Goal: Task Accomplishment & Management: Complete application form

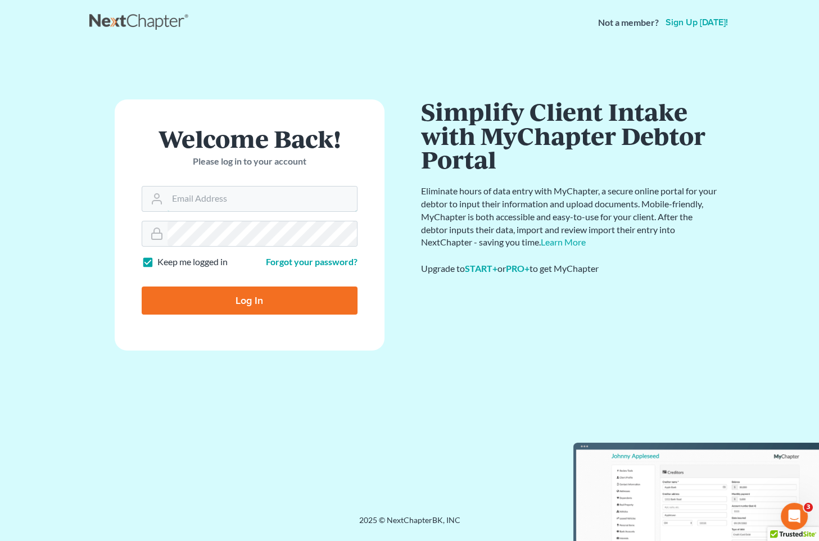
type input "[EMAIL_ADDRESS][DOMAIN_NAME]"
click at [210, 296] on input "Log In" at bounding box center [250, 301] width 216 height 28
type input "Thinking..."
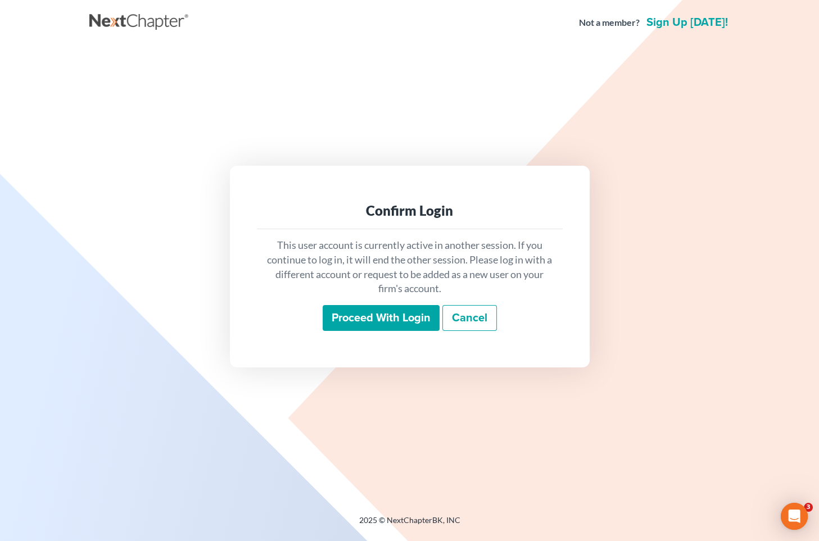
click at [395, 321] on input "Proceed with login" at bounding box center [381, 318] width 117 height 26
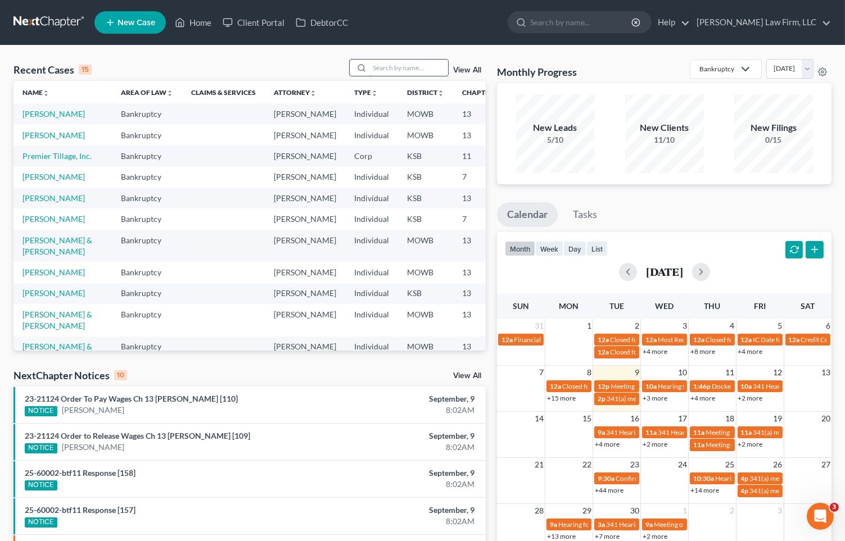
click at [392, 67] on input "search" at bounding box center [408, 68] width 79 height 16
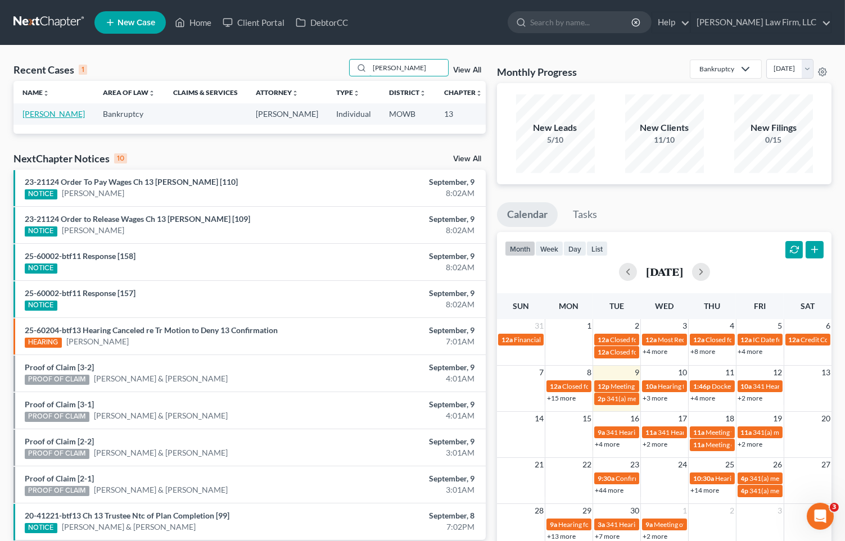
type input "[PERSON_NAME]"
click at [37, 119] on link "[PERSON_NAME]" at bounding box center [53, 114] width 62 height 10
select select "0"
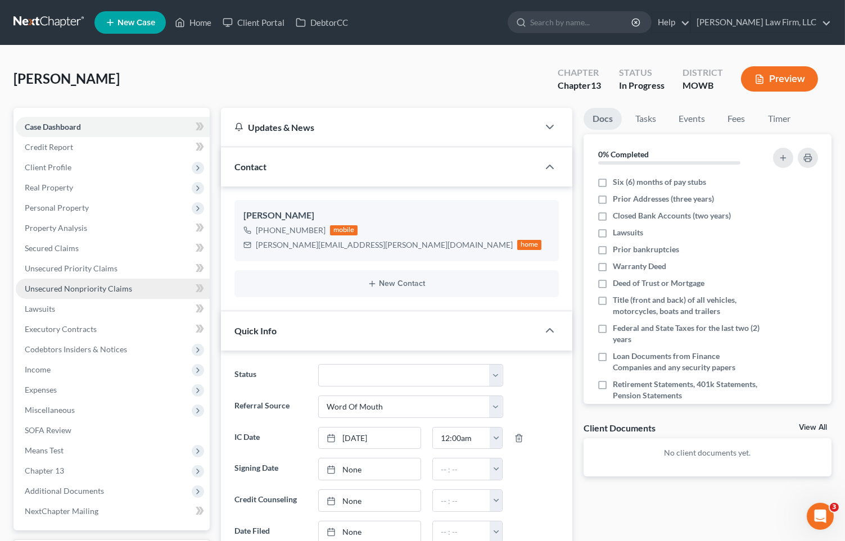
click at [123, 291] on span "Unsecured Nonpriority Claims" at bounding box center [78, 289] width 107 height 10
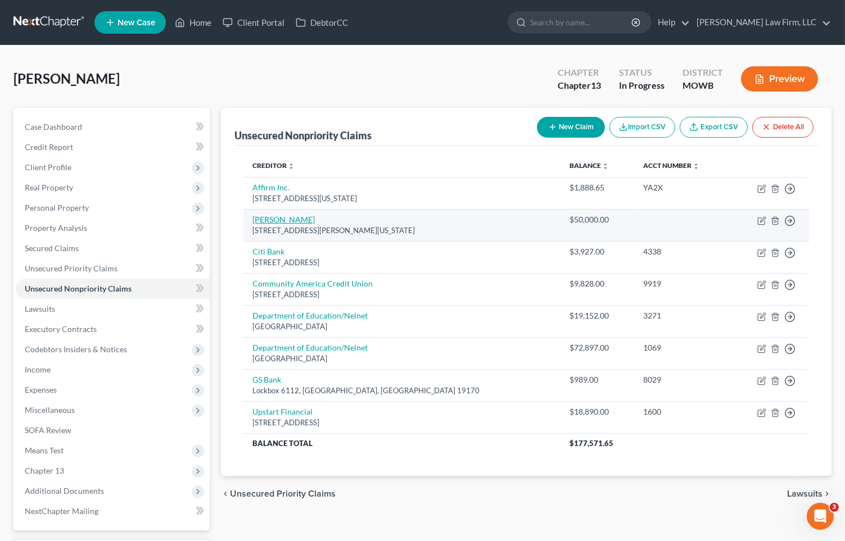
click at [292, 219] on link "Amber Nolan" at bounding box center [283, 220] width 62 height 10
select select "26"
select select "10"
select select "0"
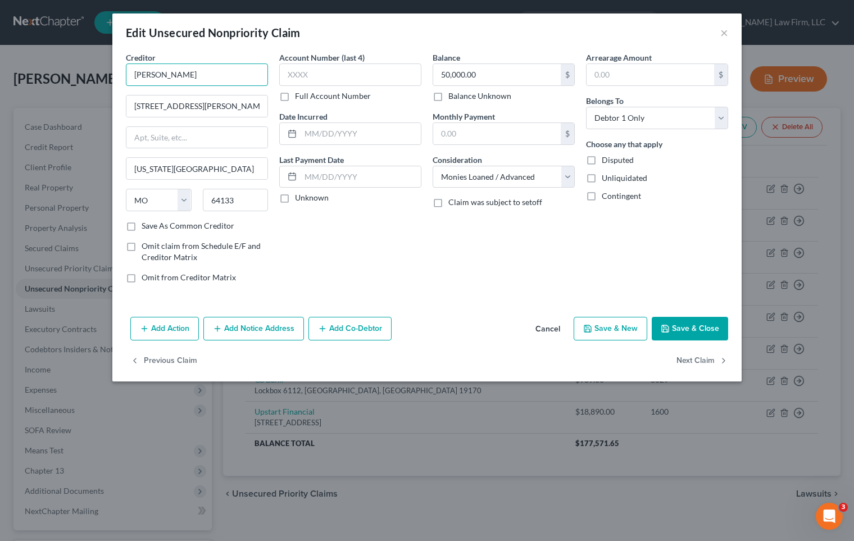
click at [179, 76] on input "Amber Nolan" at bounding box center [197, 75] width 142 height 22
type input "Amber Nolin"
click at [220, 62] on div "Creditor * Amber Nolin" at bounding box center [197, 69] width 142 height 34
click at [222, 72] on input "Amber Nolin" at bounding box center [197, 75] width 142 height 22
drag, startPoint x: 102, startPoint y: 83, endPoint x: 92, endPoint y: 83, distance: 10.7
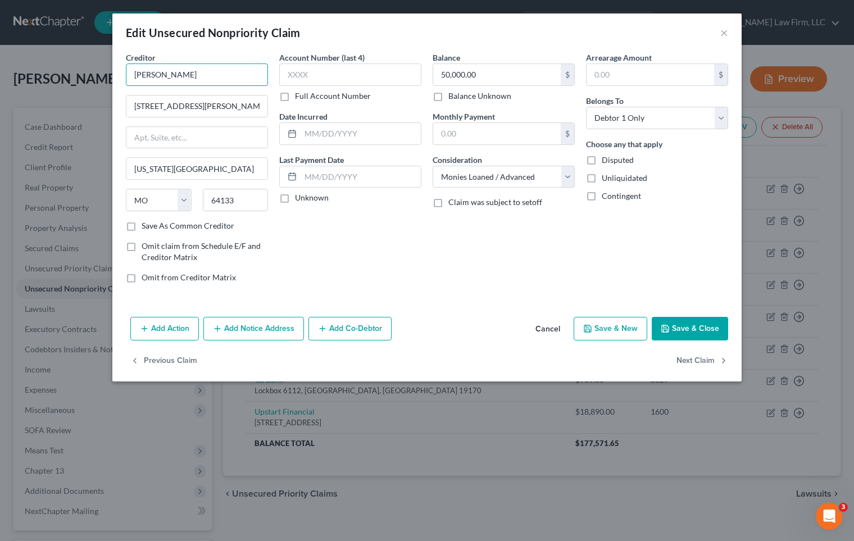
click at [92, 83] on div "Edit Unsecured Nonpriority Claim × Creditor * Amber Nolin 5824 Norfleet Road Ka…" at bounding box center [427, 270] width 854 height 541
click at [672, 328] on button "Save & Close" at bounding box center [690, 329] width 76 height 24
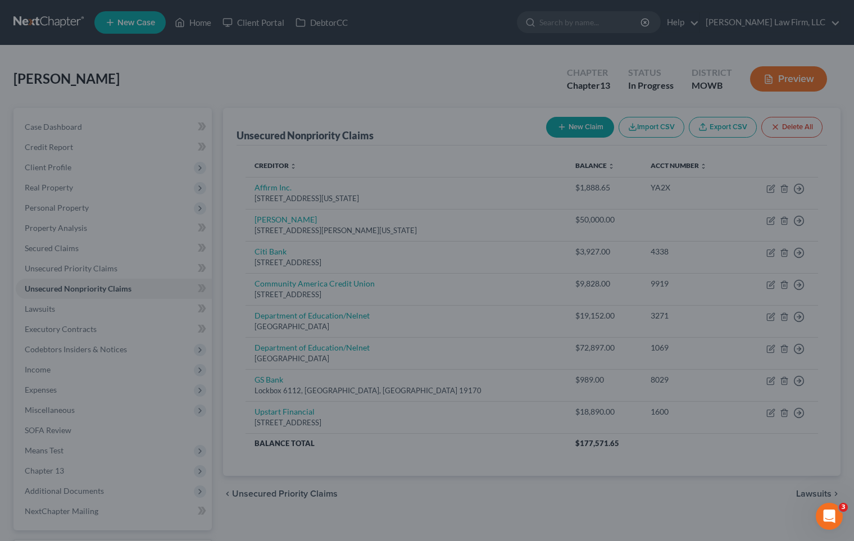
type input "0"
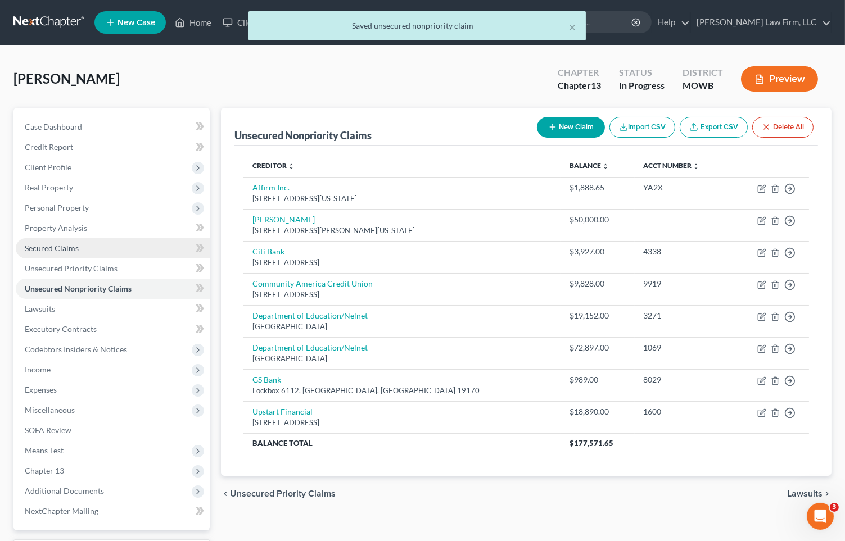
click at [57, 247] on span "Secured Claims" at bounding box center [52, 248] width 54 height 10
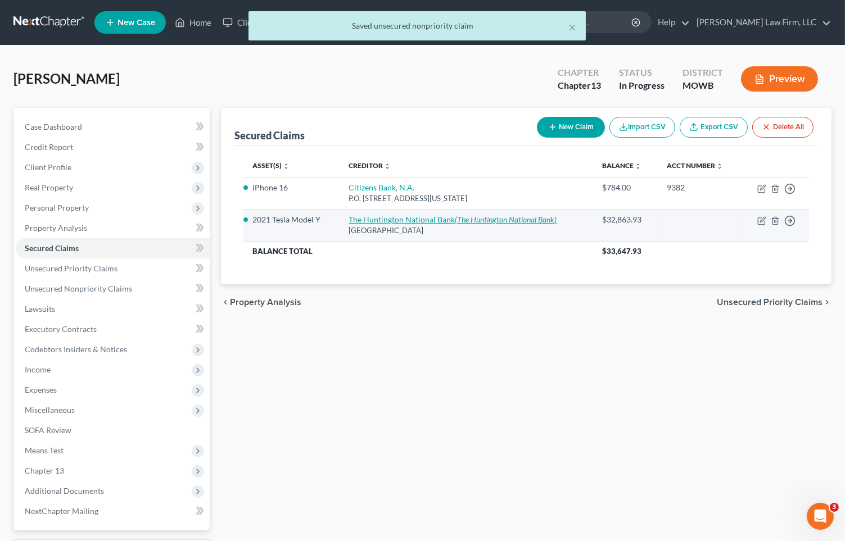
click at [377, 222] on link "The Huntington National Bank (The Huntington National Bank)" at bounding box center [452, 220] width 208 height 10
select select "36"
select select "15"
select select "1"
select select "3"
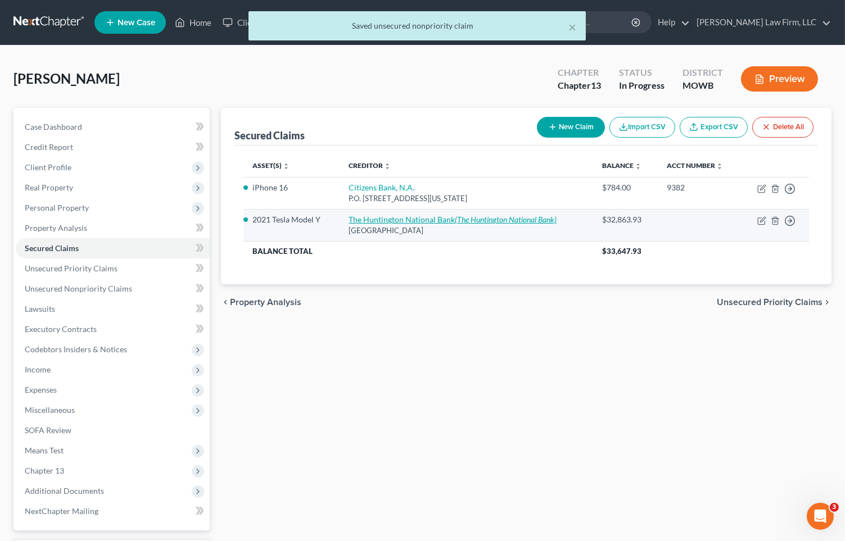
select select "0"
select select "26"
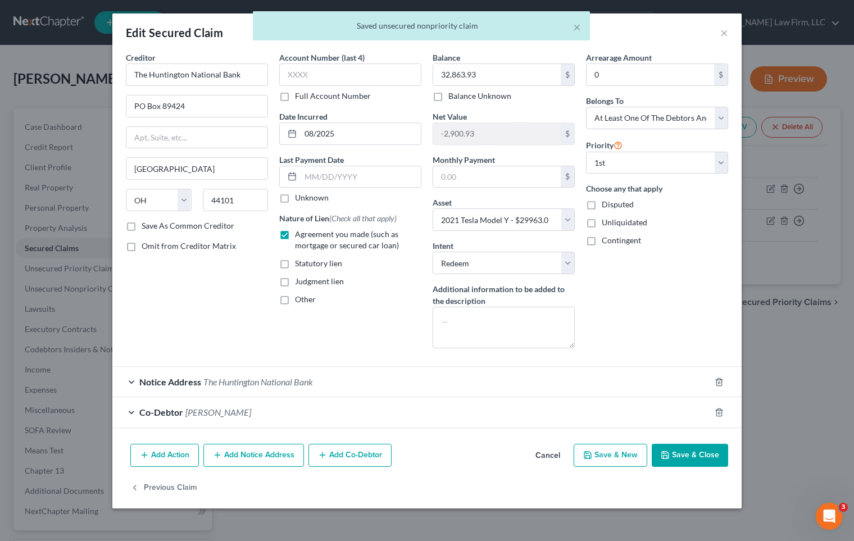
click at [282, 402] on div "Co-Debtor Amber Nolan" at bounding box center [411, 412] width 598 height 30
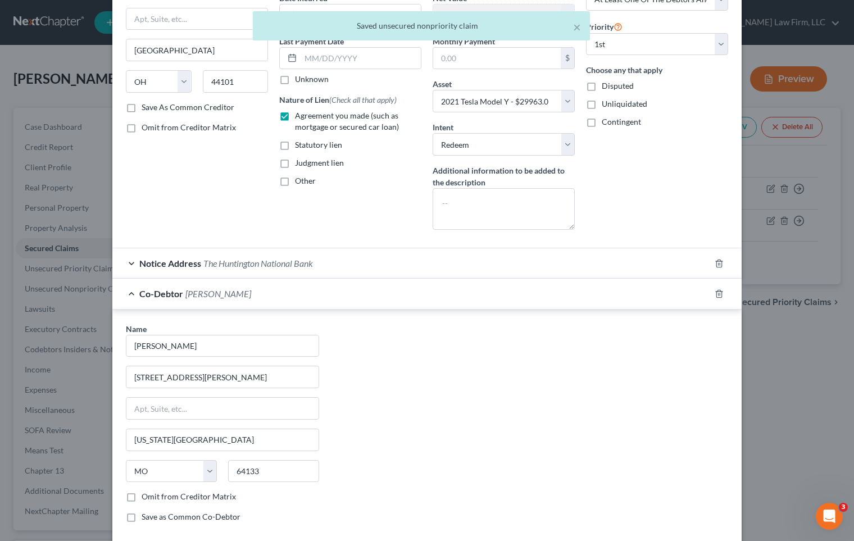
scroll to position [211, 0]
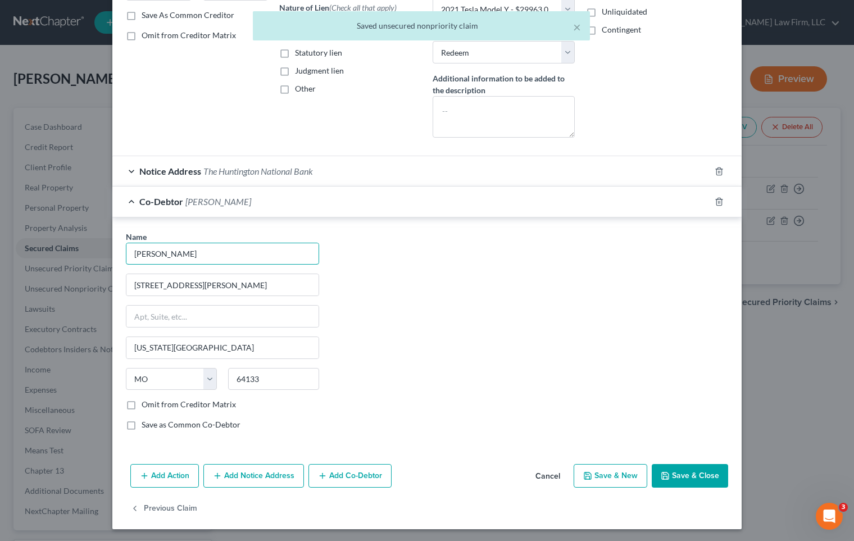
drag, startPoint x: 210, startPoint y: 251, endPoint x: 83, endPoint y: 250, distance: 127.6
click at [83, 250] on div "Edit Secured Claim × Creditor * The Huntington National Bank PO Box 89424 Cleve…" at bounding box center [427, 270] width 854 height 541
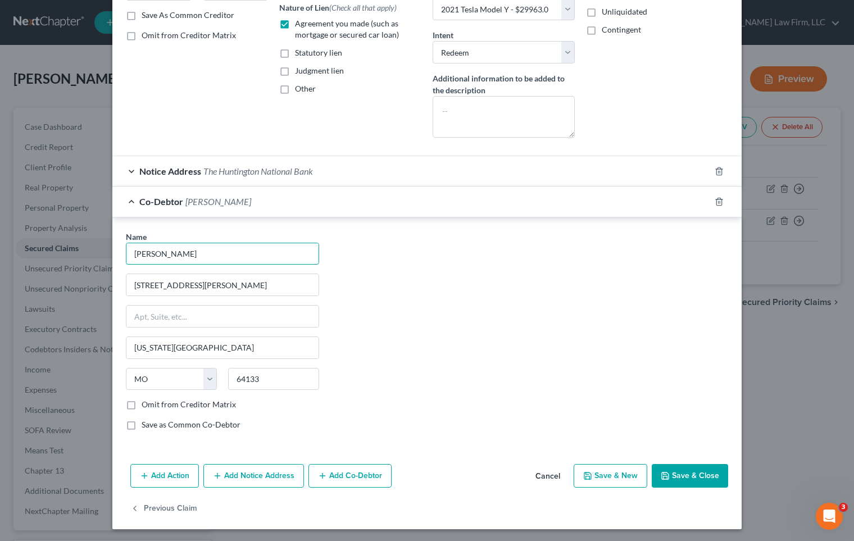
paste input "i"
type input "Amber Nolin"
click at [687, 468] on button "Save & Close" at bounding box center [690, 476] width 76 height 24
select select
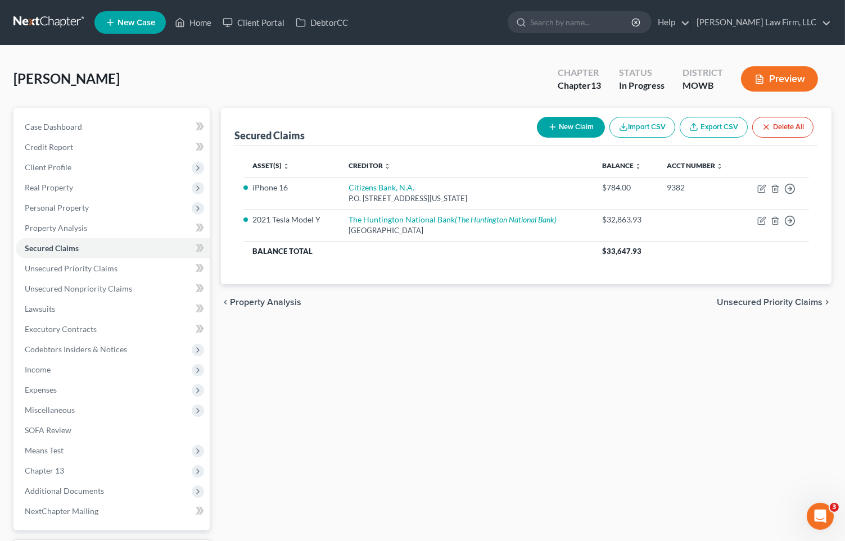
drag, startPoint x: 369, startPoint y: 78, endPoint x: 377, endPoint y: 75, distance: 8.7
click at [369, 78] on div "Erickson, James Upgraded Chapter Chapter 13 Status In Progress District MOWB Pr…" at bounding box center [422, 83] width 818 height 49
click at [794, 79] on button "Preview" at bounding box center [779, 78] width 77 height 25
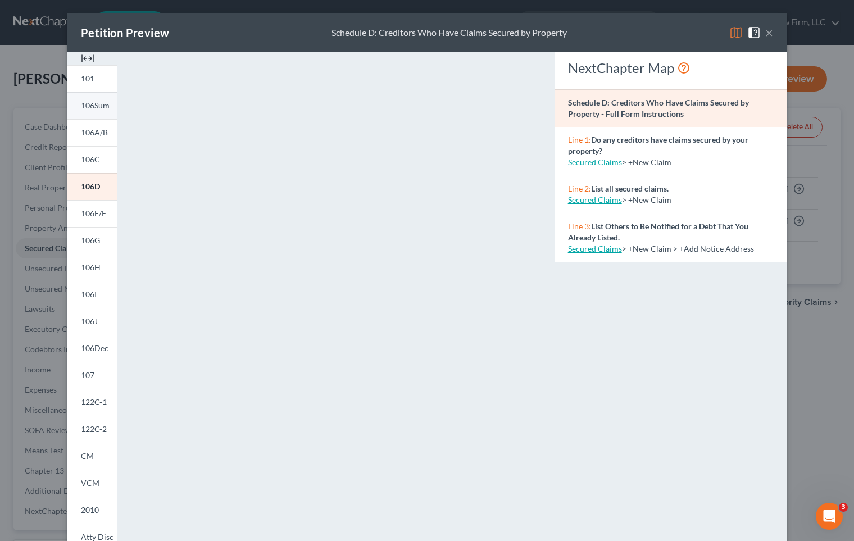
click at [94, 98] on link "106Sum" at bounding box center [91, 105] width 49 height 27
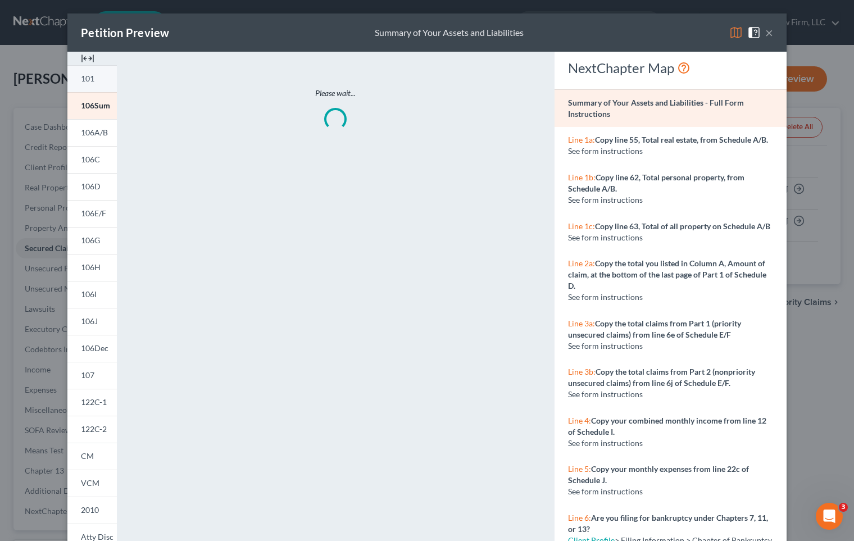
click at [87, 74] on span "101" at bounding box center [87, 79] width 13 height 10
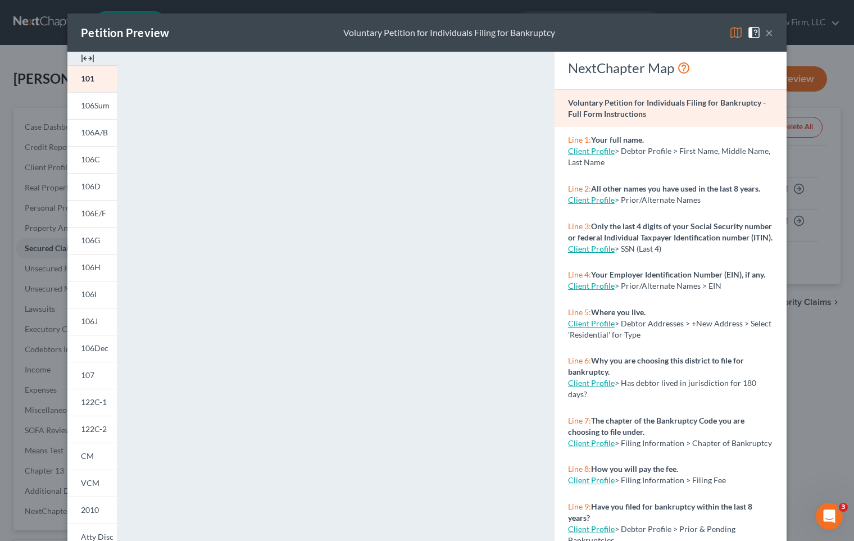
click at [35, 165] on div "Petition Preview Voluntary Petition for Individuals Filing for Bankruptcy × 101…" at bounding box center [427, 270] width 854 height 541
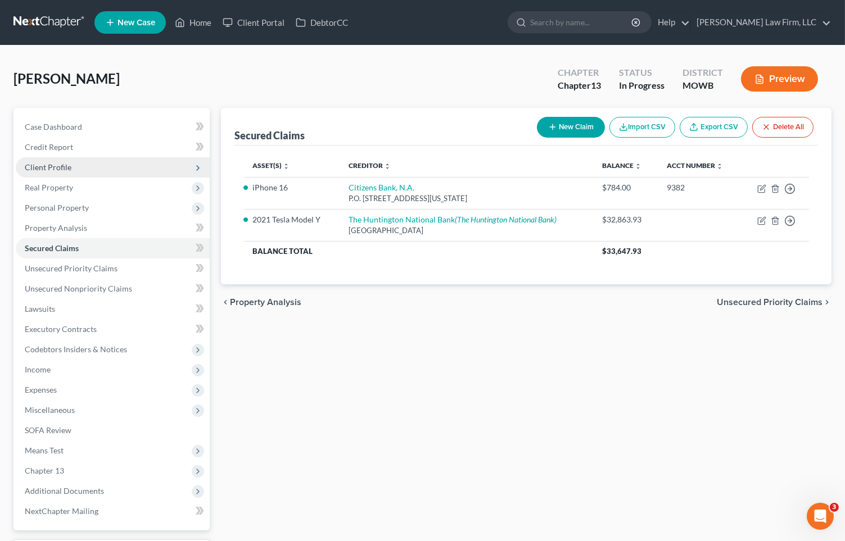
click at [60, 167] on span "Client Profile" at bounding box center [48, 167] width 47 height 10
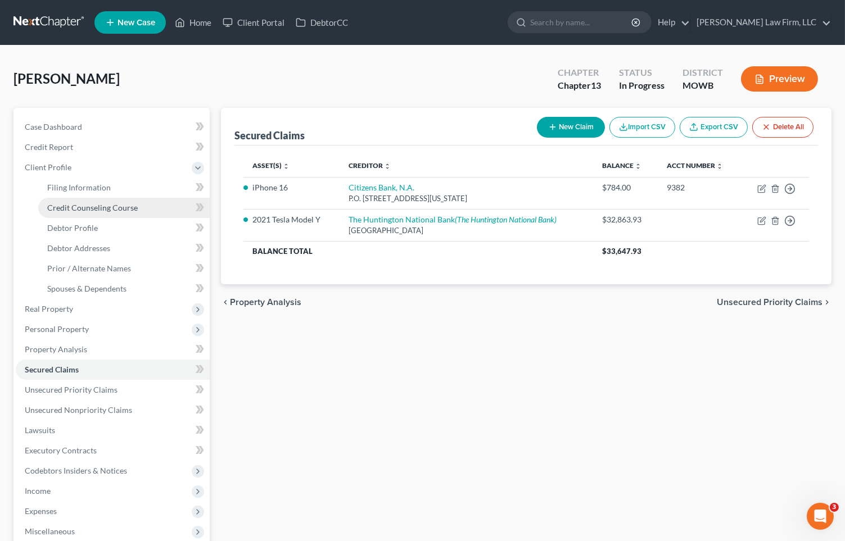
click at [68, 203] on span "Credit Counseling Course" at bounding box center [92, 208] width 90 height 10
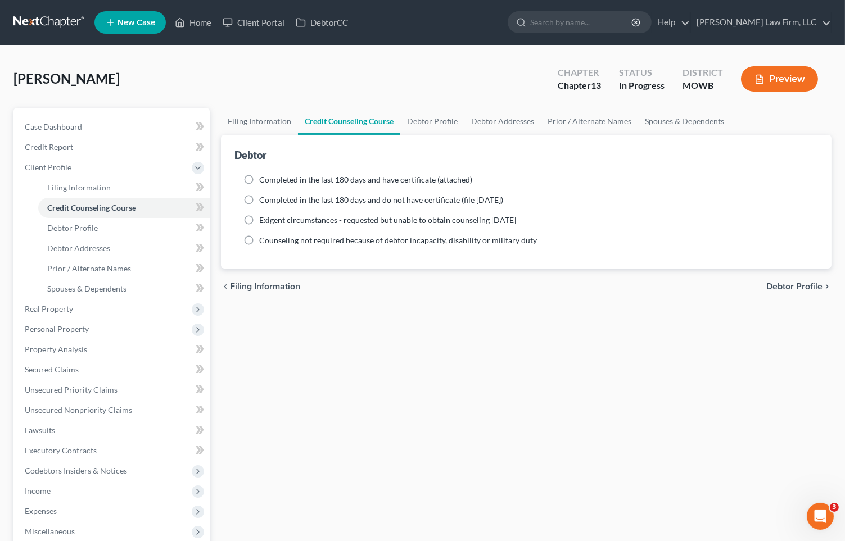
click at [342, 179] on span "Completed in the last 180 days and have certificate (attached)" at bounding box center [365, 180] width 213 height 10
click at [271, 179] on input "Completed in the last 180 days and have certificate (attached)" at bounding box center [267, 177] width 7 height 7
radio input "true"
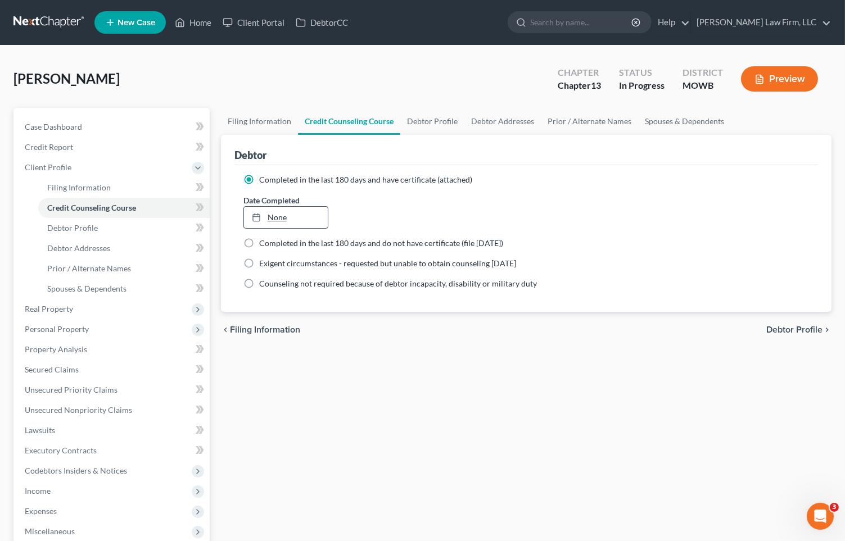
type input "9/9/2025"
click at [297, 217] on link "None" at bounding box center [286, 217] width 84 height 21
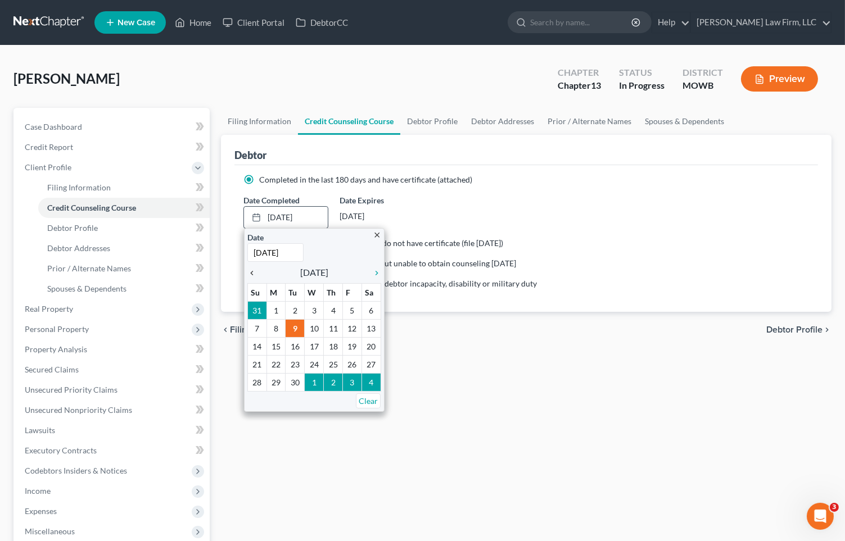
click at [250, 270] on icon "chevron_left" at bounding box center [254, 273] width 15 height 9
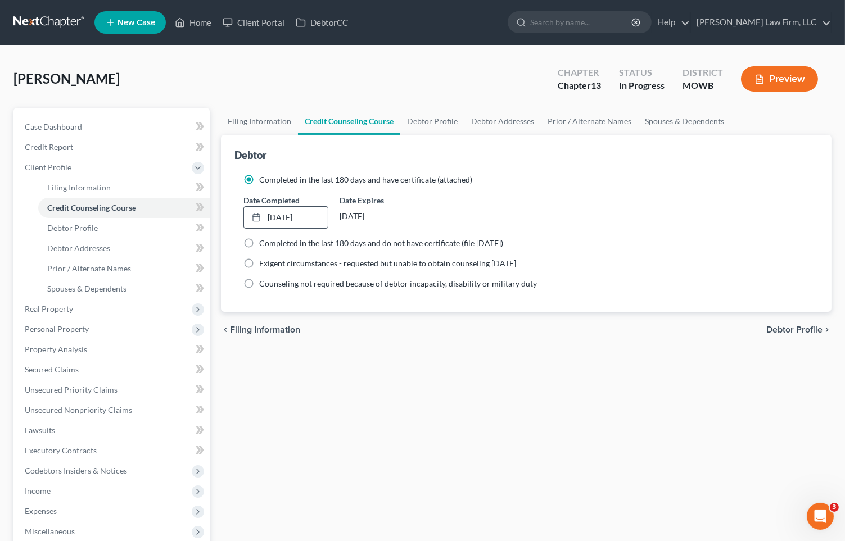
click at [443, 372] on div "Filing Information Credit Counseling Course Debtor Profile Debtor Addresses Pri…" at bounding box center [526, 412] width 622 height 609
click at [736, 84] on div "Preview" at bounding box center [781, 80] width 99 height 33
click at [781, 74] on button "Preview" at bounding box center [779, 78] width 77 height 25
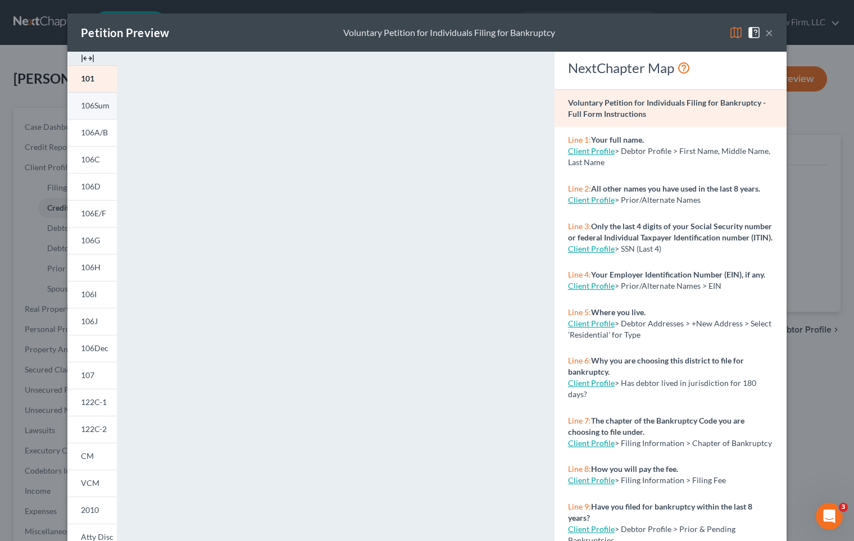
click at [86, 112] on link "106Sum" at bounding box center [91, 105] width 49 height 27
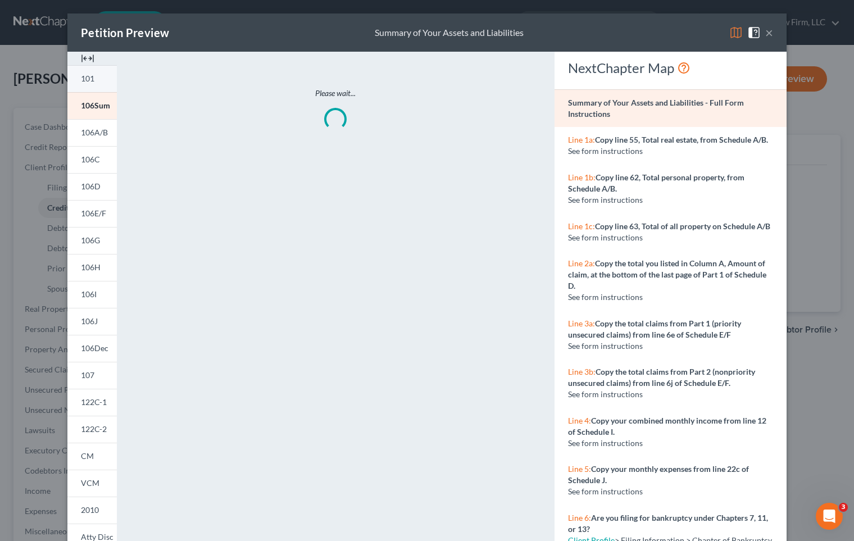
click at [89, 81] on span "101" at bounding box center [87, 79] width 13 height 10
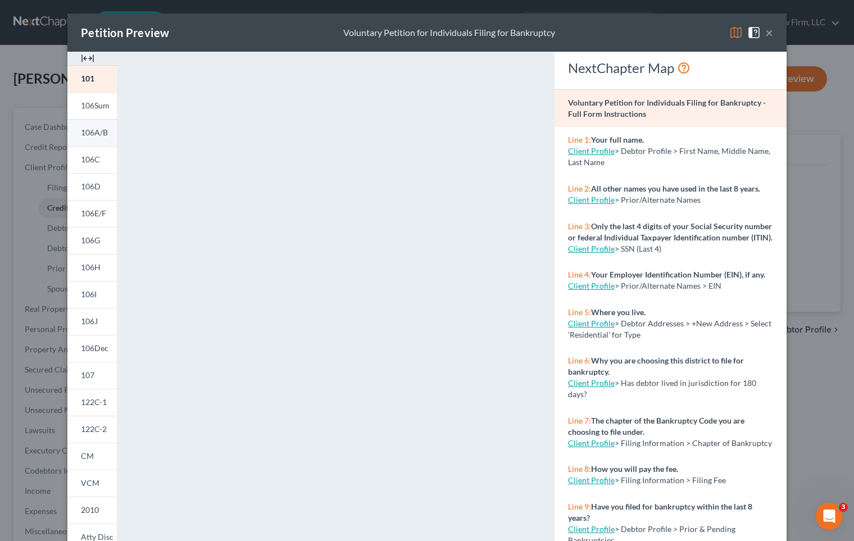
click at [93, 123] on link "106A/B" at bounding box center [91, 132] width 49 height 27
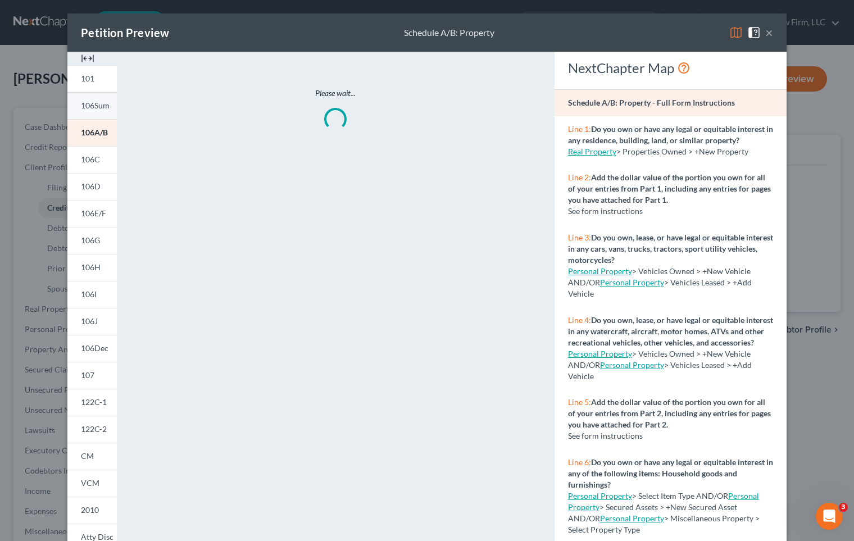
click at [94, 107] on span "106Sum" at bounding box center [95, 106] width 29 height 10
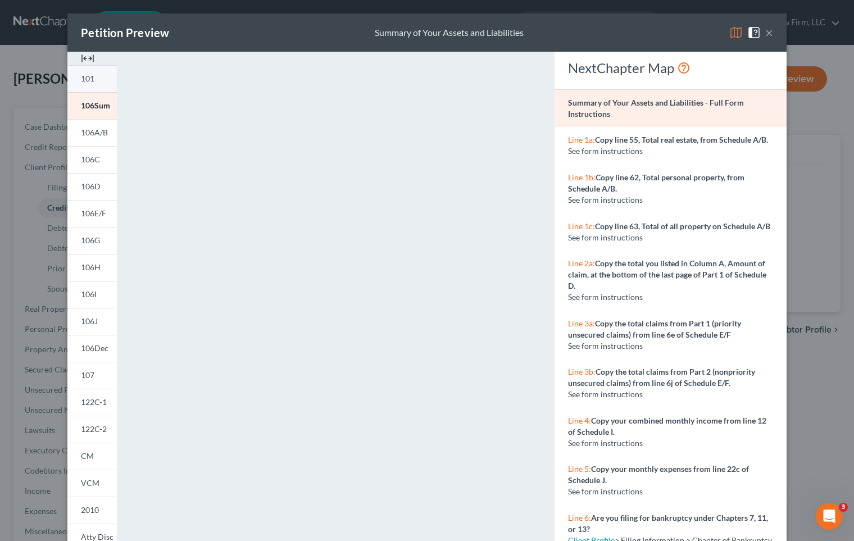
click at [93, 82] on link "101" at bounding box center [91, 78] width 49 height 27
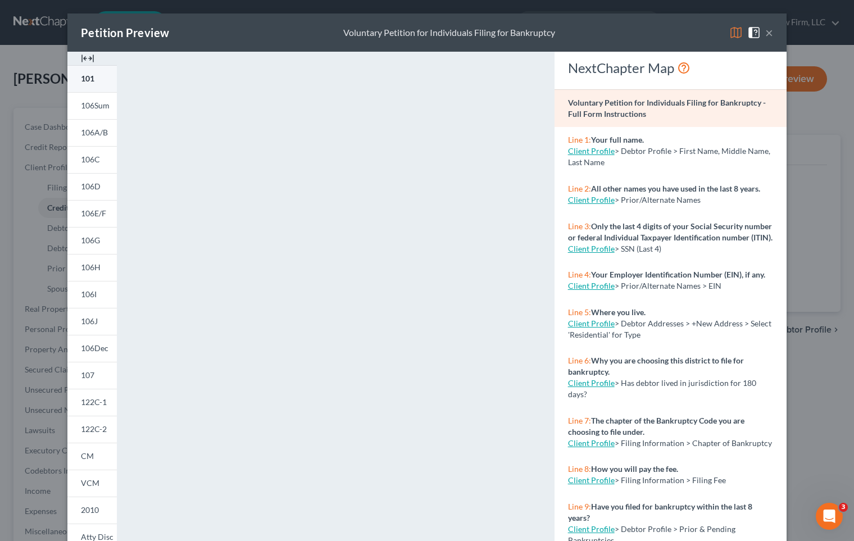
click at [96, 78] on link "101" at bounding box center [91, 78] width 49 height 27
click at [70, 106] on link "106Sum" at bounding box center [91, 105] width 49 height 27
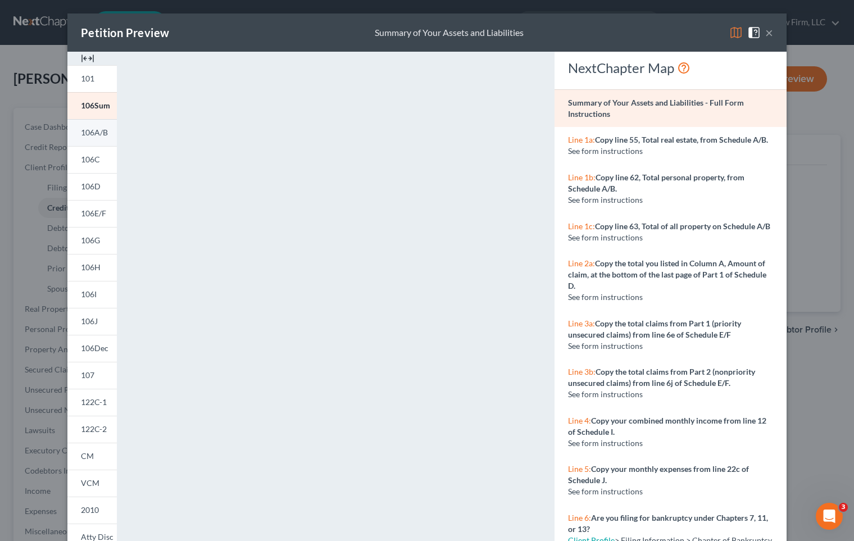
click at [96, 133] on span "106A/B" at bounding box center [94, 133] width 27 height 10
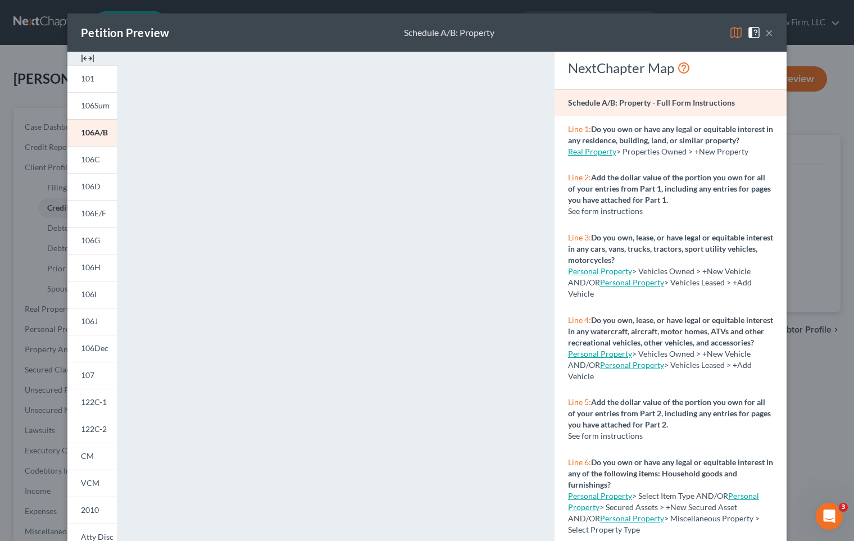
click at [801, 368] on div "Petition Preview Schedule A/B: Property × 101 106Sum 106A/B 106C 106D 106E/F 10…" at bounding box center [427, 270] width 854 height 541
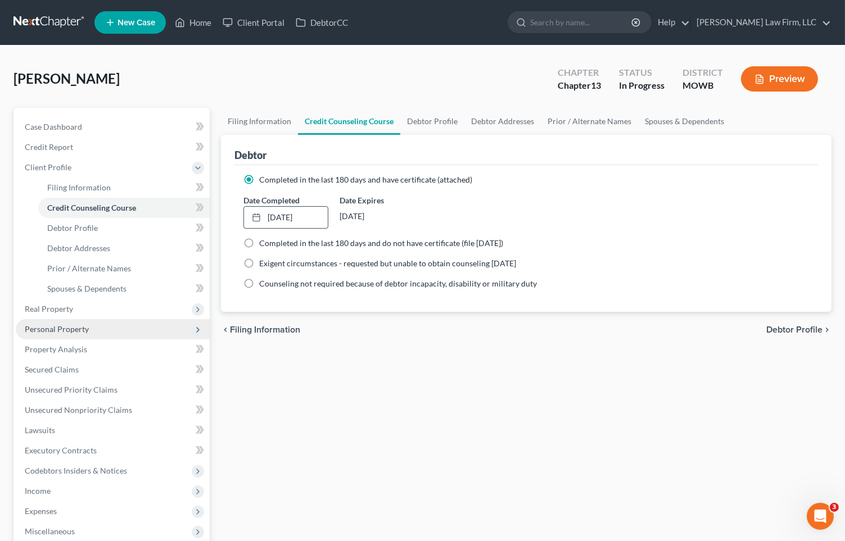
click at [94, 330] on span "Personal Property" at bounding box center [113, 329] width 194 height 20
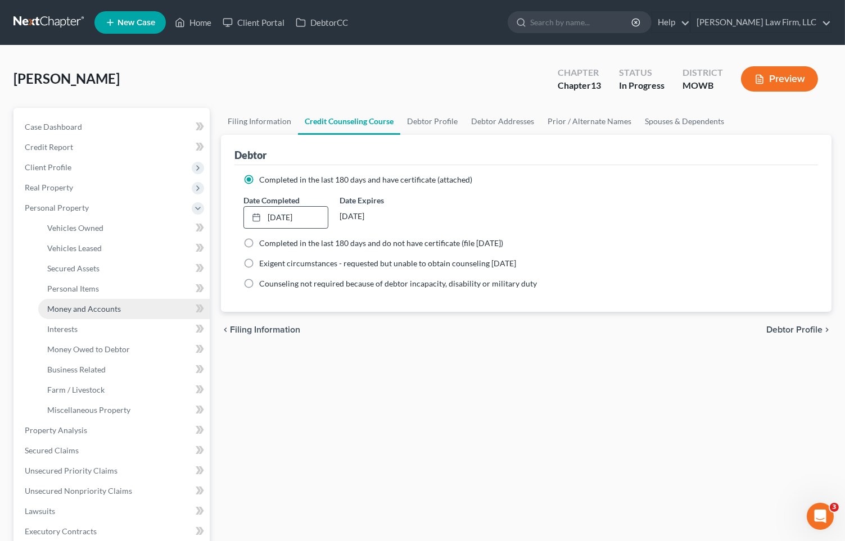
click at [94, 305] on span "Money and Accounts" at bounding box center [84, 309] width 74 height 10
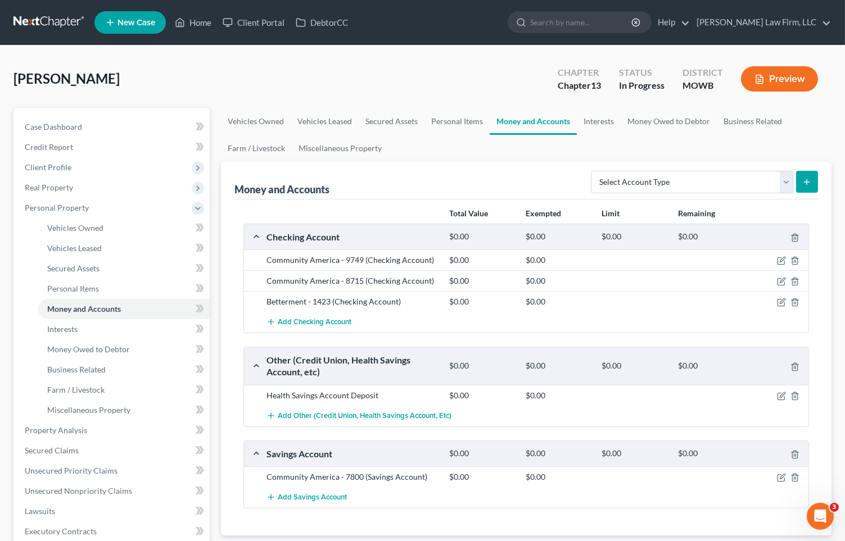
click at [782, 75] on button "Preview" at bounding box center [779, 78] width 77 height 25
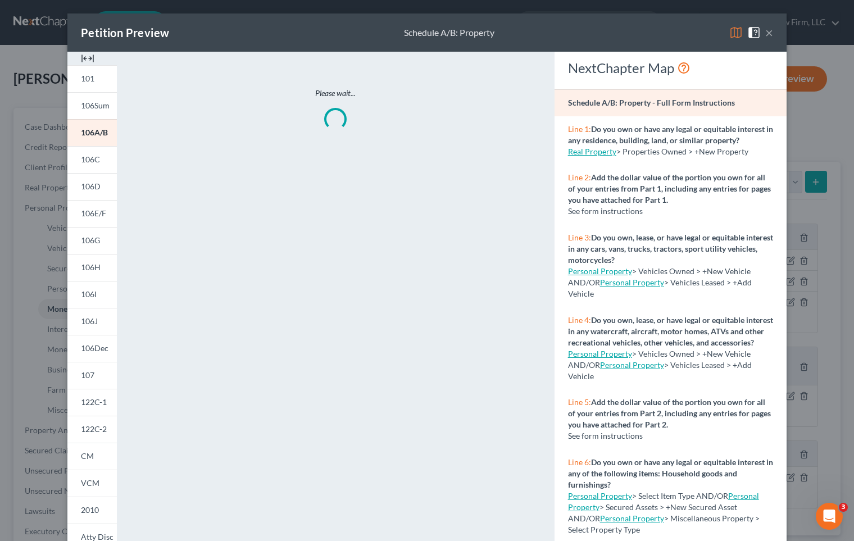
click at [809, 143] on div "Petition Preview Schedule A/B: Property × 101 106Sum 106A/B 106C 106D 106E/F 10…" at bounding box center [427, 270] width 854 height 541
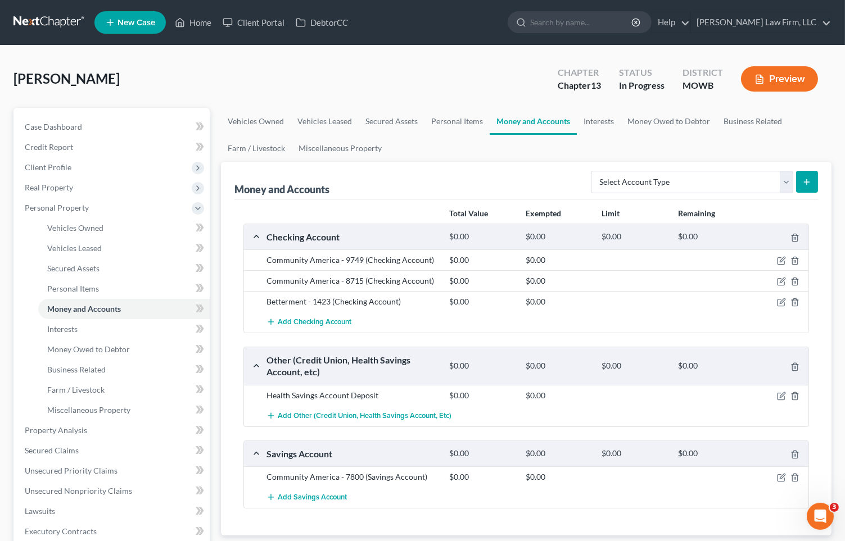
click at [804, 66] on button "Preview" at bounding box center [779, 78] width 77 height 25
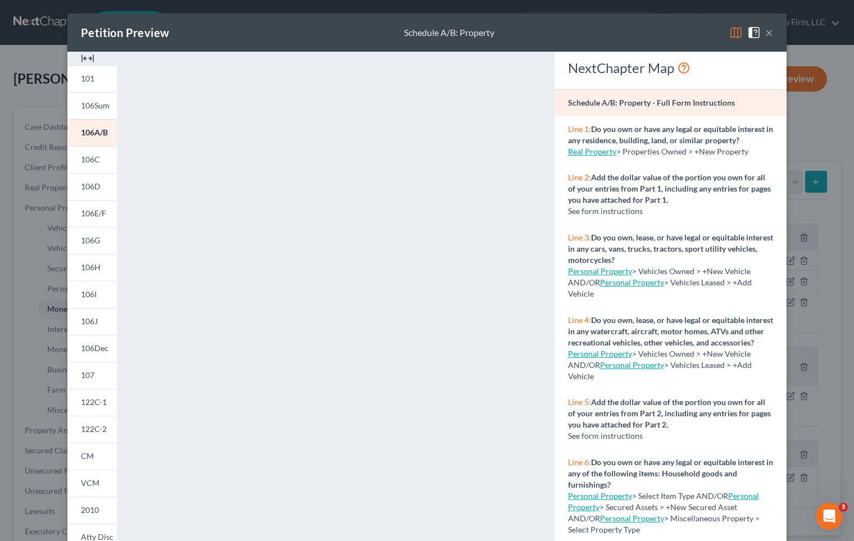
click at [809, 62] on div "Petition Preview Schedule A/B: Property × 101 106Sum 106A/B 106C 106D 106E/F 10…" at bounding box center [427, 270] width 854 height 541
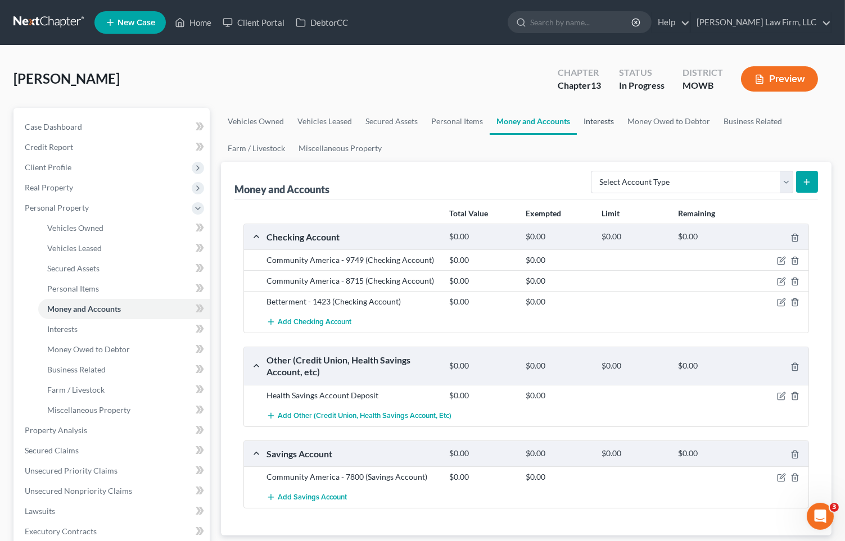
click at [591, 120] on link "Interests" at bounding box center [599, 121] width 44 height 27
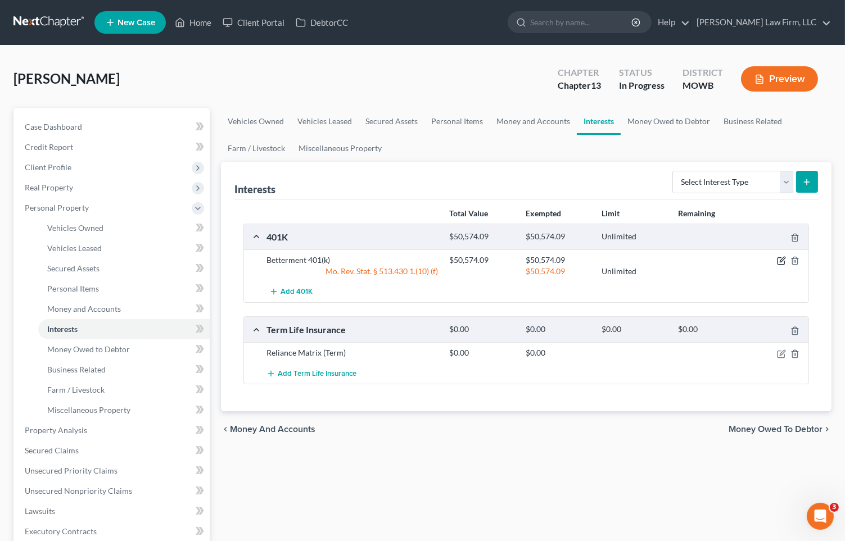
click at [783, 260] on icon "button" at bounding box center [781, 260] width 9 height 9
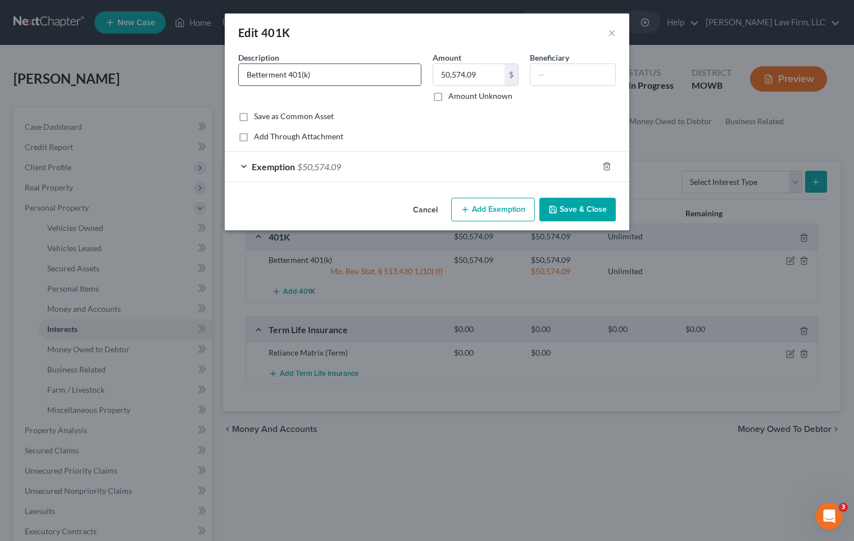
click at [367, 75] on input "Betterment 401(k)" at bounding box center [330, 74] width 182 height 21
type input "Betterment 401(k) - Acct. 5133"
click at [560, 201] on button "Save & Close" at bounding box center [578, 210] width 76 height 24
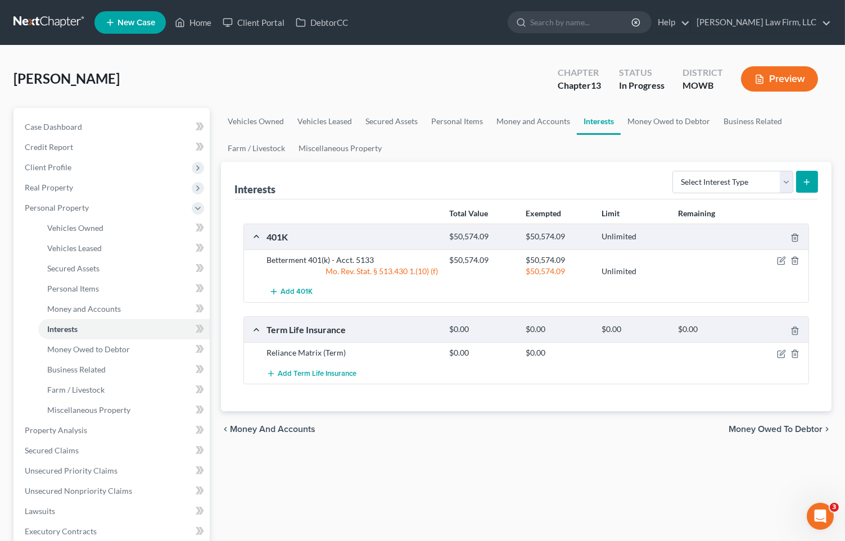
click at [790, 84] on button "Preview" at bounding box center [779, 78] width 77 height 25
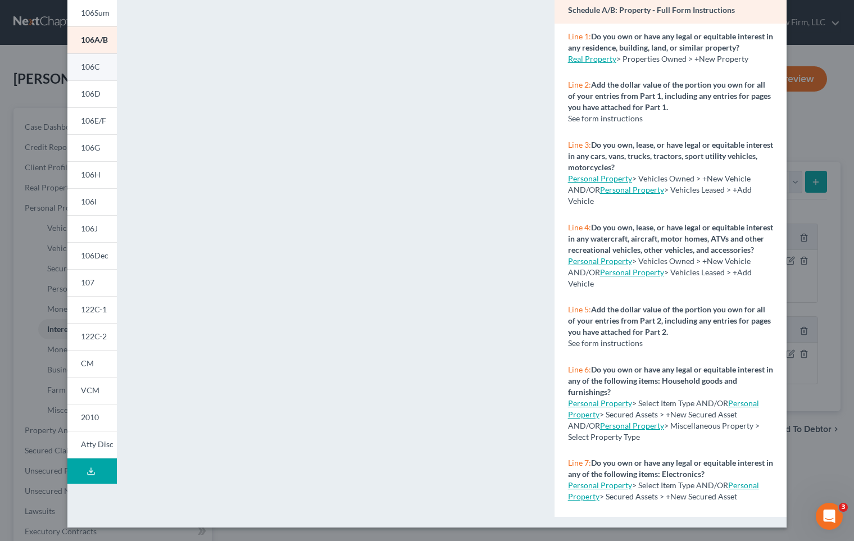
click at [85, 67] on span "106C" at bounding box center [90, 67] width 19 height 10
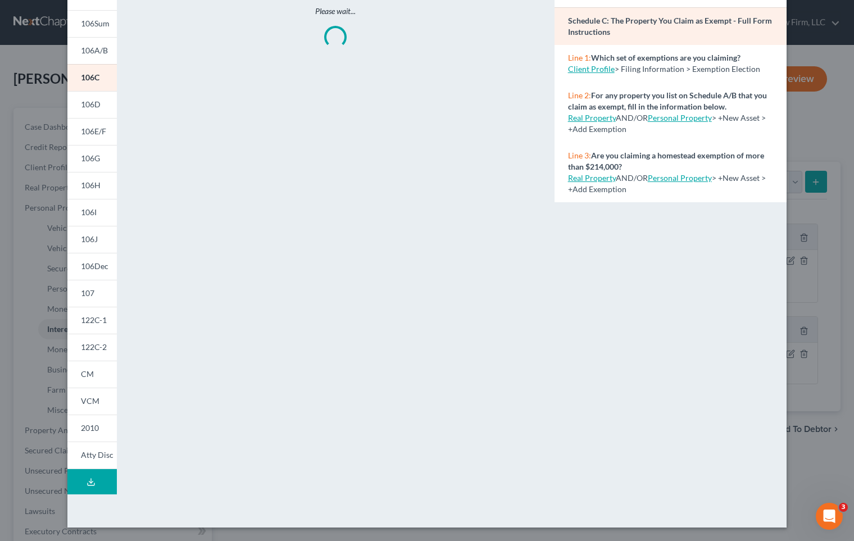
scroll to position [93, 0]
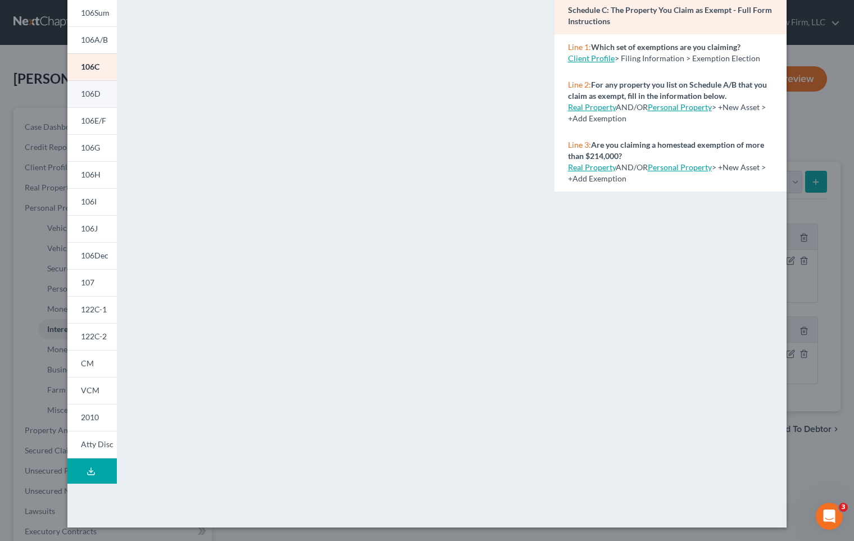
click at [86, 92] on span "106D" at bounding box center [91, 94] width 20 height 10
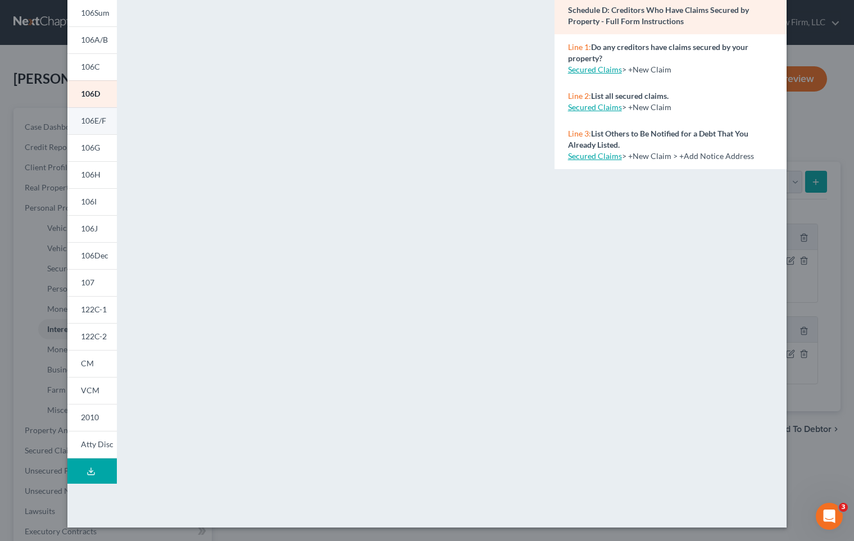
click at [89, 107] on link "106E/F" at bounding box center [91, 120] width 49 height 27
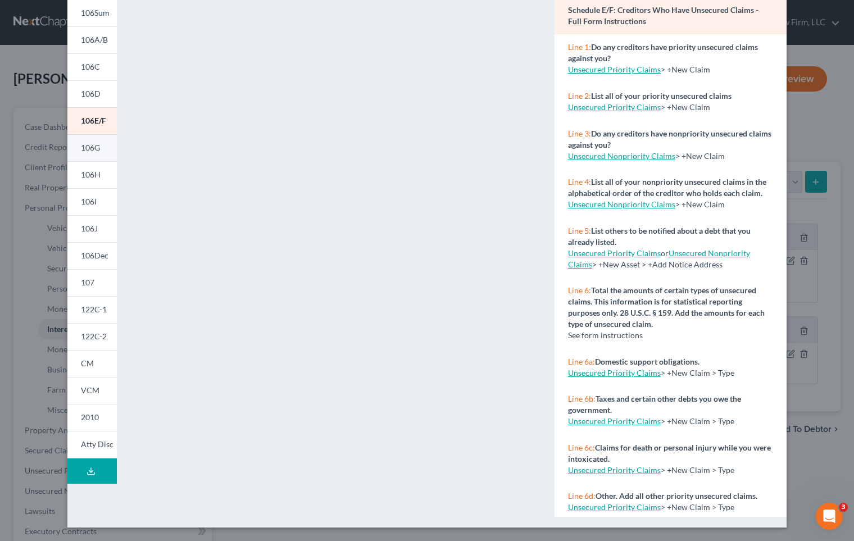
click at [98, 143] on link "106G" at bounding box center [91, 147] width 49 height 27
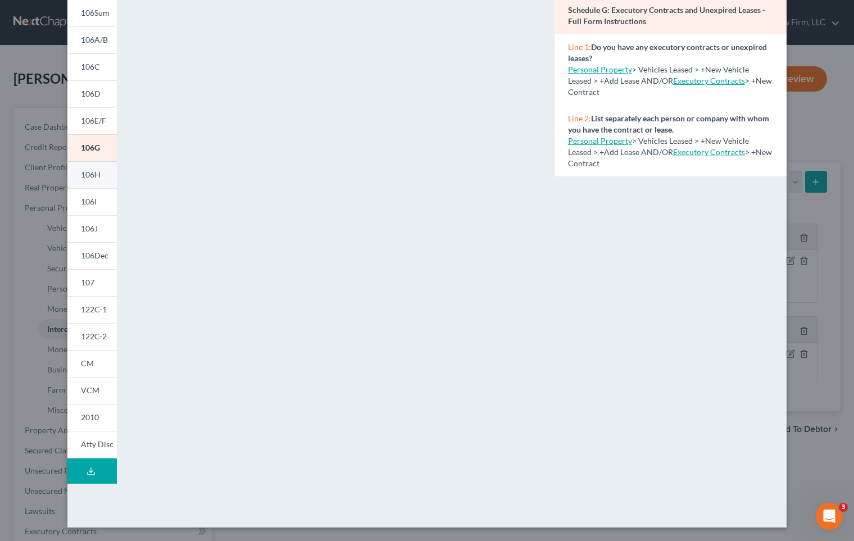
click at [83, 167] on link "106H" at bounding box center [91, 174] width 49 height 27
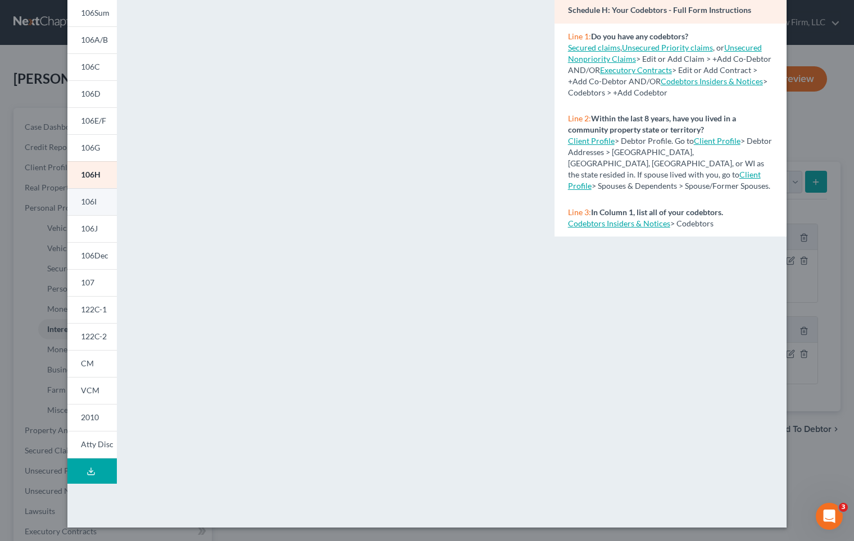
click at [81, 201] on span "106I" at bounding box center [89, 202] width 16 height 10
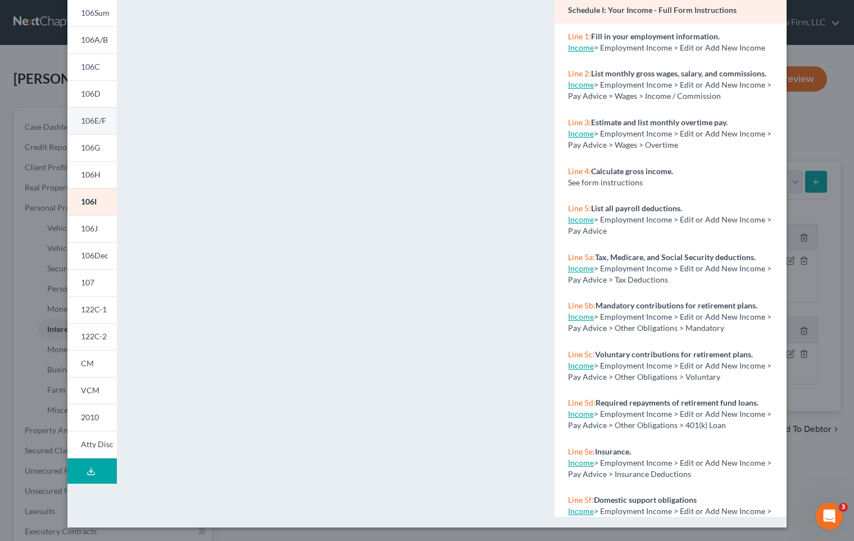
click at [95, 120] on span "106E/F" at bounding box center [93, 121] width 25 height 10
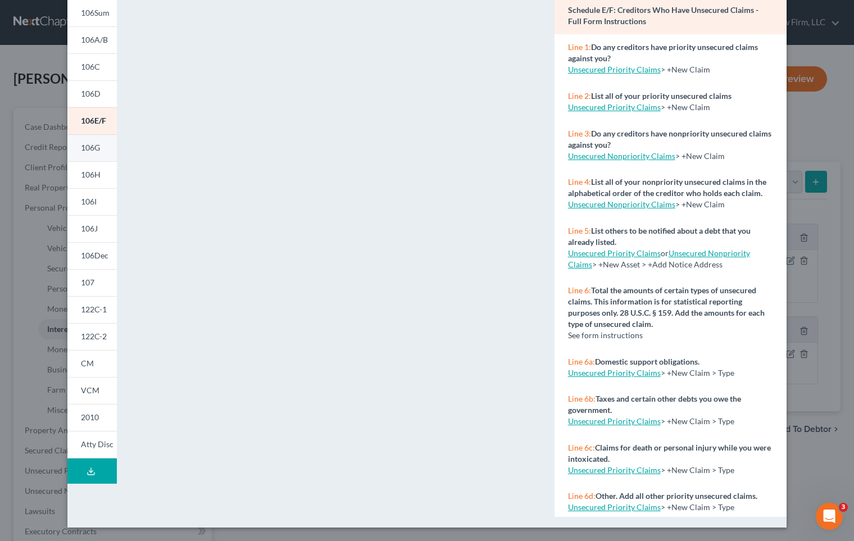
click at [102, 154] on link "106G" at bounding box center [91, 147] width 49 height 27
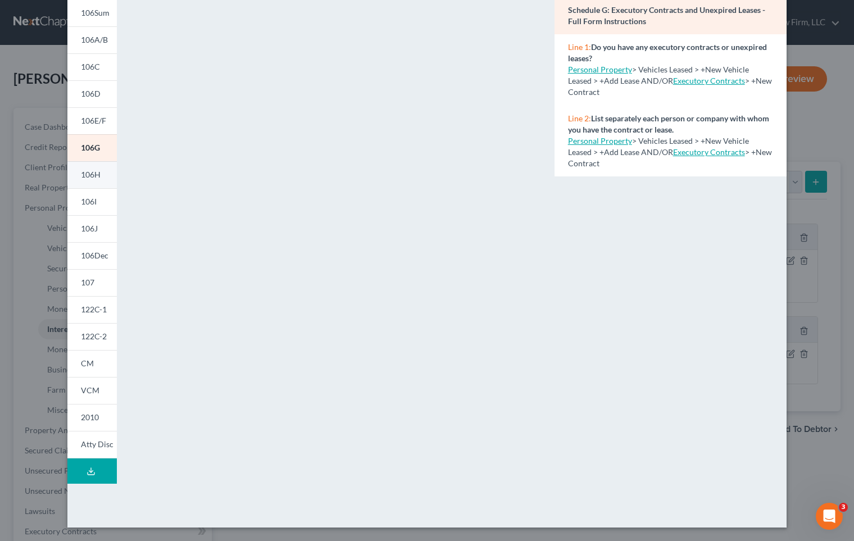
click at [93, 165] on link "106H" at bounding box center [91, 174] width 49 height 27
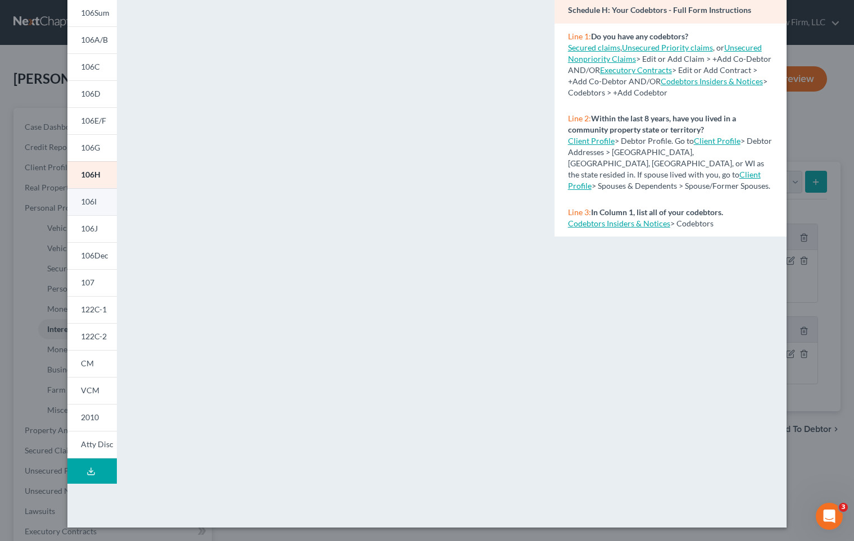
click at [101, 192] on link "106I" at bounding box center [91, 201] width 49 height 27
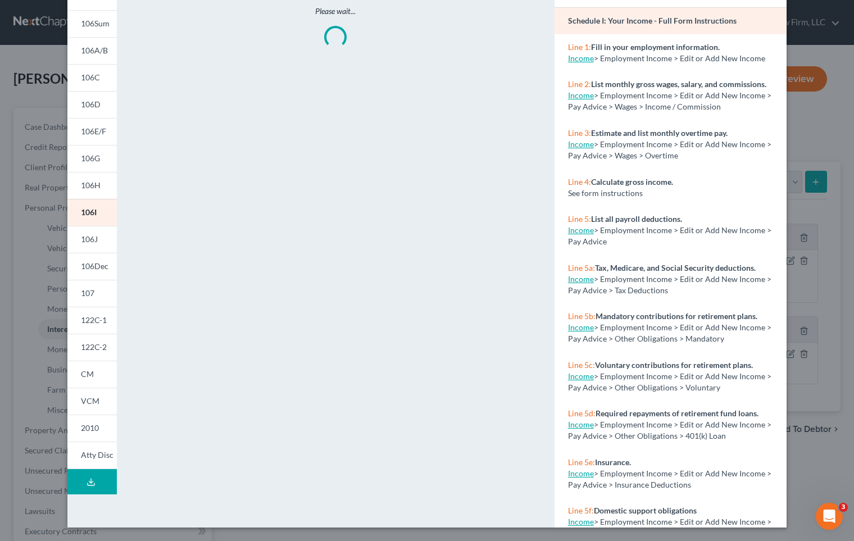
scroll to position [0, 0]
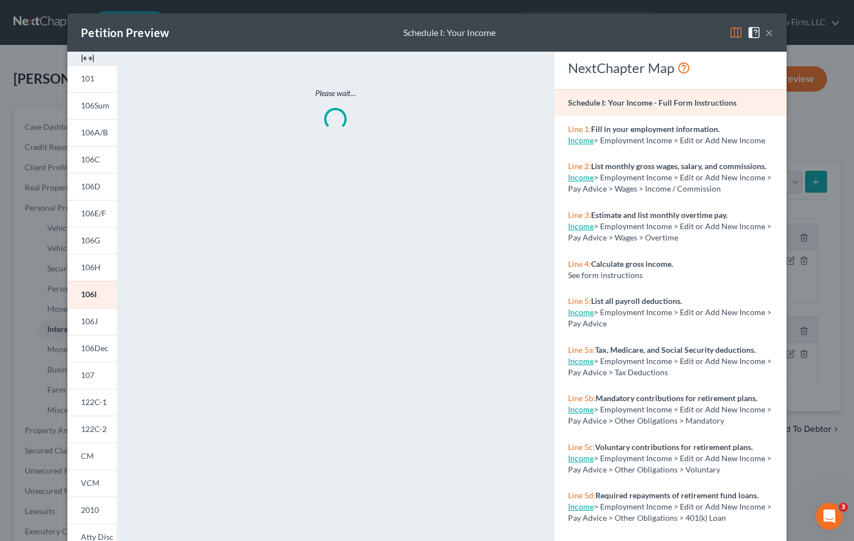
click at [384, 186] on div "Please wait..." at bounding box center [336, 331] width 426 height 558
click at [90, 329] on link "106J" at bounding box center [91, 321] width 49 height 27
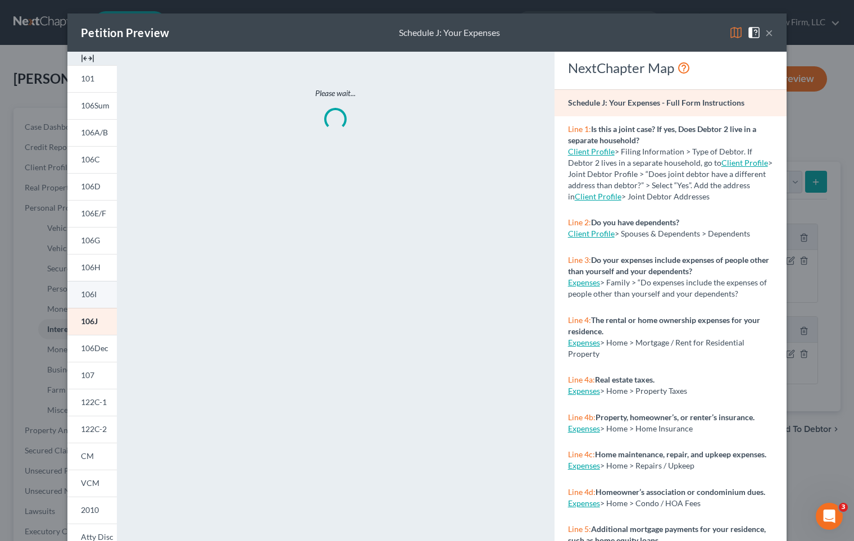
click at [94, 293] on link "106I" at bounding box center [91, 294] width 49 height 27
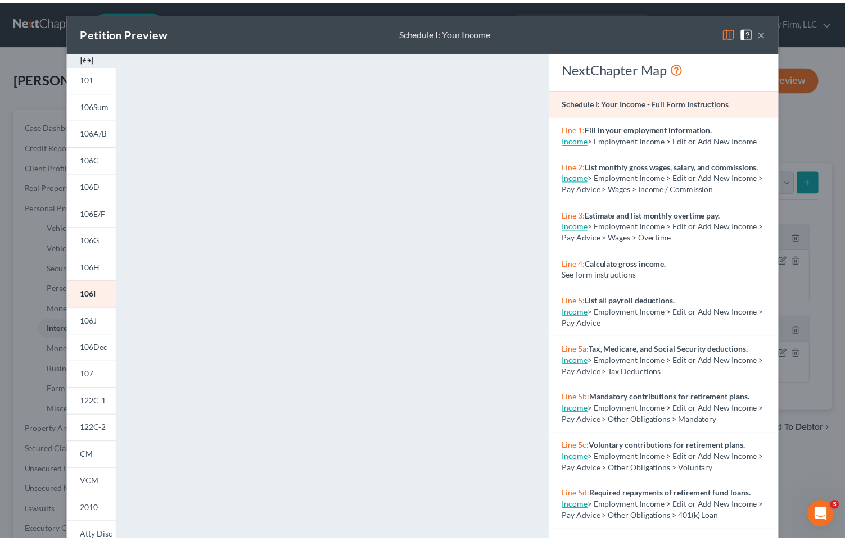
scroll to position [93, 0]
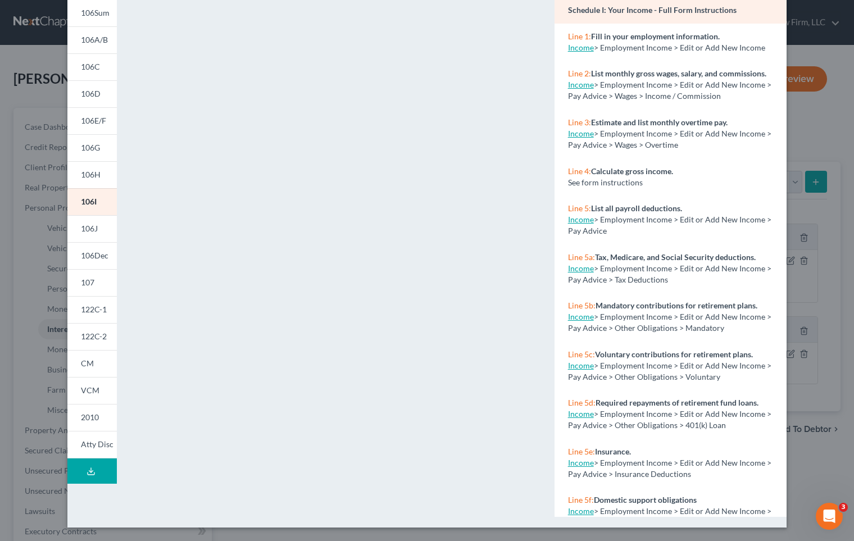
click at [809, 296] on div "Petition Preview Schedule I: Your Income × 101 106Sum 106A/B 106C 106D 106E/F 1…" at bounding box center [427, 270] width 854 height 541
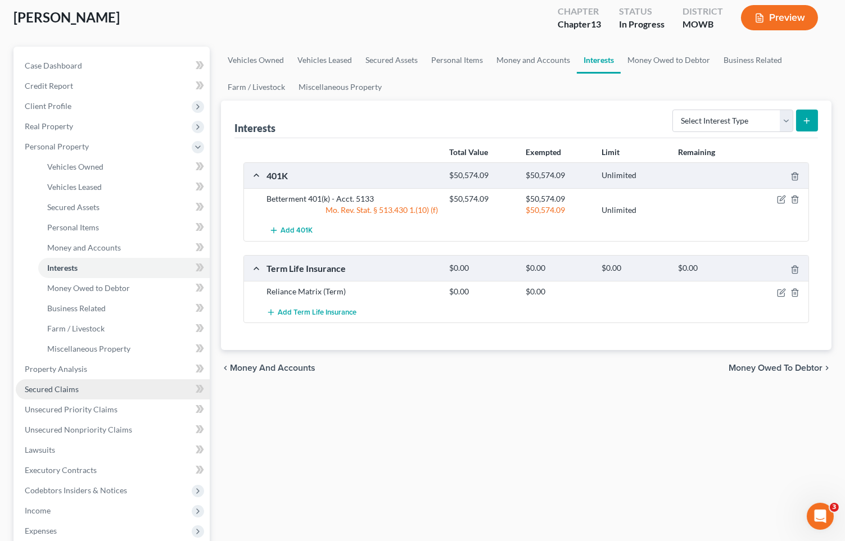
scroll to position [125, 0]
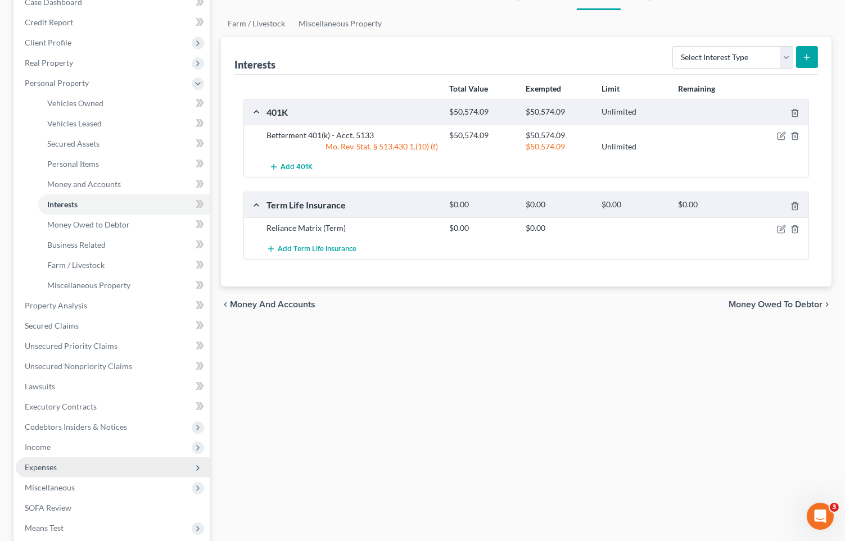
click at [61, 458] on span "Expenses" at bounding box center [113, 467] width 194 height 20
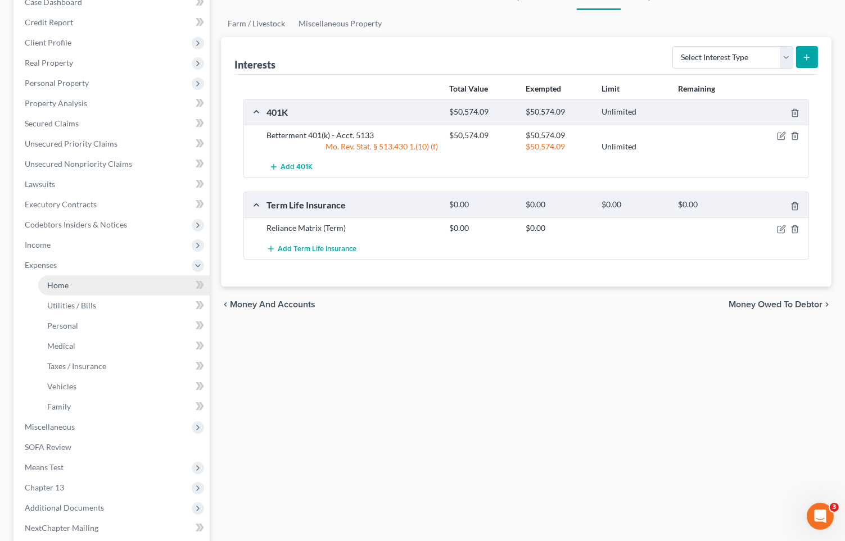
click at [118, 285] on link "Home" at bounding box center [123, 285] width 171 height 20
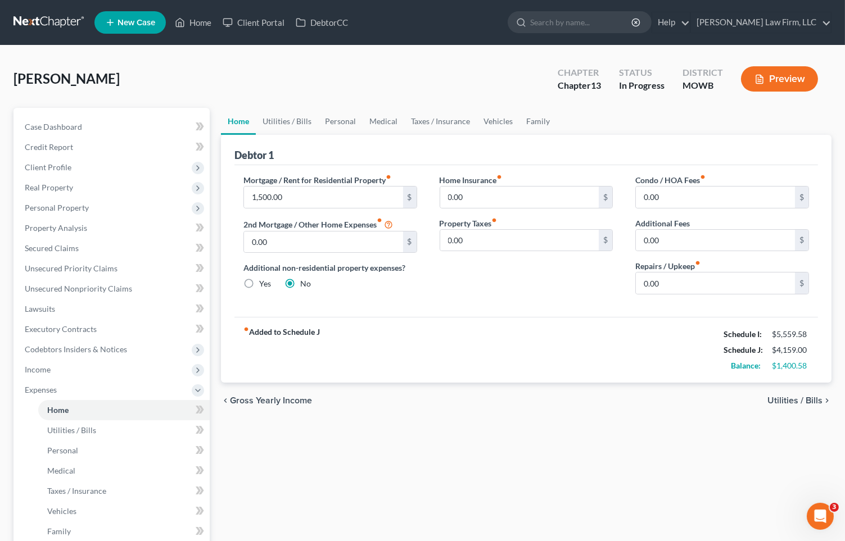
click at [372, 422] on div "Home Utilities / Bills Personal Medical Taxes / Insurance Vehicles Family Debto…" at bounding box center [526, 422] width 622 height 629
click at [686, 282] on input "0.00" at bounding box center [715, 283] width 159 height 21
type input "2"
type input "50.00"
click at [282, 120] on link "Utilities / Bills" at bounding box center [287, 121] width 62 height 27
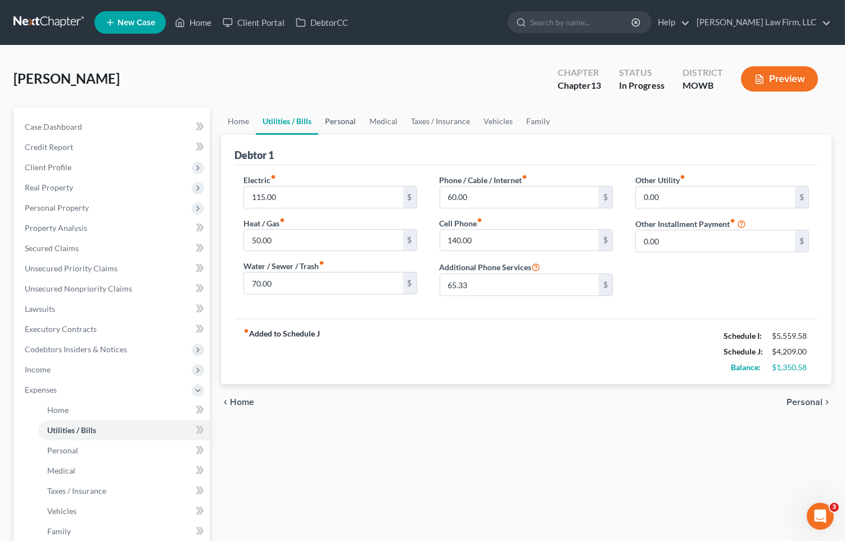
click at [348, 119] on link "Personal" at bounding box center [340, 121] width 44 height 27
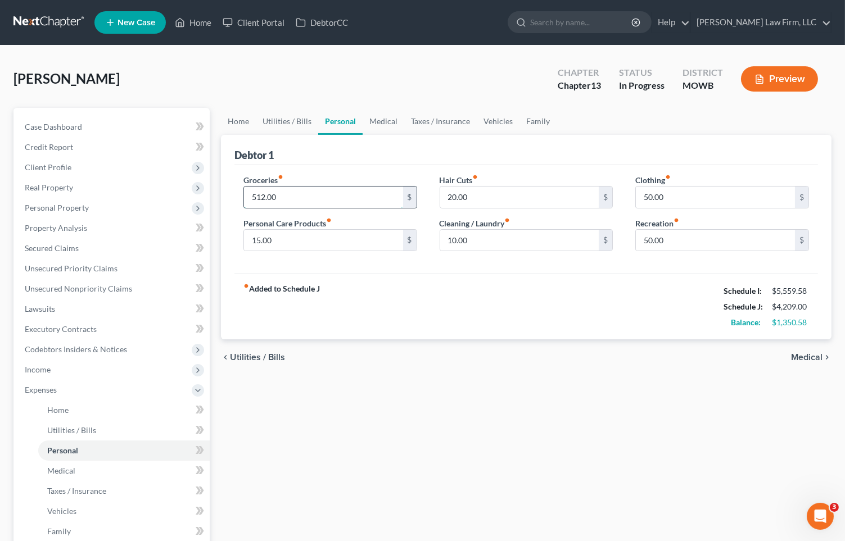
click at [318, 188] on input "512.00" at bounding box center [323, 197] width 159 height 21
type input "600.00"
type input "100"
type input "30"
type input "100"
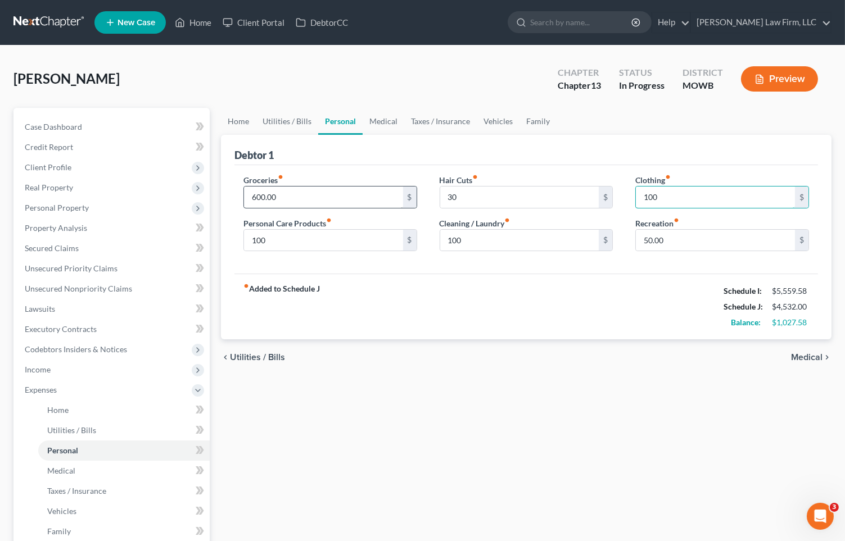
type input "100"
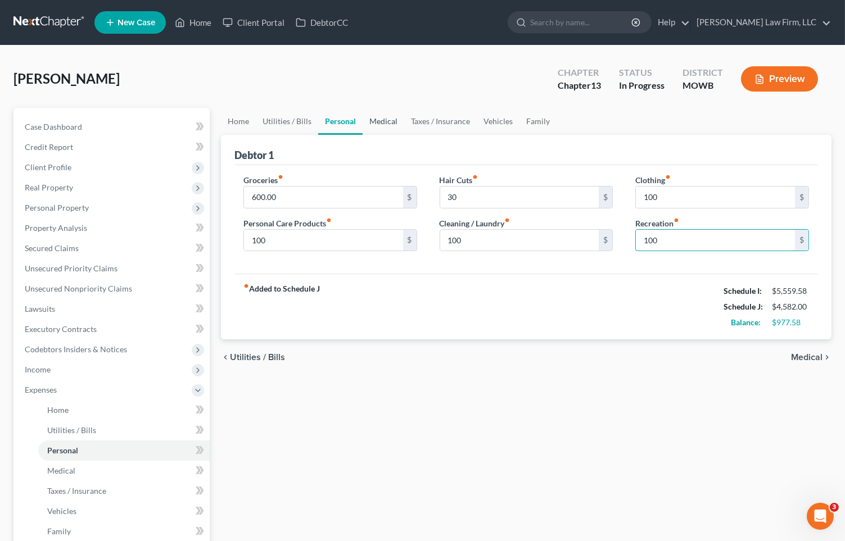
type input "100"
click at [384, 118] on link "Medical" at bounding box center [383, 121] width 42 height 27
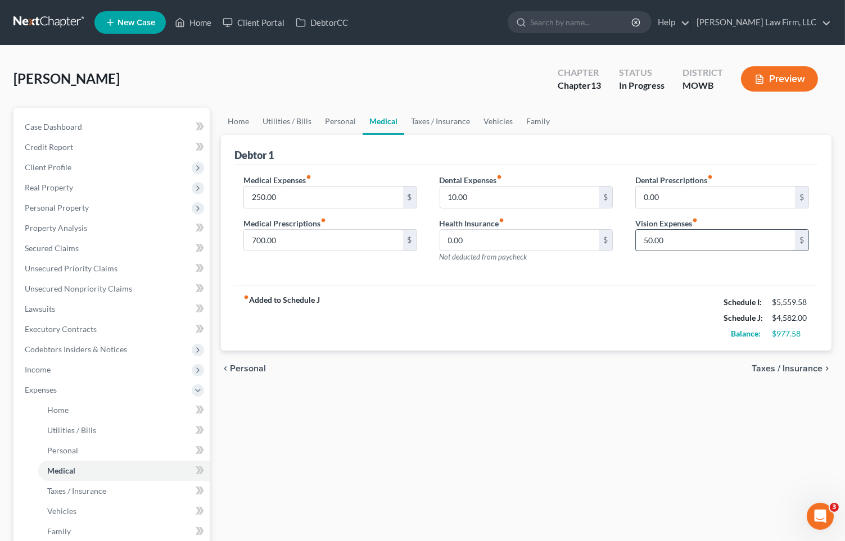
click at [677, 238] on input "50.00" at bounding box center [715, 240] width 159 height 21
click at [442, 112] on link "Taxes / Insurance" at bounding box center [440, 121] width 72 height 27
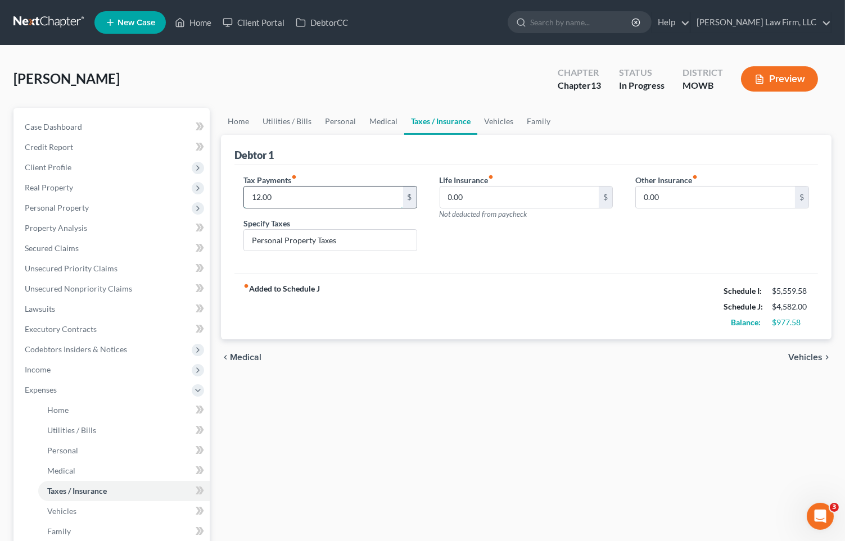
click at [303, 201] on input "12.00" at bounding box center [323, 197] width 159 height 21
type input "0"
type input "30.00"
click at [501, 292] on div "fiber_manual_record Added to Schedule J Schedule I: $5,559.58 Schedule J: $4,60…" at bounding box center [525, 307] width 583 height 66
click at [511, 120] on link "Vehicles" at bounding box center [498, 121] width 43 height 27
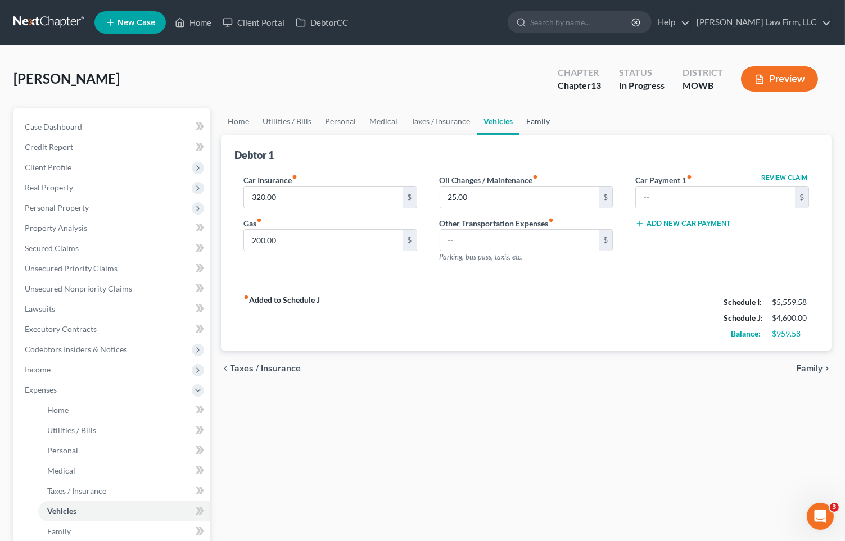
click at [540, 115] on link "Family" at bounding box center [537, 121] width 37 height 27
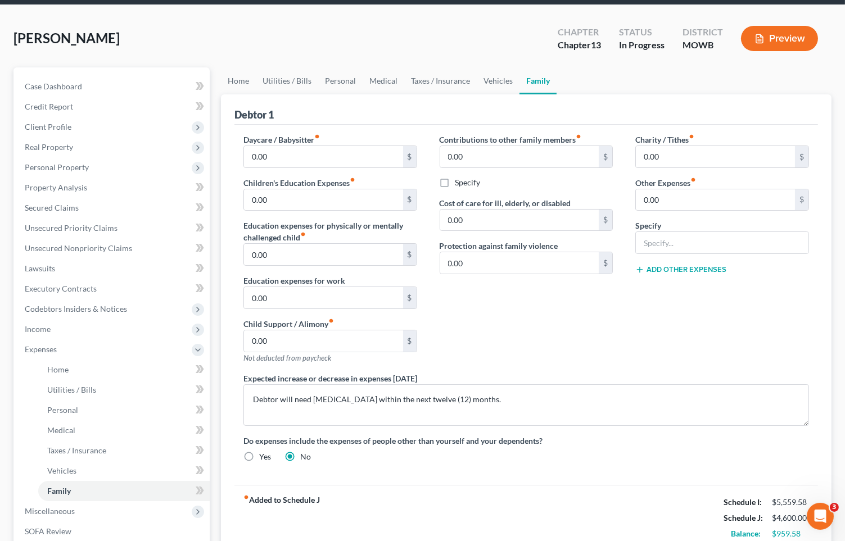
scroll to position [62, 0]
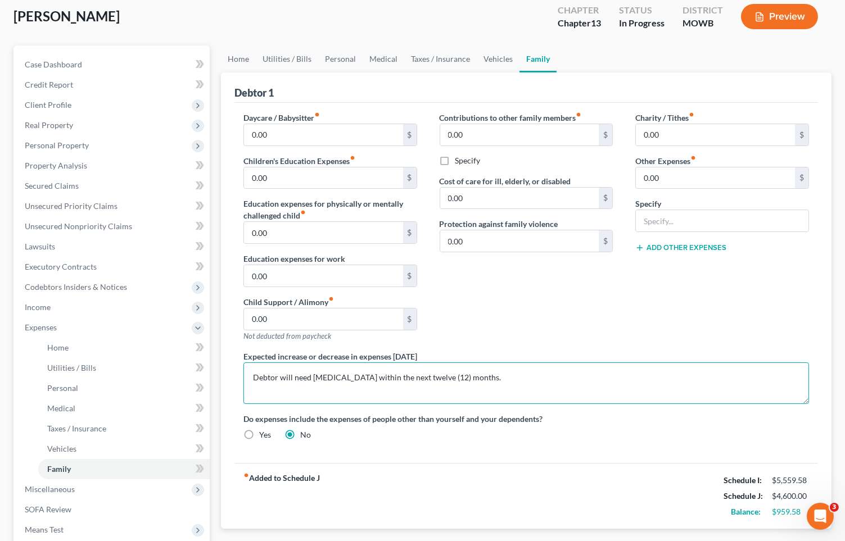
click at [290, 380] on textarea "Debtor will need shoulder surgery within the next twelve (12) months." at bounding box center [525, 383] width 565 height 42
click at [297, 378] on textarea "Debtor need shoulder surgery within the next twelve (12) months." at bounding box center [525, 383] width 565 height 42
type textarea "Debtor needs shoulder surgery within the next twelve (12) months."
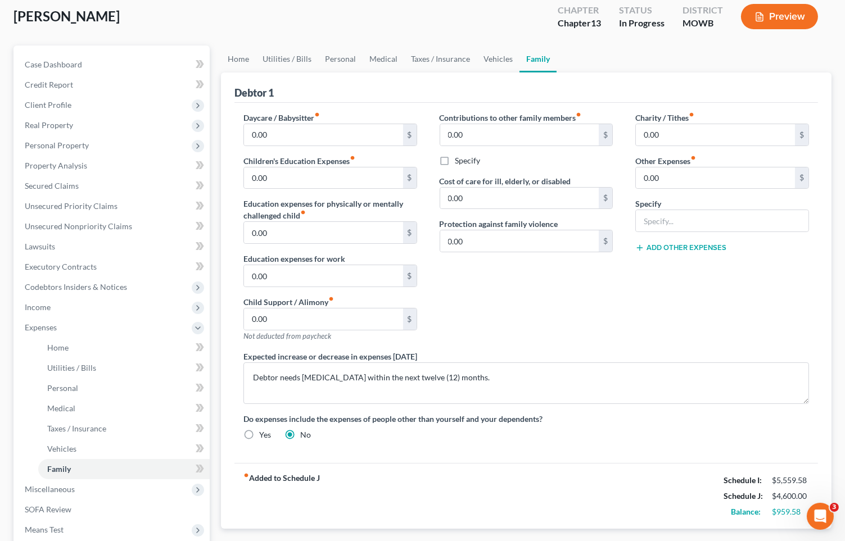
click at [782, 293] on div "Charity / Tithes fiber_manual_record 0.00 $ Other Expenses fiber_manual_record …" at bounding box center [722, 231] width 196 height 239
click at [203, 49] on div "Case Dashboard Payments Invoices Payments Payments Credit Report Client Profile…" at bounding box center [111, 328] width 196 height 564
click at [237, 51] on link "Home" at bounding box center [238, 59] width 35 height 27
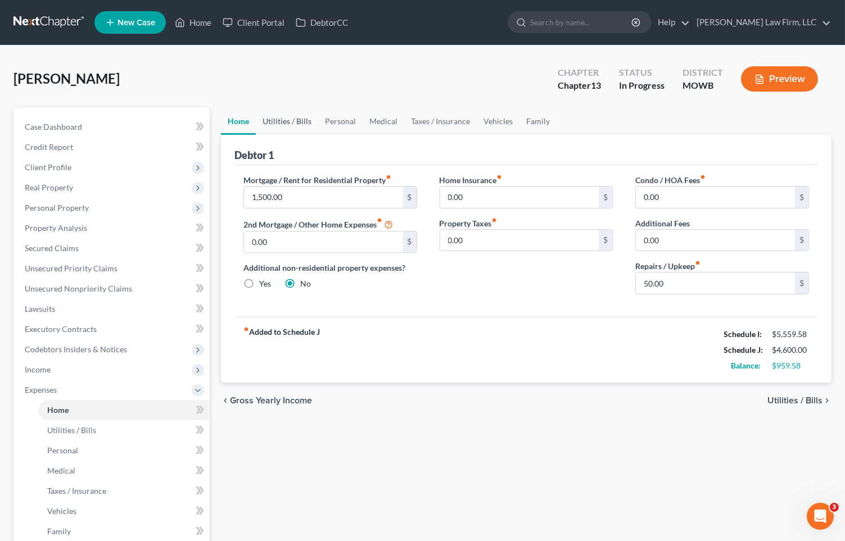
click at [289, 117] on link "Utilities / Bills" at bounding box center [287, 121] width 62 height 27
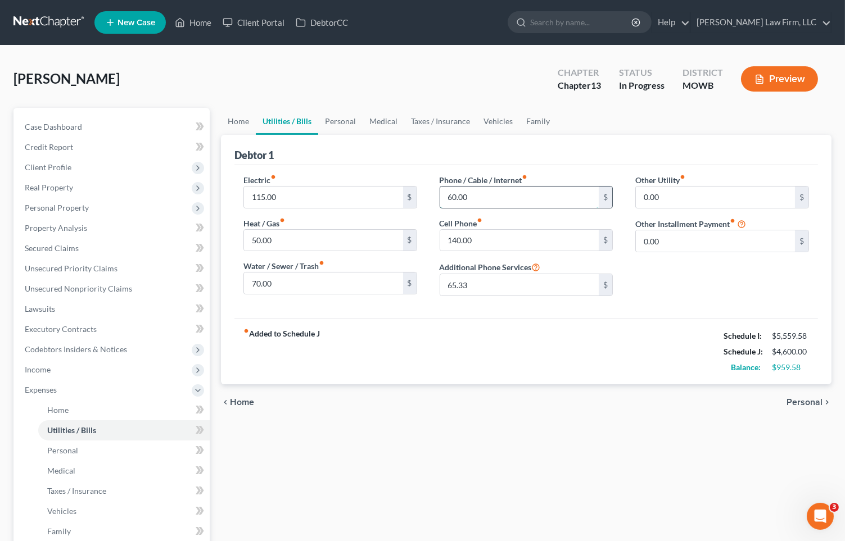
click at [540, 197] on input "60.00" at bounding box center [519, 197] width 159 height 21
type input "80.00"
click at [571, 465] on div "Home Utilities / Bills Personal Medical Taxes / Insurance Vehicles Family Debto…" at bounding box center [526, 422] width 622 height 629
click at [425, 379] on div "fiber_manual_record Added to Schedule J Schedule I: $5,559.58 Schedule J: $4,62…" at bounding box center [525, 352] width 583 height 66
click at [288, 242] on input "50.00" at bounding box center [323, 240] width 159 height 21
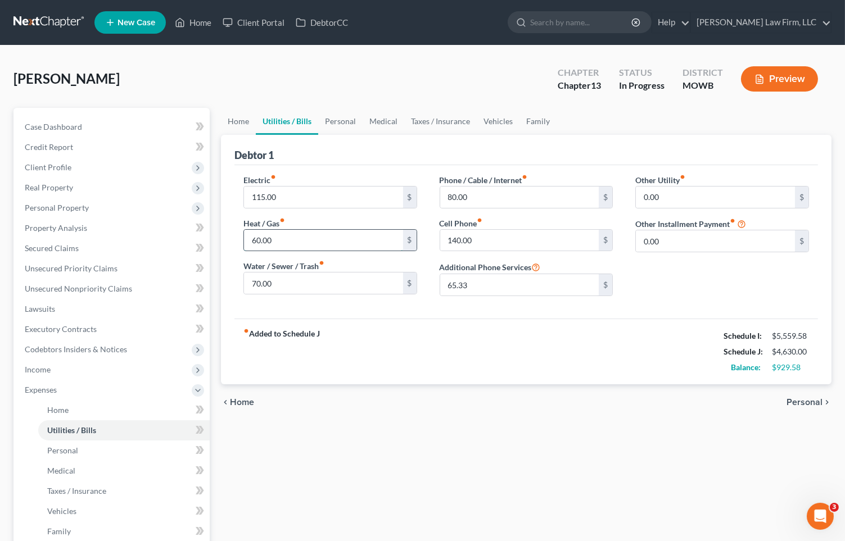
type input "60.00"
type input "80.00"
click at [442, 426] on div "Home Utilities / Bills Personal Medical Taxes / Insurance Vehicles Family Debto…" at bounding box center [526, 422] width 622 height 629
click at [532, 242] on input "140.00" at bounding box center [519, 240] width 159 height 21
type input "140.00"
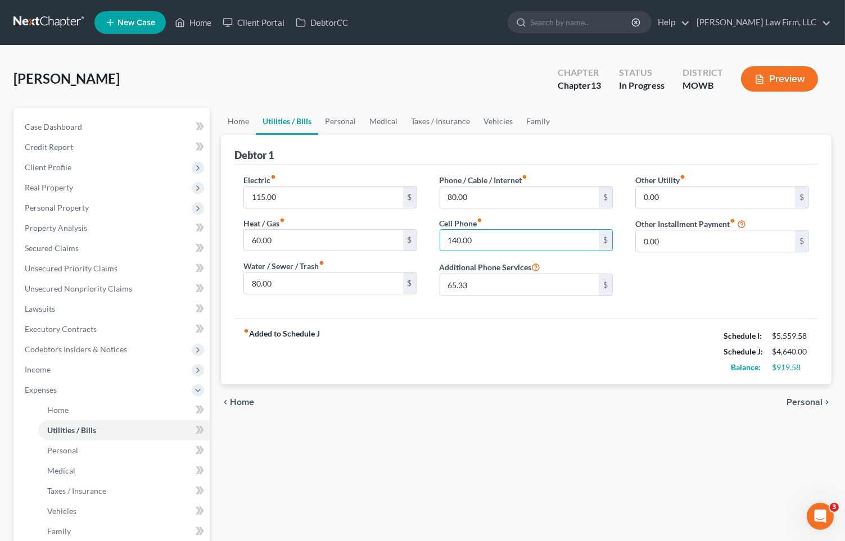
click at [572, 381] on div "fiber_manual_record Added to Schedule J Schedule I: $5,559.58 Schedule J: $4,64…" at bounding box center [525, 352] width 583 height 66
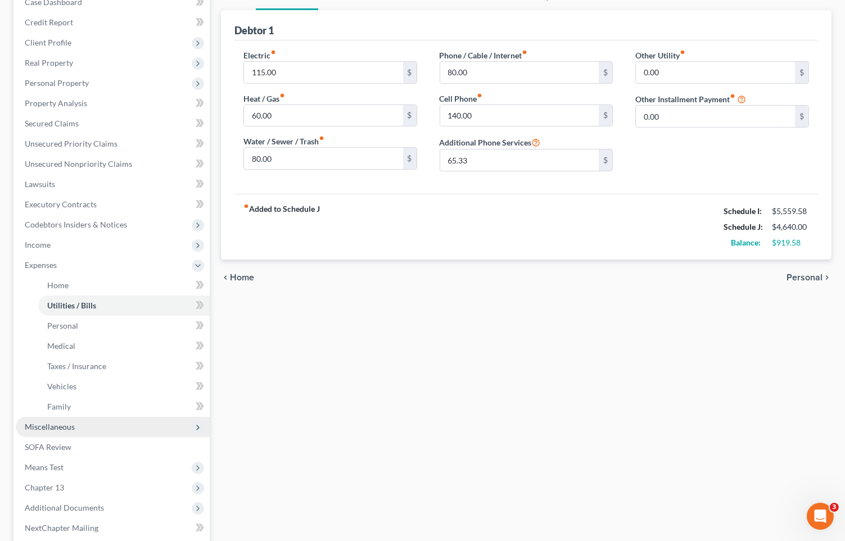
click at [101, 424] on span "Miscellaneous" at bounding box center [113, 427] width 194 height 20
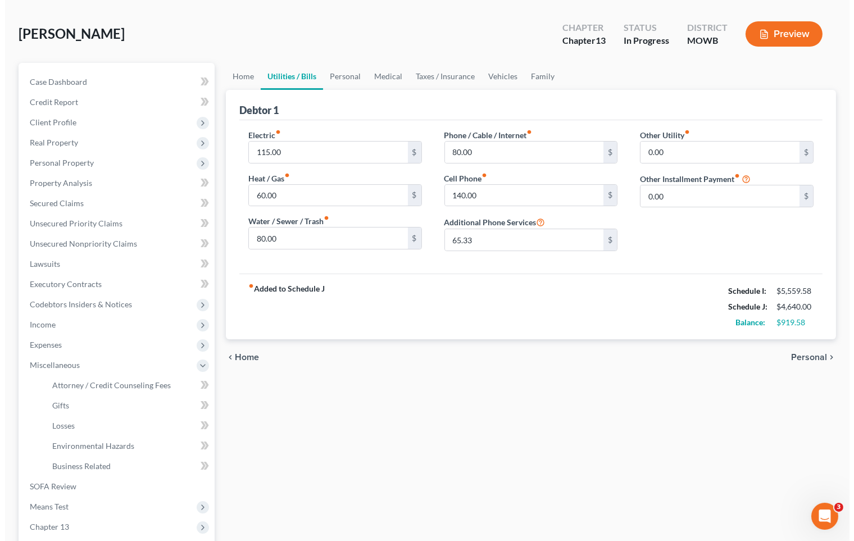
scroll to position [0, 0]
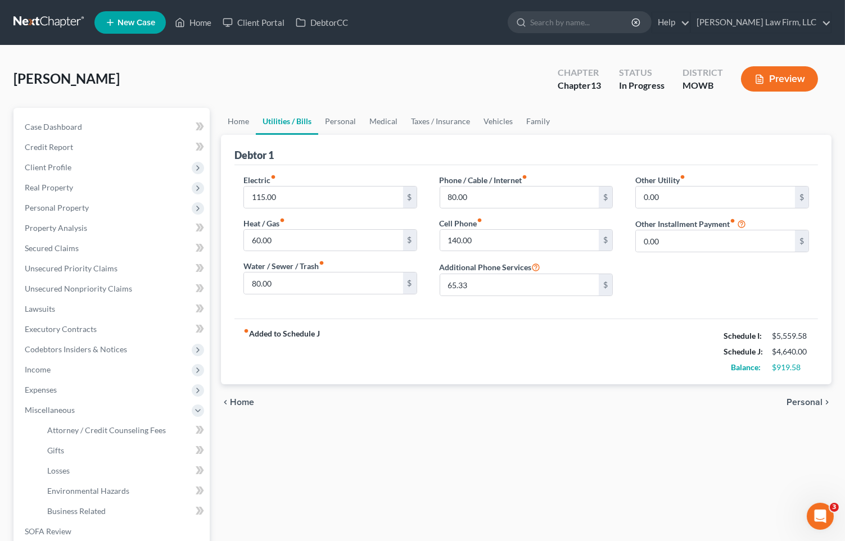
click at [783, 71] on button "Preview" at bounding box center [779, 78] width 77 height 25
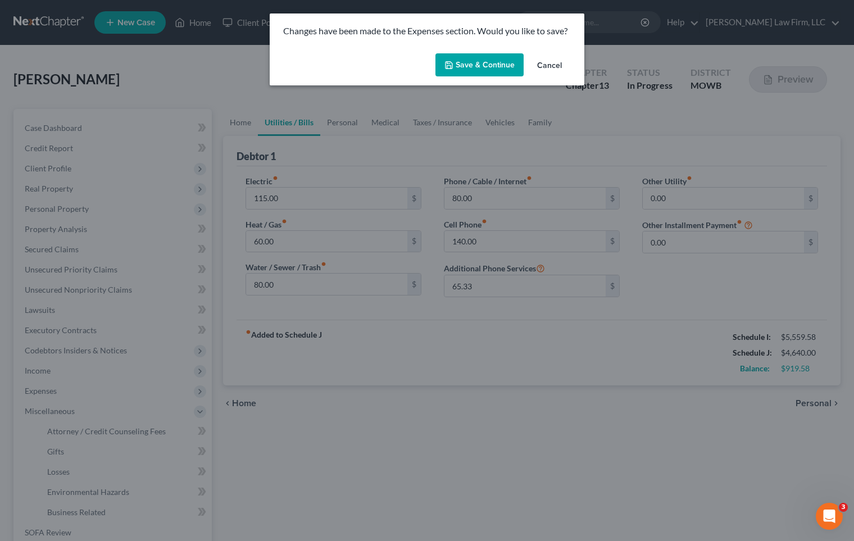
click at [481, 67] on button "Save & Continue" at bounding box center [480, 65] width 88 height 24
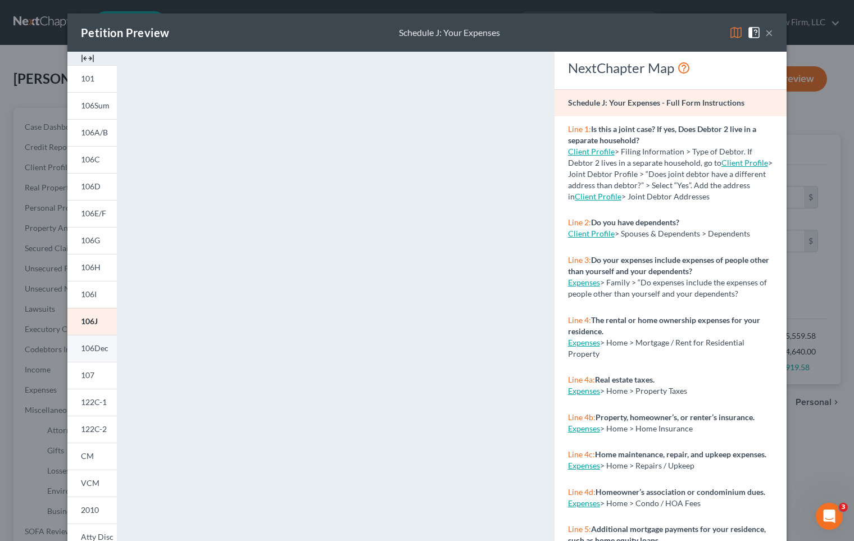
click at [88, 341] on link "106Dec" at bounding box center [91, 348] width 49 height 27
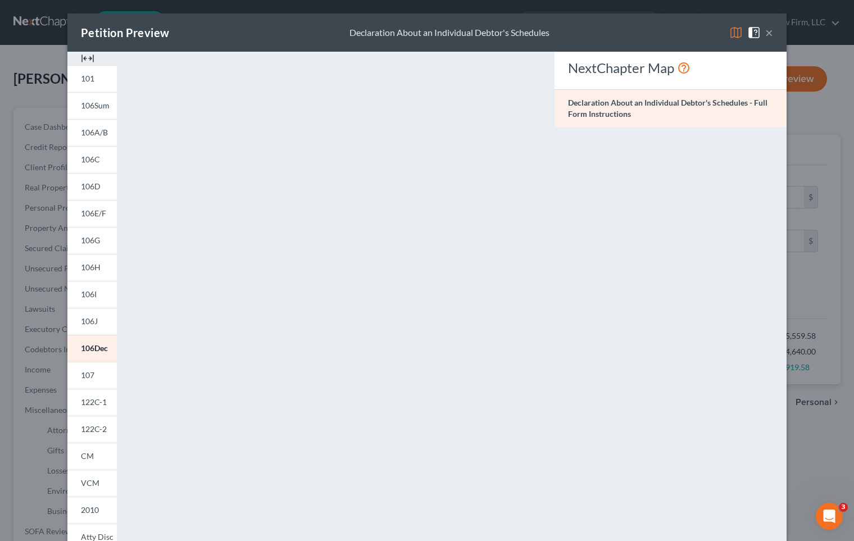
scroll to position [93, 0]
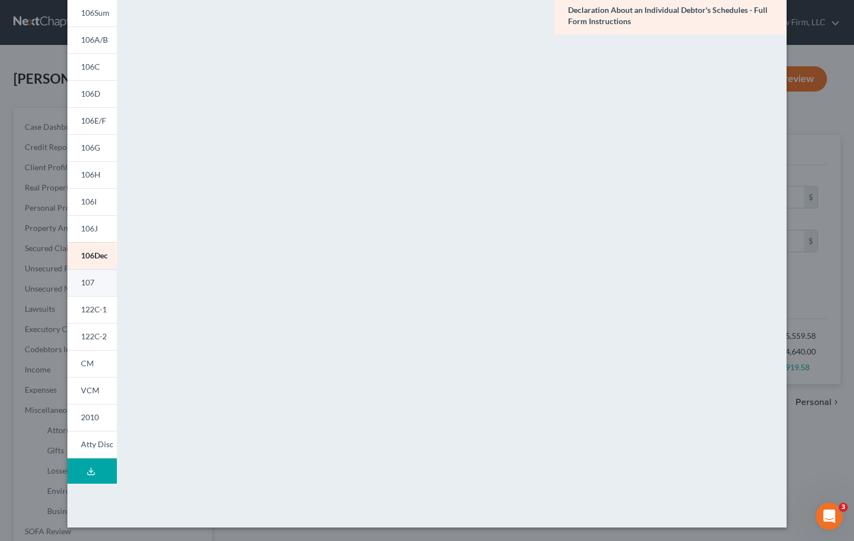
click at [89, 287] on link "107" at bounding box center [91, 282] width 49 height 27
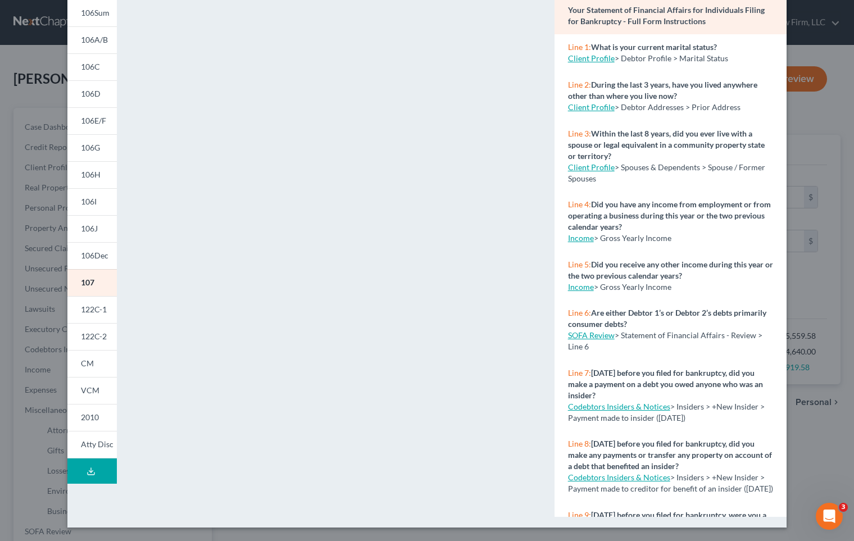
click at [803, 406] on div "Petition Preview Your Statement of Financial Affairs for Individuals Filing for…" at bounding box center [427, 270] width 854 height 541
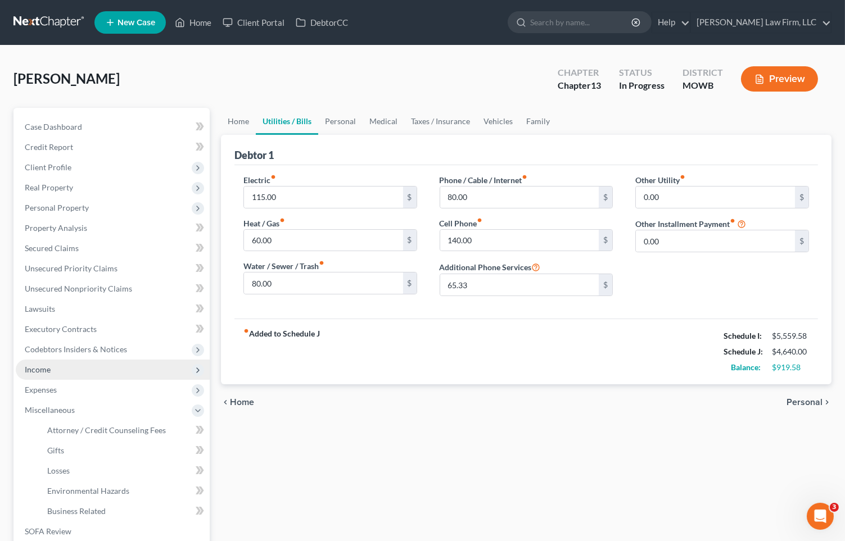
click at [74, 378] on span "Income" at bounding box center [113, 370] width 194 height 20
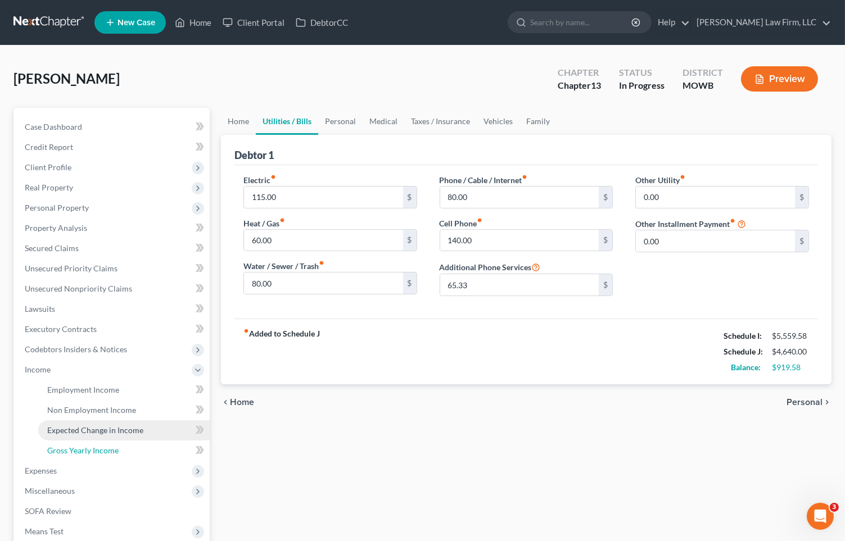
click at [87, 446] on span "Gross Yearly Income" at bounding box center [82, 451] width 71 height 10
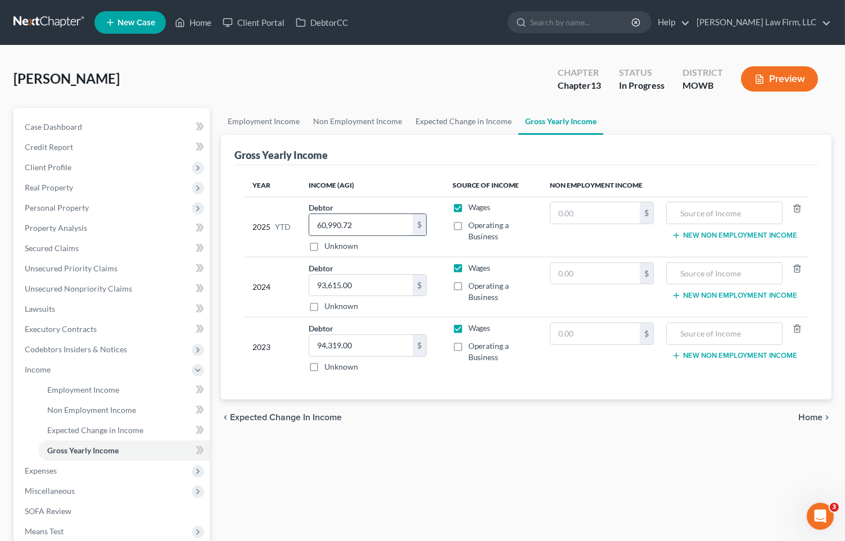
click at [391, 231] on input "60,990.72" at bounding box center [360, 224] width 103 height 21
type input "68,706.36"
click at [447, 456] on div "Employment Income Non Employment Income Expected Change in Income Gross Yearly …" at bounding box center [526, 392] width 622 height 568
click at [514, 458] on div "Employment Income Non Employment Income Expected Change in Income Gross Yearly …" at bounding box center [526, 392] width 622 height 568
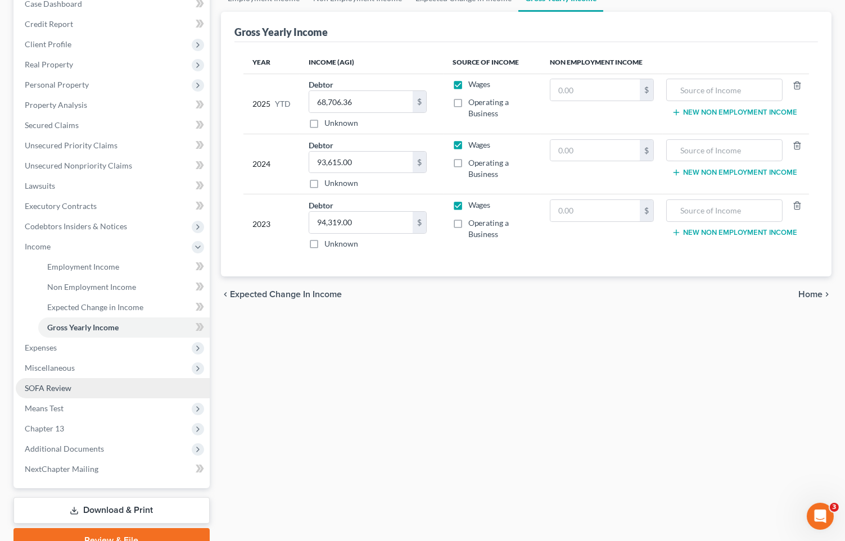
scroll to position [125, 0]
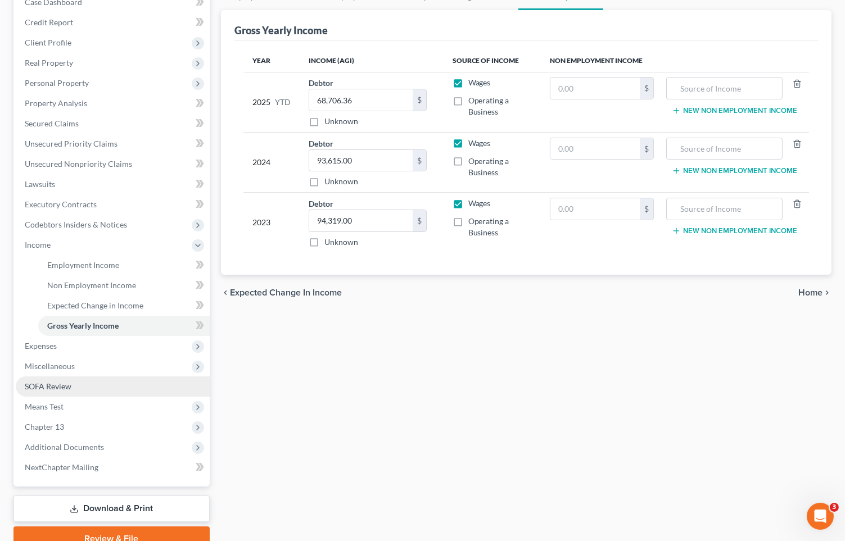
click at [148, 382] on link "SOFA Review" at bounding box center [113, 387] width 194 height 20
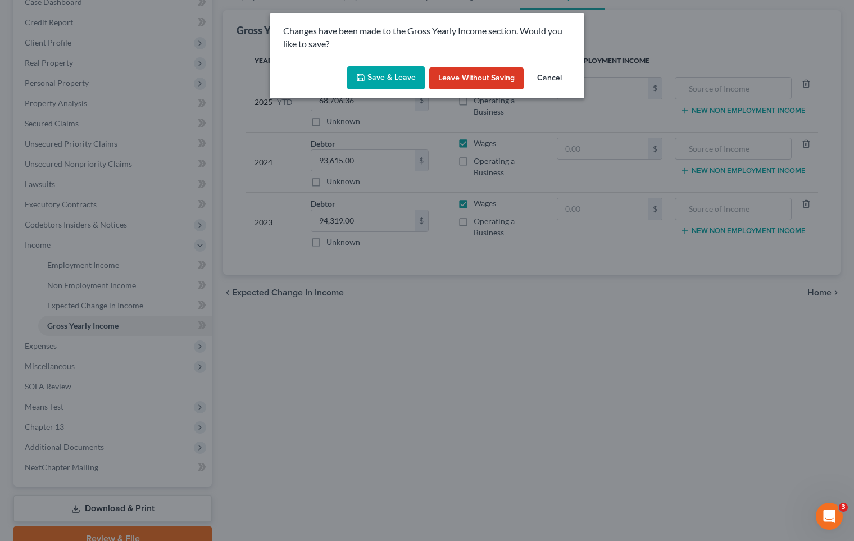
click at [391, 76] on button "Save & Leave" at bounding box center [386, 78] width 78 height 24
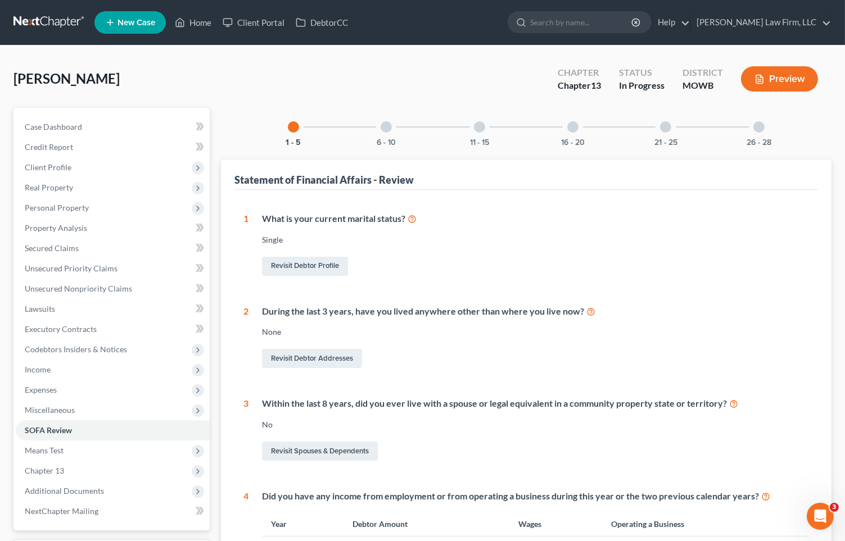
click at [391, 130] on div "6 - 10" at bounding box center [386, 127] width 38 height 38
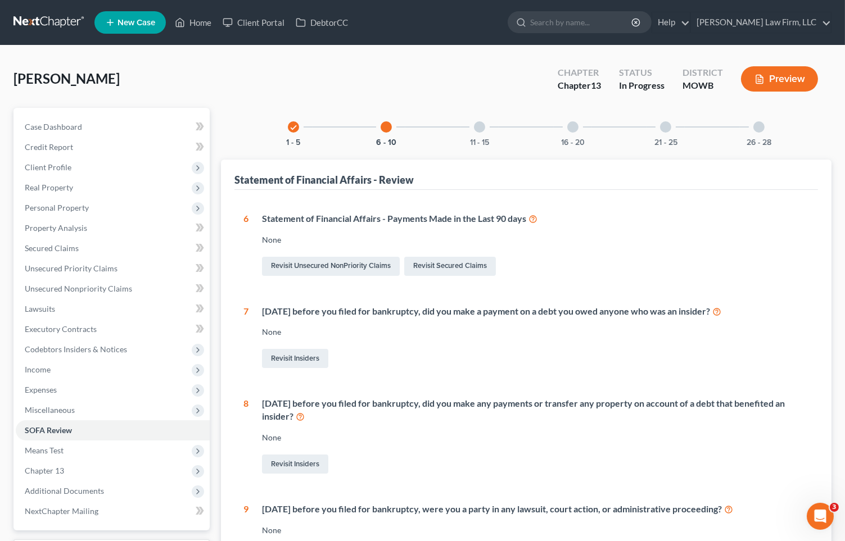
click at [482, 134] on div "11 - 15" at bounding box center [479, 127] width 38 height 38
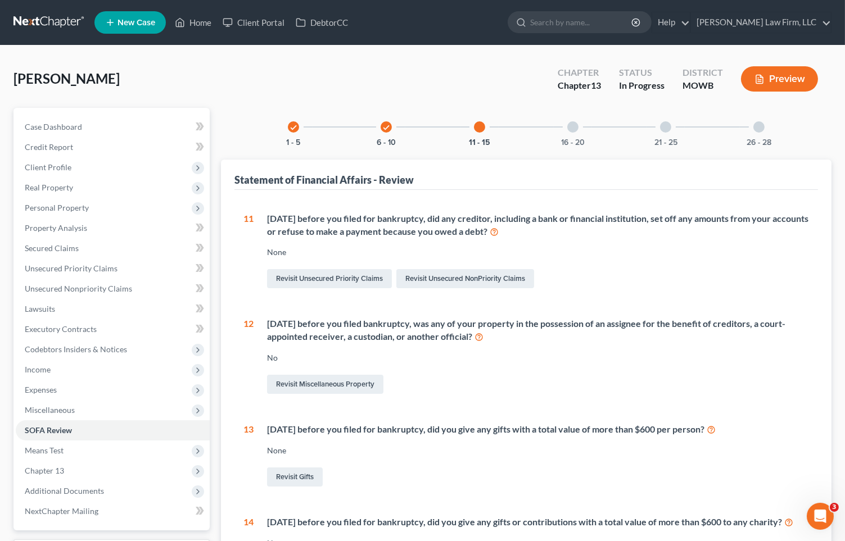
click at [568, 136] on div "16 - 20" at bounding box center [573, 127] width 38 height 38
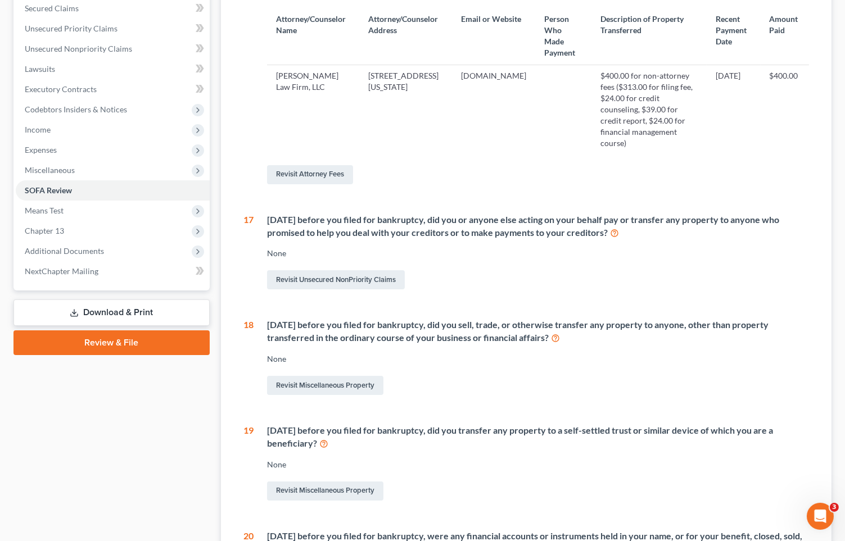
scroll to position [62, 0]
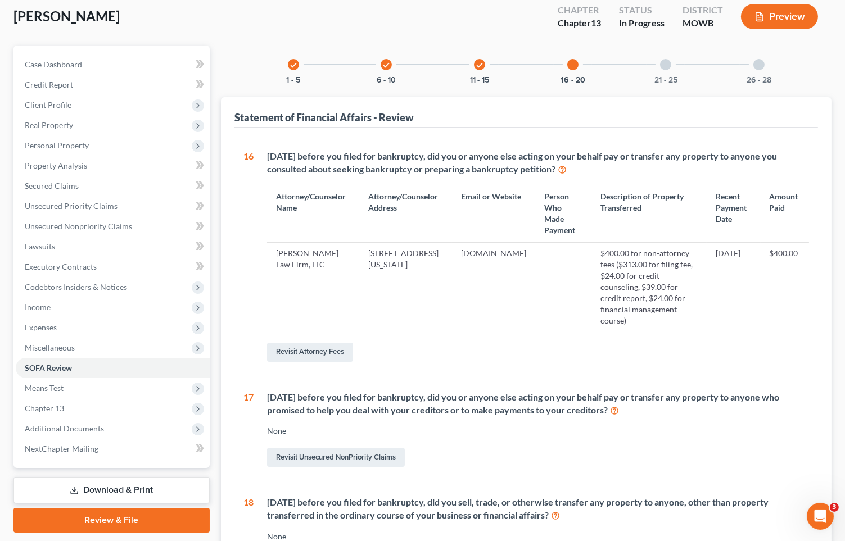
click at [663, 62] on div at bounding box center [665, 64] width 11 height 11
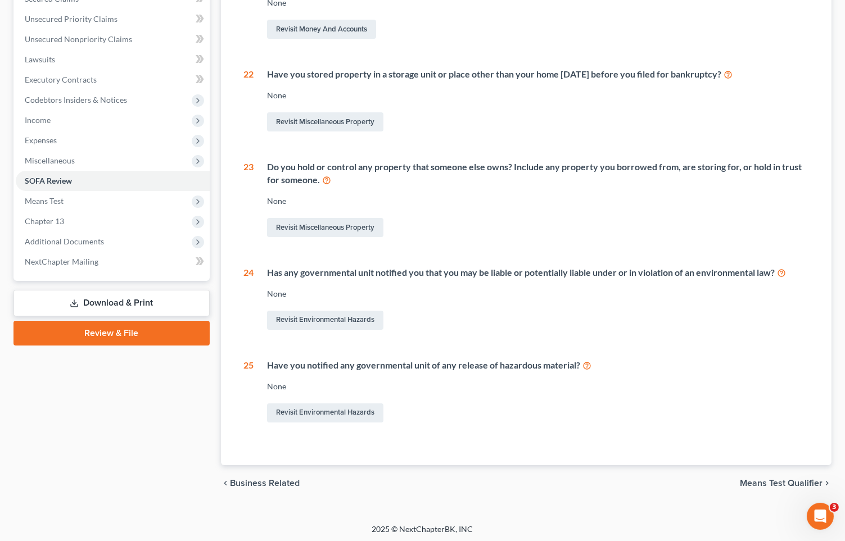
scroll to position [0, 0]
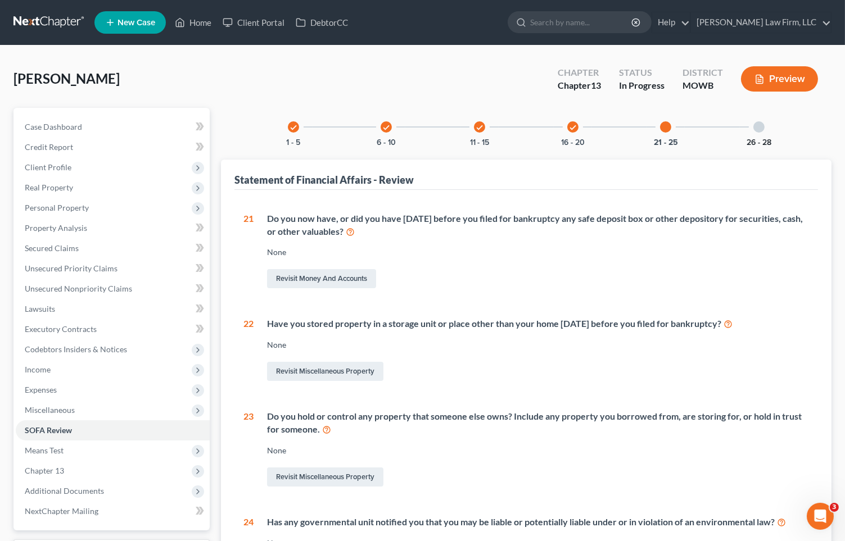
click at [767, 139] on button "26 - 28" at bounding box center [758, 143] width 25 height 8
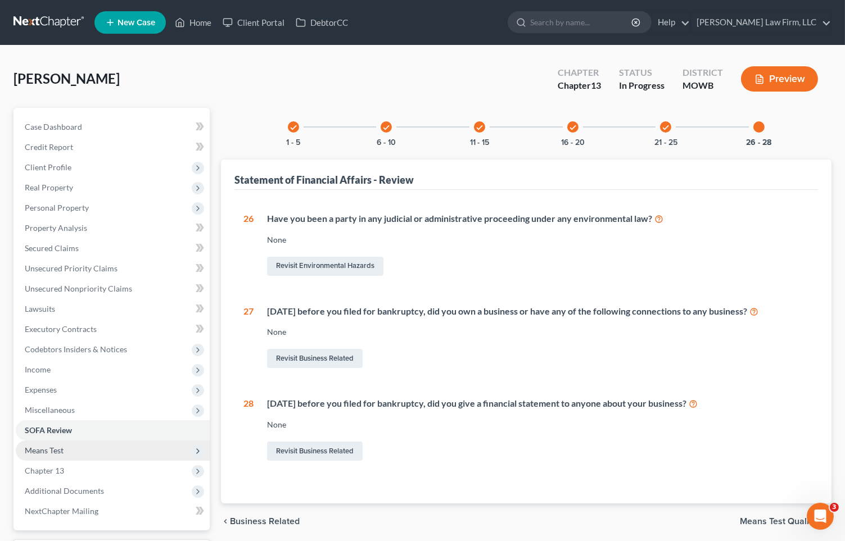
click at [97, 455] on span "Means Test" at bounding box center [113, 451] width 194 height 20
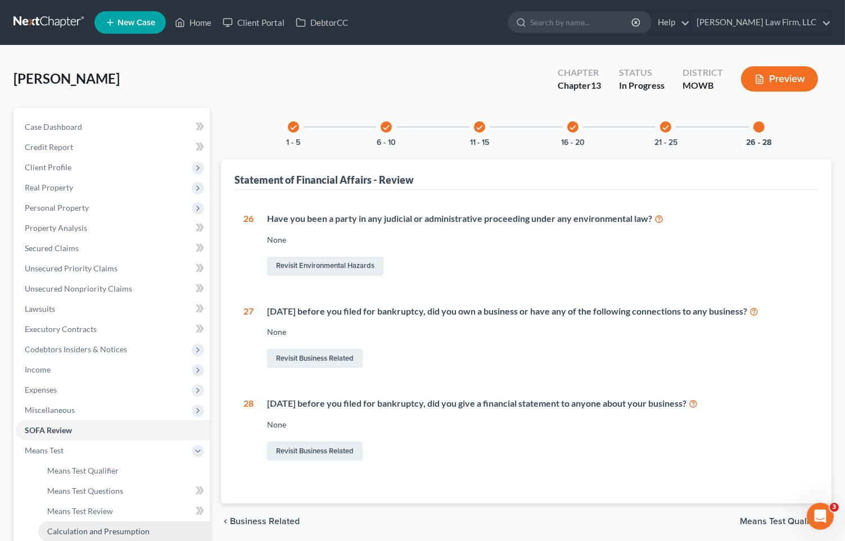
click at [96, 527] on span "Calculation and Presumption" at bounding box center [98, 532] width 102 height 10
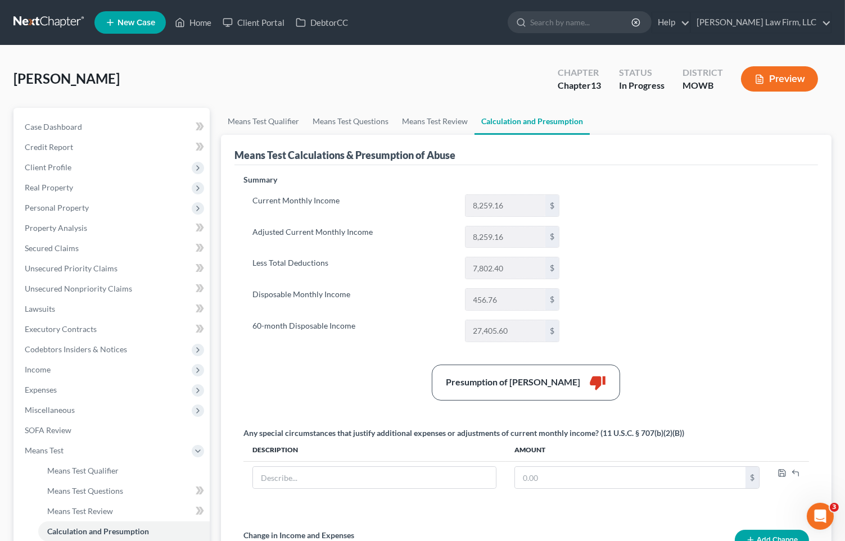
click at [791, 80] on button "Preview" at bounding box center [779, 78] width 77 height 25
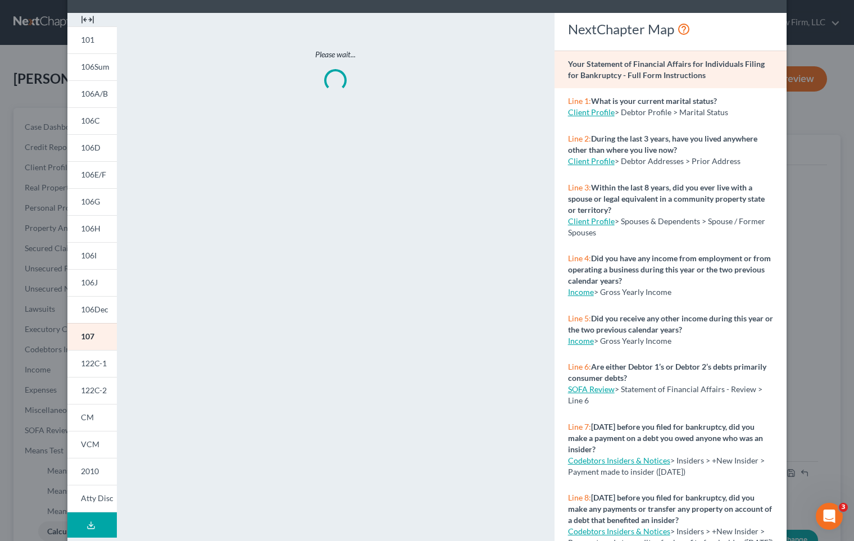
scroll to position [82, 0]
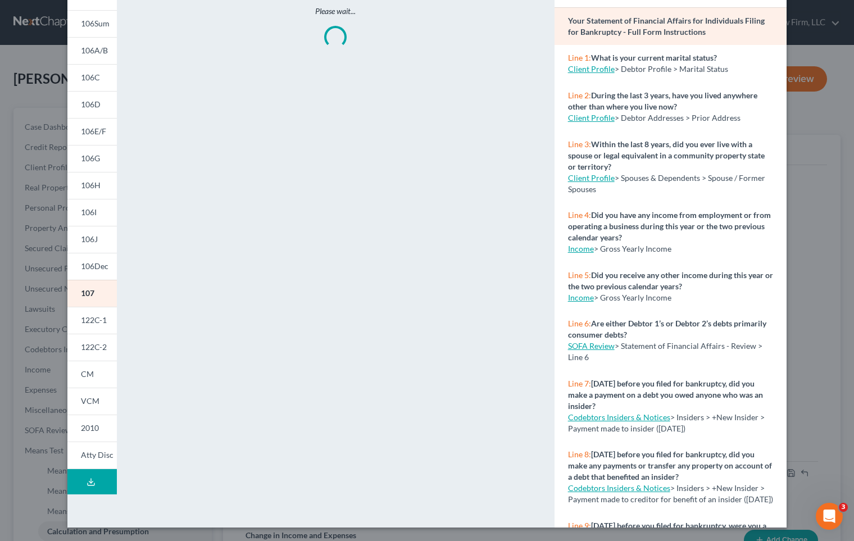
click at [94, 489] on button "Download Draft" at bounding box center [91, 481] width 49 height 25
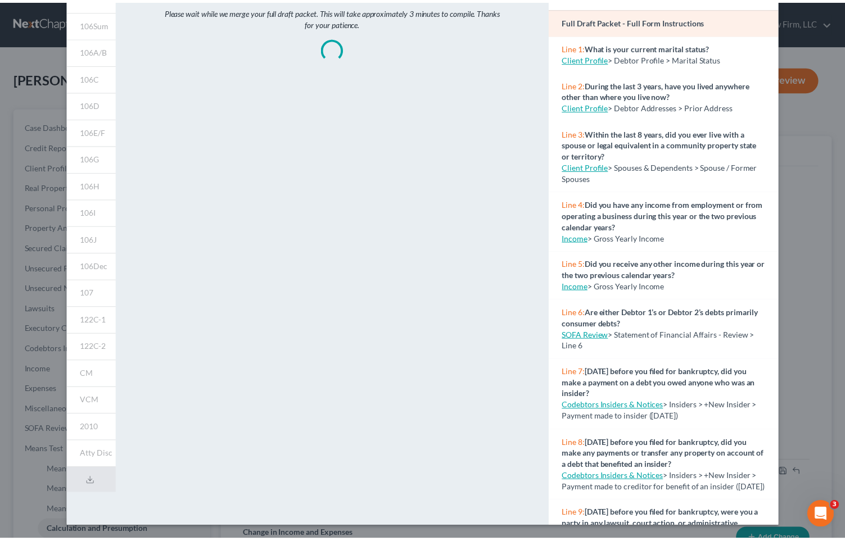
scroll to position [0, 0]
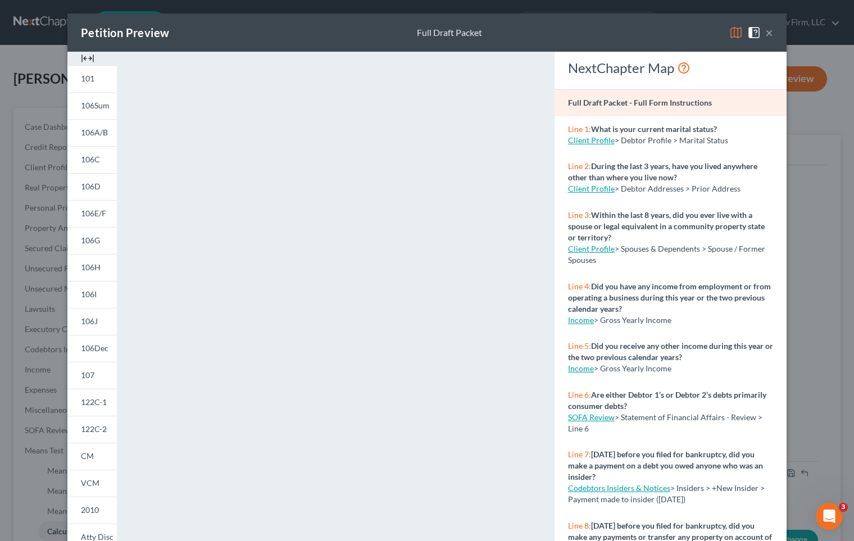
click at [13, 66] on div "Petition Preview Full Draft Packet × 101 106Sum 106A/B 106C 106D 106E/F 106G 10…" at bounding box center [427, 270] width 854 height 541
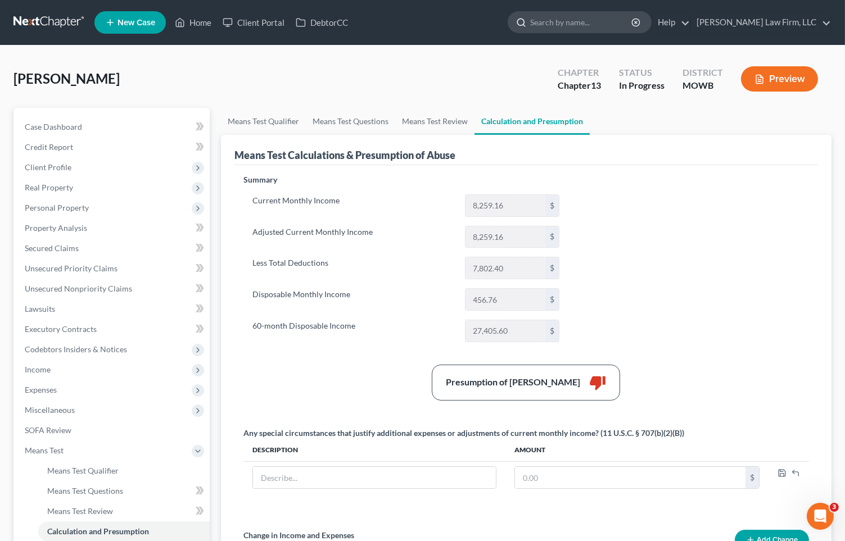
click at [605, 30] on input "search" at bounding box center [581, 22] width 103 height 21
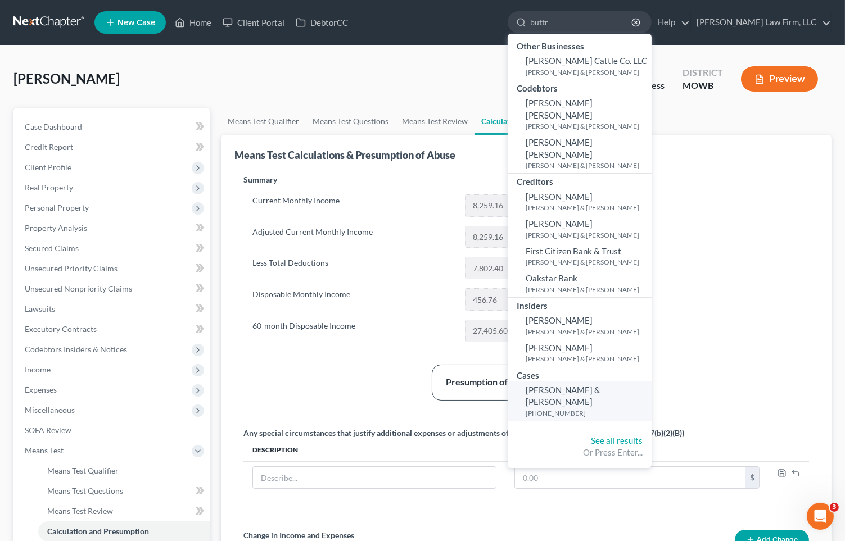
type input "buttr"
click at [600, 385] on span "[PERSON_NAME] & [PERSON_NAME]" at bounding box center [562, 396] width 75 height 22
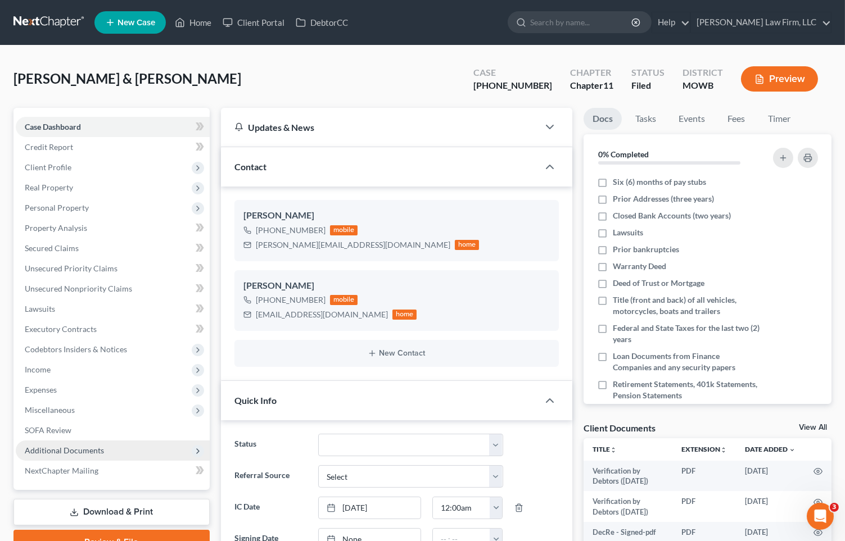
click at [134, 448] on span "Additional Documents" at bounding box center [113, 451] width 194 height 20
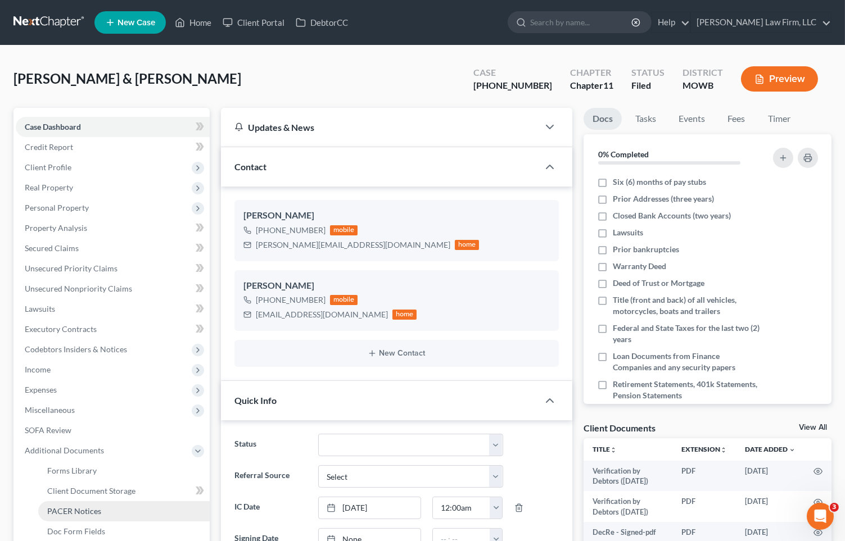
click at [130, 501] on link "PACER Notices" at bounding box center [123, 511] width 171 height 20
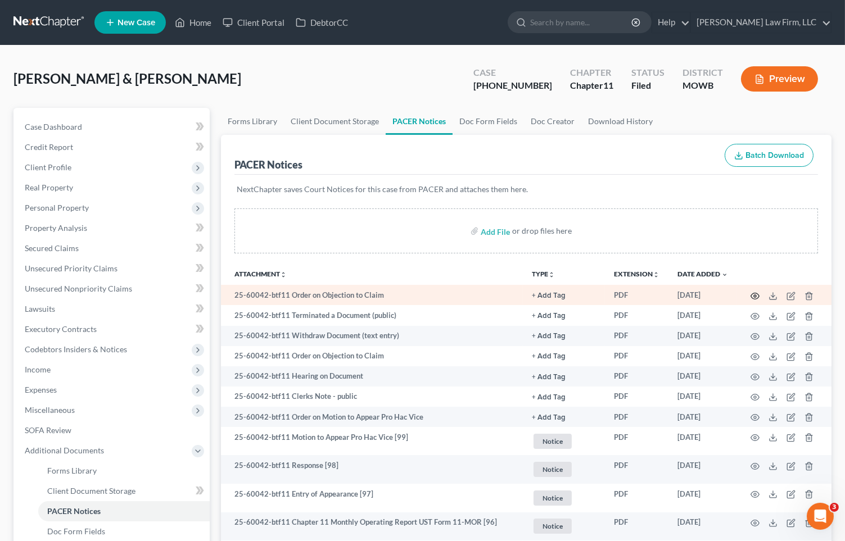
click at [753, 293] on icon "button" at bounding box center [754, 296] width 9 height 9
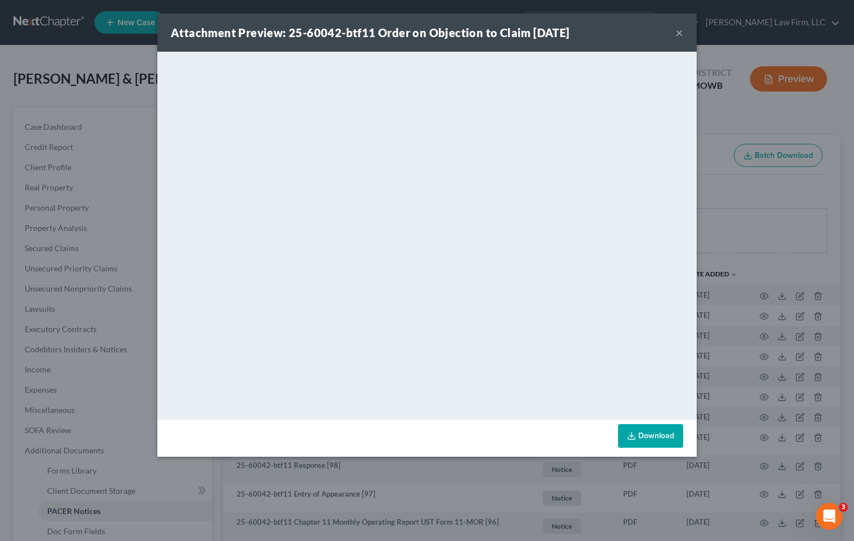
click at [740, 226] on div "Attachment Preview: 25-60042-btf11 Order on Objection to Claim 09/04/2025 × <ob…" at bounding box center [427, 270] width 854 height 541
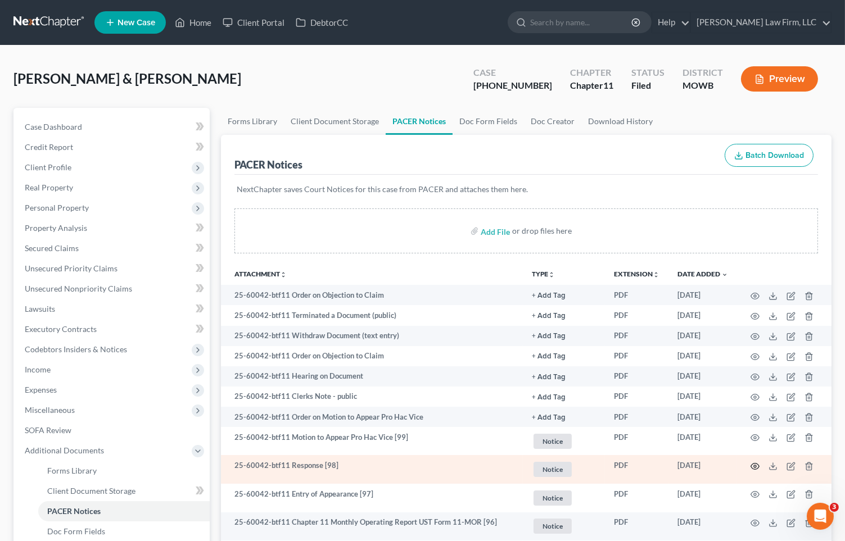
click at [756, 463] on icon "button" at bounding box center [754, 466] width 9 height 9
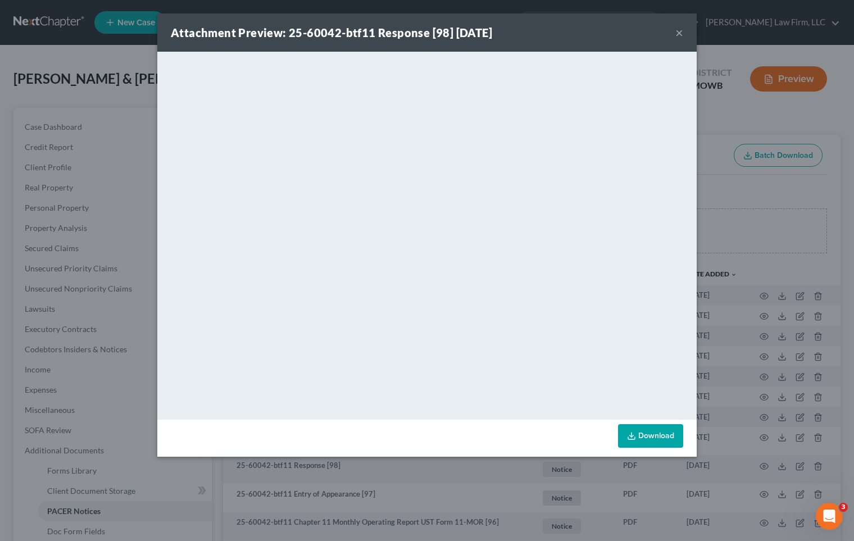
click at [771, 233] on div "Attachment Preview: 25-60042-btf11 Response [98] 08/21/2025 × <object ng-attr-d…" at bounding box center [427, 270] width 854 height 541
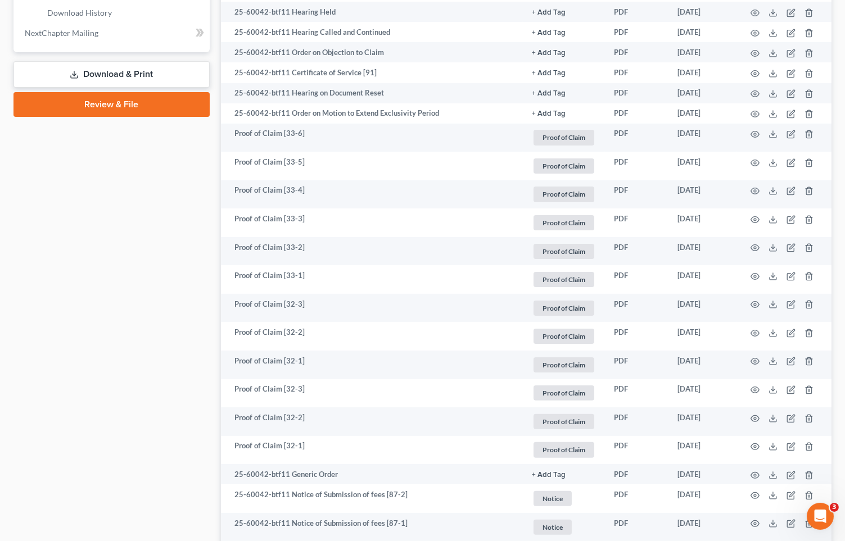
scroll to position [562, 0]
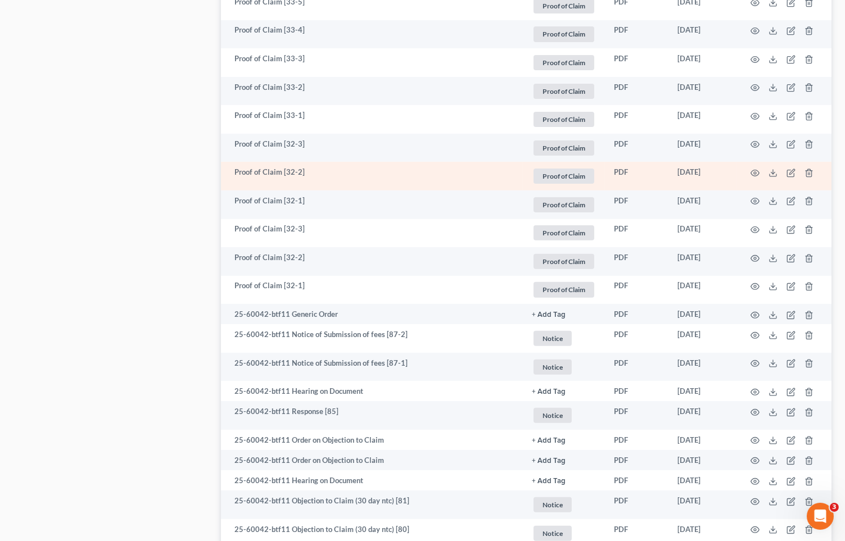
scroll to position [749, 0]
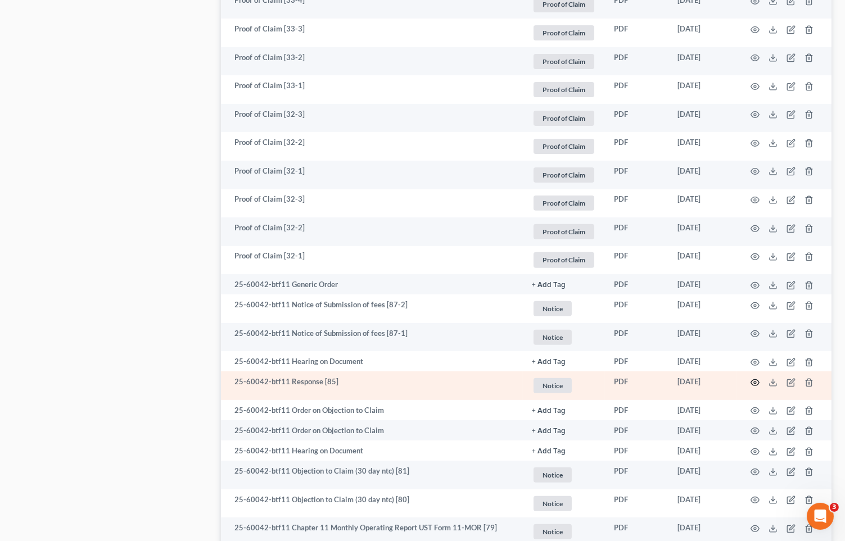
click at [752, 380] on icon "button" at bounding box center [754, 382] width 9 height 9
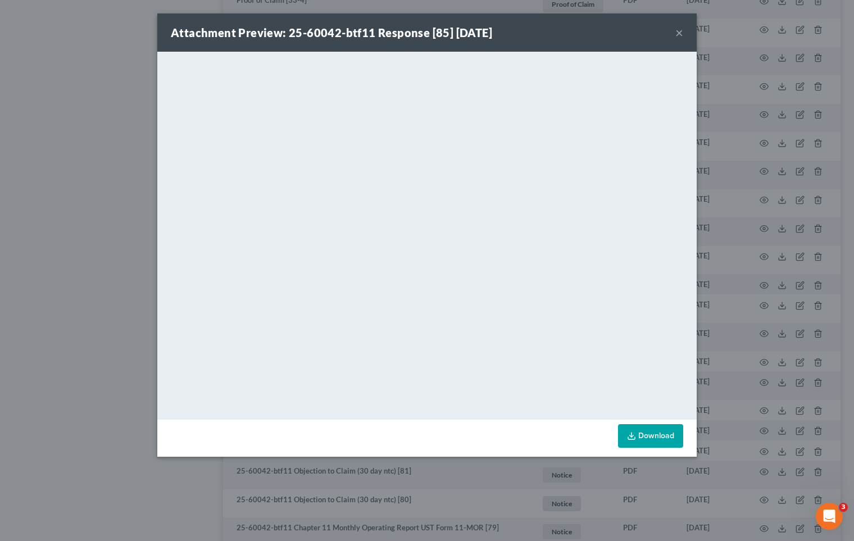
click at [101, 211] on div "Attachment Preview: 25-60042-btf11 Response [85] 07/31/2025 × <object ng-attr-d…" at bounding box center [427, 270] width 854 height 541
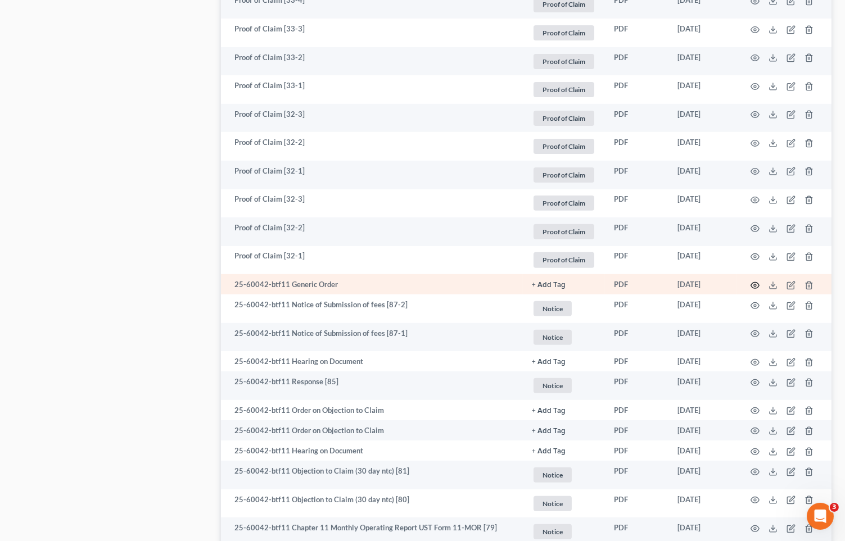
click at [753, 282] on icon "button" at bounding box center [754, 285] width 9 height 9
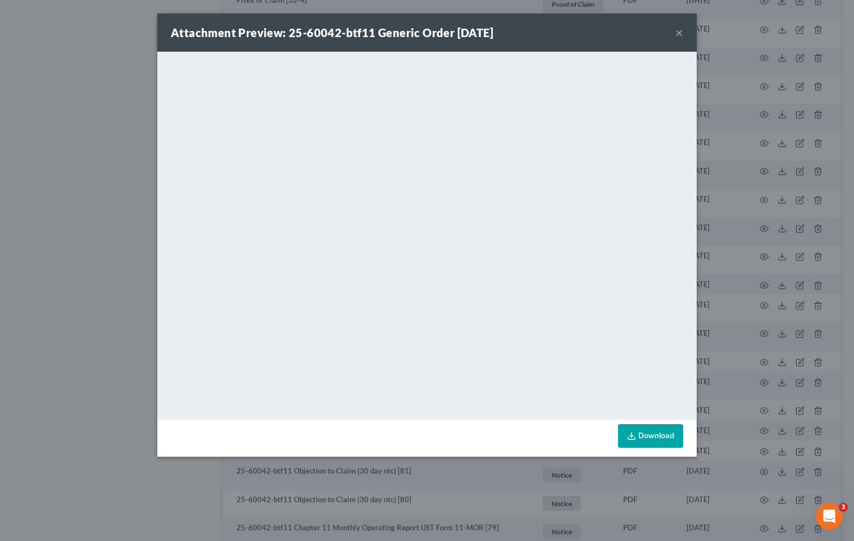
click at [109, 243] on div "Attachment Preview: 25-60042-btf11 Generic Order 08/11/2025 × <object ng-attr-d…" at bounding box center [427, 270] width 854 height 541
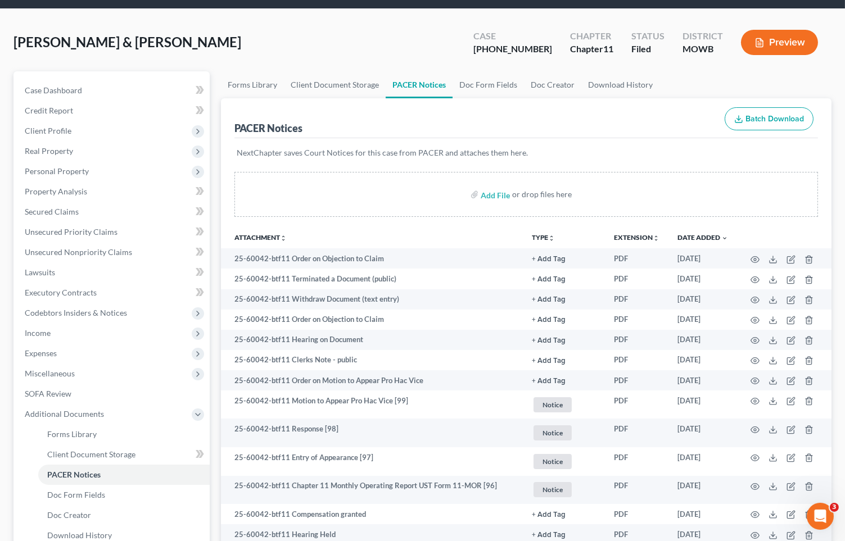
scroll to position [0, 0]
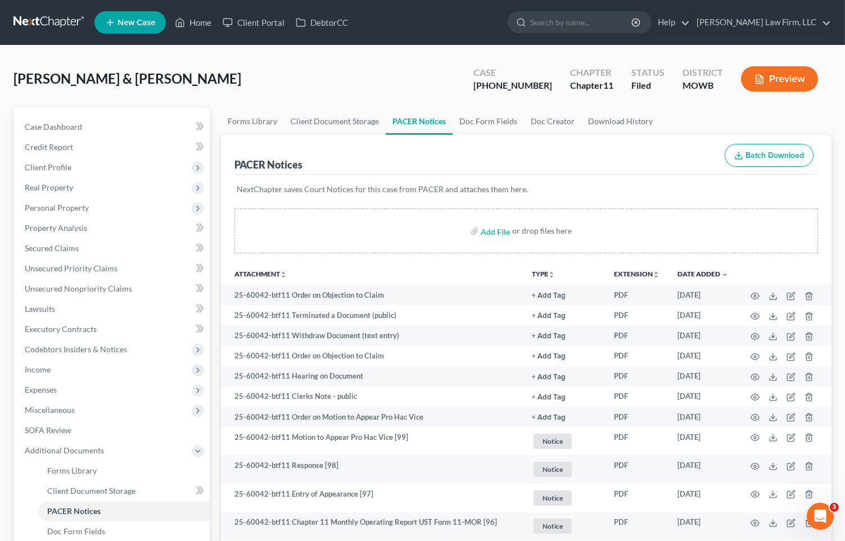
click at [58, 22] on link at bounding box center [49, 22] width 72 height 20
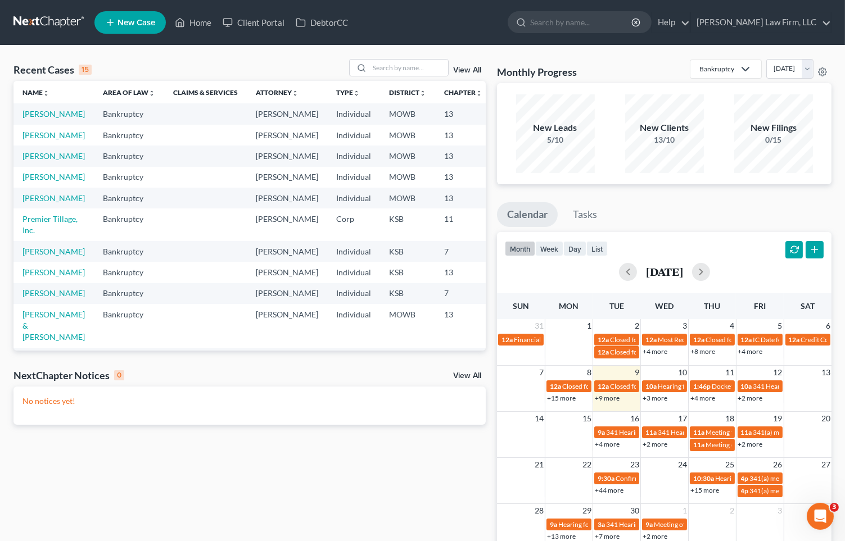
click at [410, 371] on div "NextChapter Notices 0 View All" at bounding box center [249, 378] width 472 height 18
click at [468, 375] on link "View All" at bounding box center [467, 376] width 28 height 8
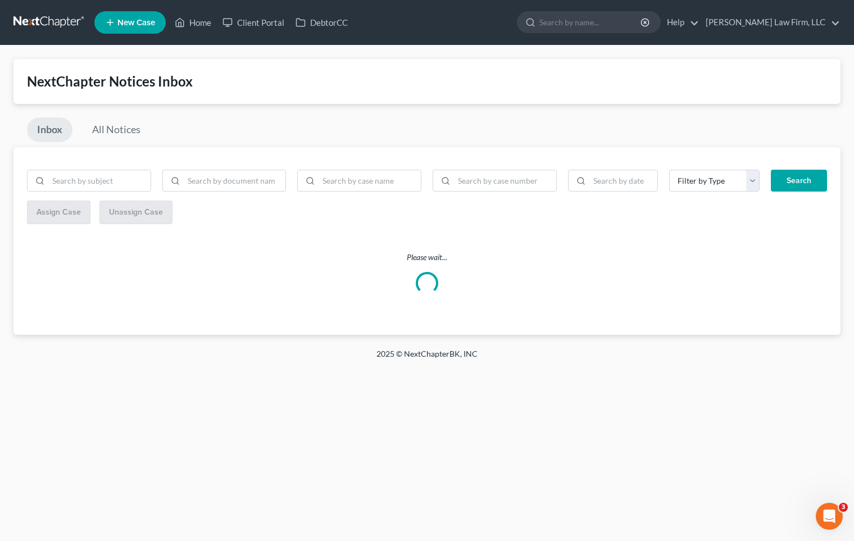
click at [436, 90] on div "NextChapter Notices Inbox" at bounding box center [427, 81] width 800 height 18
click at [445, 125] on div "Inbox All Notices" at bounding box center [426, 132] width 827 height 30
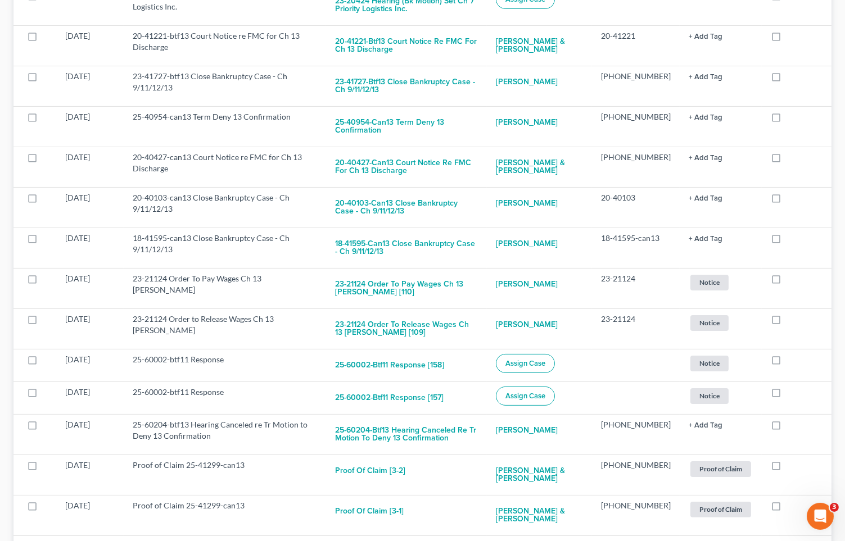
scroll to position [499, 0]
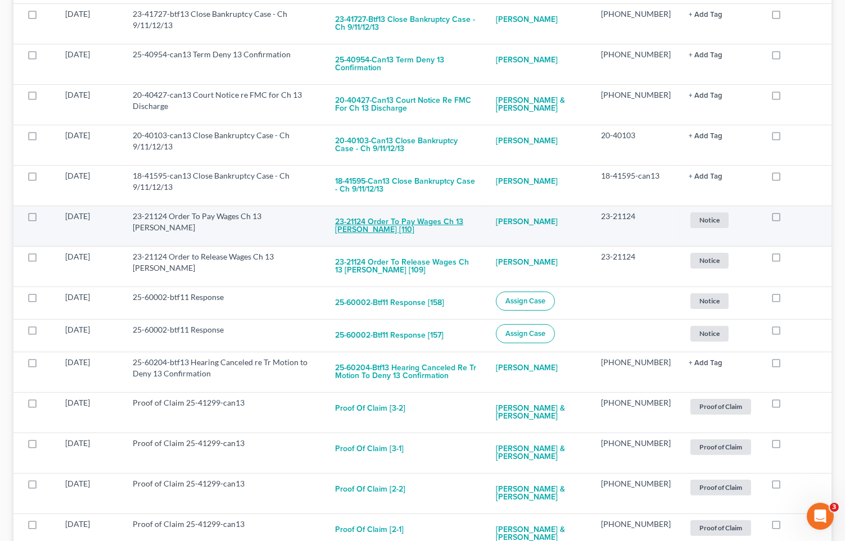
click at [365, 227] on button "23-21124 Order To Pay Wages Ch 13 Matthew Donavan Maher [110]" at bounding box center [406, 226] width 143 height 30
checkbox input "true"
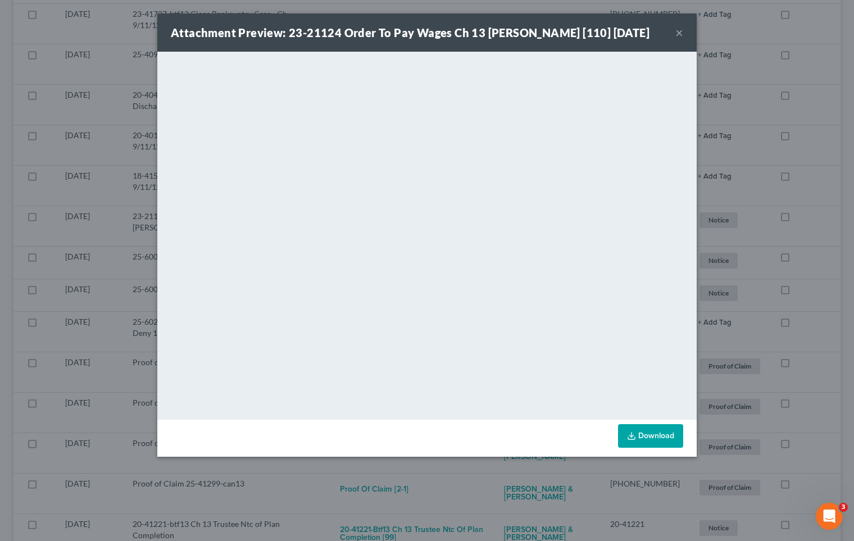
click at [142, 234] on div "Attachment Preview: 23-21124 Order To Pay Wages Ch 13 Matthew Donavan Maher [11…" at bounding box center [427, 270] width 854 height 541
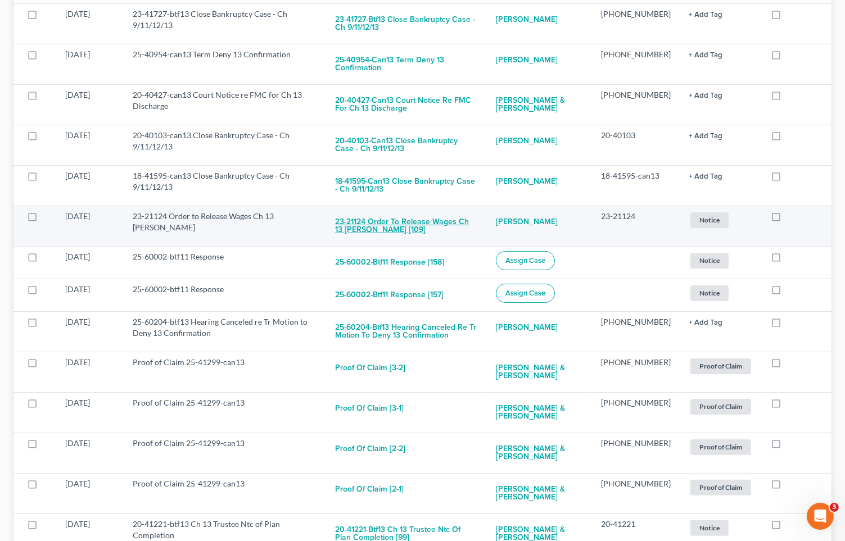
click at [382, 211] on button "23-21124 Order to Release Wages Ch 13 Matthew Donavan Maher [109]" at bounding box center [406, 226] width 143 height 30
checkbox input "true"
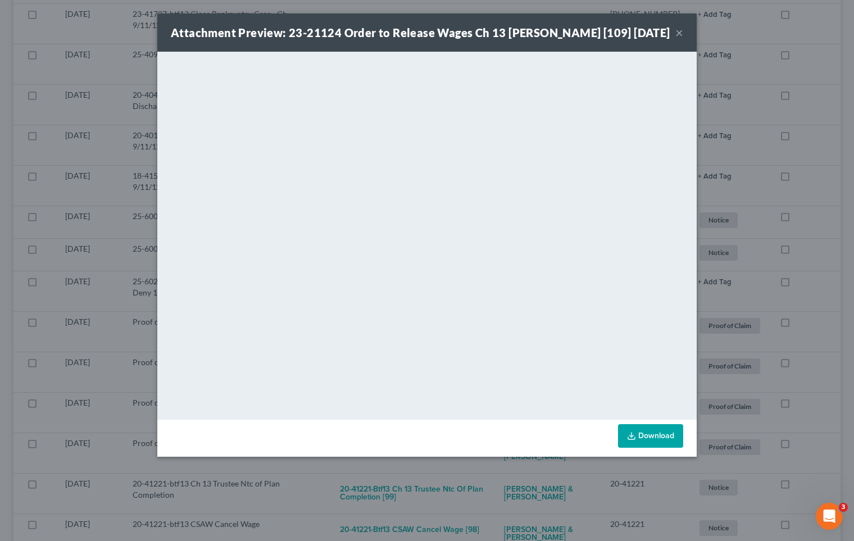
click at [852, 273] on div "Attachment Preview: 23-21124 Order to Release Wages Ch 13 Matthew Donavan Maher…" at bounding box center [427, 270] width 854 height 541
click at [108, 158] on div "Attachment Preview: 23-21124 Order to Release Wages Ch 13 Matthew Donavan Maher…" at bounding box center [427, 270] width 854 height 541
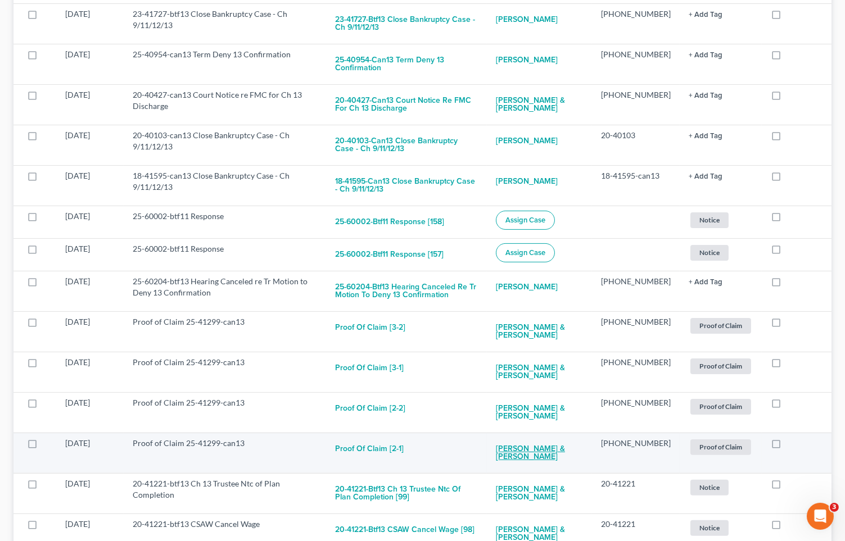
click at [566, 438] on link "Jimmy Hague & Margaret Hague" at bounding box center [539, 453] width 87 height 30
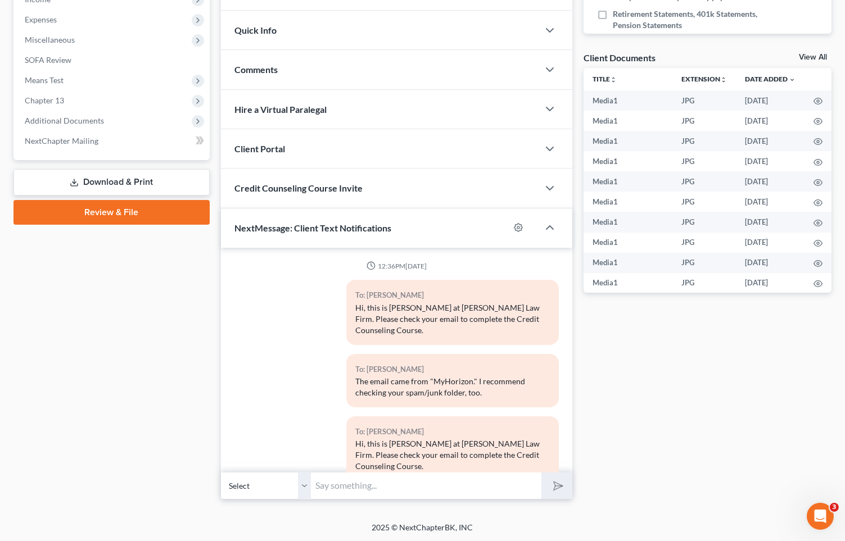
scroll to position [4061, 0]
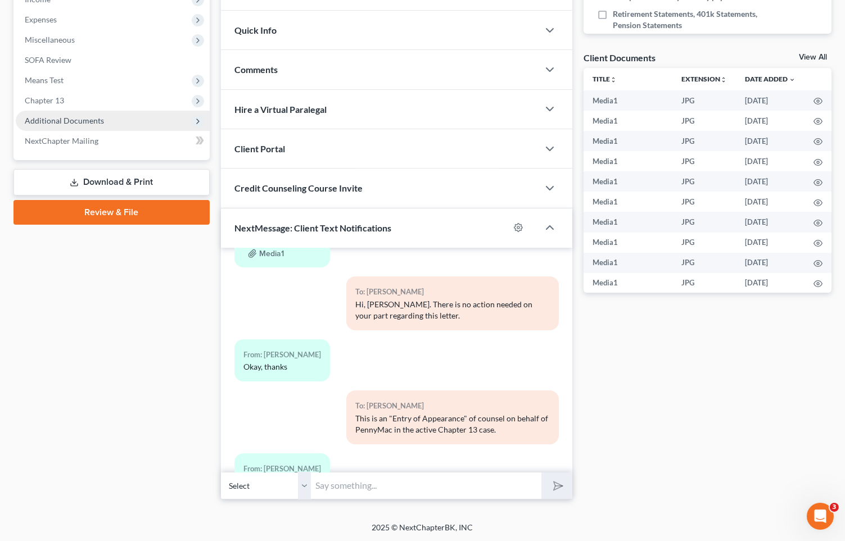
click at [85, 120] on span "Additional Documents" at bounding box center [64, 121] width 79 height 10
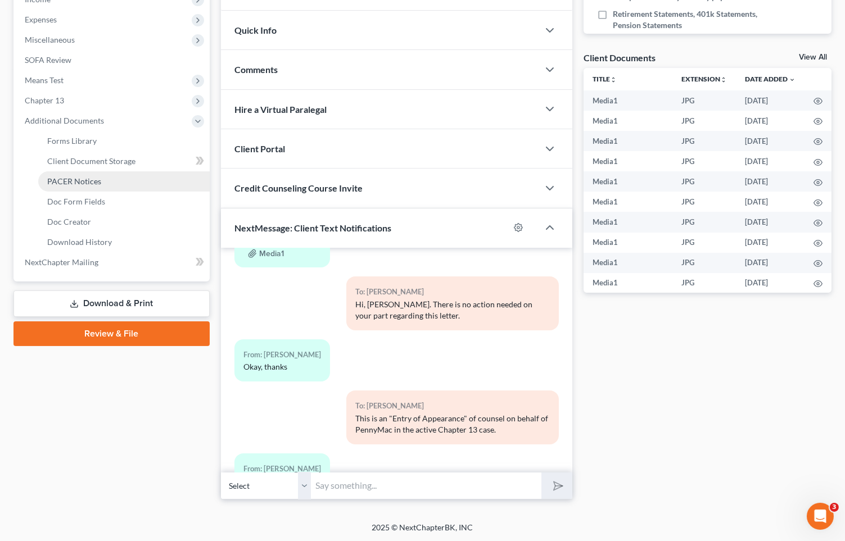
click at [94, 188] on link "PACER Notices" at bounding box center [123, 181] width 171 height 20
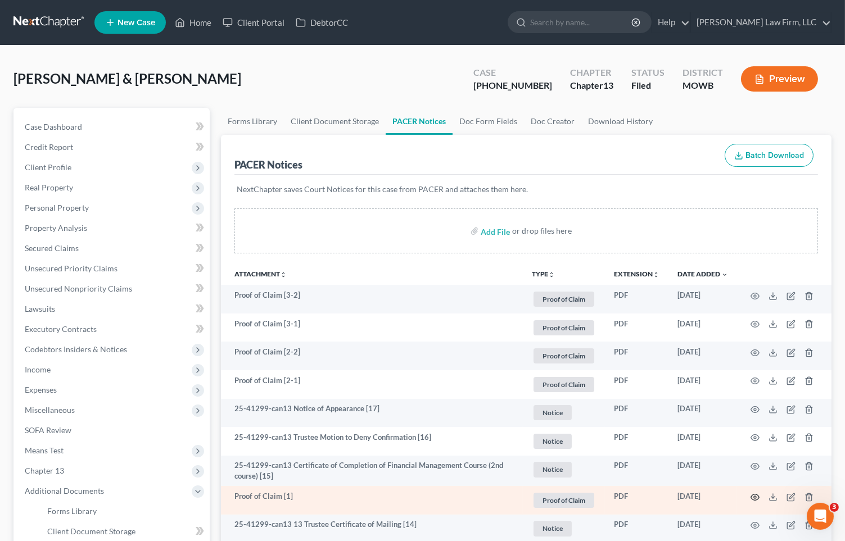
click at [750, 498] on icon "button" at bounding box center [754, 497] width 9 height 9
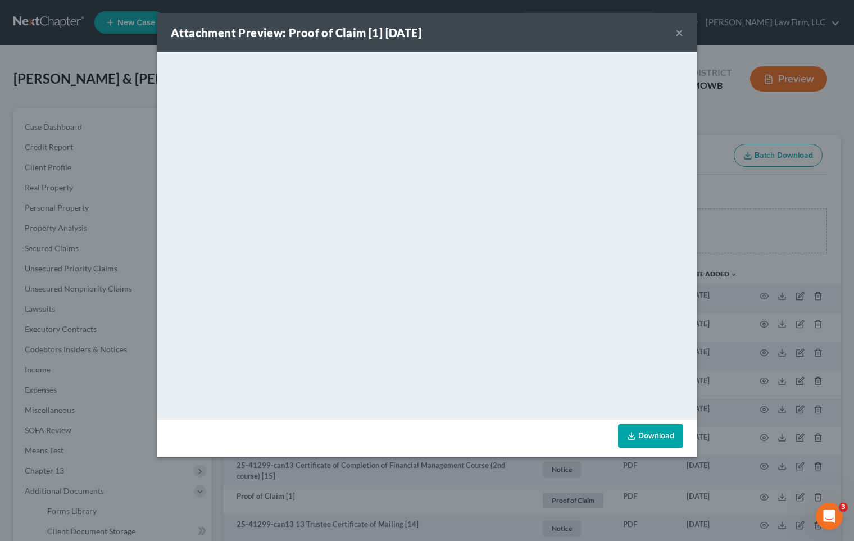
click at [800, 226] on div "Attachment Preview: Proof of Claim [1] 08/27/2025 × <object ng-attr-data='https…" at bounding box center [427, 270] width 854 height 541
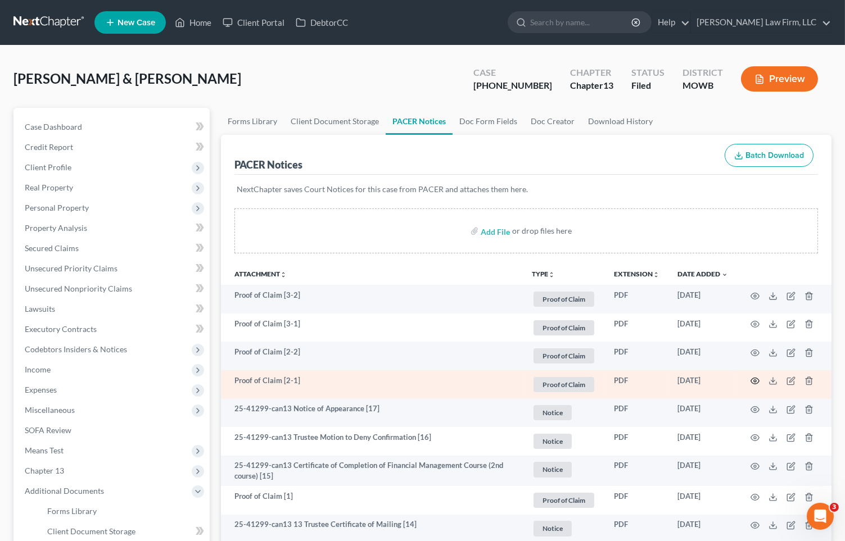
click at [759, 379] on icon "button" at bounding box center [755, 381] width 8 height 6
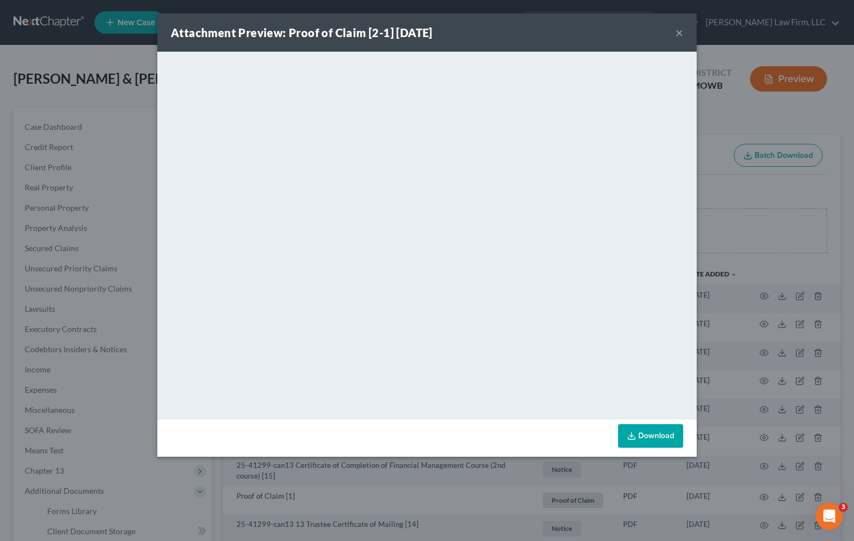
click at [818, 228] on div "Attachment Preview: Proof of Claim [2-1] 09/09/2025 × <object ng-attr-data='htt…" at bounding box center [427, 270] width 854 height 541
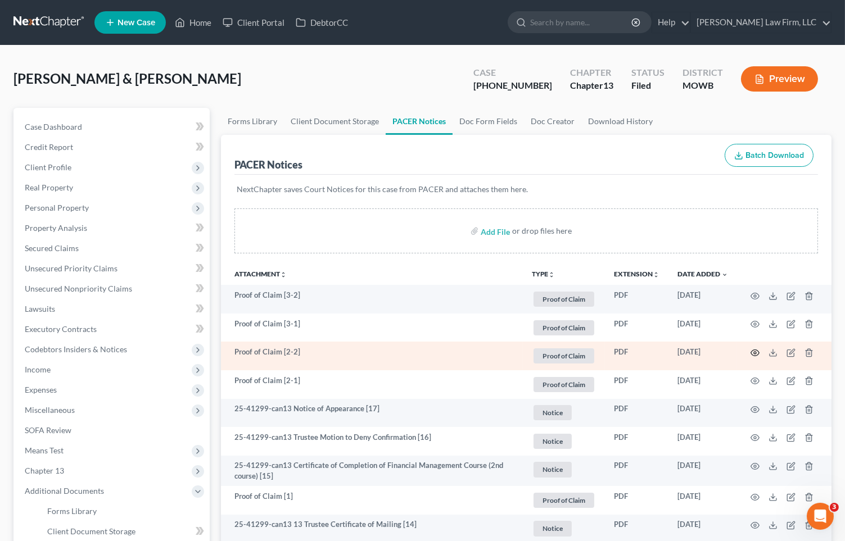
click at [755, 352] on icon "button" at bounding box center [754, 352] width 9 height 9
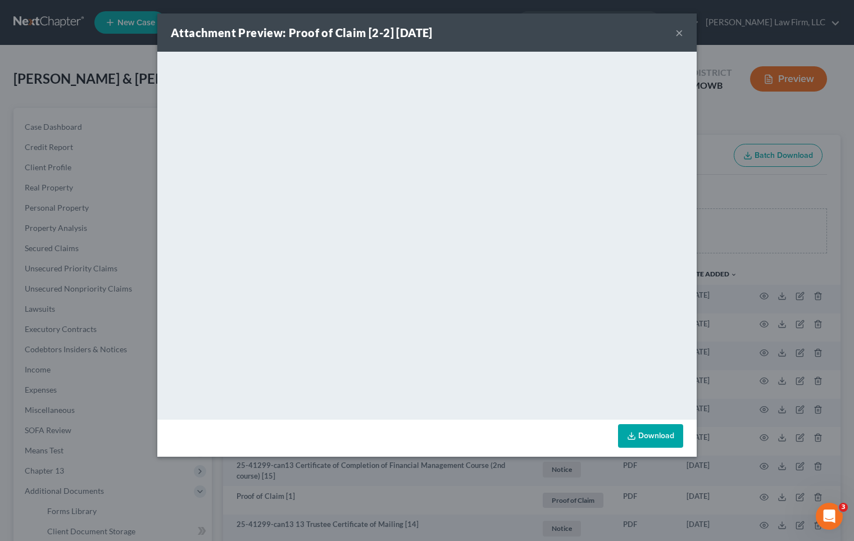
click at [771, 217] on div "Attachment Preview: Proof of Claim [2-2] 09/09/2025 × <object ng-attr-data='htt…" at bounding box center [427, 270] width 854 height 541
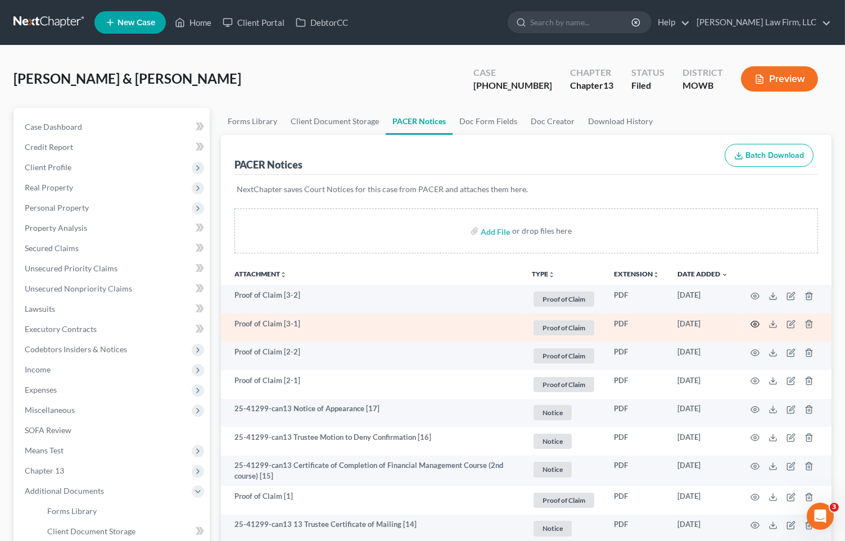
click at [753, 320] on icon "button" at bounding box center [754, 324] width 9 height 9
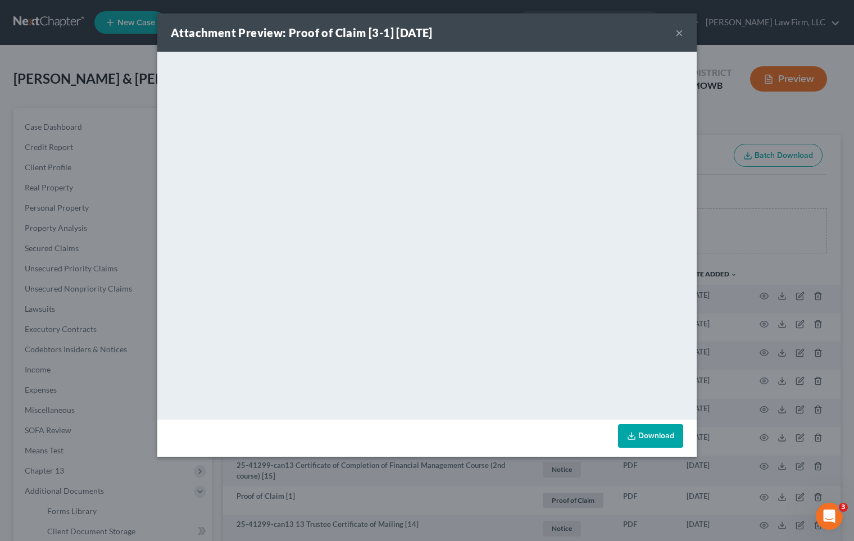
click at [809, 237] on div "Attachment Preview: Proof of Claim [3-1] 09/09/2025 × <object ng-attr-data='htt…" at bounding box center [427, 270] width 854 height 541
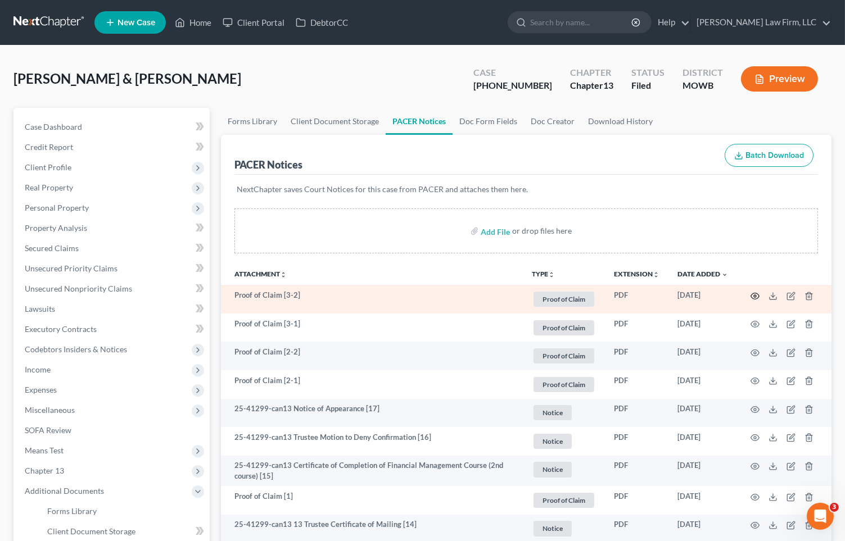
click at [755, 293] on icon "button" at bounding box center [754, 296] width 9 height 9
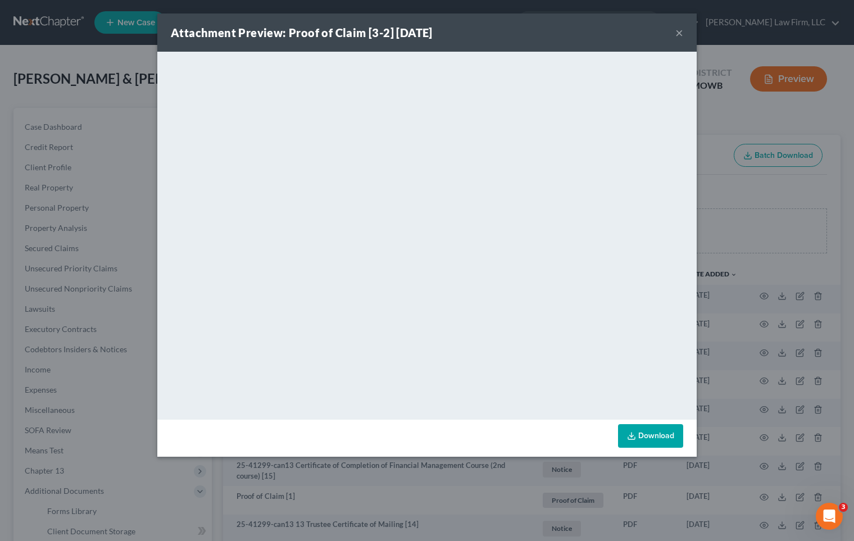
click at [34, 137] on div "Attachment Preview: Proof of Claim [3-2] 09/09/2025 × <object ng-attr-data='htt…" at bounding box center [427, 270] width 854 height 541
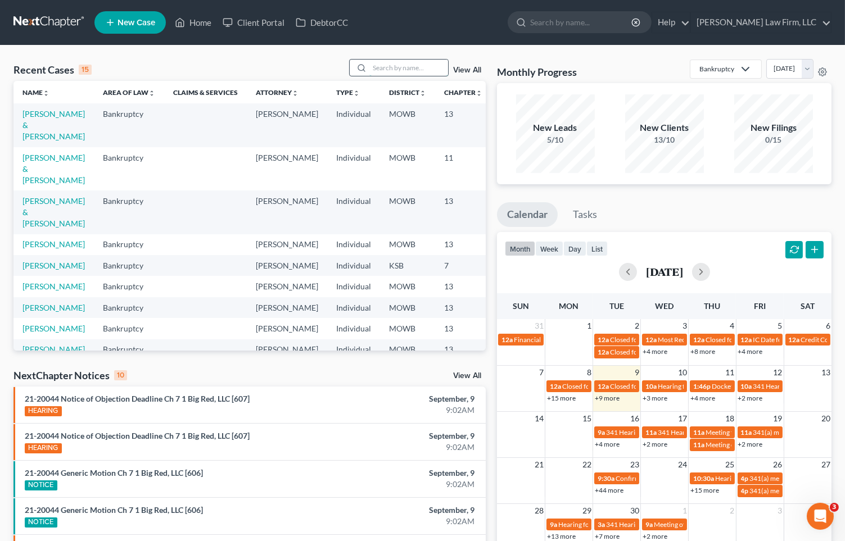
click at [415, 67] on input "search" at bounding box center [408, 68] width 79 height 16
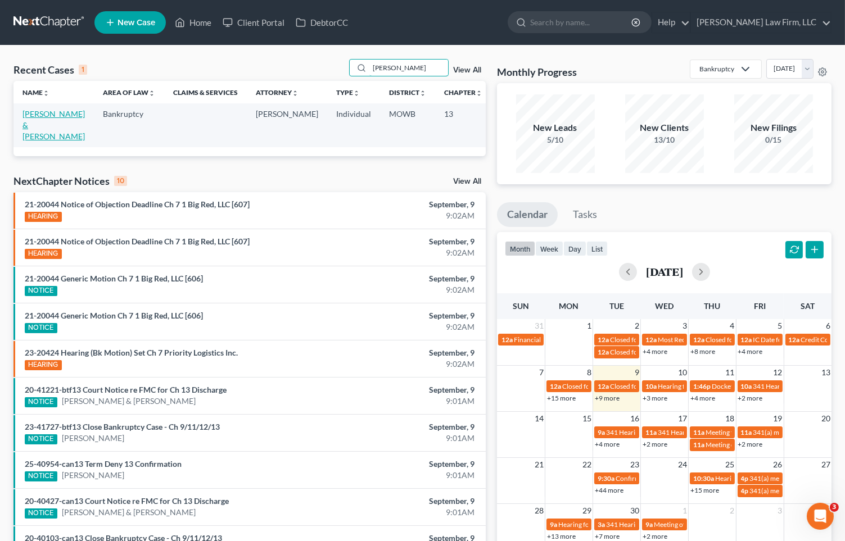
type input "mallory"
click at [22, 132] on link "[PERSON_NAME] & [PERSON_NAME]" at bounding box center [53, 125] width 62 height 32
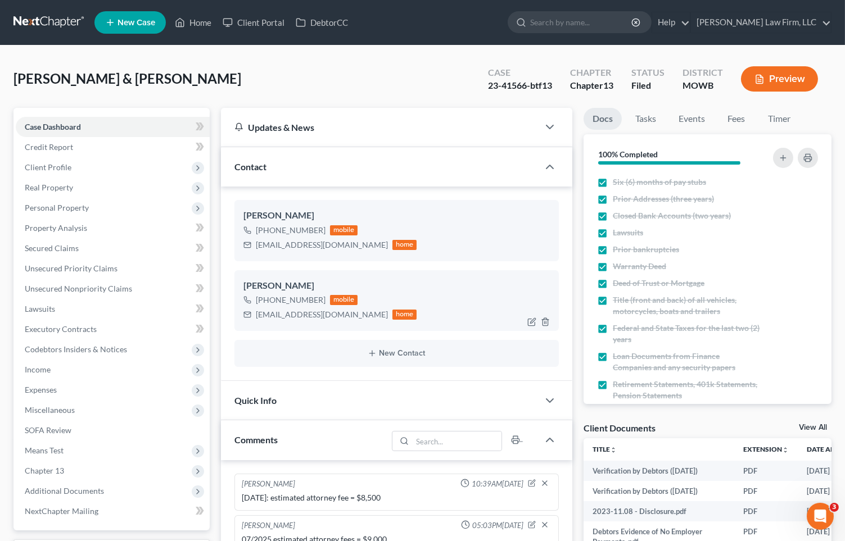
scroll to position [4163, 0]
drag, startPoint x: 248, startPoint y: 320, endPoint x: 346, endPoint y: 318, distance: 97.2
click at [346, 318] on div "elmallory11@hotmail.com home" at bounding box center [330, 314] width 174 height 15
copy div "elmallory11@hotmail.com"
click at [620, 28] on input "search" at bounding box center [581, 22] width 103 height 21
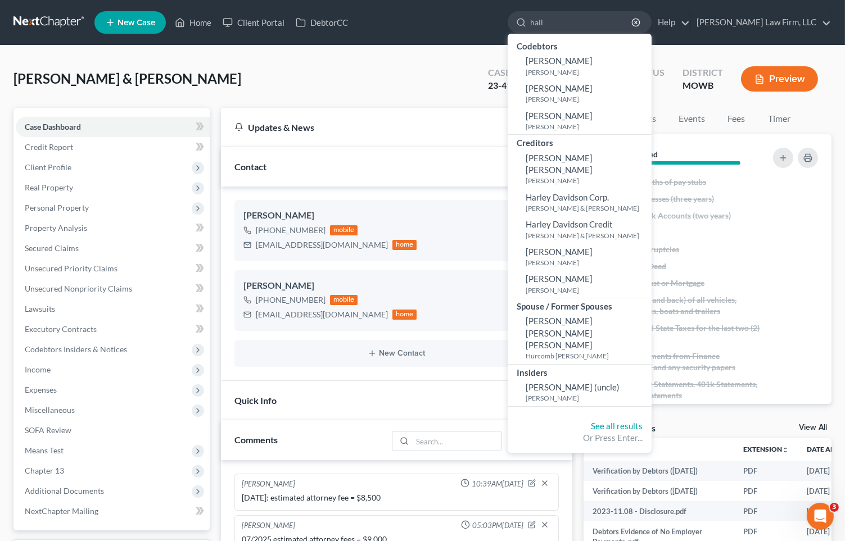
type input "hall"
click at [43, 19] on link at bounding box center [49, 22] width 72 height 20
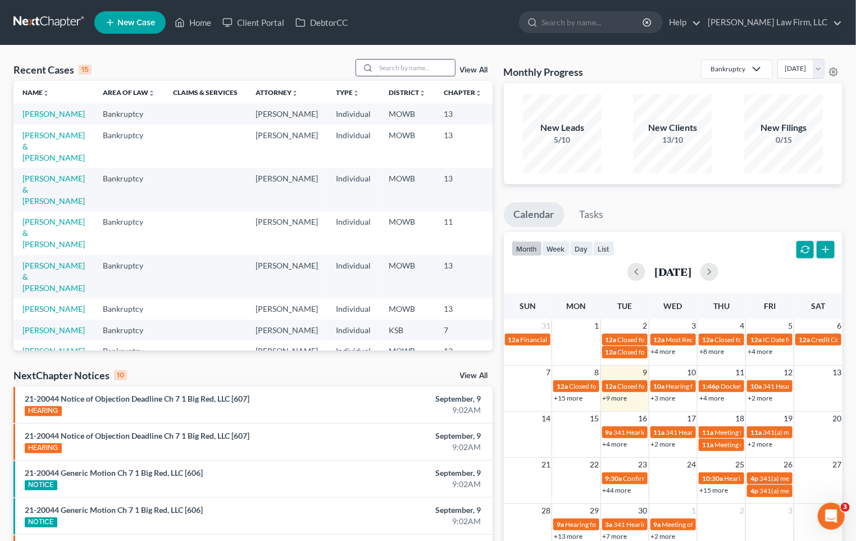
click at [401, 60] on input "search" at bounding box center [416, 68] width 79 height 16
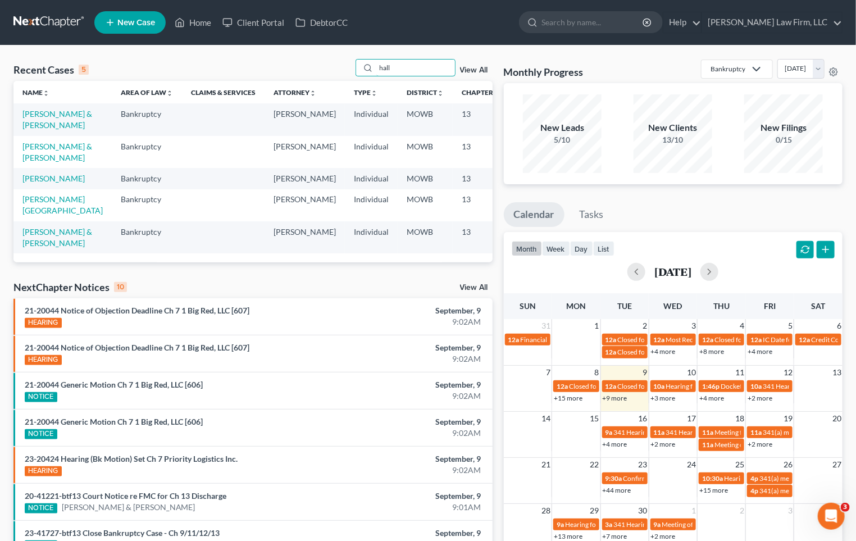
type input "hall"
click at [51, 120] on td "[PERSON_NAME] & [PERSON_NAME]" at bounding box center [62, 119] width 98 height 32
click at [47, 125] on link "[PERSON_NAME] & [PERSON_NAME]" at bounding box center [57, 119] width 70 height 21
select select "4"
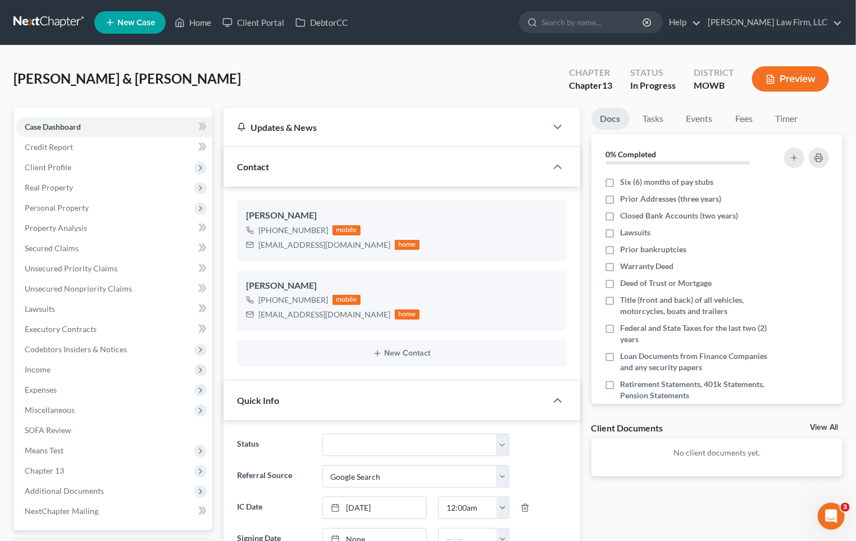
click at [323, 406] on div "Quick Info" at bounding box center [385, 400] width 323 height 39
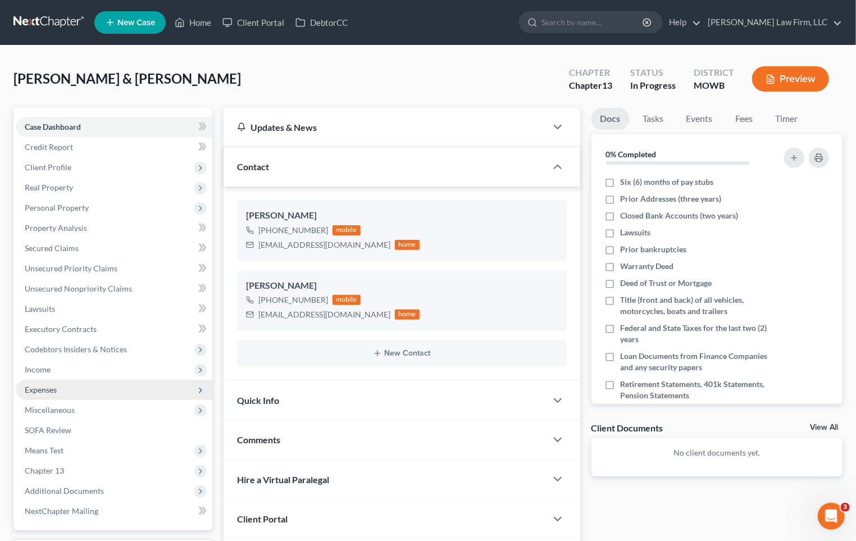
click at [90, 391] on span "Expenses" at bounding box center [114, 390] width 197 height 20
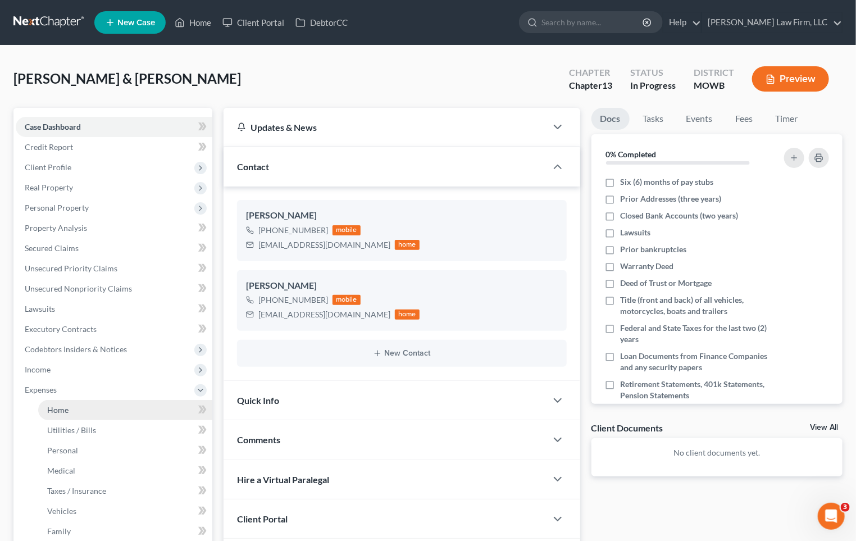
click at [93, 408] on link "Home" at bounding box center [125, 410] width 174 height 20
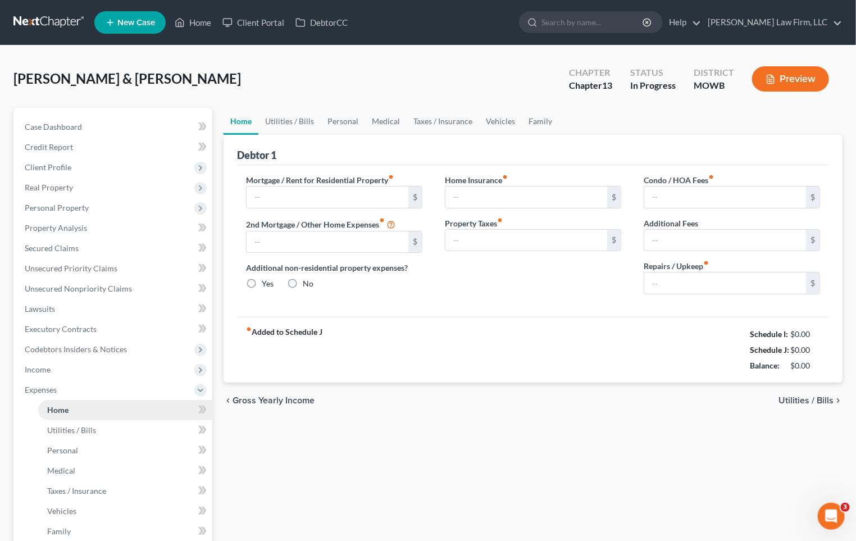
type input "871.82"
type input "0.00"
radio input "true"
type input "0.00"
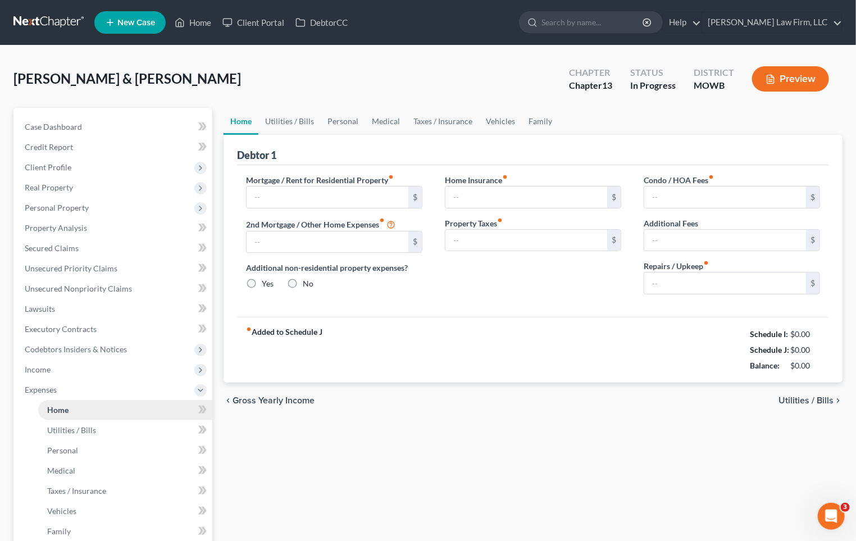
type input "0.00"
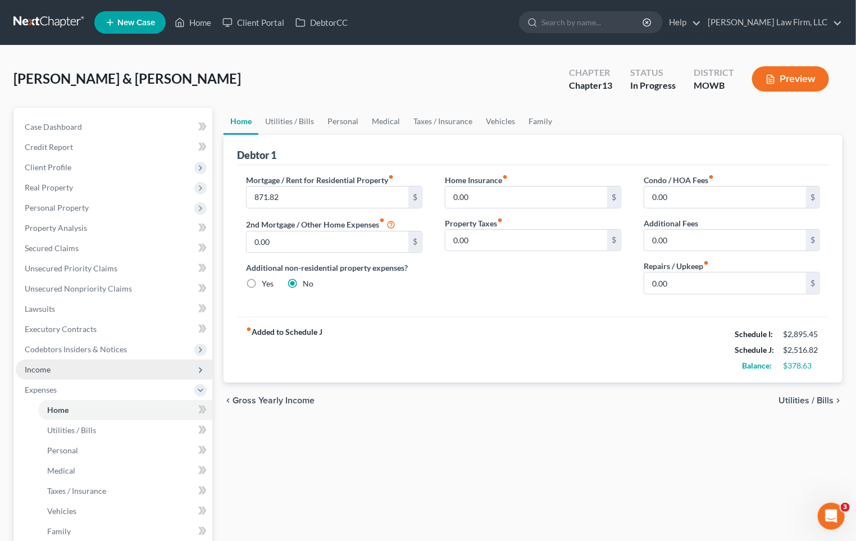
click at [88, 375] on span "Income" at bounding box center [114, 370] width 197 height 20
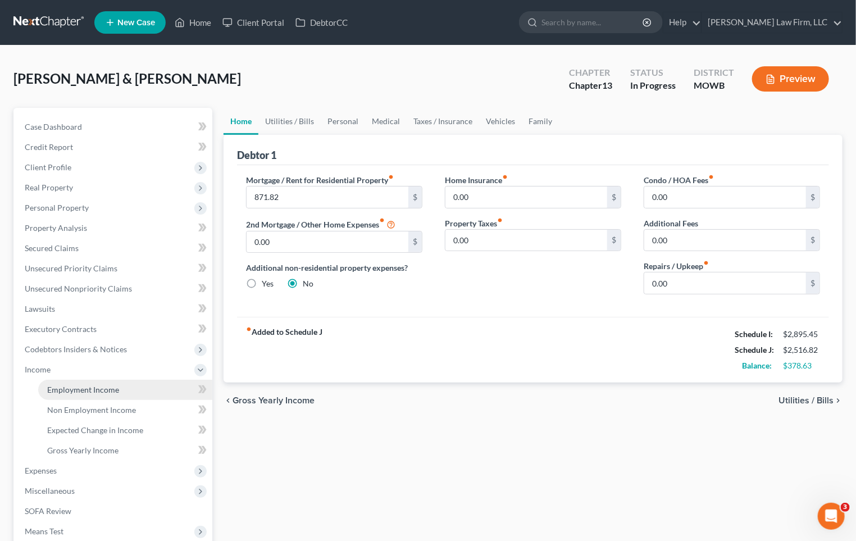
click at [88, 391] on span "Employment Income" at bounding box center [83, 390] width 72 height 10
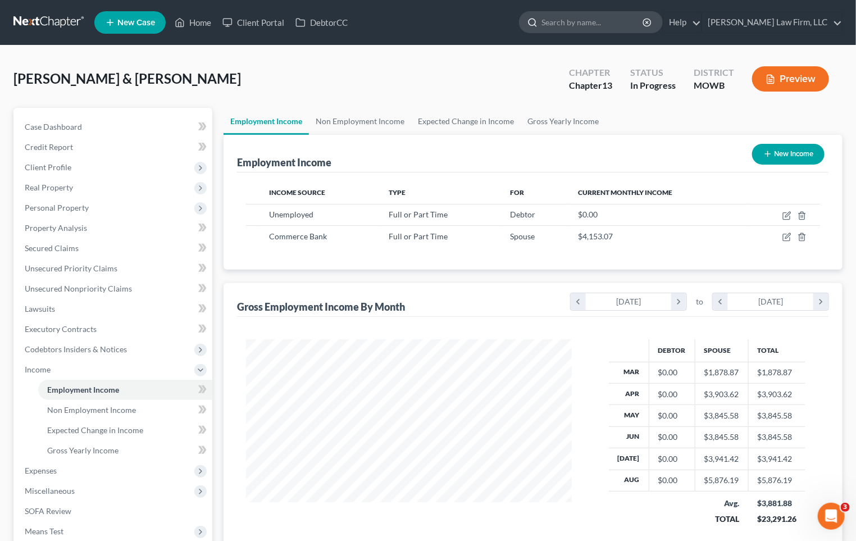
scroll to position [201, 348]
click at [349, 79] on div "[PERSON_NAME] & [PERSON_NAME] Upgraded Chapter Chapter 13 Status In [GEOGRAPHIC…" at bounding box center [428, 83] width 830 height 49
click at [584, 304] on icon "chevron_left" at bounding box center [578, 301] width 15 height 17
click at [680, 306] on icon "chevron_right" at bounding box center [679, 301] width 15 height 17
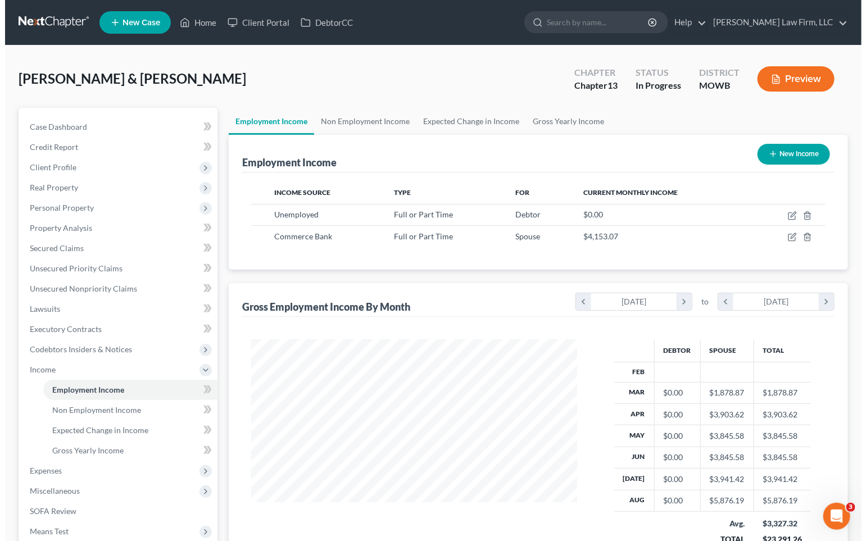
scroll to position [201, 348]
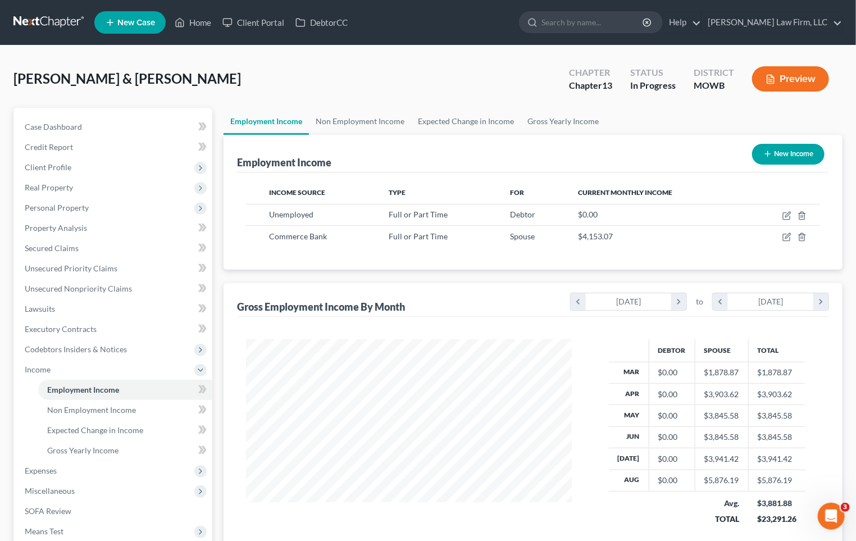
click at [337, 62] on div "[PERSON_NAME] & [PERSON_NAME] Upgraded Chapter Chapter 13 Status In [GEOGRAPHIC…" at bounding box center [428, 83] width 830 height 49
click at [788, 217] on icon "button" at bounding box center [787, 215] width 9 height 9
select select "0"
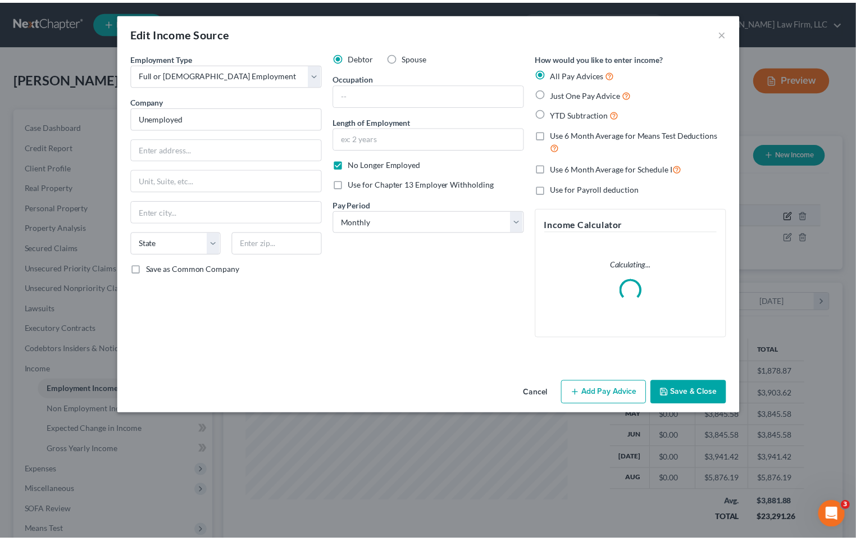
scroll to position [201, 352]
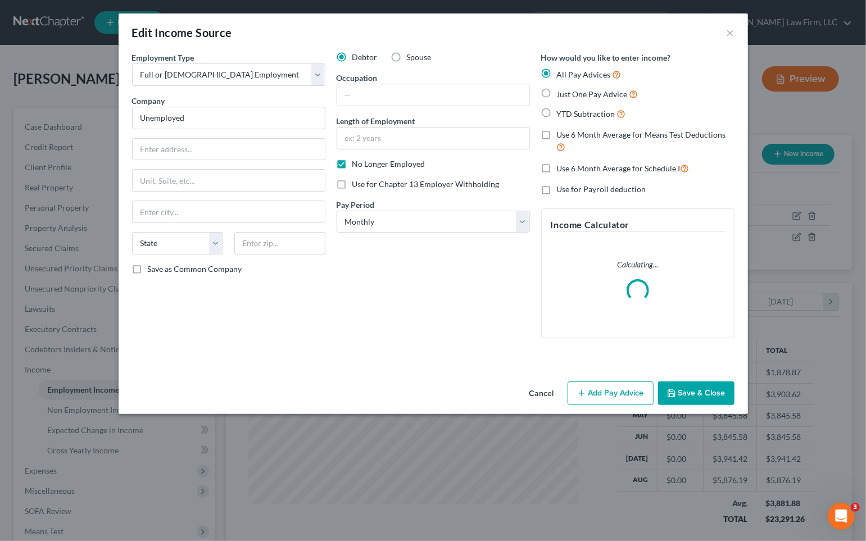
click at [427, 266] on div "Debtor Spouse Occupation Length of Employment No Longer Employed Use for Chapte…" at bounding box center [433, 200] width 205 height 296
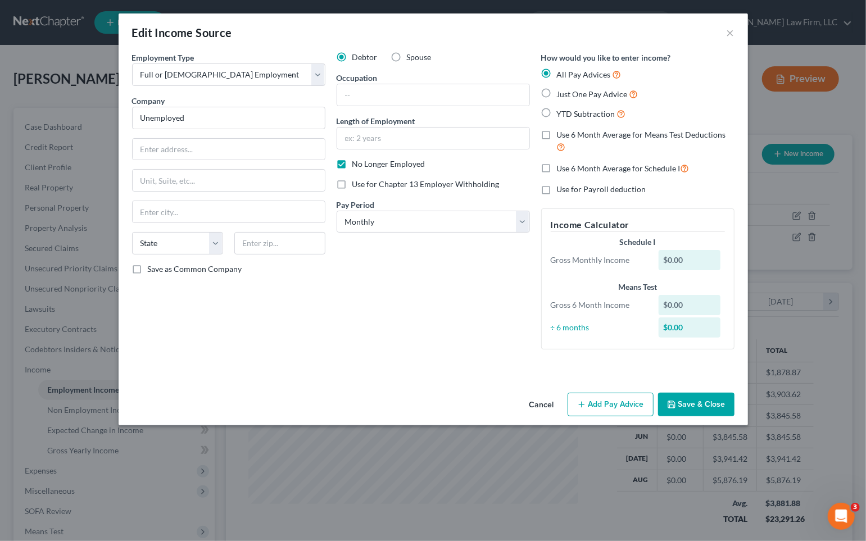
click at [379, 280] on div "Debtor Spouse Occupation Length of Employment No Longer Employed Use for Chapte…" at bounding box center [433, 205] width 205 height 307
click at [251, 375] on div "Employment Type * Select Full or Part Time Employment Self Employment Company *…" at bounding box center [433, 220] width 629 height 337
click at [381, 321] on div "Debtor Spouse Occupation Length of Employment No Longer Employed Use for Chapte…" at bounding box center [433, 205] width 205 height 307
drag, startPoint x: 250, startPoint y: 120, endPoint x: 88, endPoint y: 119, distance: 162.4
click at [88, 119] on div "Edit Income Source × Employment Type * Select Full or Part Time Employment Self…" at bounding box center [433, 270] width 866 height 541
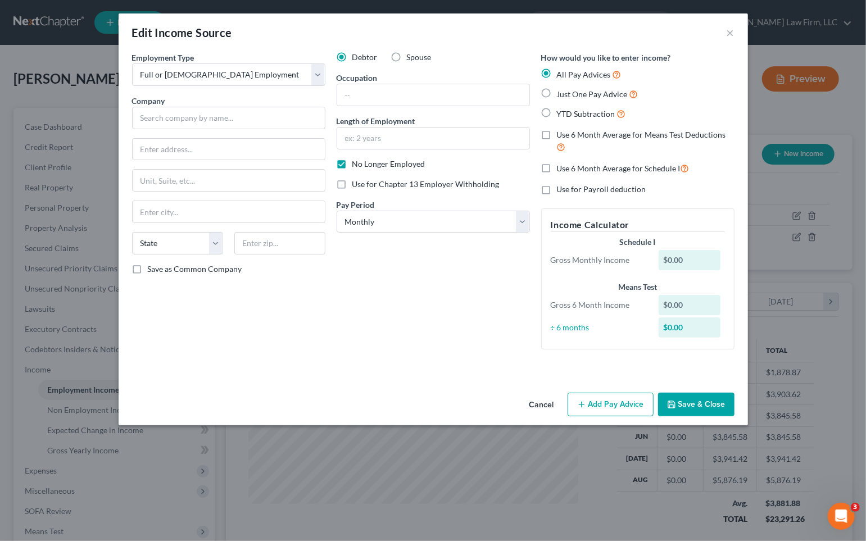
drag, startPoint x: 386, startPoint y: 324, endPoint x: 414, endPoint y: 318, distance: 28.8
click at [386, 324] on div "Debtor Spouse Occupation Length of Employment No Longer Employed Use for Chapte…" at bounding box center [433, 205] width 205 height 307
click at [208, 119] on input "text" at bounding box center [228, 118] width 193 height 22
type input "Unemployed"
click at [546, 399] on button "Cancel" at bounding box center [541, 405] width 43 height 22
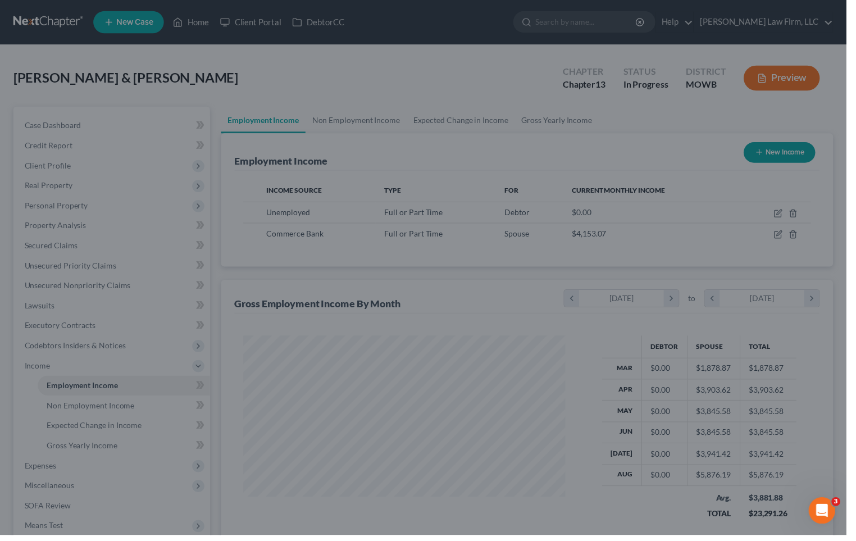
scroll to position [561802, 561655]
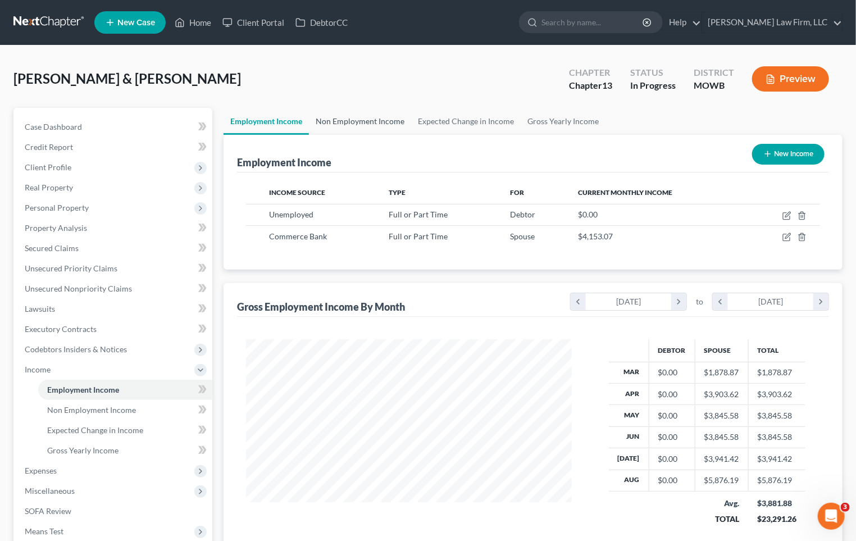
click at [375, 129] on link "Non Employment Income" at bounding box center [360, 121] width 102 height 27
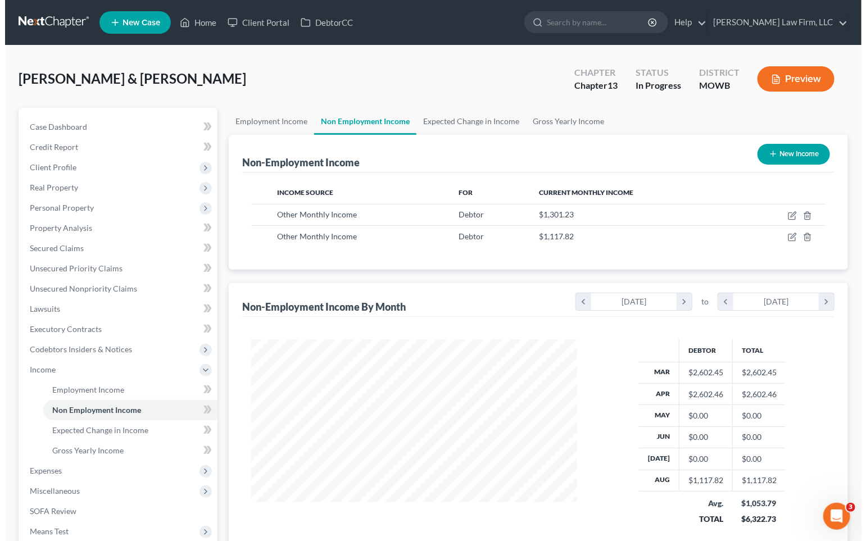
scroll to position [201, 348]
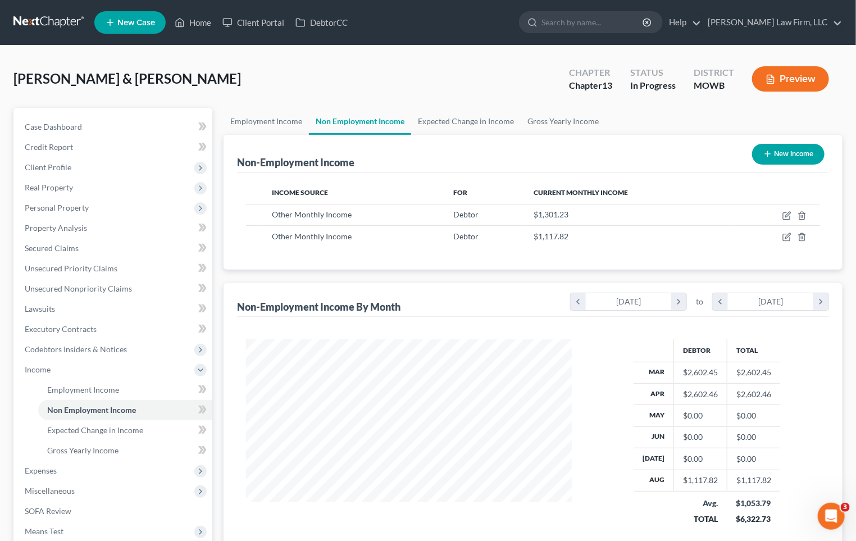
click at [767, 79] on icon "button" at bounding box center [771, 79] width 10 height 10
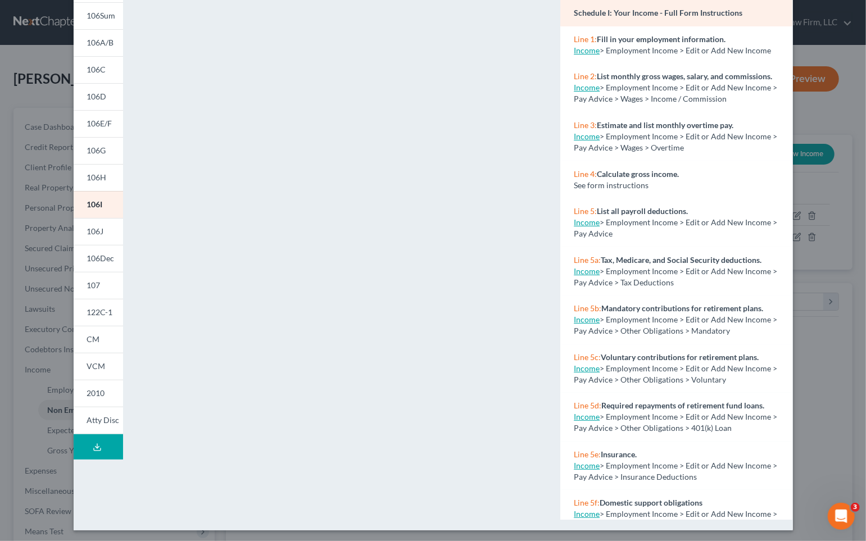
scroll to position [93, 0]
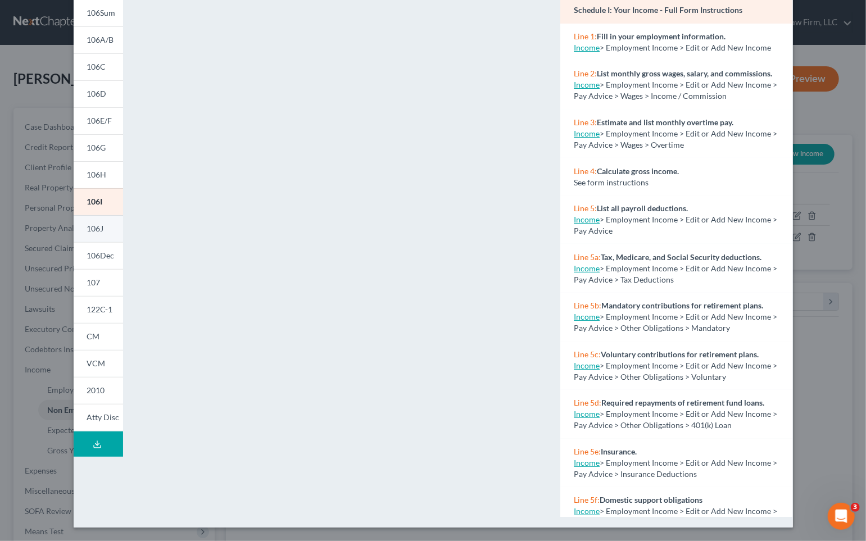
click at [96, 229] on span "106J" at bounding box center [95, 229] width 17 height 10
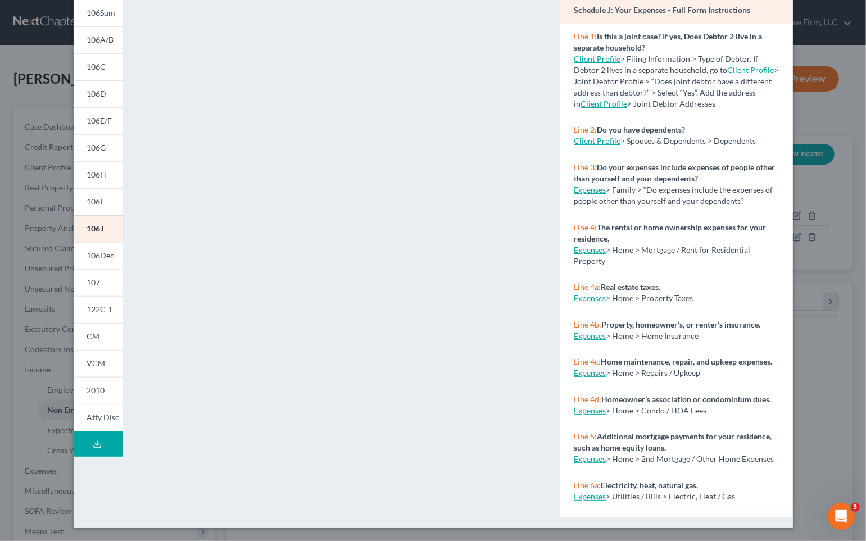
click at [820, 374] on div "Petition Preview Schedule J: Your Expenses × 101 106Sum 106A/B 106C 106D 106E/F…" at bounding box center [433, 270] width 866 height 541
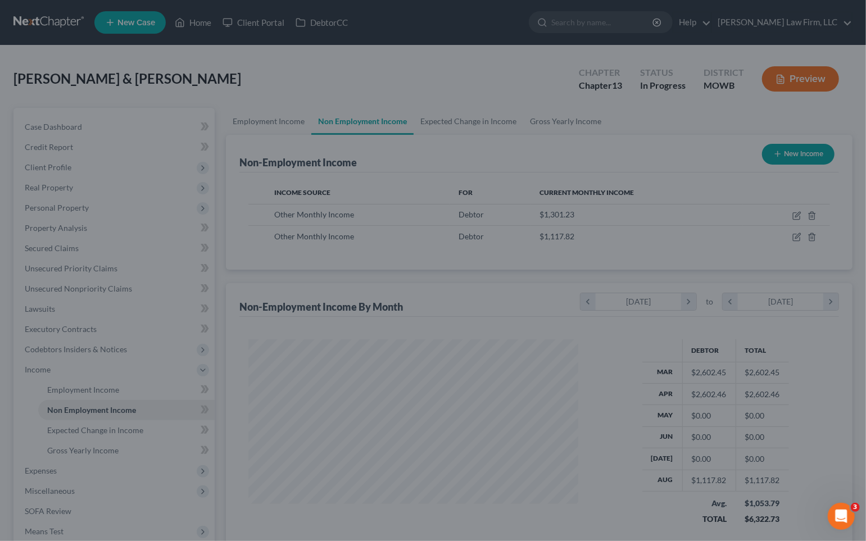
scroll to position [561802, 561655]
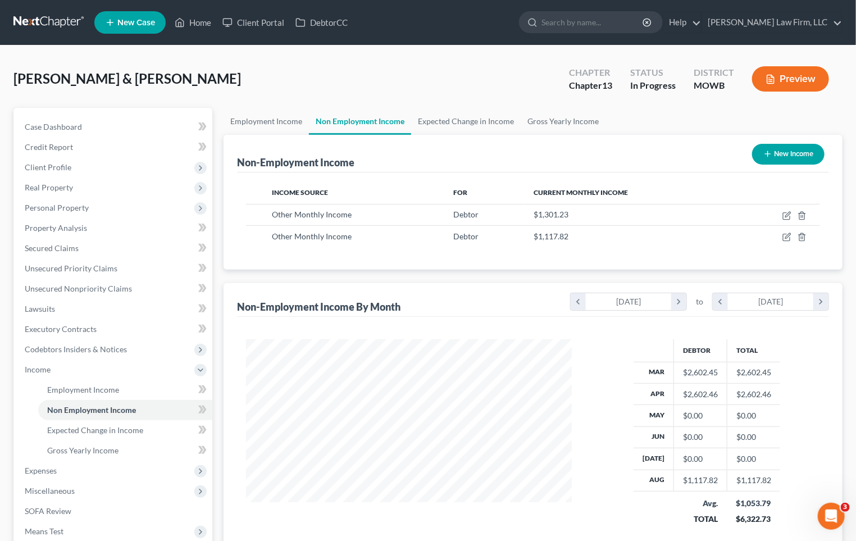
click at [407, 84] on div "[PERSON_NAME] & [PERSON_NAME] Upgraded Chapter Chapter 13 Status In [GEOGRAPHIC…" at bounding box center [428, 83] width 830 height 49
click at [790, 215] on icon "button" at bounding box center [787, 215] width 9 height 9
select select "13"
select select "0"
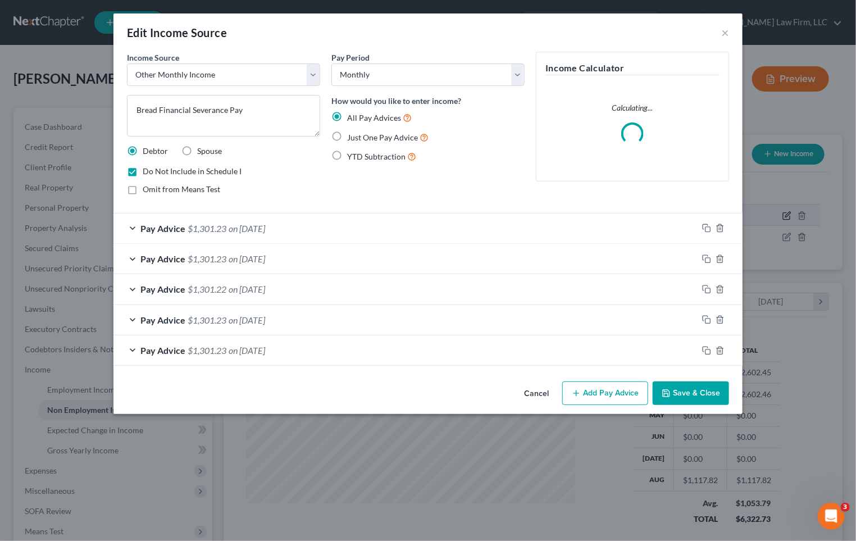
scroll to position [201, 352]
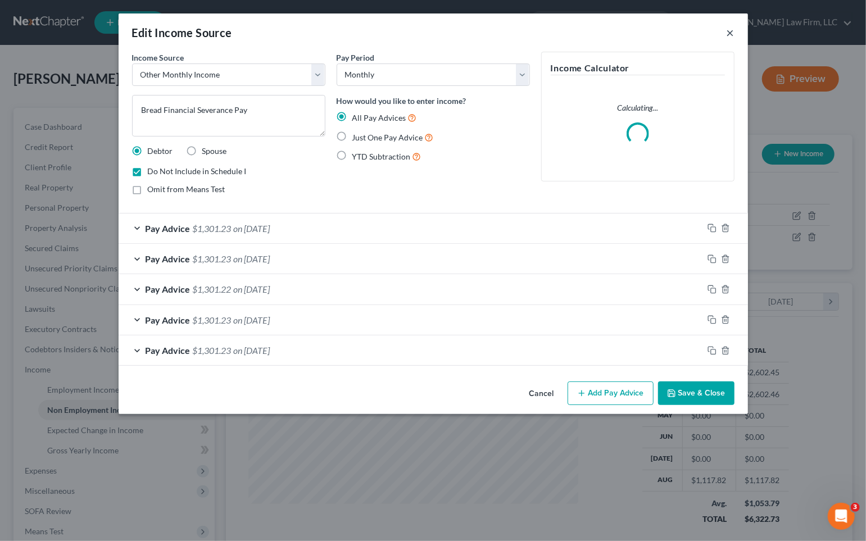
click at [729, 32] on button "×" at bounding box center [731, 32] width 8 height 13
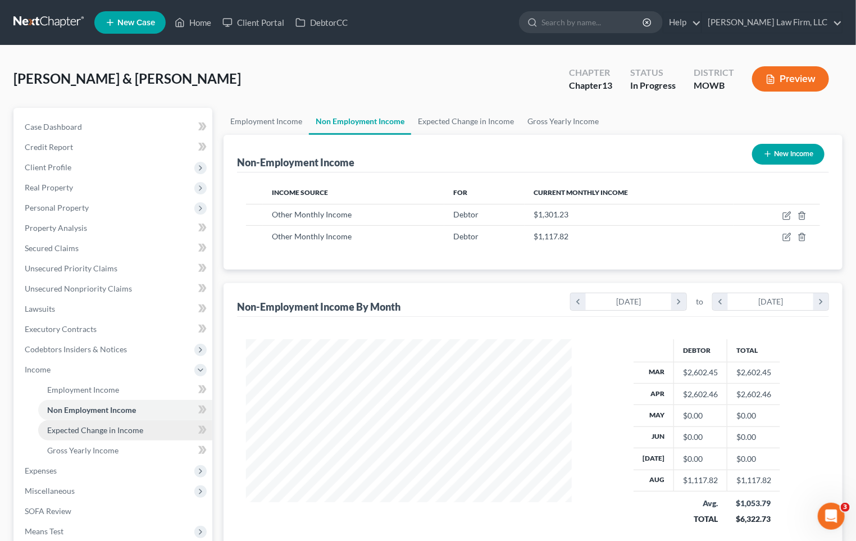
scroll to position [125, 0]
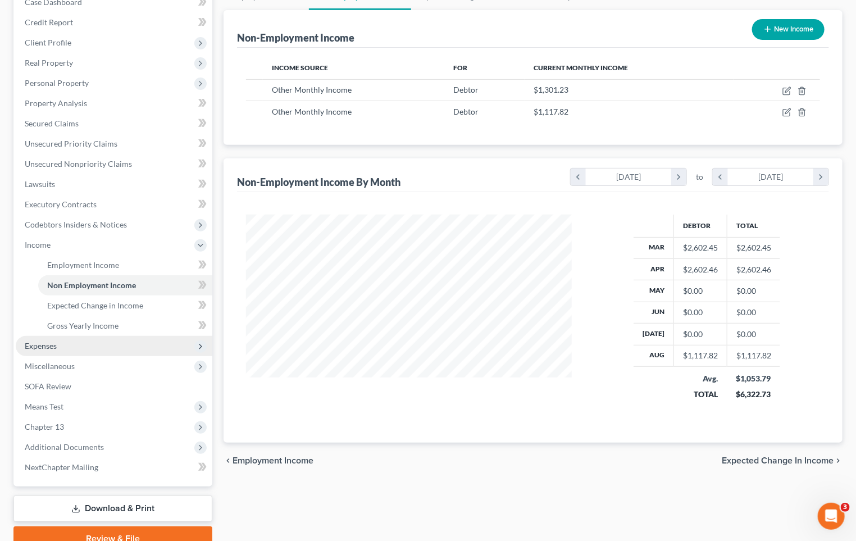
click at [72, 345] on span "Expenses" at bounding box center [114, 346] width 197 height 20
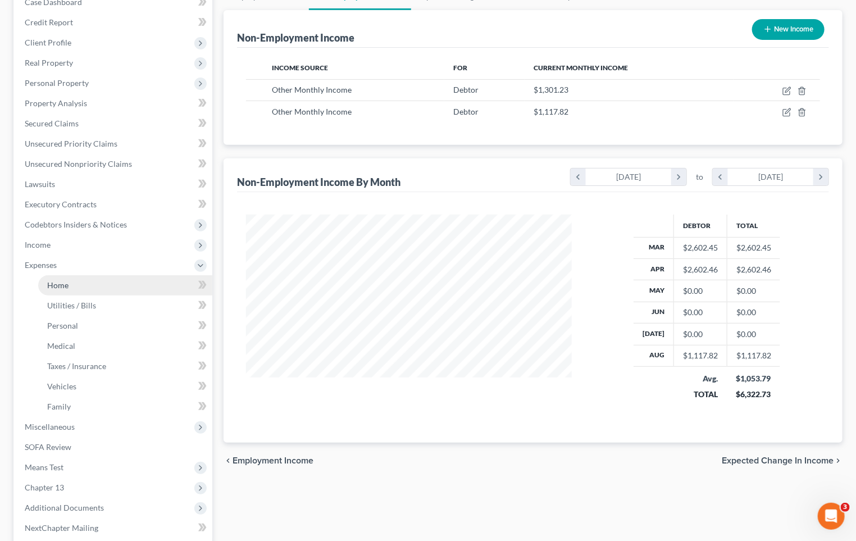
click at [88, 293] on link "Home" at bounding box center [125, 285] width 174 height 20
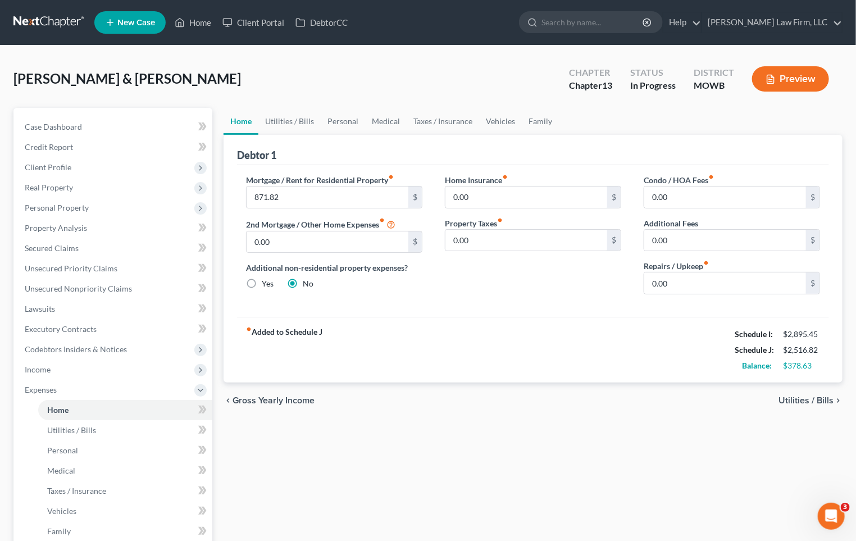
click at [498, 413] on div "chevron_left Gross Yearly Income Utilities / Bills chevron_right" at bounding box center [533, 401] width 619 height 36
click at [91, 242] on link "Secured Claims" at bounding box center [114, 248] width 197 height 20
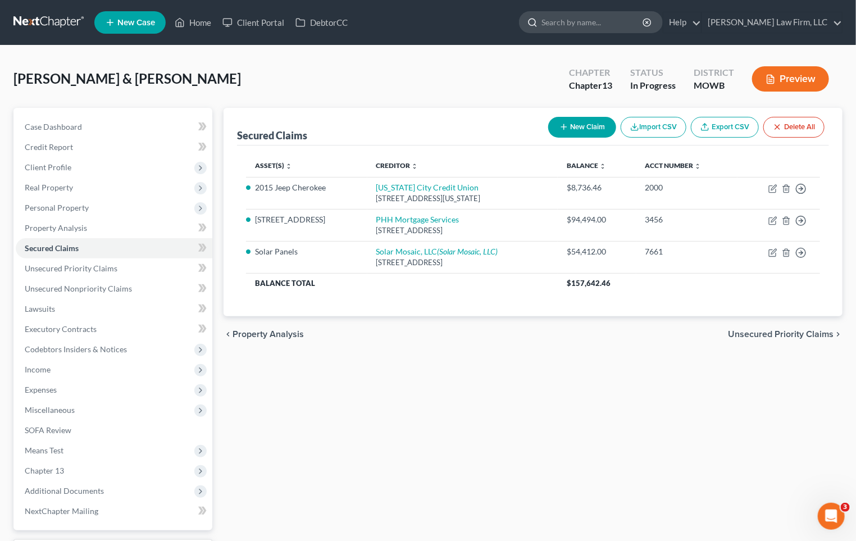
click at [613, 25] on input "search" at bounding box center [593, 22] width 103 height 21
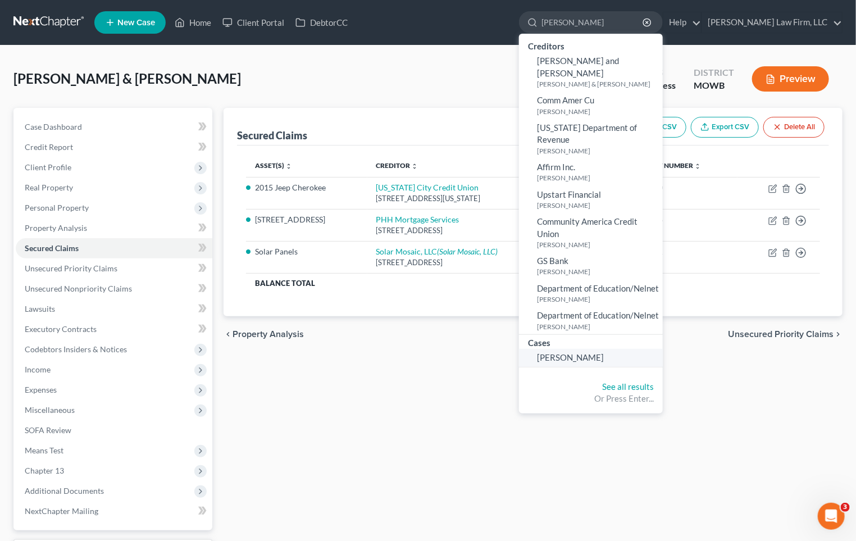
type input "erickson"
click at [604, 352] on span "[PERSON_NAME]" at bounding box center [570, 357] width 67 height 10
select select "0"
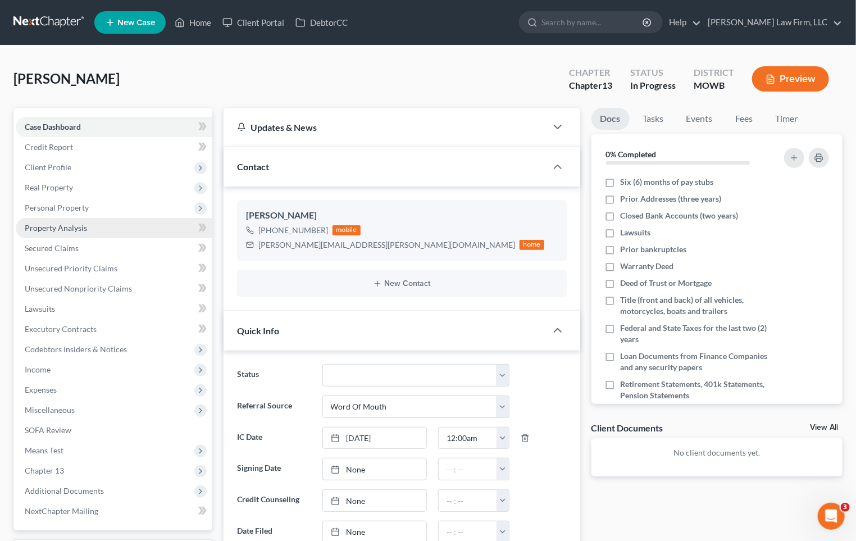
click at [100, 223] on link "Property Analysis" at bounding box center [114, 228] width 197 height 20
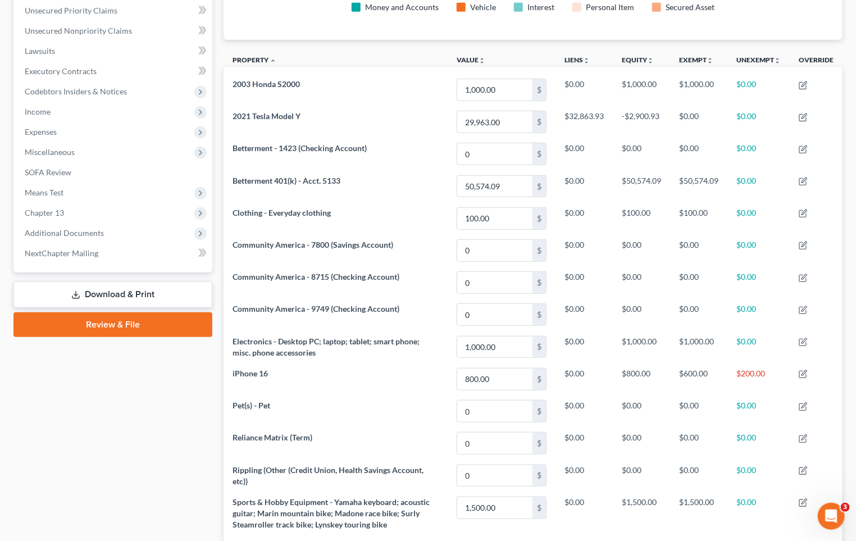
scroll to position [360, 0]
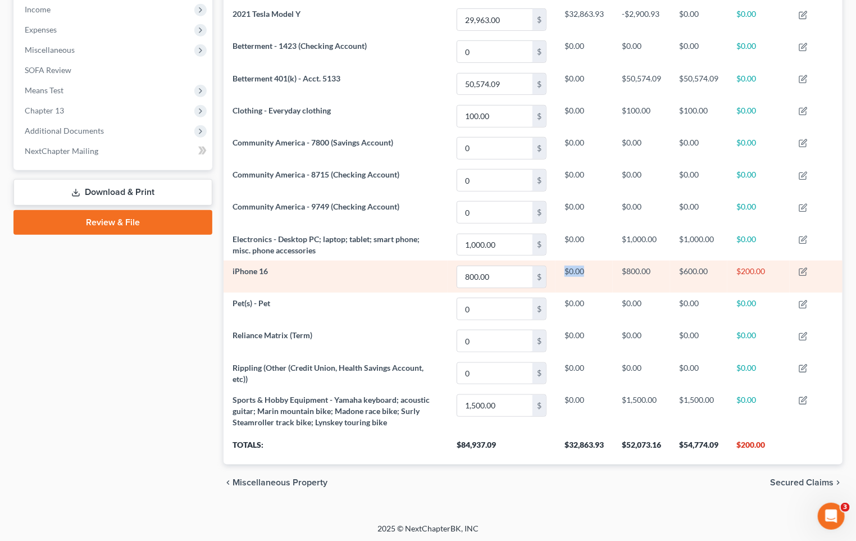
drag, startPoint x: 587, startPoint y: 272, endPoint x: 559, endPoint y: 271, distance: 27.5
click at [559, 271] on td "$0.00" at bounding box center [584, 277] width 57 height 32
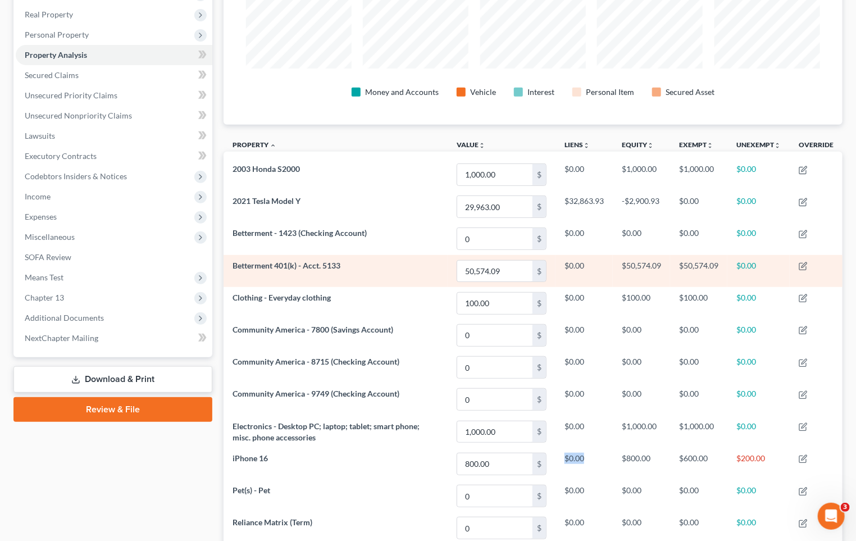
scroll to position [0, 0]
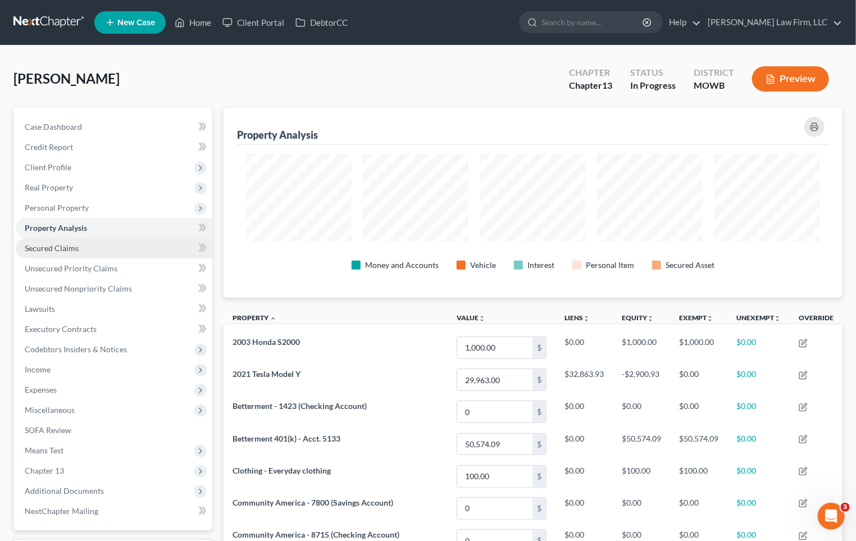
click at [128, 244] on link "Secured Claims" at bounding box center [114, 248] width 197 height 20
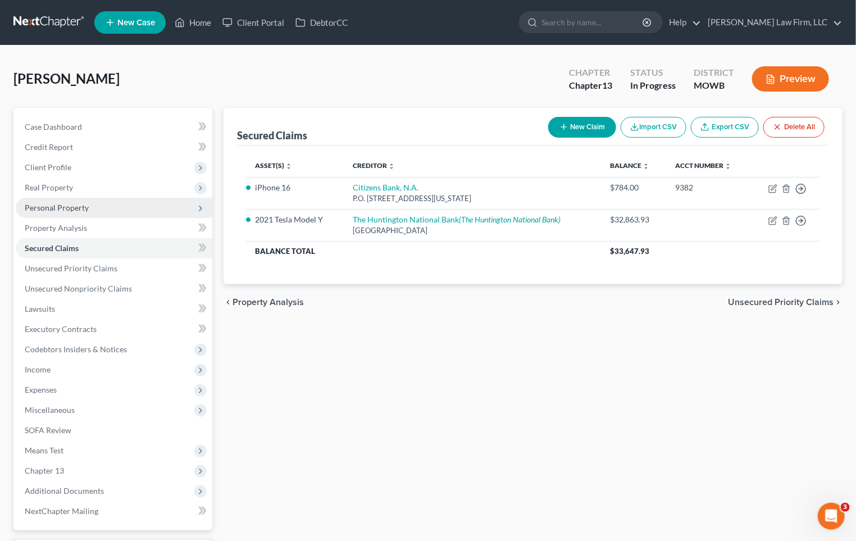
click at [128, 203] on span "Personal Property" at bounding box center [114, 208] width 197 height 20
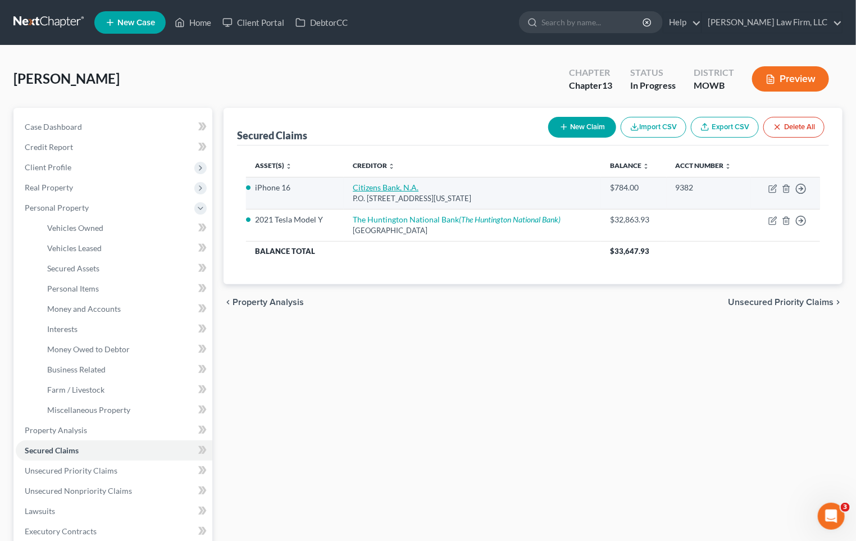
click at [389, 187] on link "Citizens Bank, N.A." at bounding box center [386, 188] width 66 height 10
select select "26"
select select "2"
select select "0"
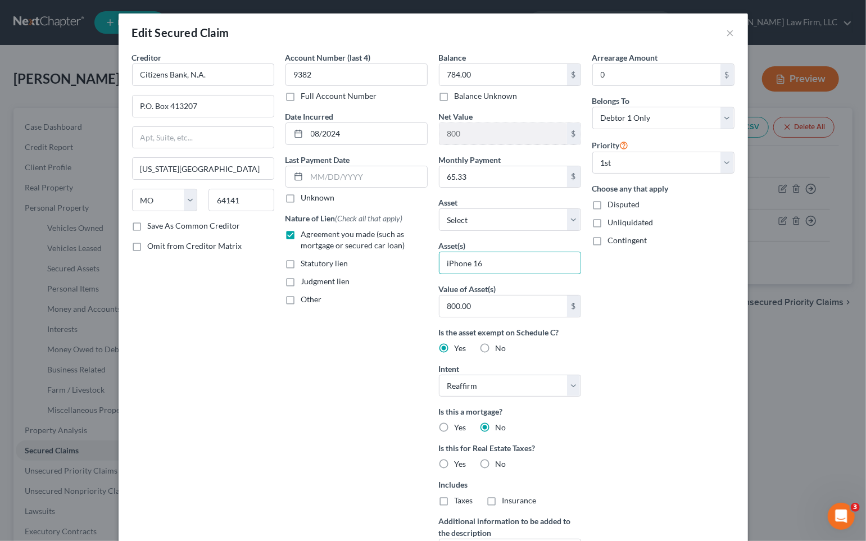
drag, startPoint x: 521, startPoint y: 257, endPoint x: 345, endPoint y: 263, distance: 176.0
click at [345, 263] on div "Creditor * Citizens Bank, N.A. P.O. Box 413207 Kansas City State AL AK AR AZ CA…" at bounding box center [433, 321] width 614 height 538
click at [495, 211] on select "Select Other Multiple Assets Community America - 9749 (Checking Account) - $0.0…" at bounding box center [510, 220] width 142 height 22
click at [477, 224] on select "Select Other Multiple Assets Community America - 9749 (Checking Account) - $0.0…" at bounding box center [510, 220] width 142 height 22
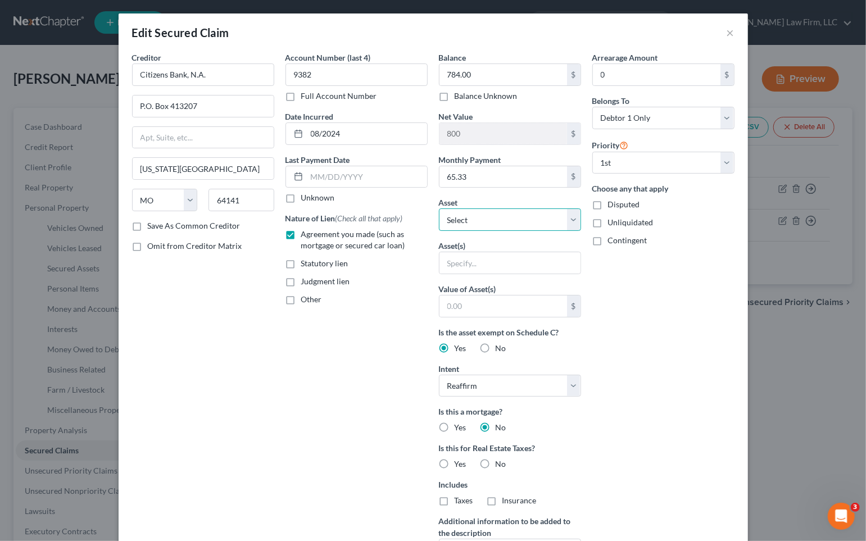
select select "14"
click at [439, 209] on select "Select Other Multiple Assets Community America - 9749 (Checking Account) - $0.0…" at bounding box center [510, 220] width 142 height 22
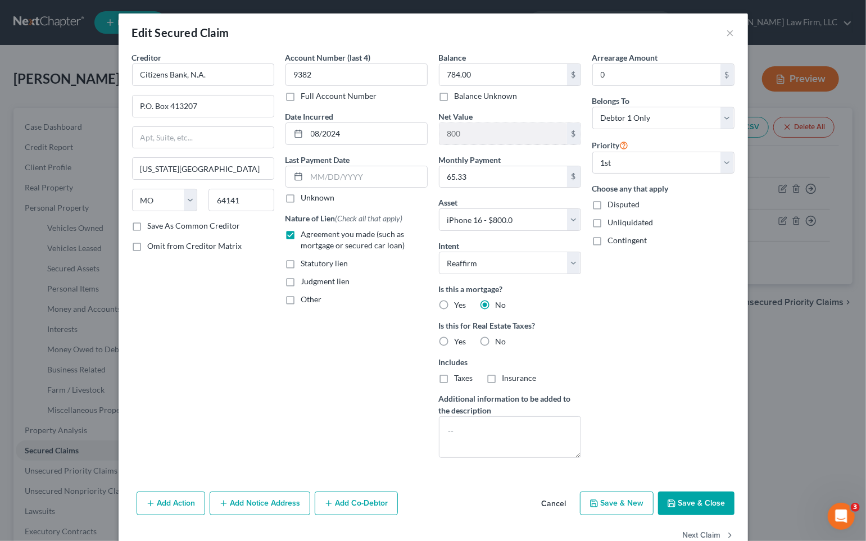
click at [631, 307] on div "Arrearage Amount 0 $ Belongs To * Select Debtor 1 Only Debtor 2 Only Debtor 1 A…" at bounding box center [663, 259] width 153 height 415
click at [698, 498] on button "Save & Close" at bounding box center [696, 504] width 76 height 24
select select
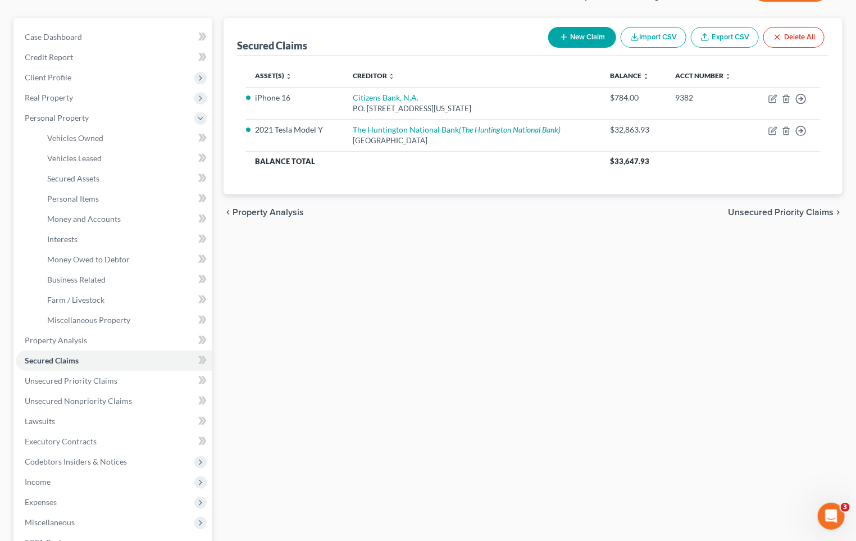
scroll to position [62, 0]
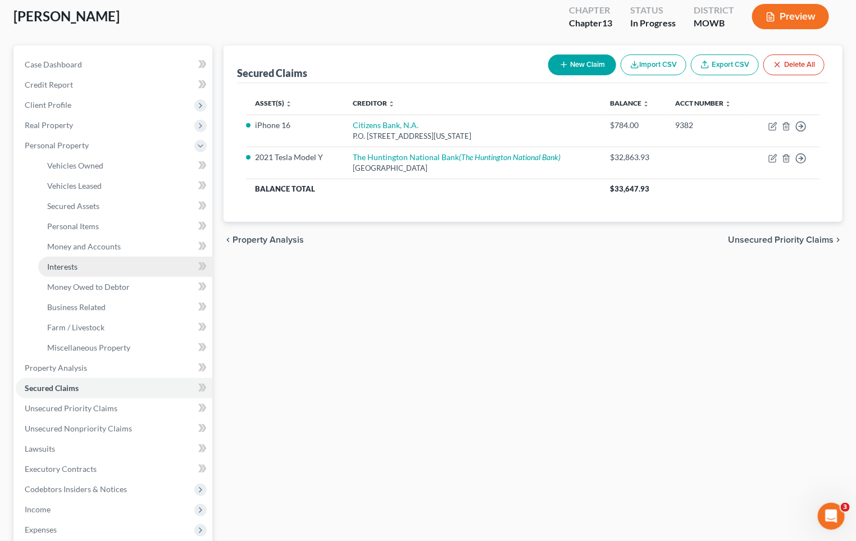
click at [103, 265] on link "Interests" at bounding box center [125, 267] width 174 height 20
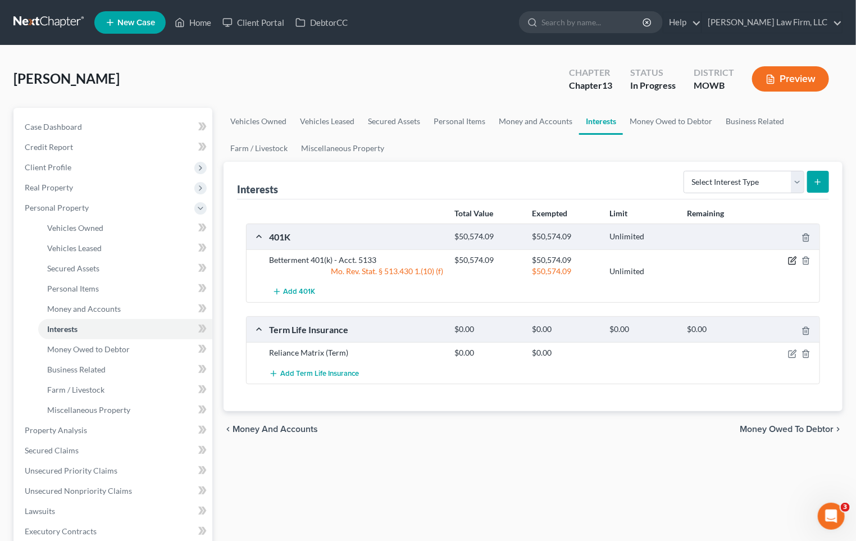
click at [794, 259] on icon "button" at bounding box center [793, 259] width 5 height 5
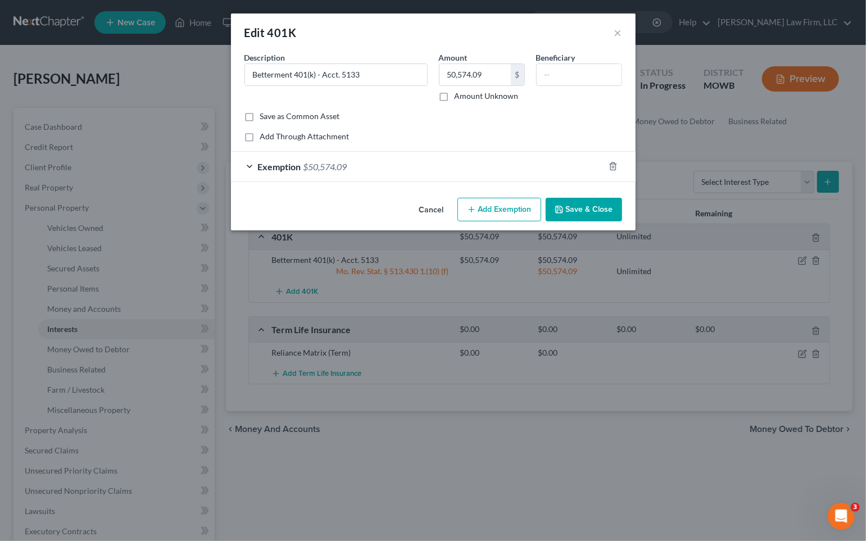
click at [506, 172] on div "Exemption $50,574.09" at bounding box center [417, 167] width 373 height 30
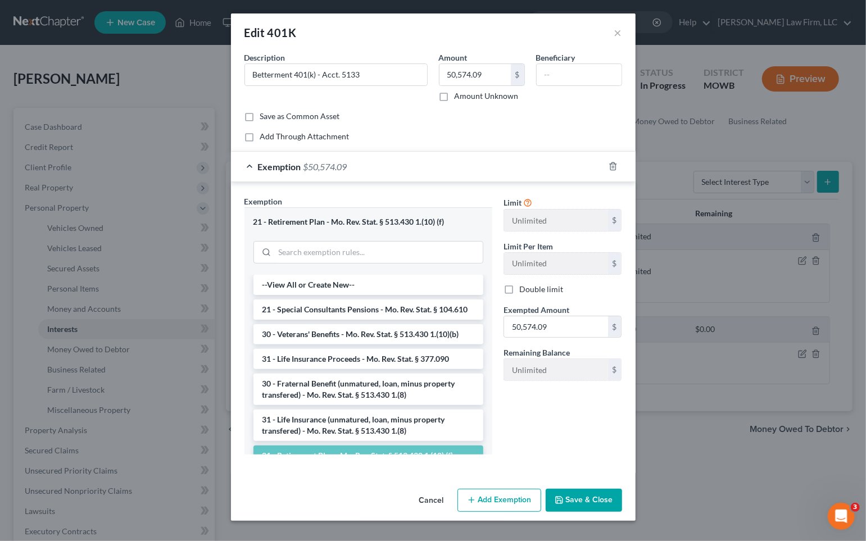
click at [430, 496] on button "Cancel" at bounding box center [431, 501] width 43 height 22
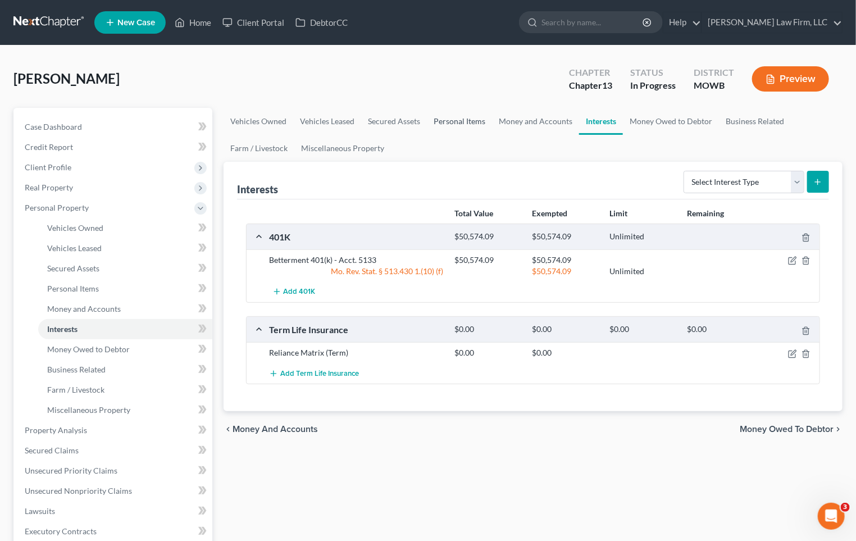
click at [441, 111] on link "Personal Items" at bounding box center [459, 121] width 65 height 27
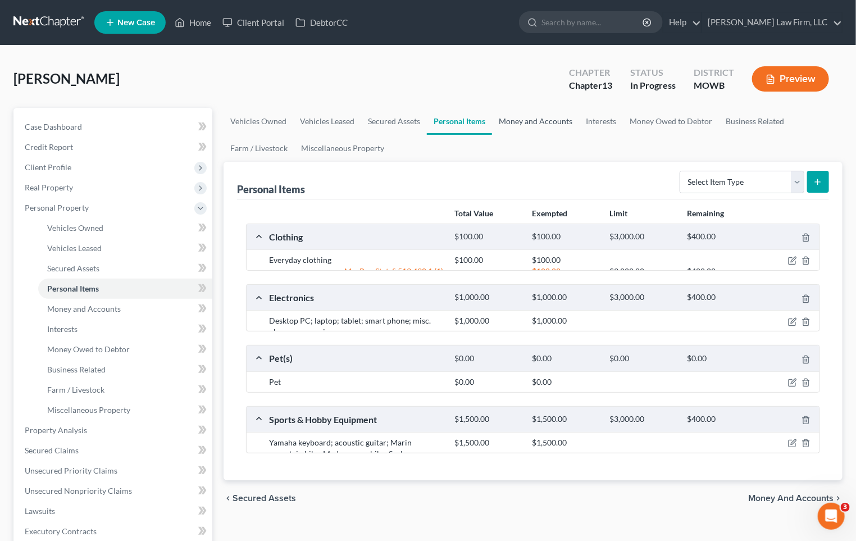
click at [509, 125] on link "Money and Accounts" at bounding box center [535, 121] width 87 height 27
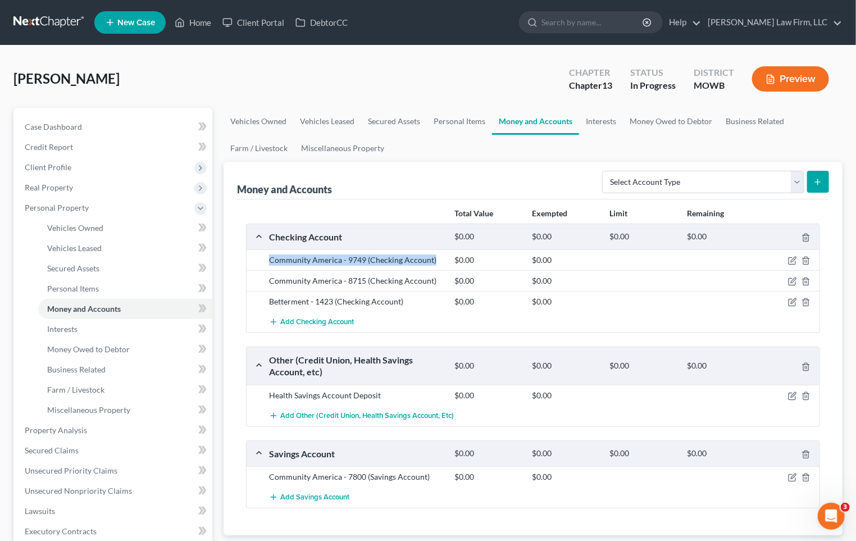
drag, startPoint x: 271, startPoint y: 259, endPoint x: 448, endPoint y: 260, distance: 177.0
click at [448, 260] on div "Community America - 9749 (Checking Account)" at bounding box center [357, 260] width 186 height 11
copy div "Community America - 9749 (Checking Account)"
drag, startPoint x: 253, startPoint y: 282, endPoint x: 457, endPoint y: 282, distance: 204.0
click at [457, 282] on div "Community America - 8715 (Checking Account) $0.00 $0.00" at bounding box center [533, 280] width 573 height 21
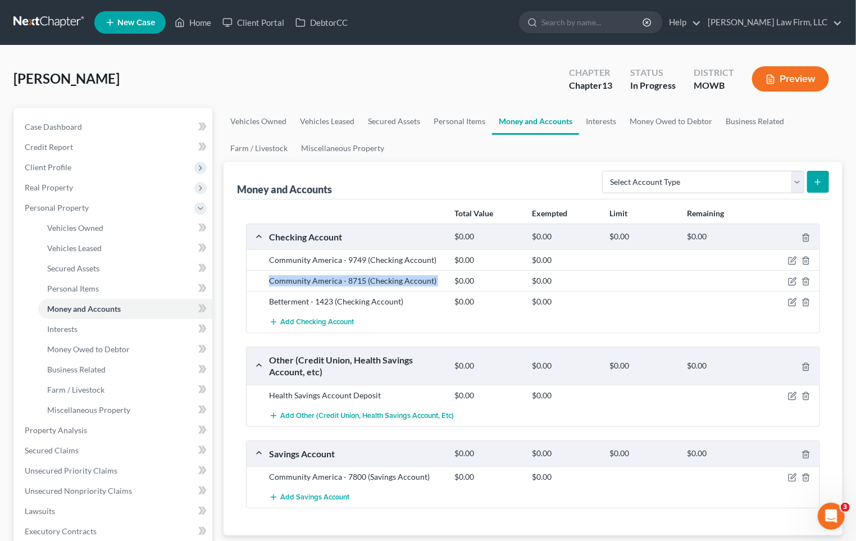
copy div "Community America - 8715 (Checking Account)"
drag, startPoint x: 260, startPoint y: 302, endPoint x: 401, endPoint y: 309, distance: 141.3
click at [401, 309] on div "Betterment - 1423 (Checking Account) $0.00 $0.00" at bounding box center [533, 301] width 573 height 21
copy div "Betterment - 1423 (Checking Account)"
drag, startPoint x: 259, startPoint y: 480, endPoint x: 433, endPoint y: 477, distance: 174.3
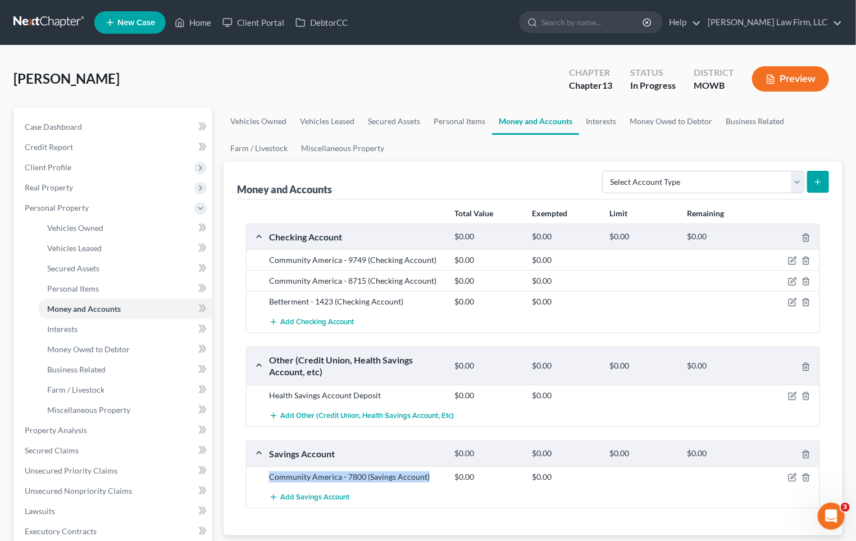
click at [433, 477] on div "Community America - 7800 (Savings Account) $0.00 $0.00" at bounding box center [533, 476] width 573 height 21
copy div "Community America - 7800 (Savings Account)"
click at [225, 70] on div "Erickson, James Upgraded Chapter Chapter 13 Status In Progress District MOWB Pr…" at bounding box center [428, 83] width 830 height 49
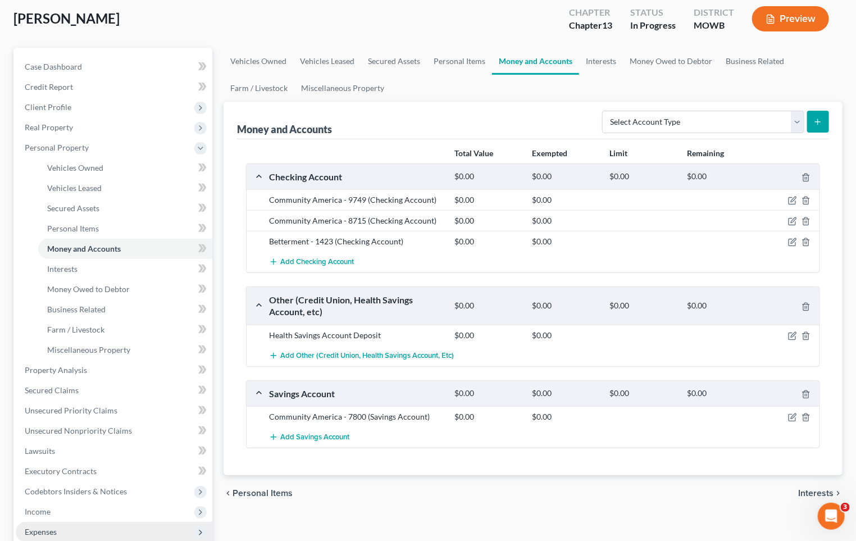
scroll to position [125, 0]
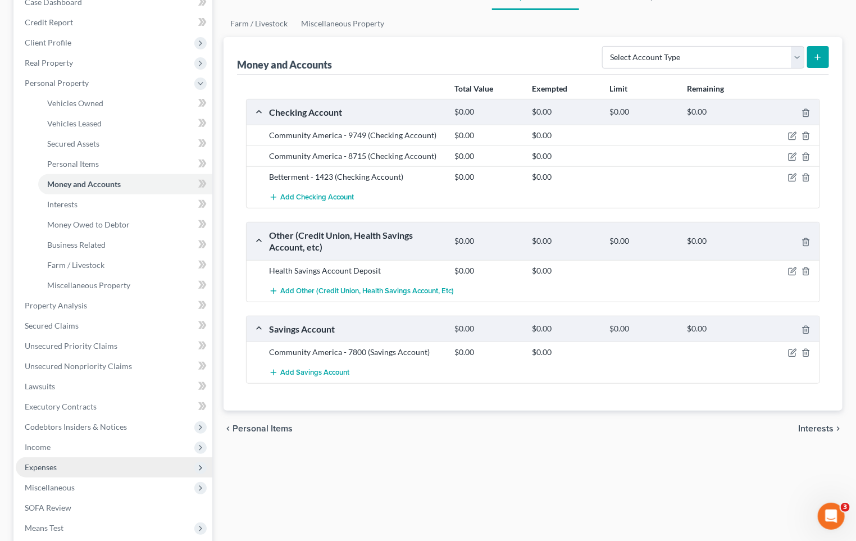
click at [78, 464] on span "Expenses" at bounding box center [114, 467] width 197 height 20
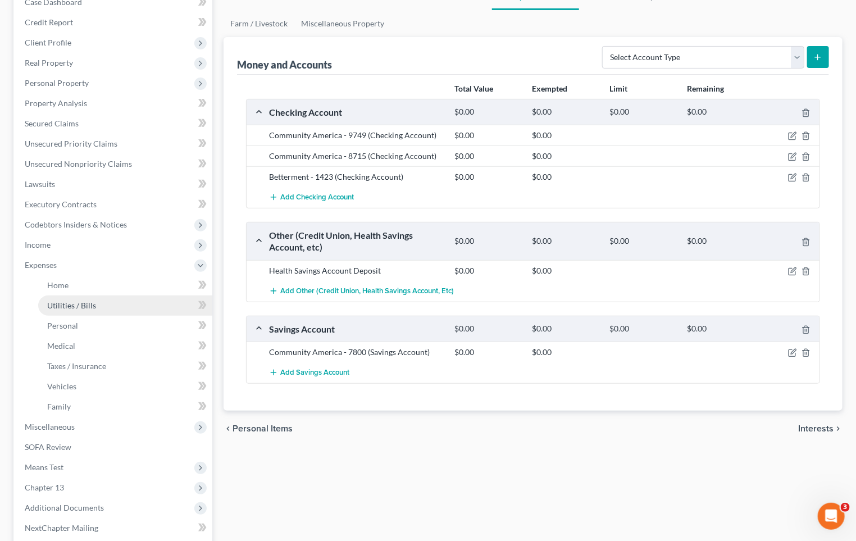
click at [96, 300] on link "Utilities / Bills" at bounding box center [125, 306] width 174 height 20
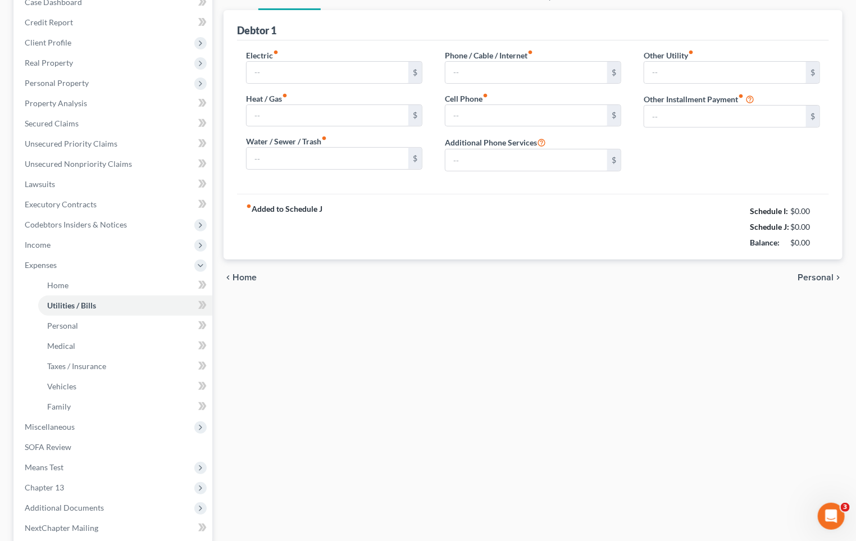
scroll to position [23, 0]
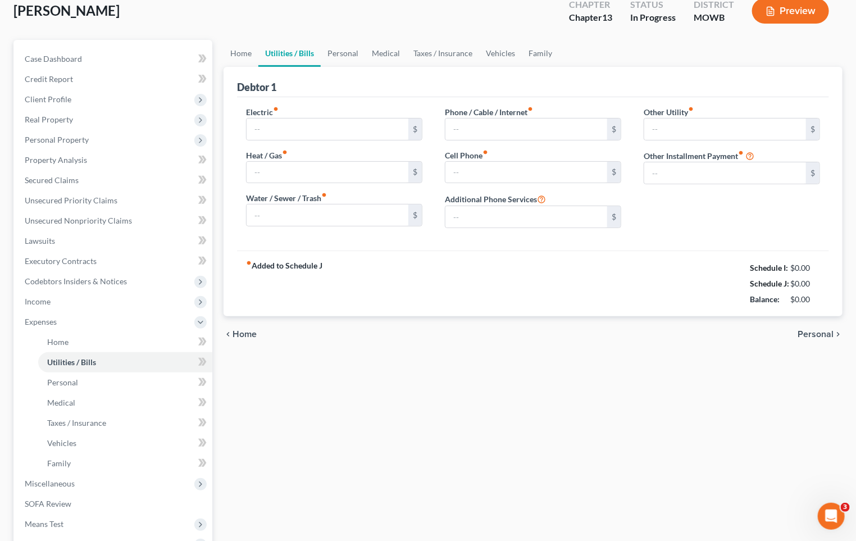
type input "115.00"
type input "60.00"
type input "80.00"
type input "140.00"
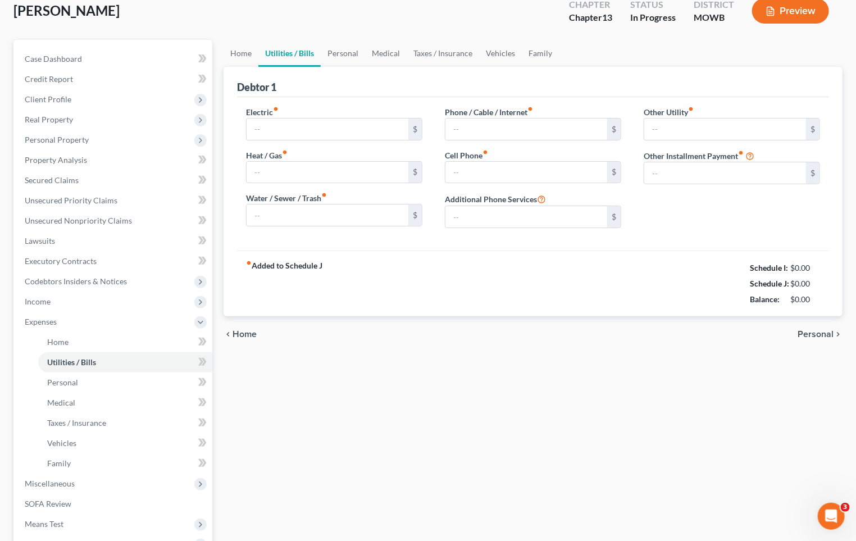
type input "65.33"
type input "0.00"
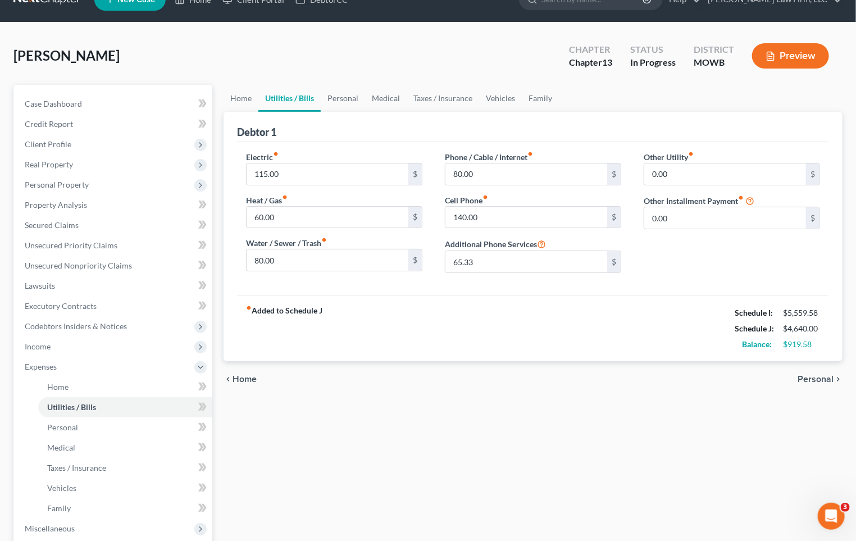
scroll to position [0, 0]
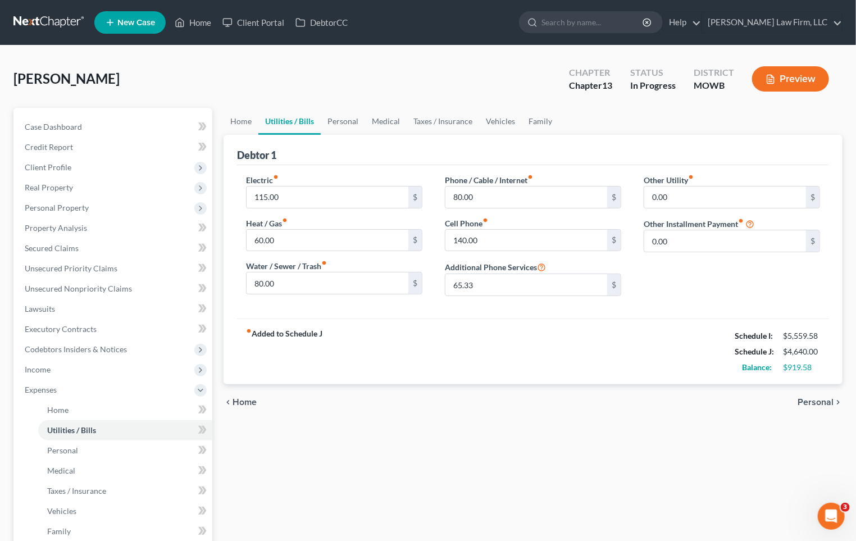
click at [628, 324] on div "fiber_manual_record Added to Schedule J Schedule I: $5,559.58 Schedule J: $4,64…" at bounding box center [533, 352] width 592 height 66
click at [459, 347] on div "fiber_manual_record Added to Schedule J Schedule I: $5,559.58 Schedule J: $4,64…" at bounding box center [533, 352] width 592 height 66
click at [362, 285] on input "80.00" at bounding box center [328, 283] width 162 height 21
click at [287, 280] on input "80.00" at bounding box center [328, 283] width 162 height 21
drag, startPoint x: 303, startPoint y: 284, endPoint x: 229, endPoint y: 285, distance: 74.8
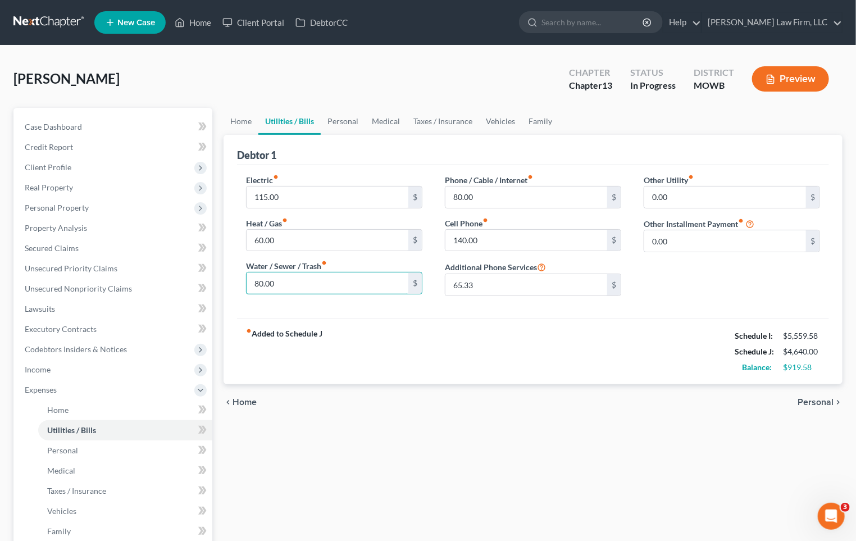
click at [229, 285] on div "Debtor 1 Electric fiber_manual_record 115.00 $ Heat / Gas fiber_manual_record 6…" at bounding box center [533, 260] width 619 height 250
type input "75.00"
click at [499, 184] on label "Phone / Cable / Internet fiber_manual_record" at bounding box center [489, 180] width 88 height 12
click at [499, 195] on input "80.00" at bounding box center [527, 197] width 162 height 21
type input "7"
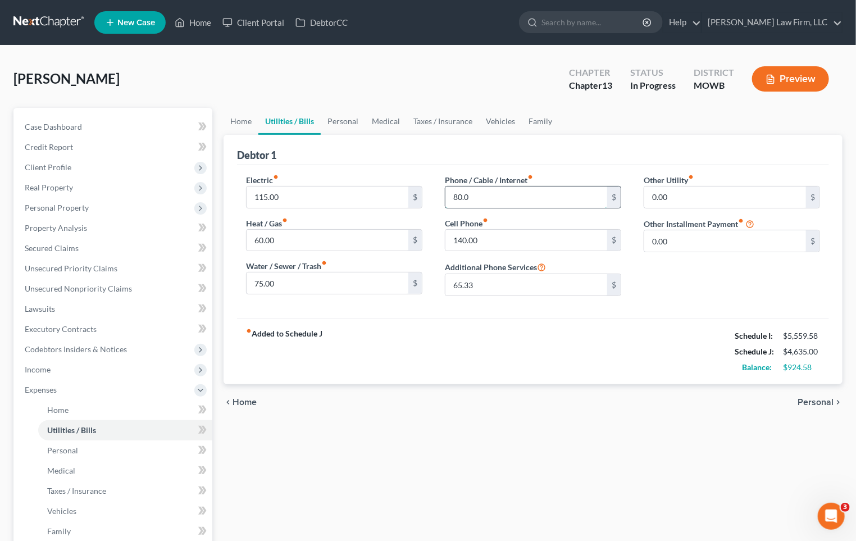
type input "80.00"
click at [465, 383] on div "fiber_manual_record Added to Schedule J Schedule I: $5,559.58 Schedule J: $4,63…" at bounding box center [533, 352] width 592 height 66
click at [342, 240] on input "60.00" at bounding box center [328, 240] width 162 height 21
type input "50.00"
click at [548, 386] on div "chevron_left Home Personal chevron_right" at bounding box center [533, 402] width 619 height 36
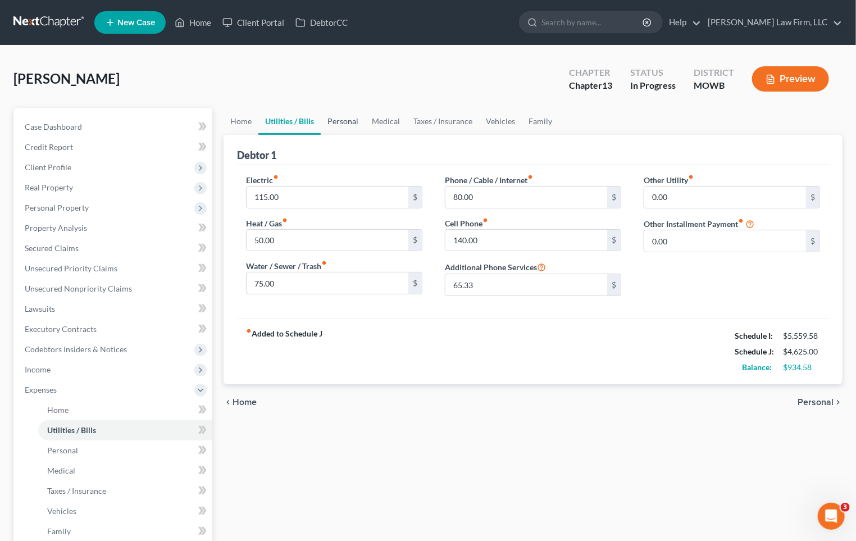
click at [349, 120] on link "Personal" at bounding box center [343, 121] width 44 height 27
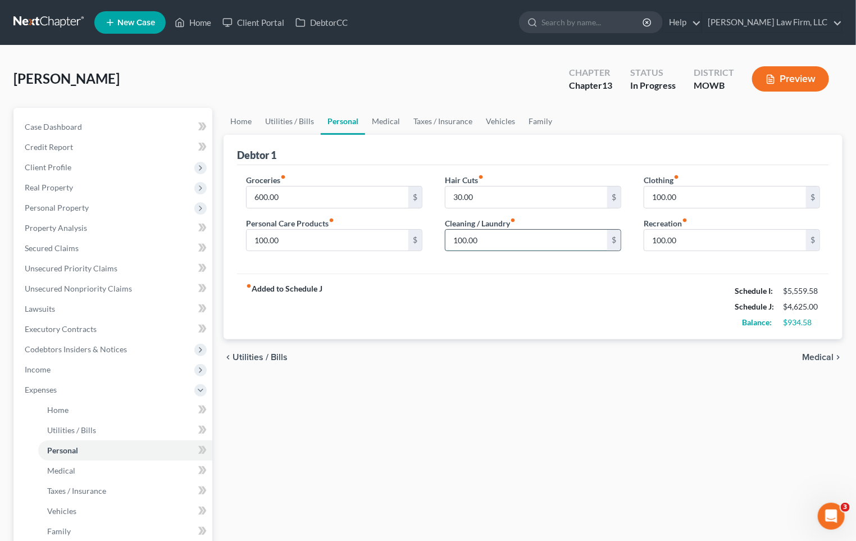
click at [504, 237] on input "100.00" at bounding box center [527, 240] width 162 height 21
type input "95.00"
click at [507, 282] on div "fiber_manual_record Added to Schedule J Schedule I: $5,559.58 Schedule J: $4,62…" at bounding box center [533, 307] width 592 height 66
click at [711, 190] on input "100.00" at bounding box center [726, 197] width 162 height 21
type input "98.00"
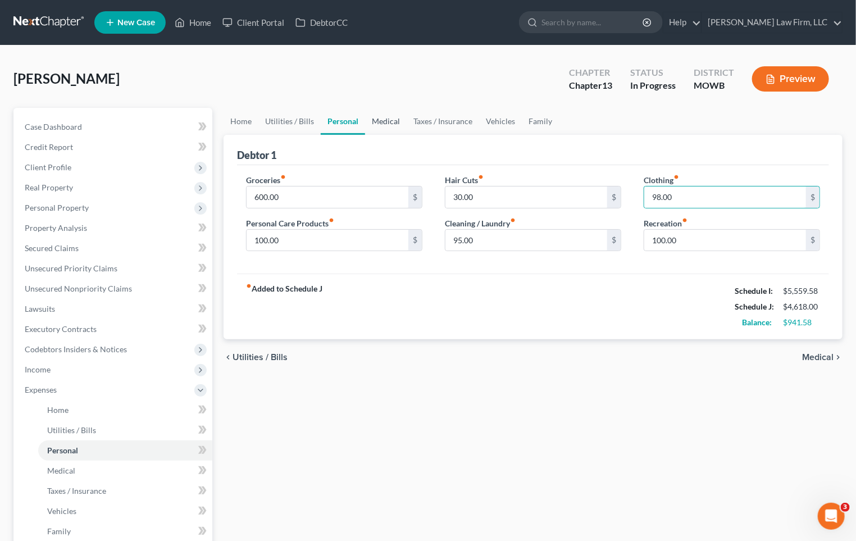
click at [394, 119] on link "Medical" at bounding box center [386, 121] width 42 height 27
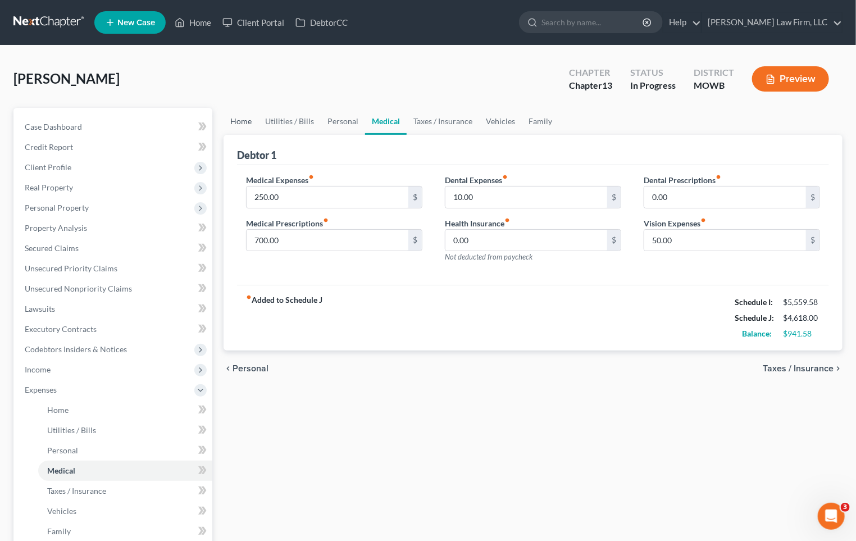
click at [226, 119] on link "Home" at bounding box center [241, 121] width 35 height 27
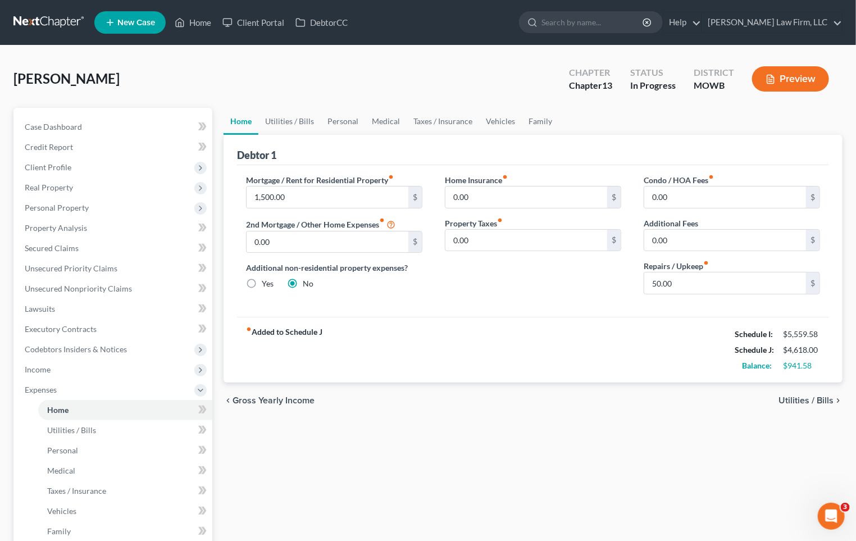
click at [580, 347] on div "fiber_manual_record Added to Schedule J Schedule I: $5,559.58 Schedule J: $4,61…" at bounding box center [533, 350] width 592 height 66
click at [621, 347] on div "fiber_manual_record Added to Schedule J Schedule I: $5,559.58 Schedule J: $4,61…" at bounding box center [533, 350] width 592 height 66
click at [332, 125] on link "Personal" at bounding box center [343, 121] width 44 height 27
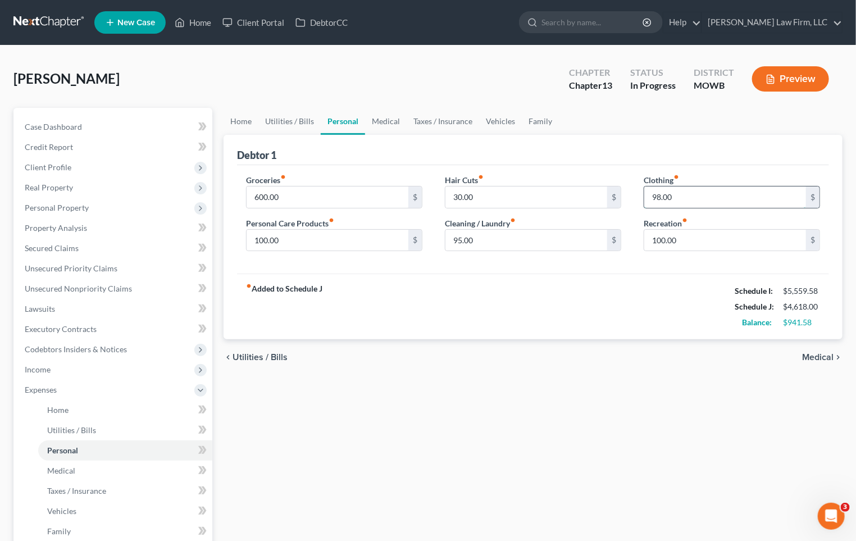
click at [705, 189] on input "98.00" at bounding box center [726, 197] width 162 height 21
type input "100.00"
click at [656, 293] on div "fiber_manual_record Added to Schedule J Schedule I: $5,559.58 Schedule J: $4,62…" at bounding box center [533, 307] width 592 height 66
click at [501, 198] on input "30.00" at bounding box center [527, 197] width 162 height 21
click at [355, 196] on input "600.00" at bounding box center [328, 197] width 162 height 21
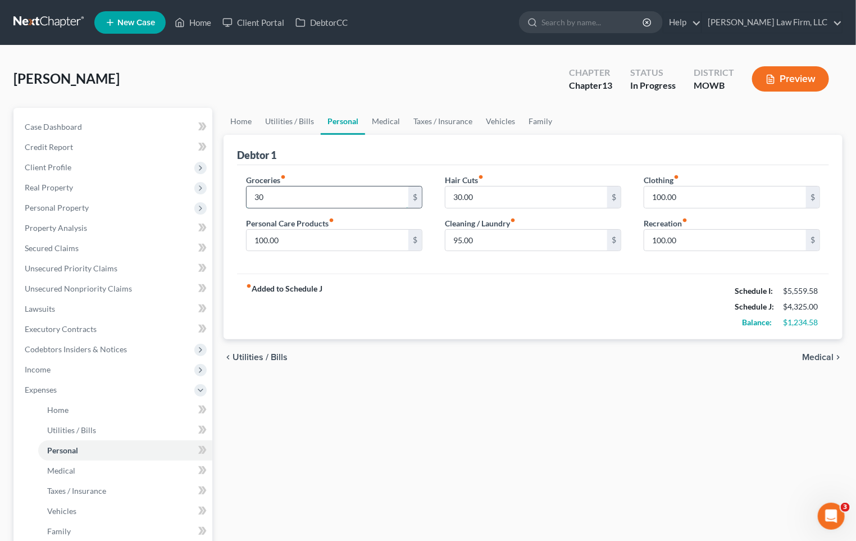
type input "3"
type input "605.00"
click at [465, 355] on div "chevron_left Utilities / Bills Medical chevron_right" at bounding box center [533, 357] width 619 height 36
click at [243, 131] on link "Home" at bounding box center [241, 121] width 35 height 27
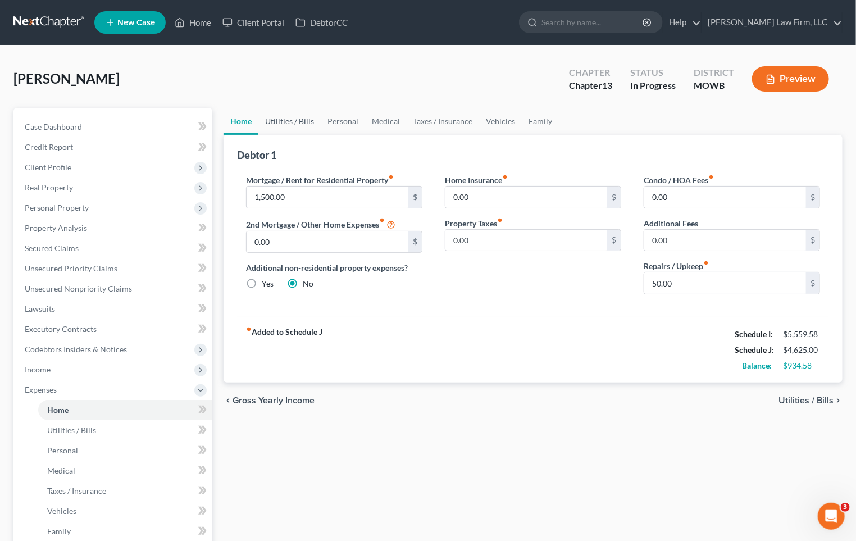
click at [297, 125] on link "Utilities / Bills" at bounding box center [290, 121] width 62 height 27
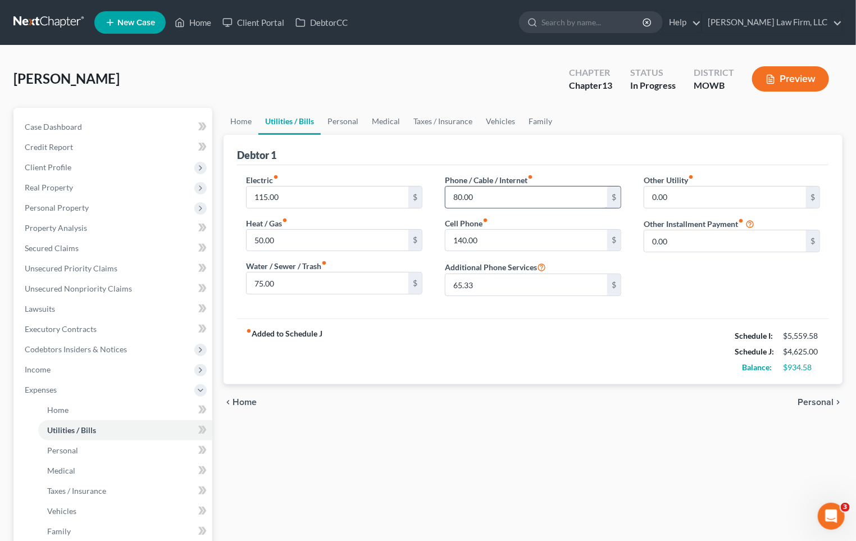
click at [501, 187] on input "80.00" at bounding box center [527, 197] width 162 height 21
click at [617, 440] on div "Home Utilities / Bills Personal Medical Taxes / Insurance Vehicles Family Debto…" at bounding box center [533, 422] width 631 height 629
click at [348, 121] on link "Personal" at bounding box center [343, 121] width 44 height 27
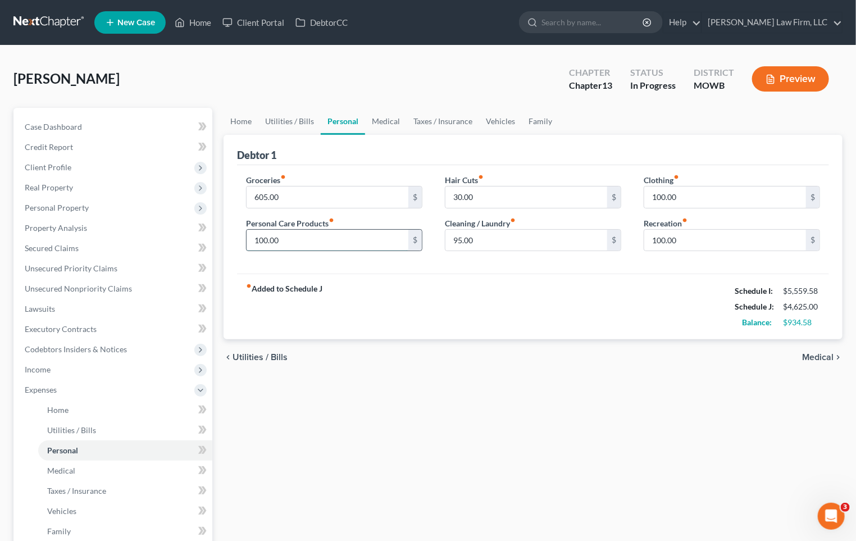
click at [337, 237] on input "100.00" at bounding box center [328, 240] width 162 height 21
click at [515, 187] on input "30.00" at bounding box center [527, 197] width 162 height 21
type input "34.00"
click at [78, 128] on span "Case Dashboard" at bounding box center [53, 127] width 57 height 10
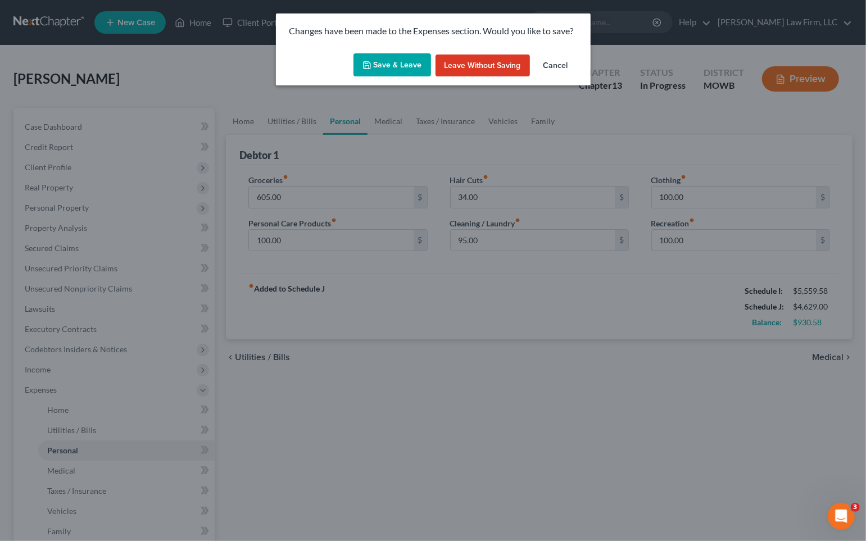
click at [395, 56] on button "Save & Leave" at bounding box center [393, 65] width 78 height 24
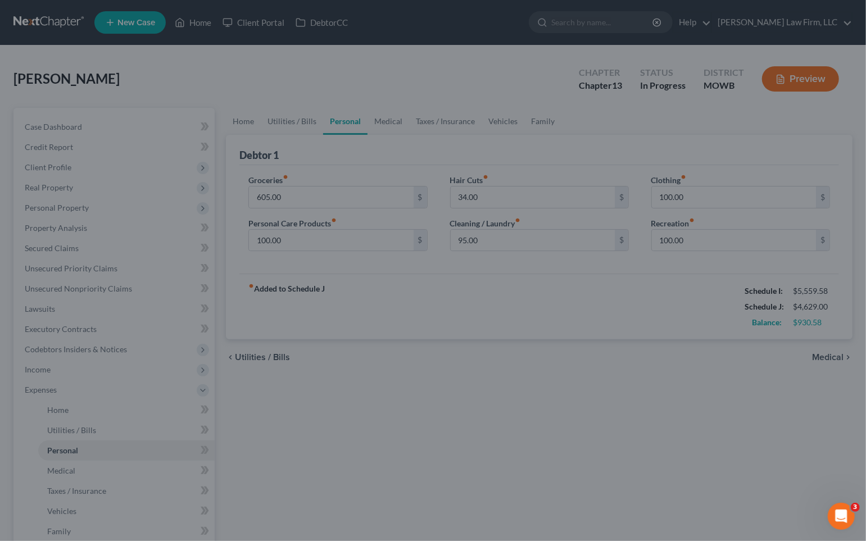
select select "0"
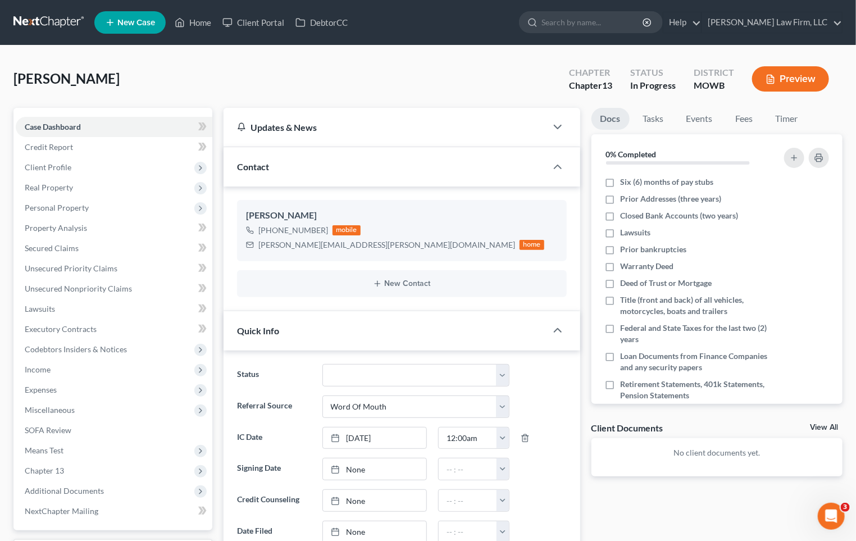
click at [44, 23] on link at bounding box center [49, 22] width 72 height 20
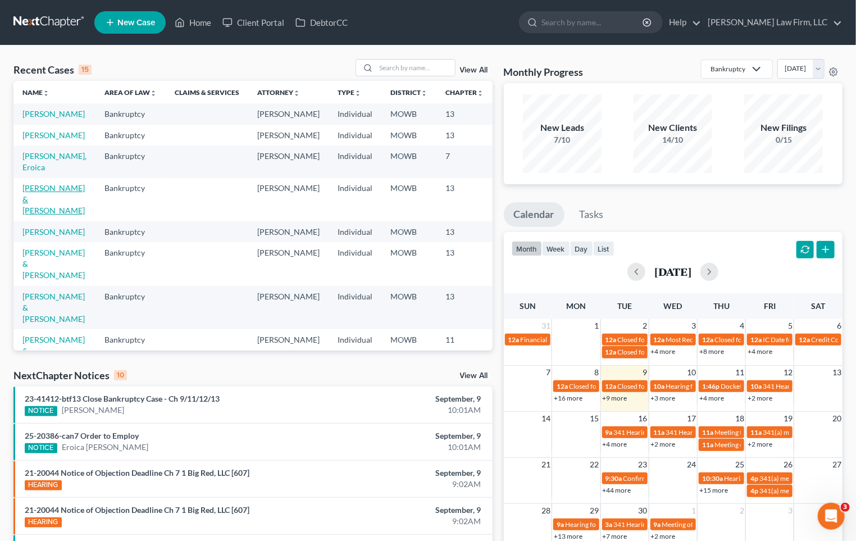
click at [38, 215] on link "[PERSON_NAME] & [PERSON_NAME]" at bounding box center [53, 199] width 62 height 32
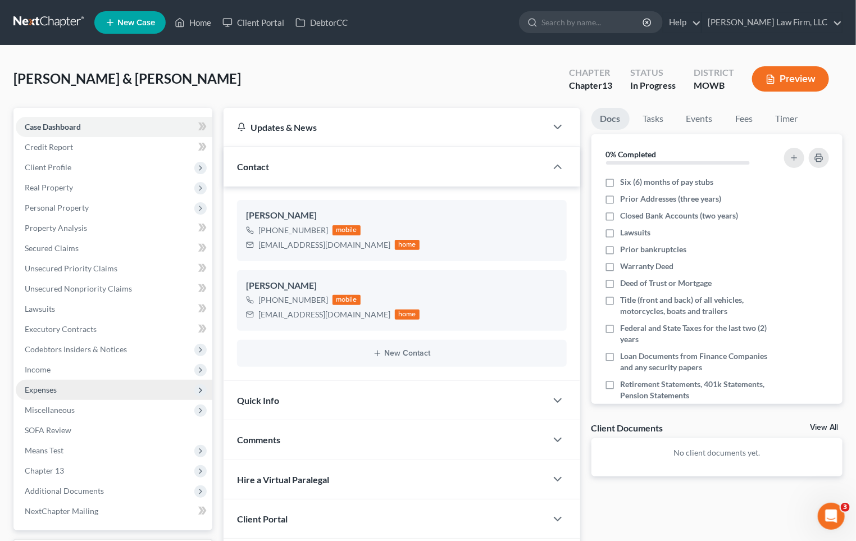
click at [146, 384] on span "Expenses" at bounding box center [114, 390] width 197 height 20
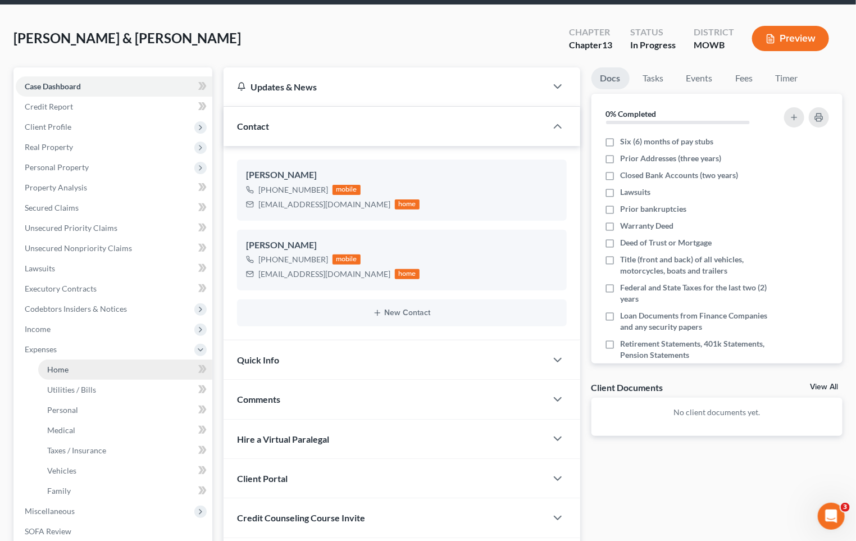
scroll to position [62, 0]
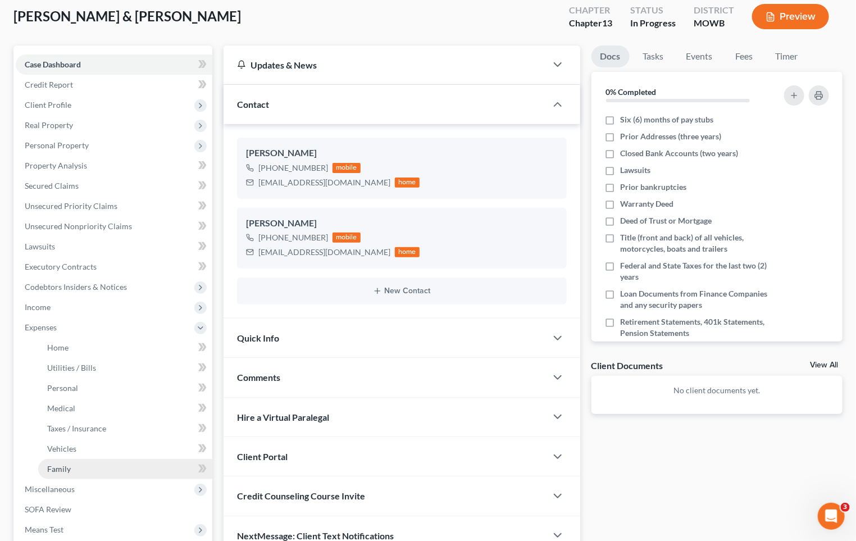
click at [119, 466] on link "Family" at bounding box center [125, 469] width 174 height 20
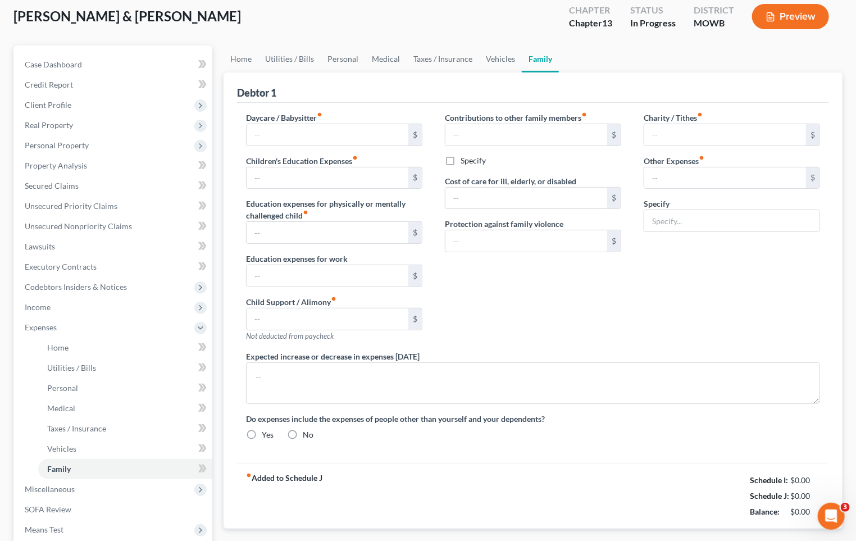
scroll to position [11, 0]
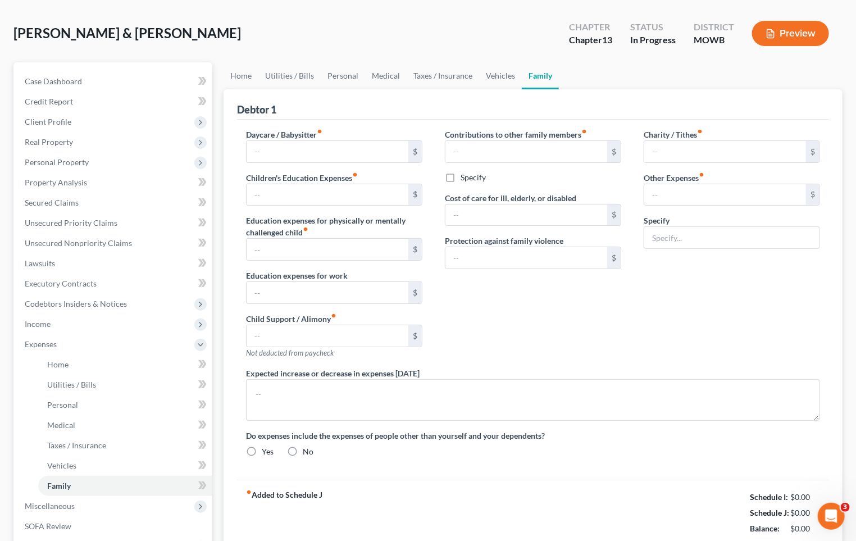
type input "0.00"
type input "284.00"
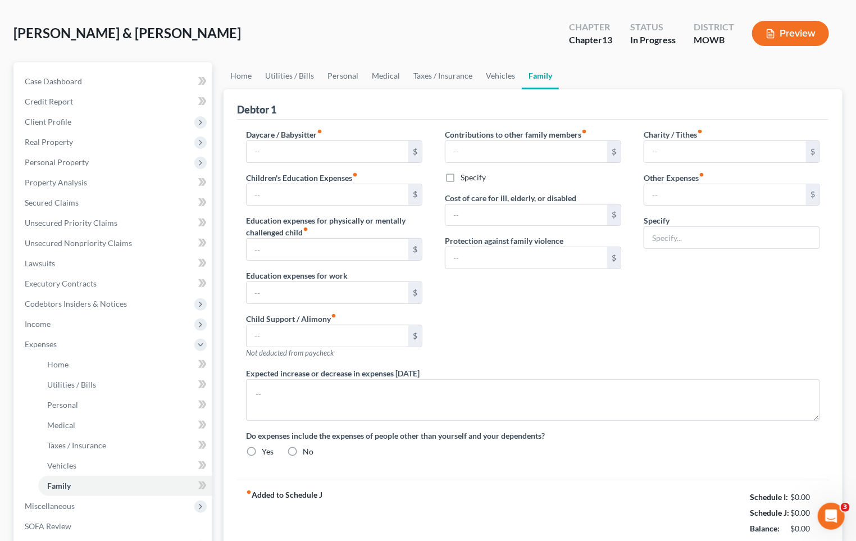
type input "0.00"
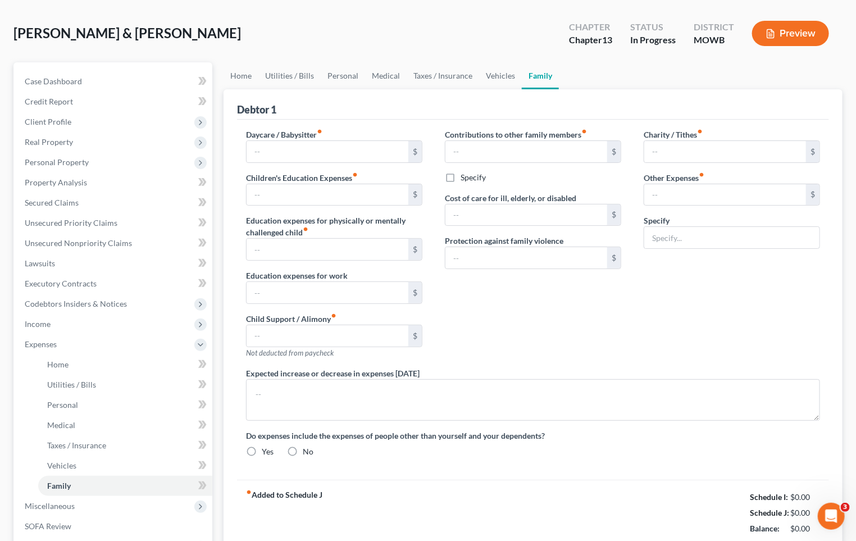
radio input "true"
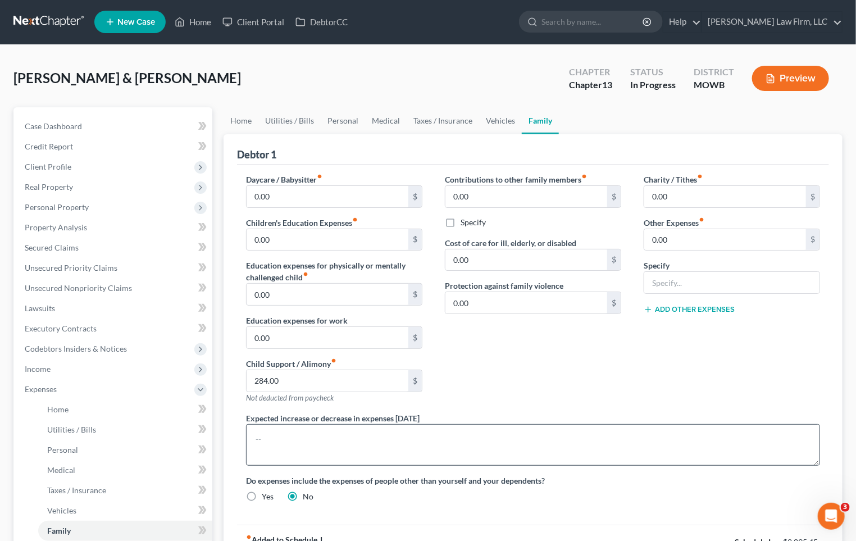
scroll to position [0, 0]
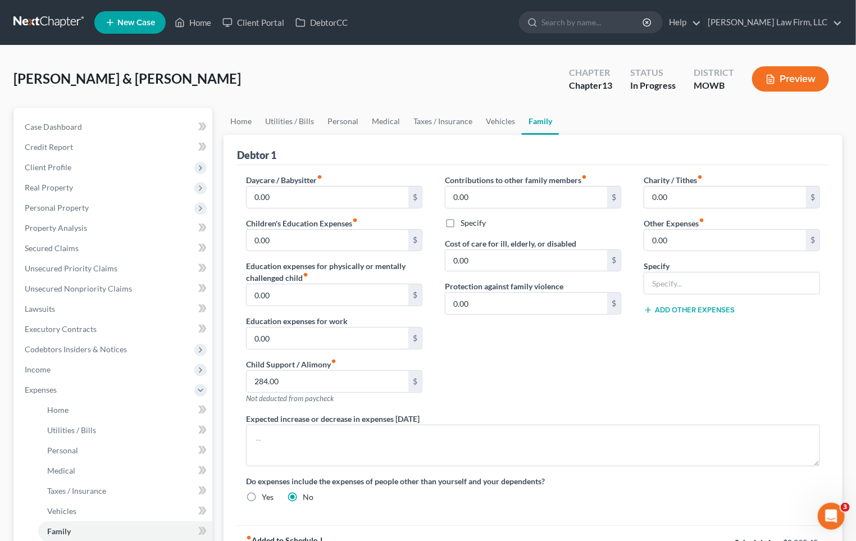
click at [342, 82] on div "[PERSON_NAME] & [PERSON_NAME] Upgraded Chapter Chapter 13 Status In [GEOGRAPHIC…" at bounding box center [428, 83] width 830 height 49
click at [59, 208] on span "Personal Property" at bounding box center [57, 208] width 64 height 10
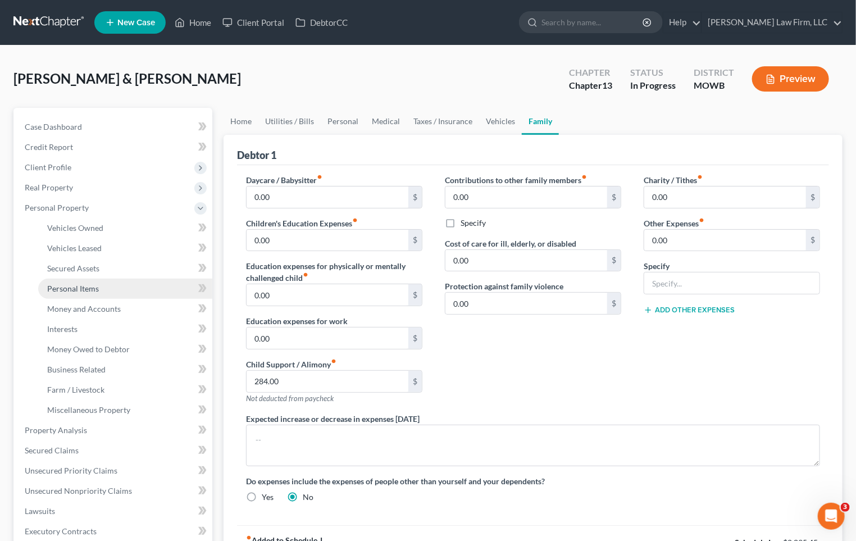
click at [83, 287] on span "Personal Items" at bounding box center [73, 289] width 52 height 10
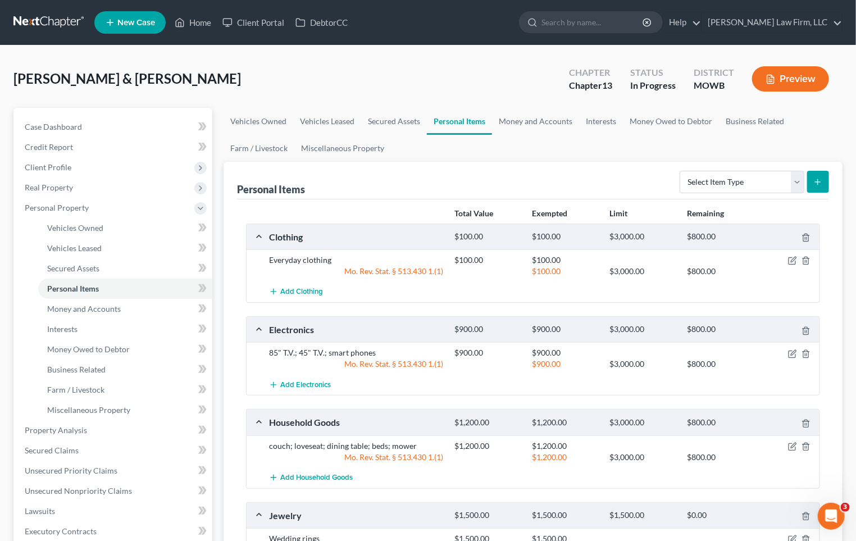
scroll to position [187, 0]
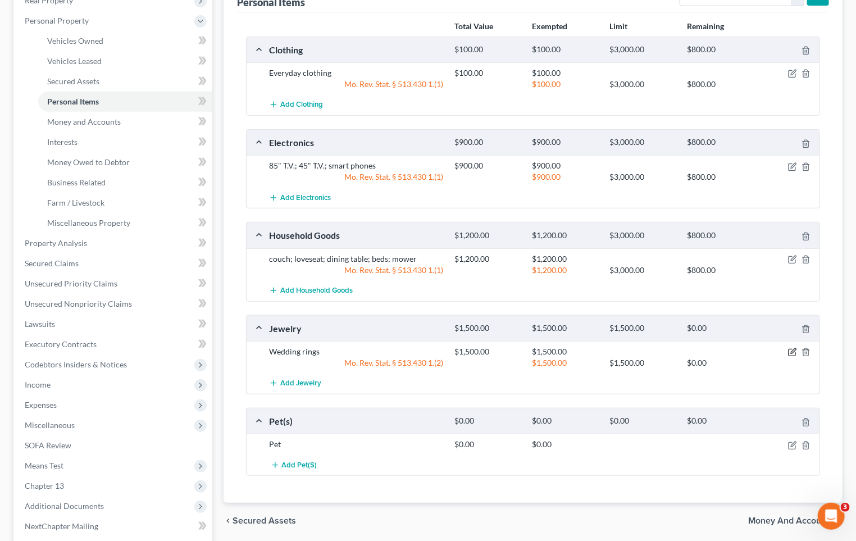
click at [792, 349] on icon "button" at bounding box center [792, 352] width 9 height 9
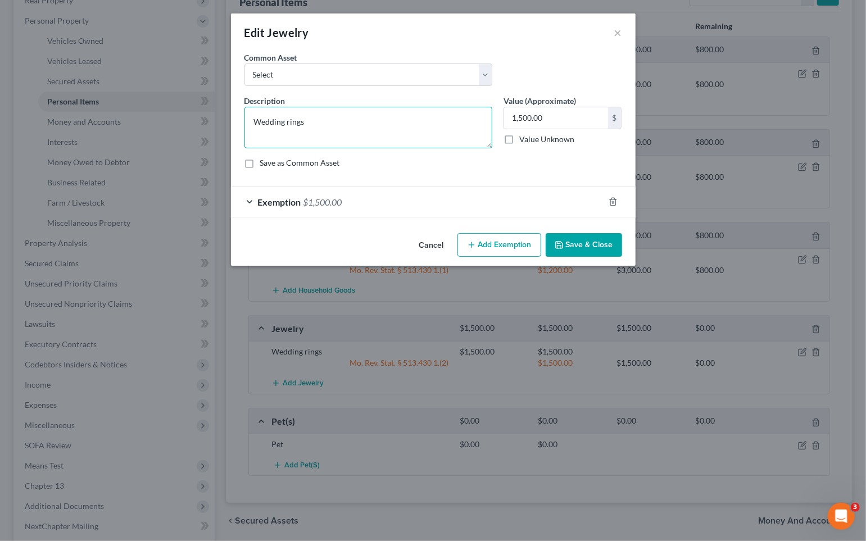
click at [261, 123] on textarea "Wedding rings" at bounding box center [368, 128] width 248 height 42
click at [377, 120] on textarea "wedding rings" at bounding box center [368, 128] width 248 height 42
type textarea "wedding rings; costume jewelry"
click at [556, 121] on input "1,500.00" at bounding box center [556, 117] width 104 height 21
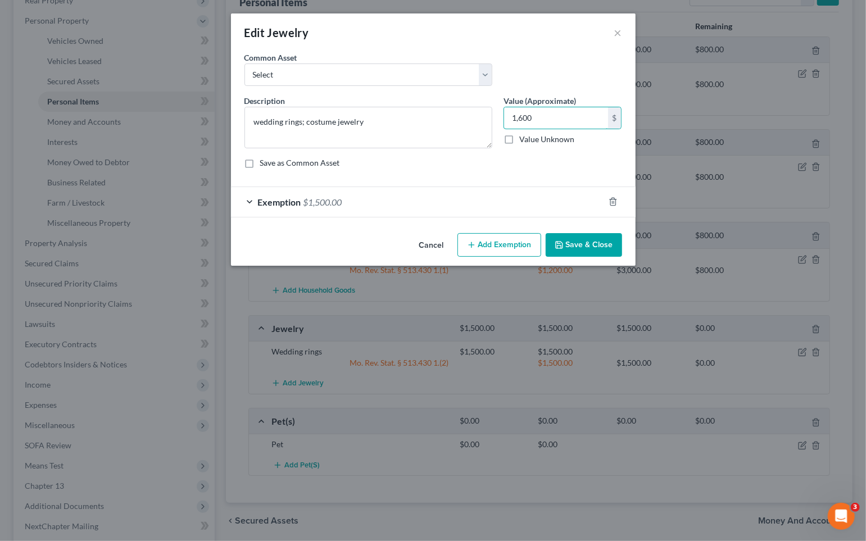
type input "1,600"
click at [475, 242] on icon "button" at bounding box center [471, 245] width 9 height 9
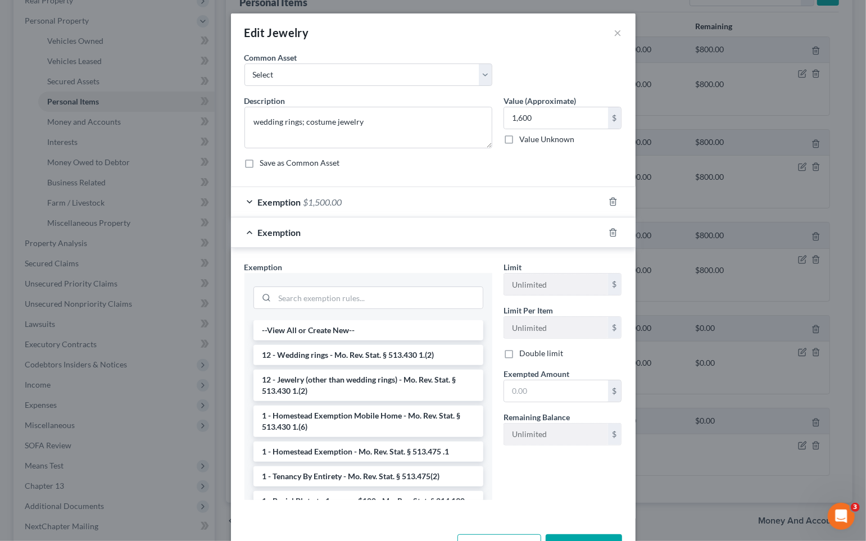
click at [425, 215] on div "Exemption $1,500.00" at bounding box center [417, 202] width 373 height 30
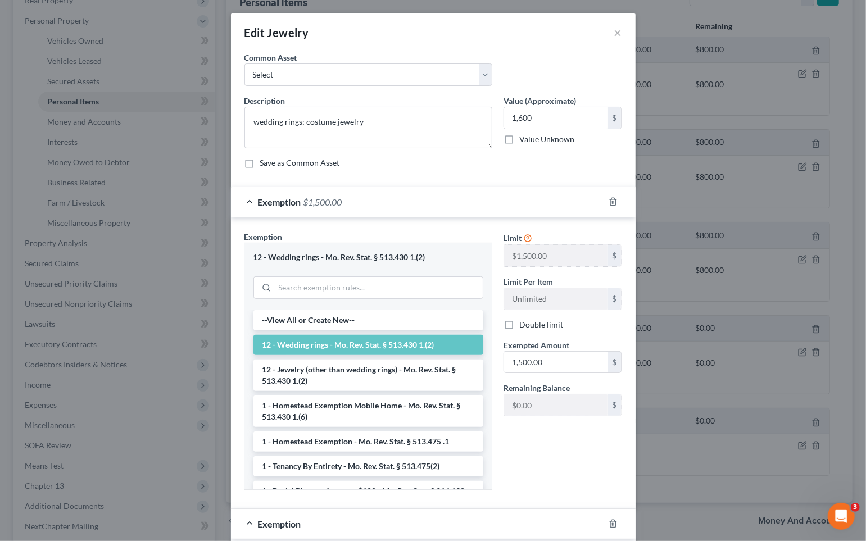
click at [425, 215] on div "Exemption $1,500.00" at bounding box center [417, 202] width 373 height 30
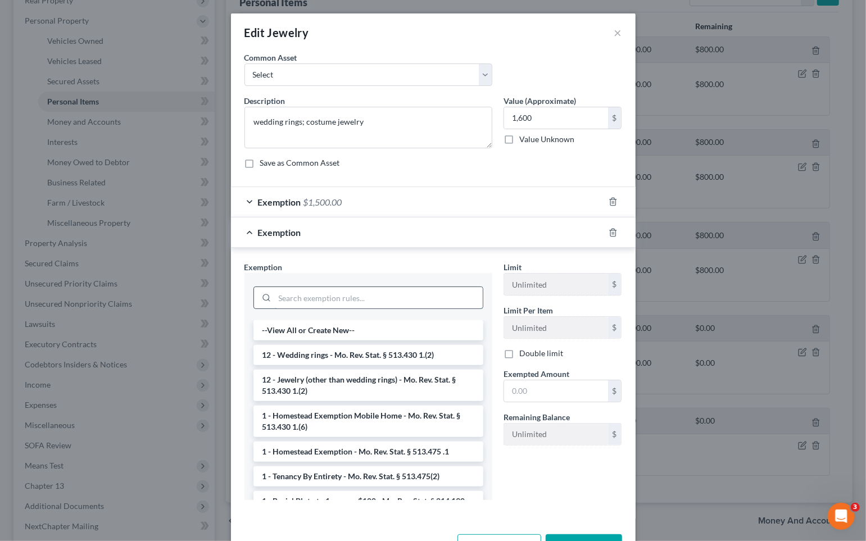
click at [363, 301] on input "search" at bounding box center [379, 297] width 208 height 21
click at [367, 379] on li "12 - Jewelry (other than wedding rings) - Mo. Rev. Stat. § 513.430 1.(2)" at bounding box center [368, 385] width 230 height 31
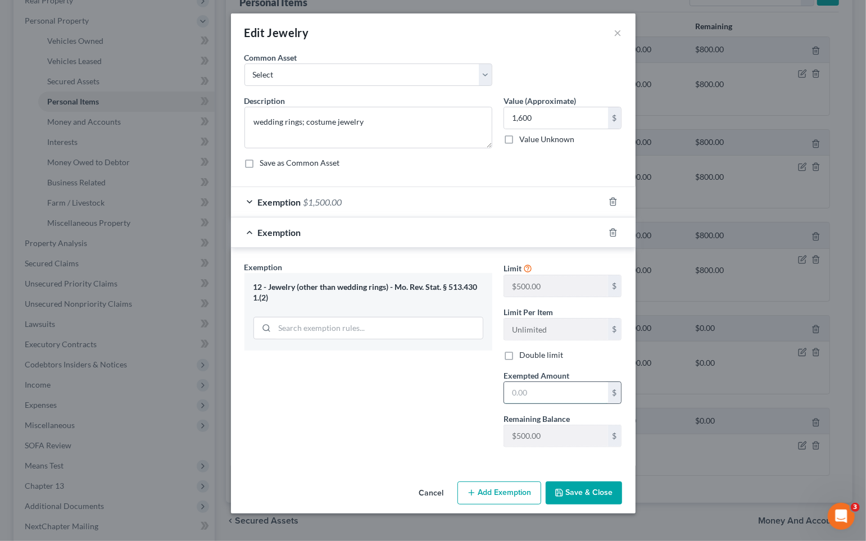
click at [558, 396] on input "text" at bounding box center [556, 392] width 104 height 21
type input "100"
click at [599, 489] on button "Save & Close" at bounding box center [584, 494] width 76 height 24
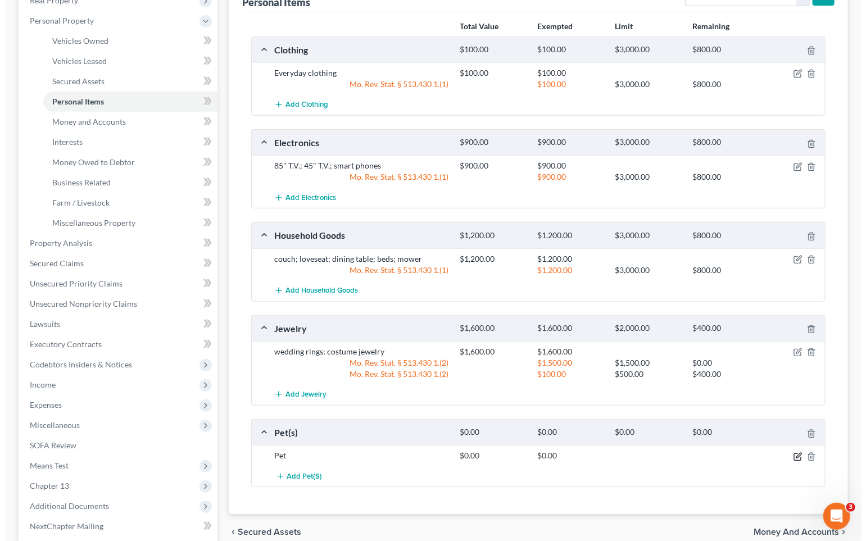
scroll to position [125, 0]
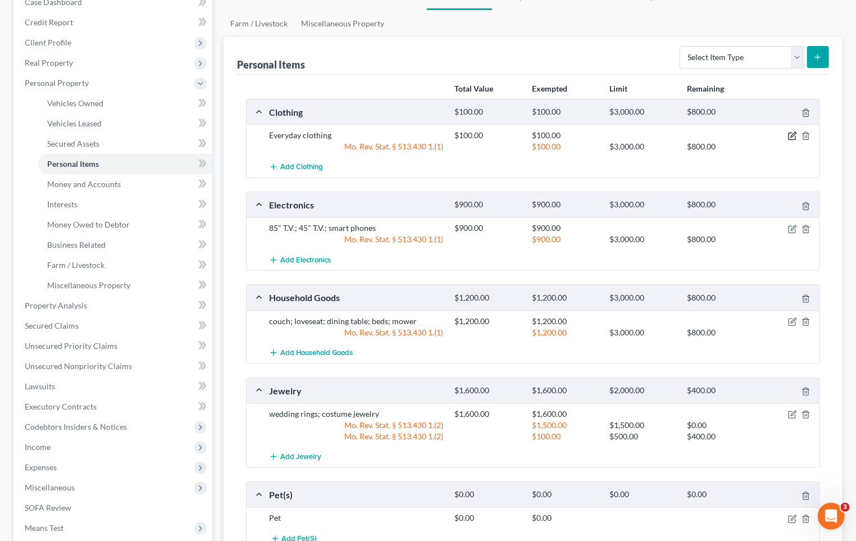
click at [795, 139] on icon "button" at bounding box center [792, 136] width 7 height 7
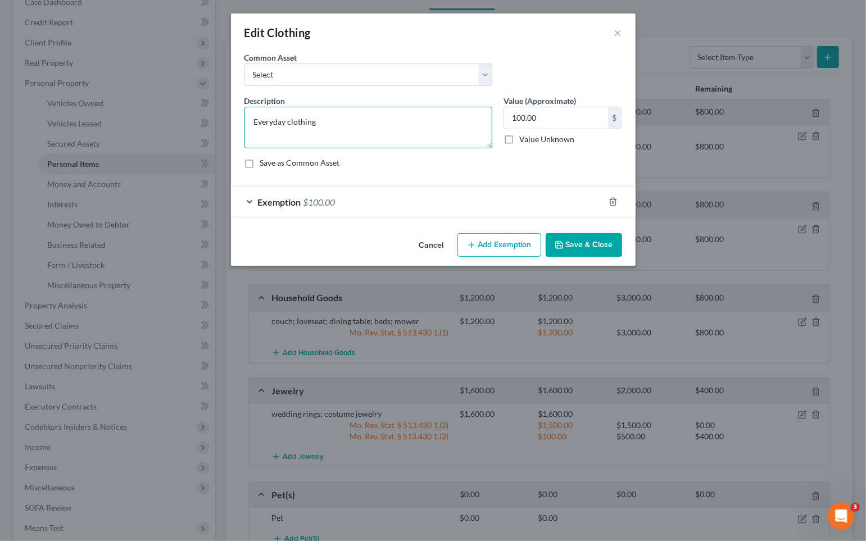
click at [258, 122] on textarea "Everyday clothing" at bounding box center [368, 128] width 248 height 42
type textarea "everyday clothing"
click at [580, 251] on button "Save & Close" at bounding box center [584, 245] width 76 height 24
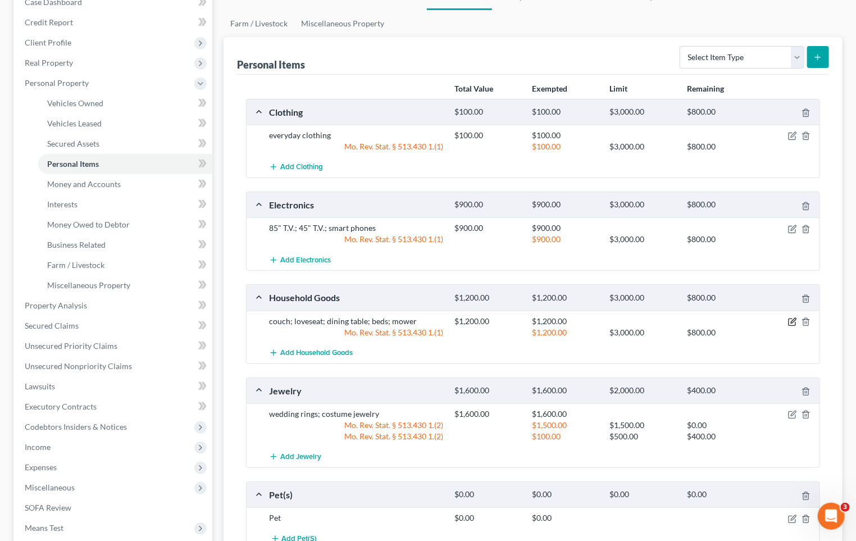
click at [790, 321] on icon "button" at bounding box center [792, 322] width 7 height 7
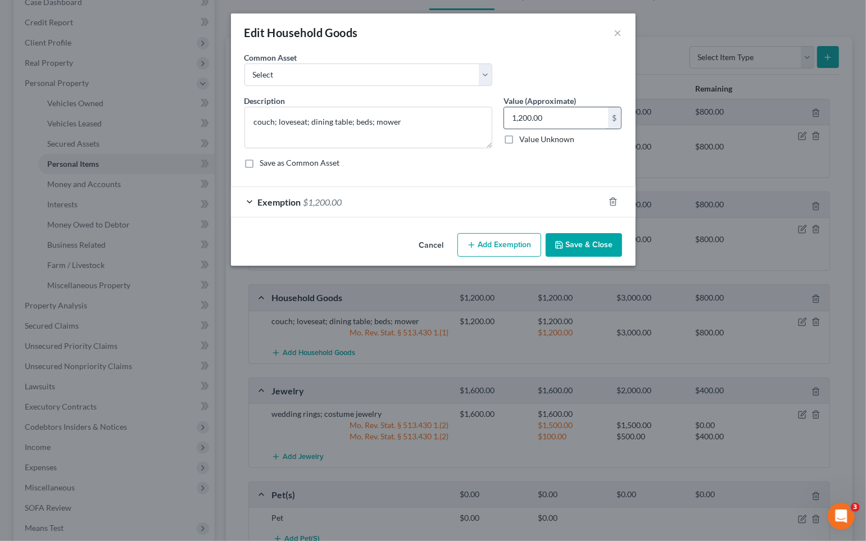
click at [558, 121] on input "1,200.00" at bounding box center [556, 117] width 104 height 21
type input "1,500"
click at [463, 188] on div "Exemption $1,200.00" at bounding box center [417, 202] width 373 height 30
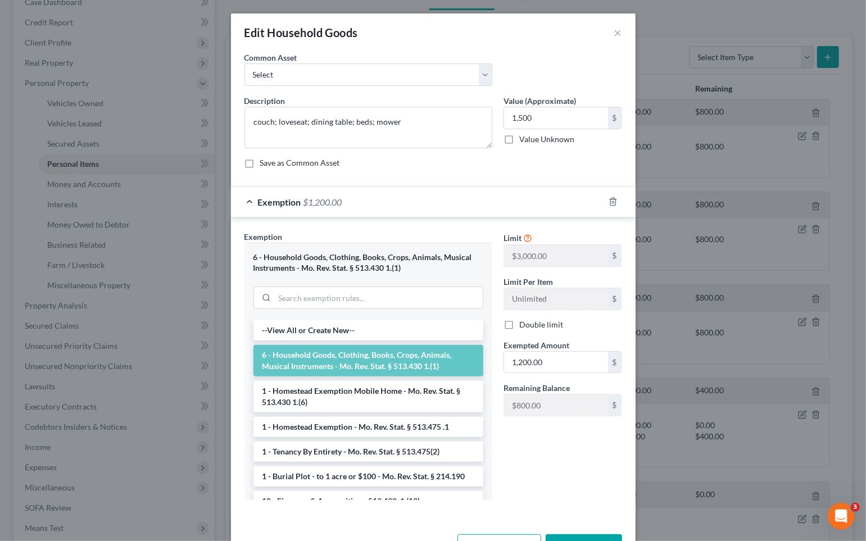
click at [566, 343] on div "Exempted Amount * 1,200.00 $" at bounding box center [563, 356] width 130 height 34
click at [566, 355] on input "1,200.00" at bounding box center [556, 362] width 104 height 21
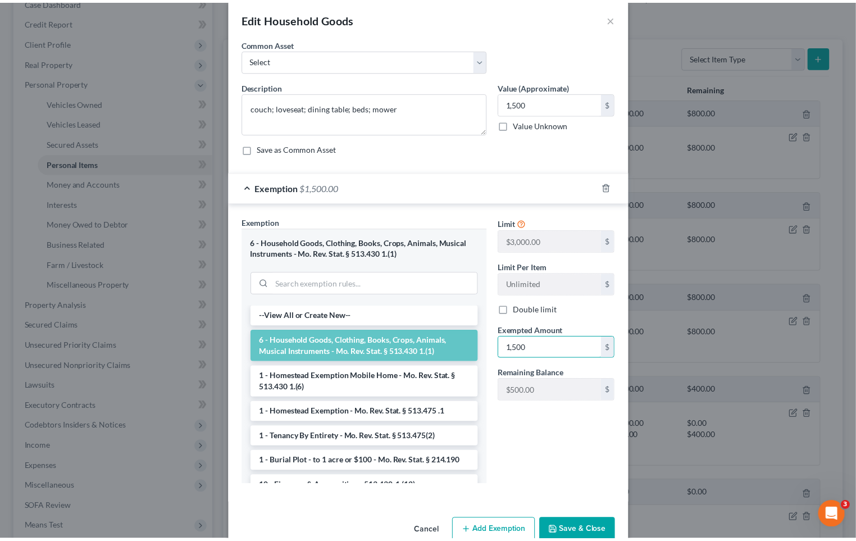
scroll to position [39, 0]
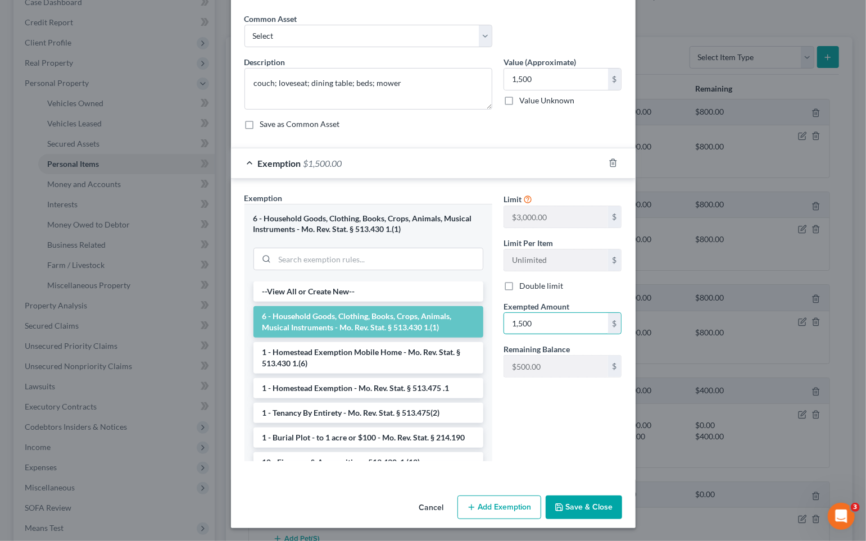
type input "1,500"
click at [586, 511] on button "Save & Close" at bounding box center [584, 508] width 76 height 24
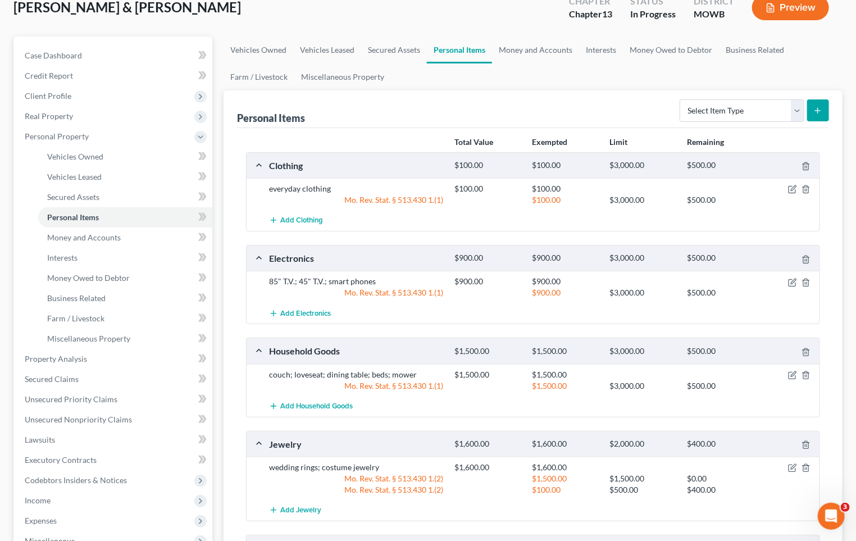
scroll to position [0, 0]
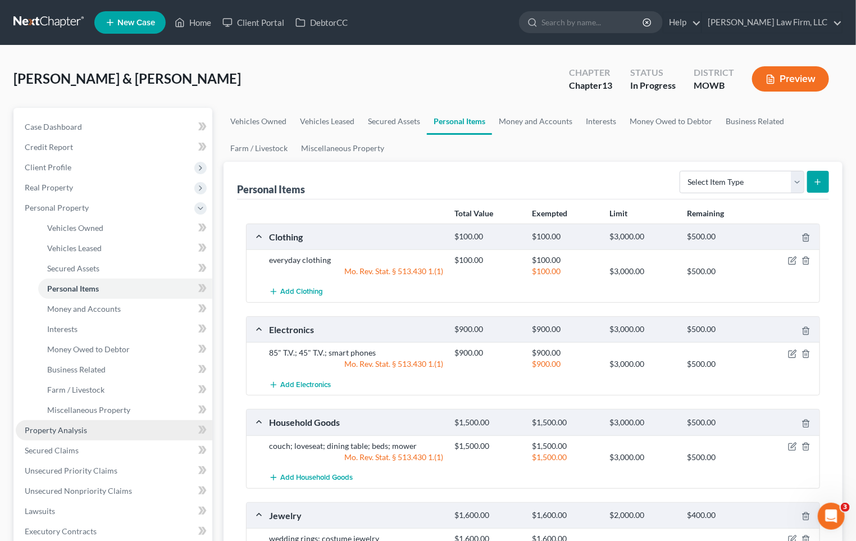
click at [117, 428] on link "Property Analysis" at bounding box center [114, 430] width 197 height 20
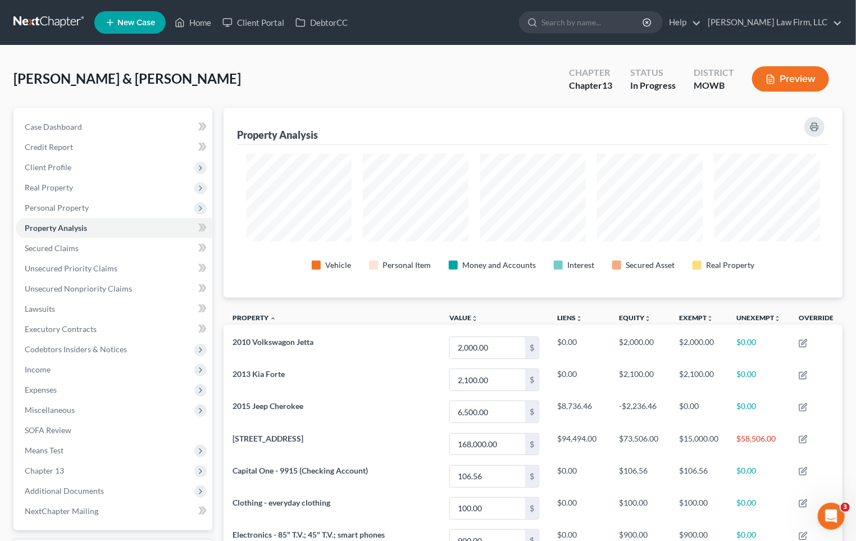
click at [345, 80] on div "Hall, William & Traci Upgraded Chapter Chapter 13 Status In Progress District M…" at bounding box center [428, 83] width 830 height 49
click at [77, 210] on span "Personal Property" at bounding box center [57, 208] width 64 height 10
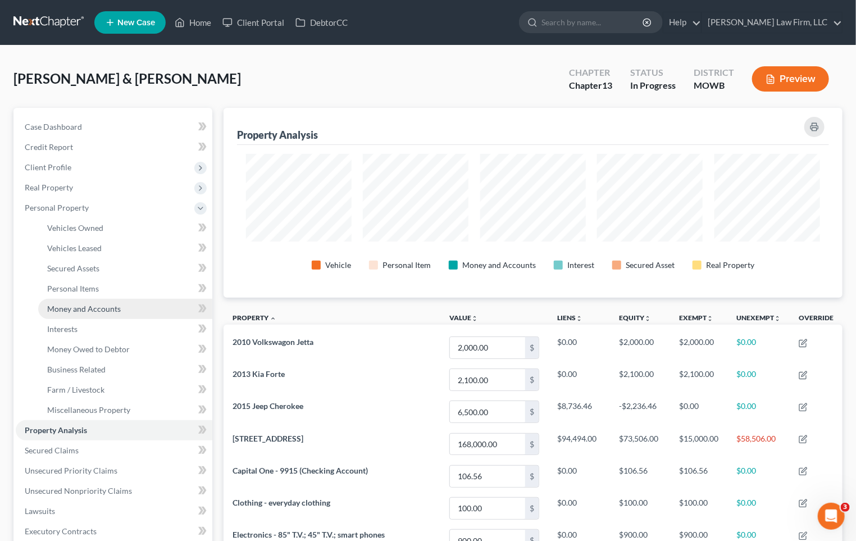
click at [95, 309] on span "Money and Accounts" at bounding box center [84, 309] width 74 height 10
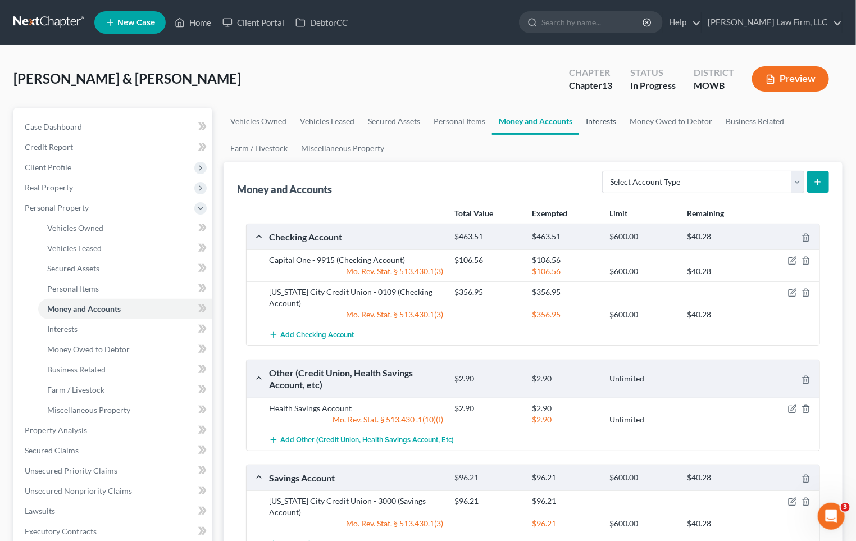
click at [599, 123] on link "Interests" at bounding box center [601, 121] width 44 height 27
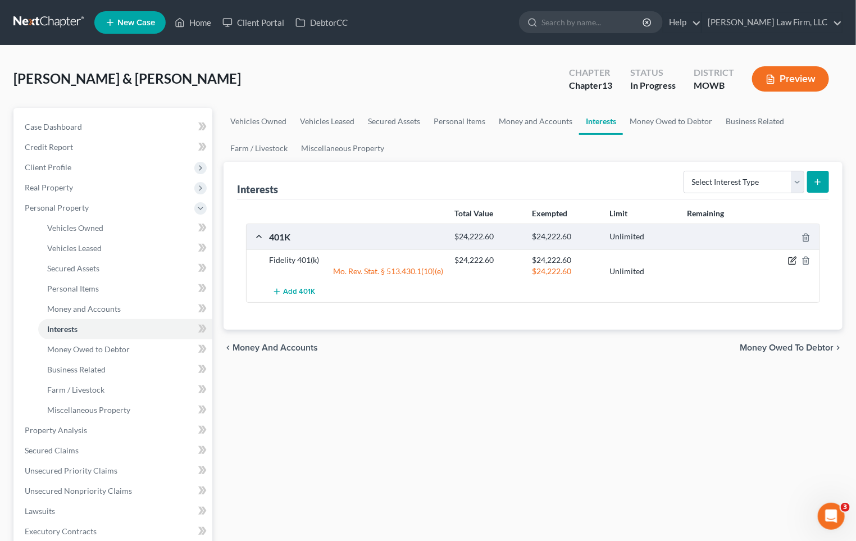
click at [788, 257] on icon "button" at bounding box center [792, 260] width 9 height 9
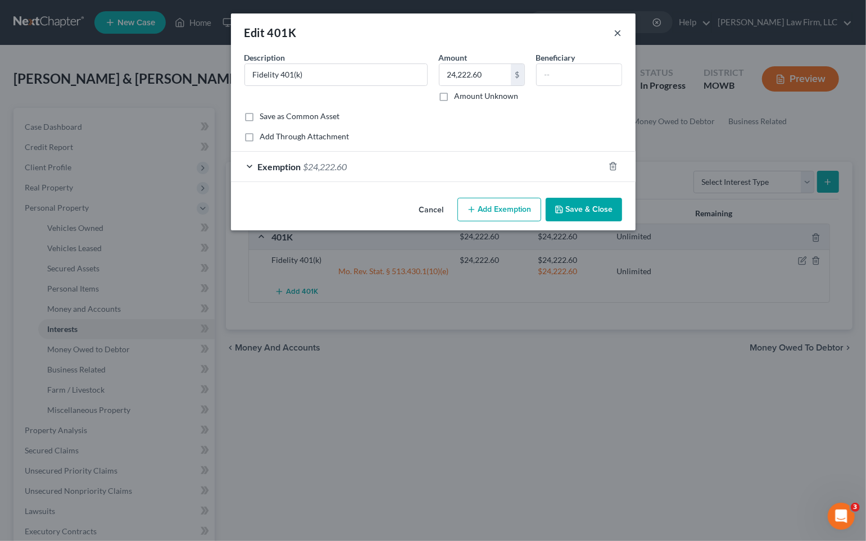
click at [619, 35] on button "×" at bounding box center [618, 32] width 8 height 13
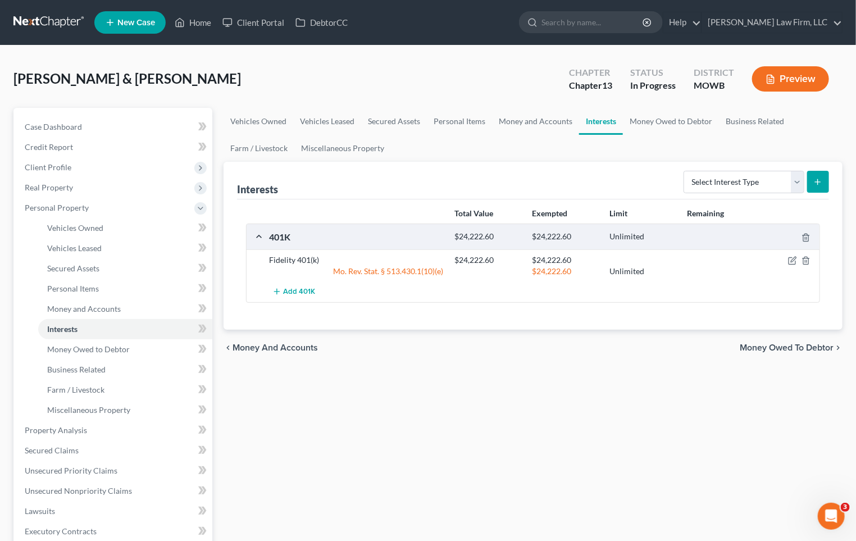
click at [490, 438] on div "Vehicles Owned Vehicles Leased Secured Assets Personal Items Money and Accounts…" at bounding box center [533, 453] width 631 height 690
click at [479, 419] on div "Vehicles Owned Vehicles Leased Secured Assets Personal Items Money and Accounts…" at bounding box center [533, 453] width 631 height 690
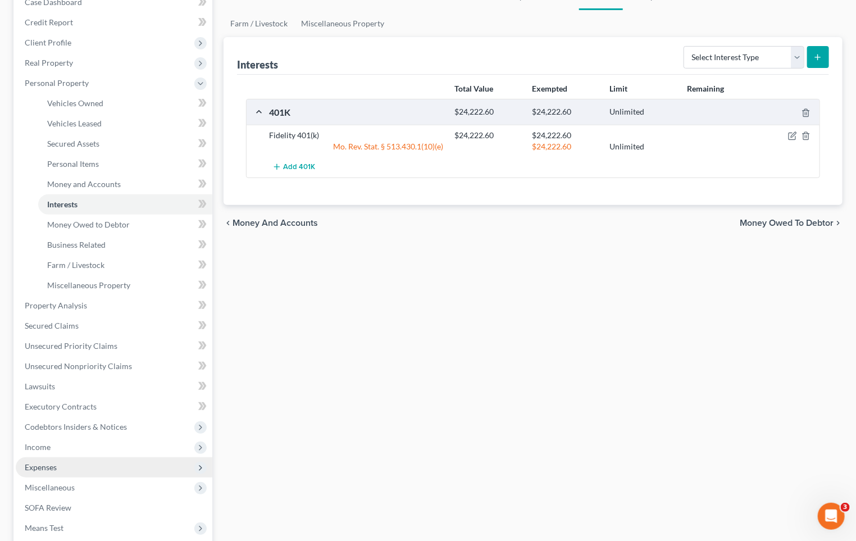
click at [100, 463] on span "Expenses" at bounding box center [114, 467] width 197 height 20
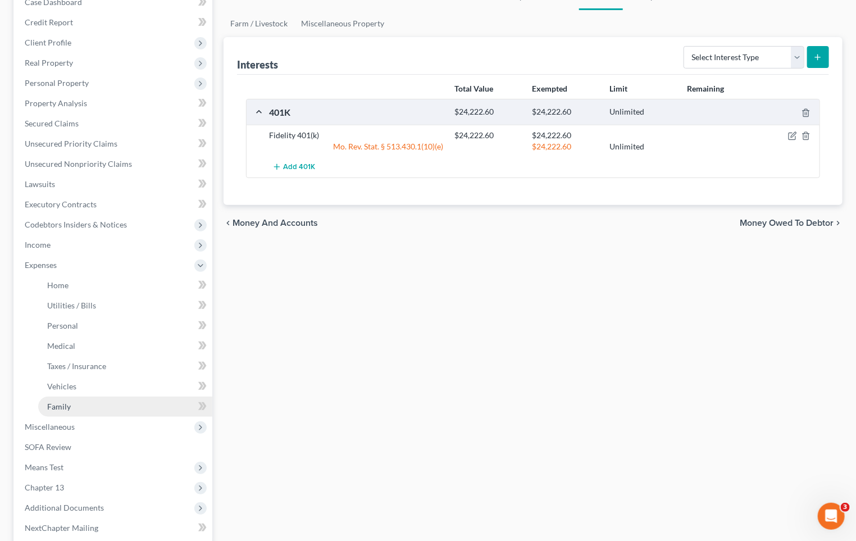
click at [81, 397] on link "Family" at bounding box center [125, 407] width 174 height 20
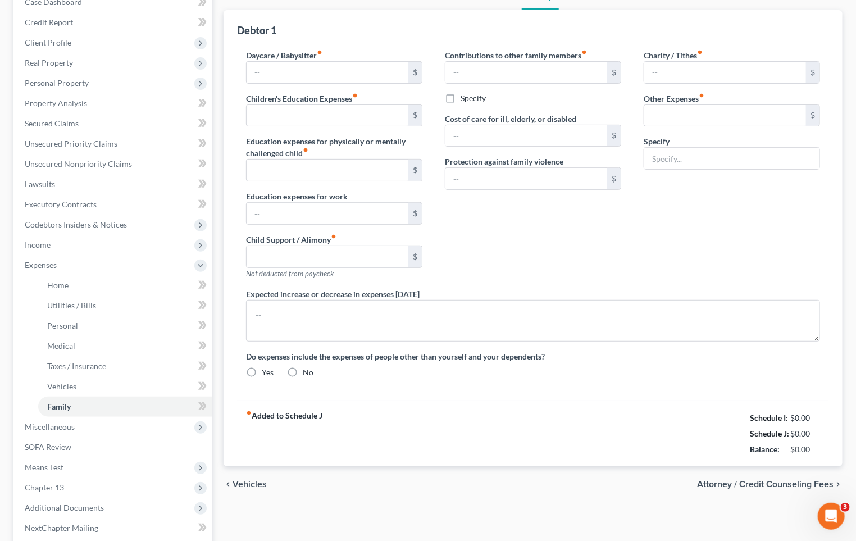
scroll to position [23, 0]
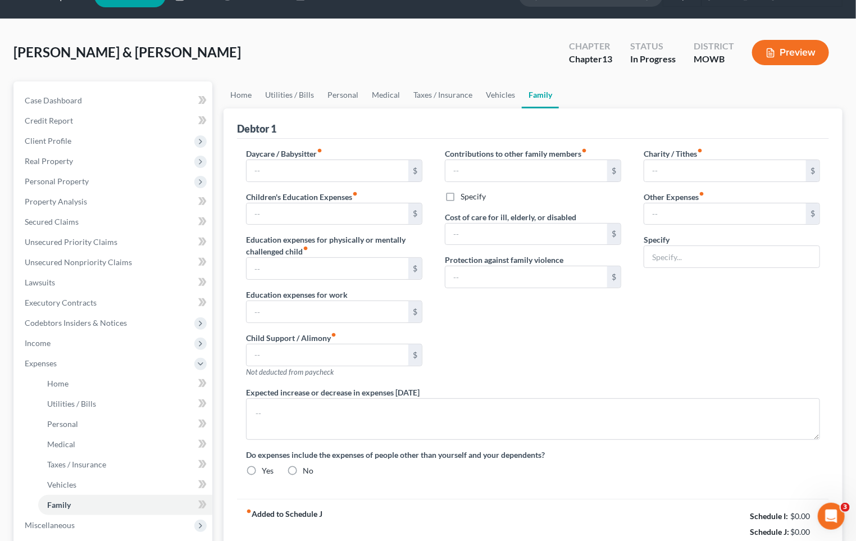
type input "0.00"
type input "284.00"
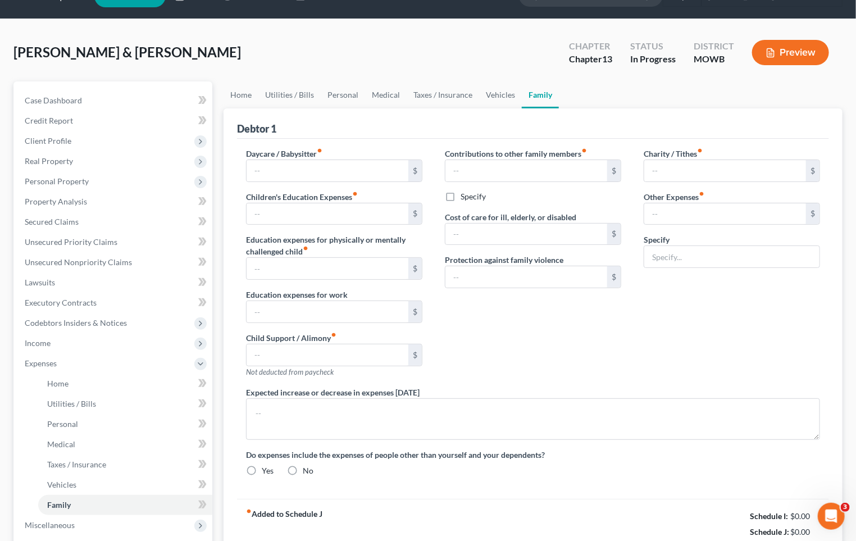
type input "0.00"
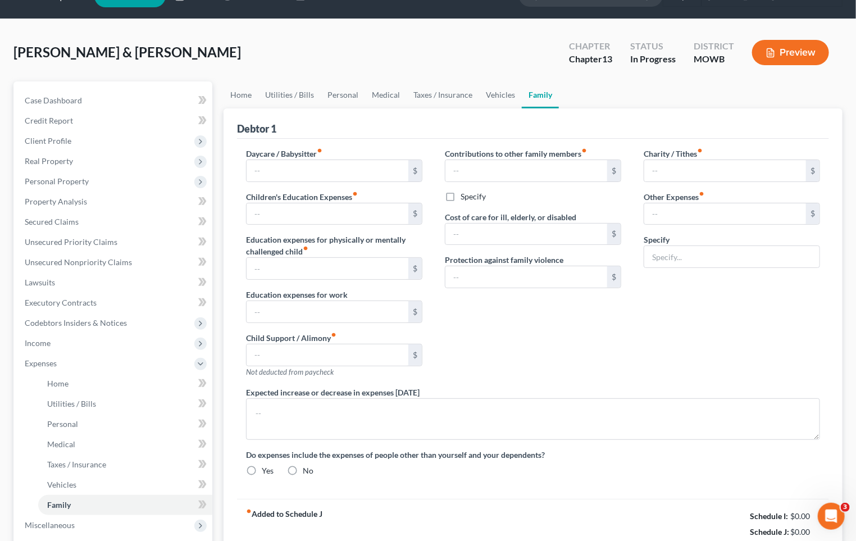
radio input "true"
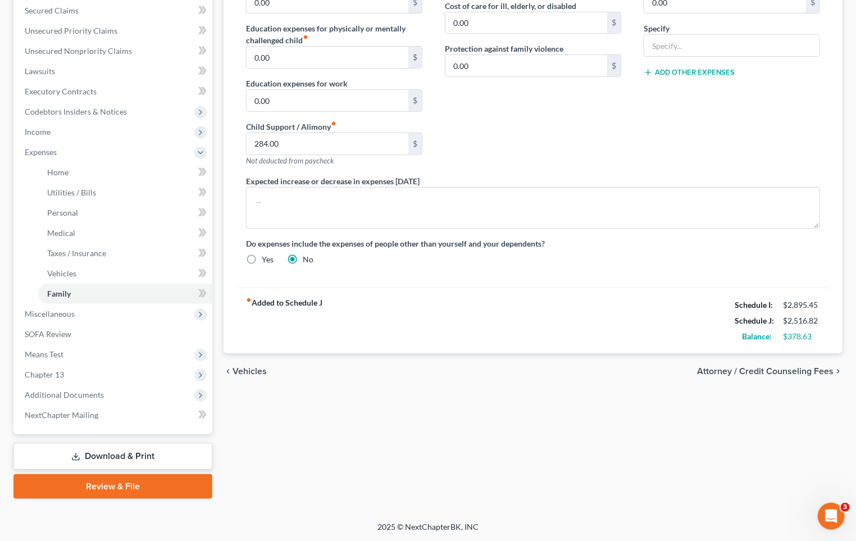
scroll to position [0, 0]
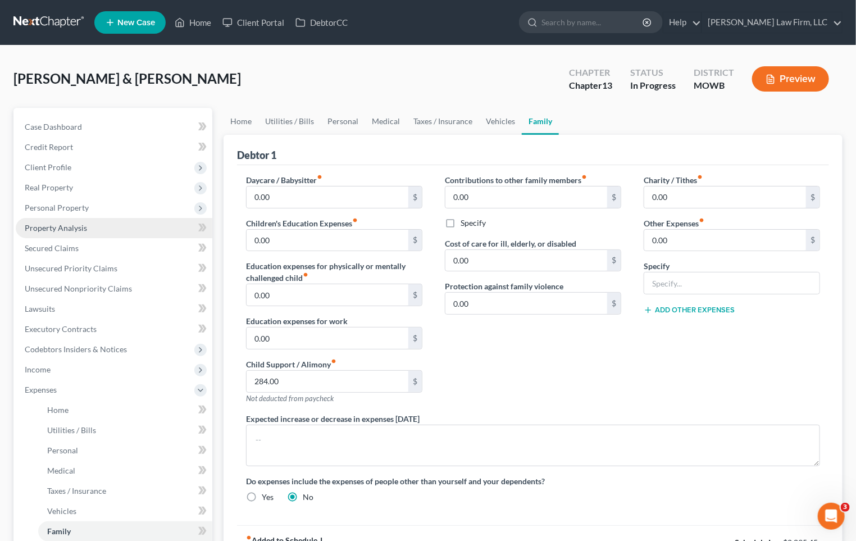
click at [93, 228] on link "Property Analysis" at bounding box center [114, 228] width 197 height 20
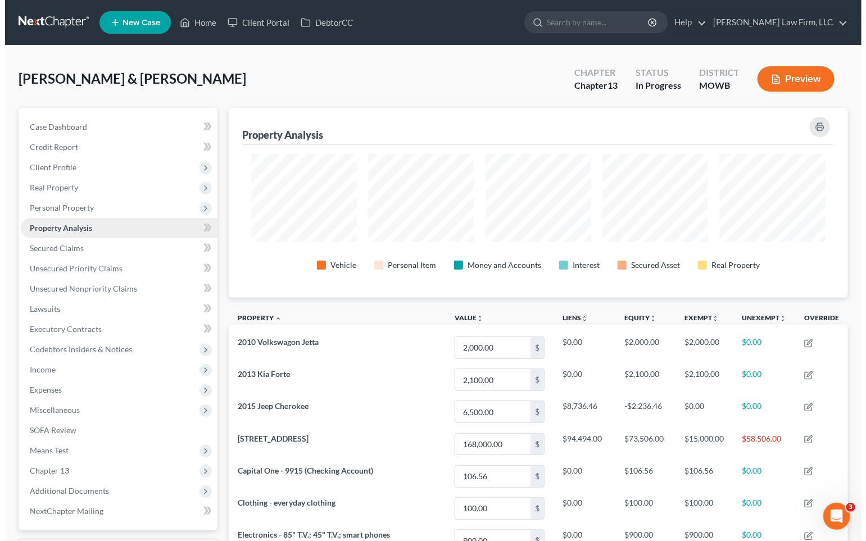
scroll to position [189, 619]
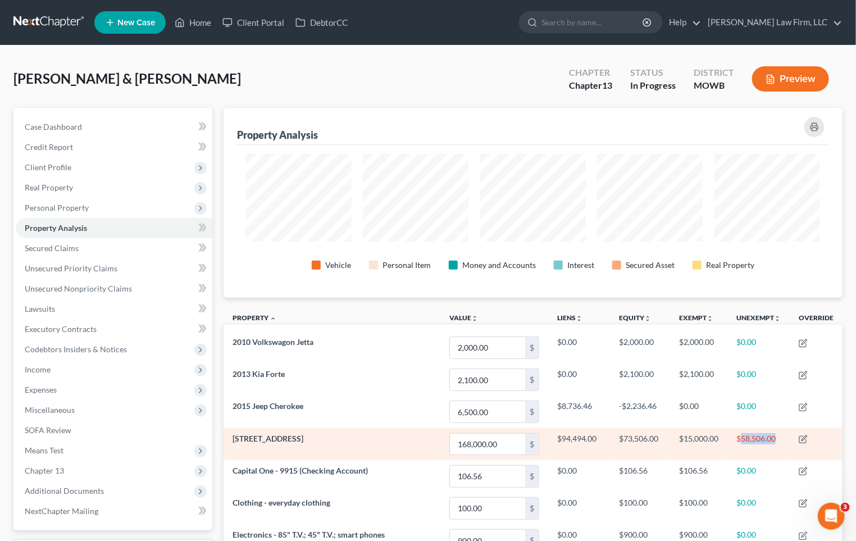
drag, startPoint x: 780, startPoint y: 441, endPoint x: 740, endPoint y: 442, distance: 39.9
click at [740, 442] on td "$58,506.00" at bounding box center [759, 444] width 62 height 32
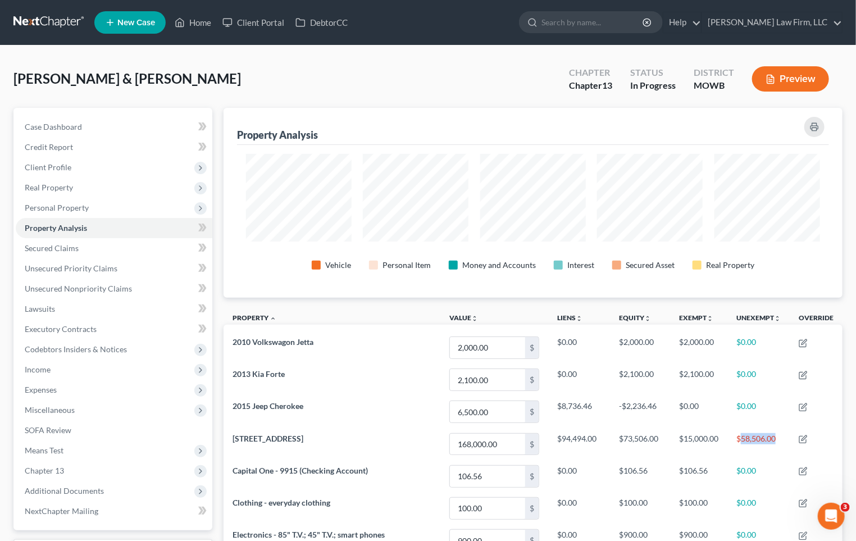
copy td "58,506.00"
click at [193, 47] on div "Hall, William & Traci Upgraded Chapter Chapter 13 Status In Progress District M…" at bounding box center [428, 475] width 856 height 859
click at [409, 69] on div "Hall, William & Traci Upgraded Chapter Chapter 13 Status In Progress District M…" at bounding box center [428, 83] width 830 height 49
click at [781, 71] on button "Preview" at bounding box center [791, 78] width 77 height 25
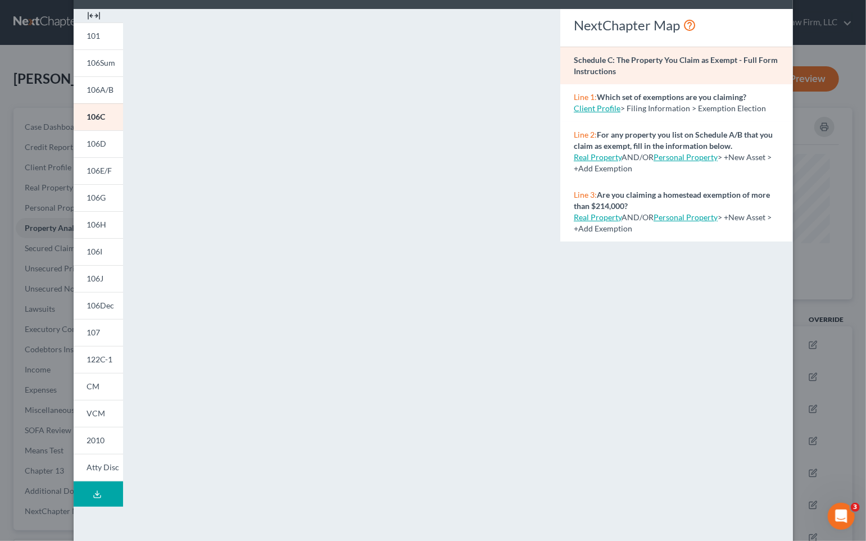
scroll to position [93, 0]
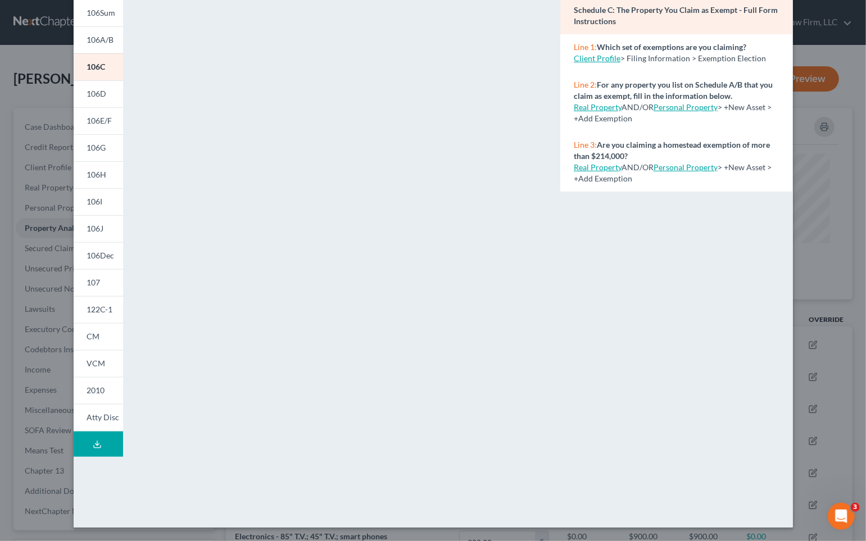
click at [92, 448] on button "Download Draft" at bounding box center [98, 444] width 49 height 25
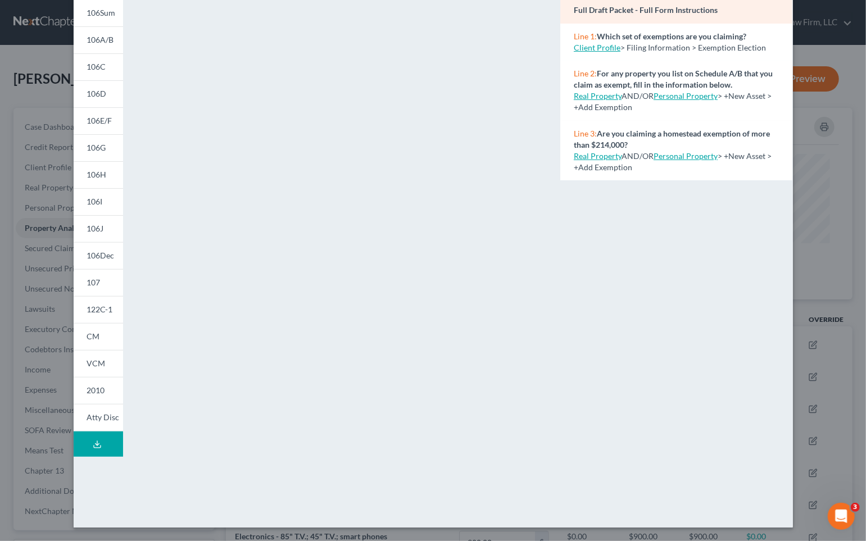
click at [111, 448] on button "Download Draft" at bounding box center [98, 444] width 49 height 25
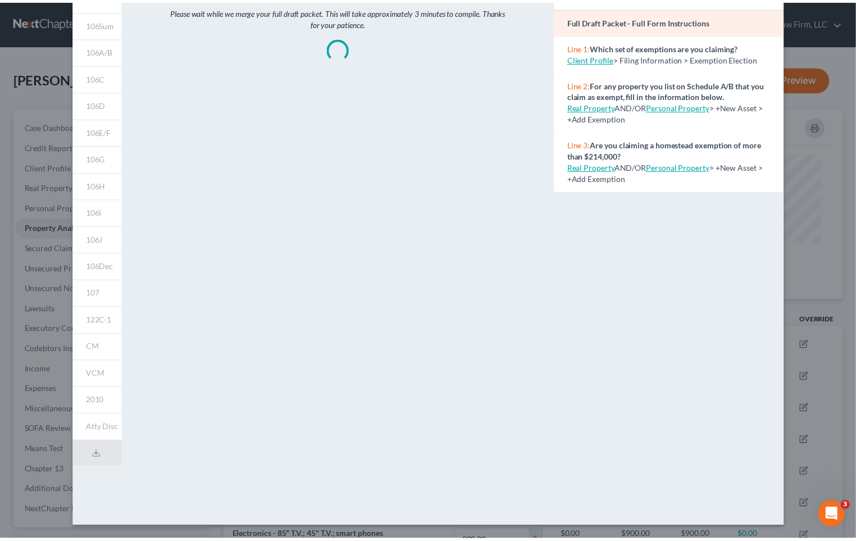
scroll to position [0, 0]
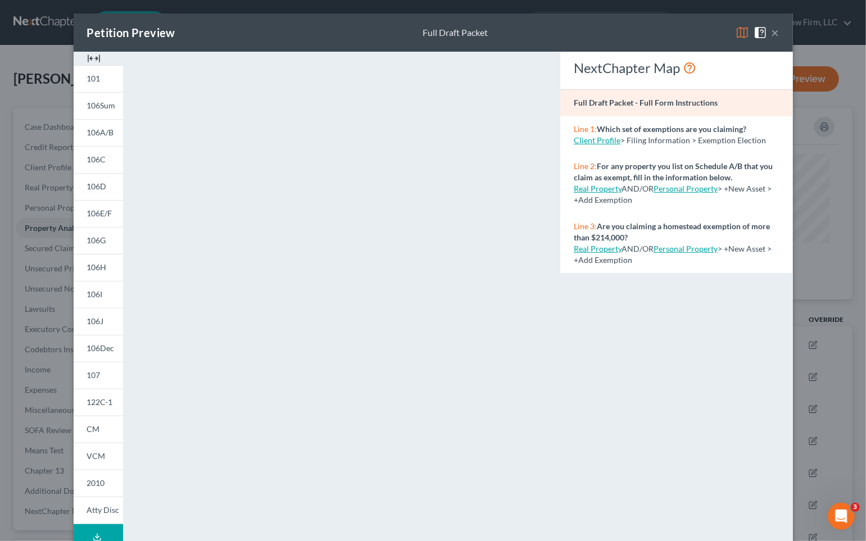
click at [36, 87] on div "Petition Preview Full Draft Packet × 101 106Sum 106A/B 106C 106D 106E/F 106G 10…" at bounding box center [433, 270] width 866 height 541
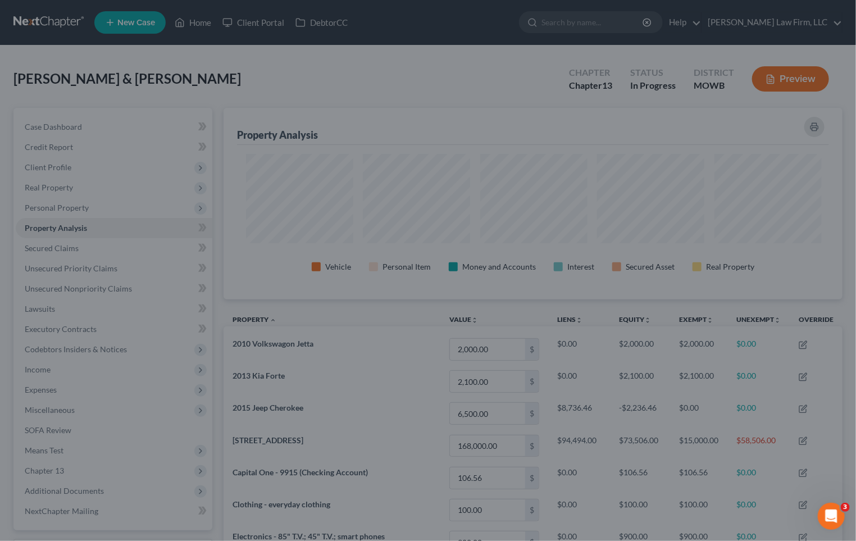
scroll to position [561813, 561383]
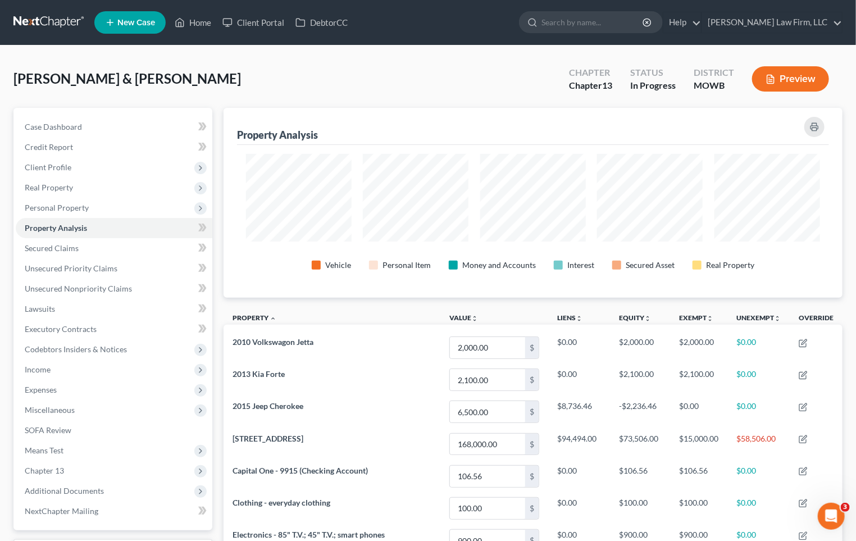
click at [37, 17] on link at bounding box center [49, 22] width 72 height 20
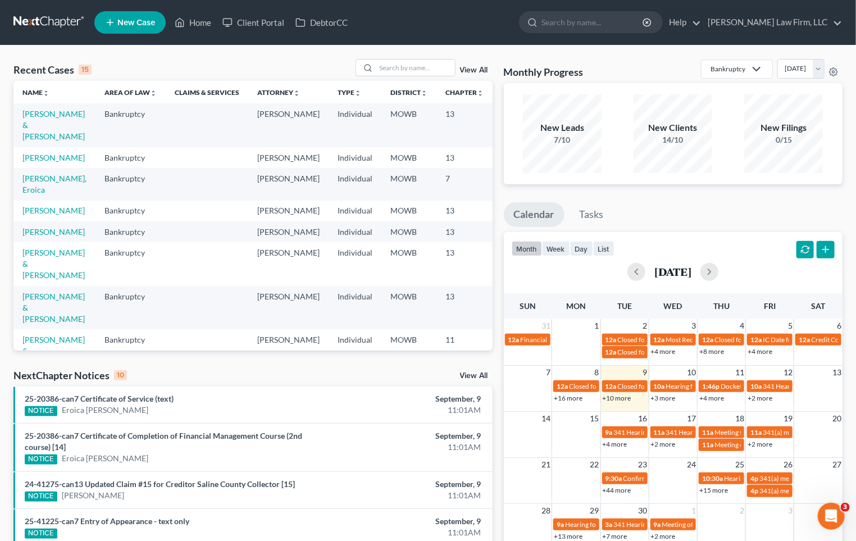
click at [342, 368] on div "Recent Cases 15 View All Name unfold_more expand_more expand_less Area of Law u…" at bounding box center [253, 422] width 491 height 727
click at [401, 66] on input "search" at bounding box center [416, 68] width 79 height 16
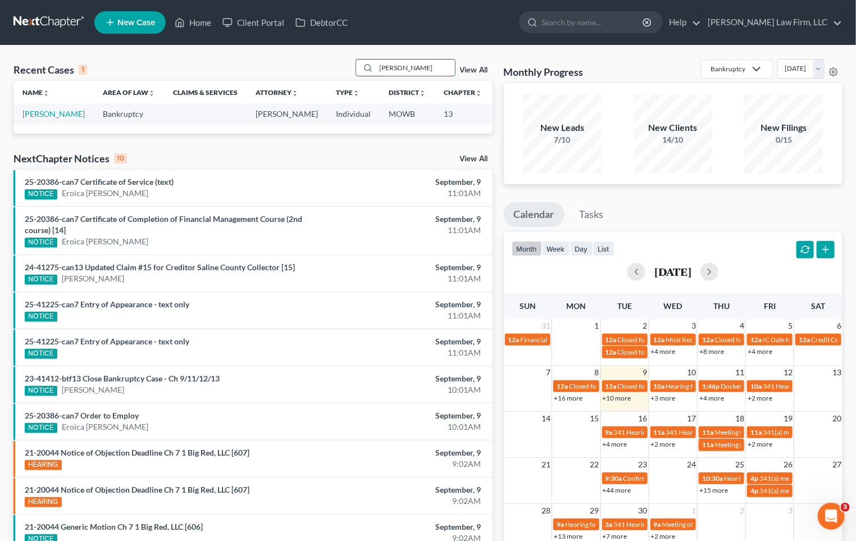
type input "[PERSON_NAME]"
click at [37, 117] on link "[PERSON_NAME]" at bounding box center [53, 114] width 62 height 10
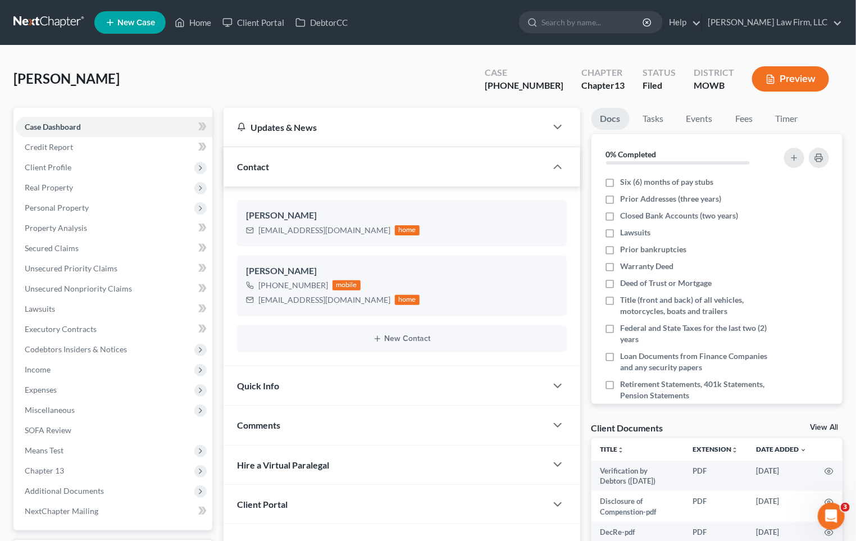
scroll to position [562, 0]
click at [213, 66] on div "[PERSON_NAME] Upgraded Case [PHONE_NUMBER] Chapter Chapter 13 Status [GEOGRAPHI…" at bounding box center [428, 83] width 830 height 49
click at [219, 82] on div "[PERSON_NAME] Upgraded Case [PHONE_NUMBER] Chapter Chapter 13 Status [GEOGRAPHI…" at bounding box center [428, 83] width 830 height 49
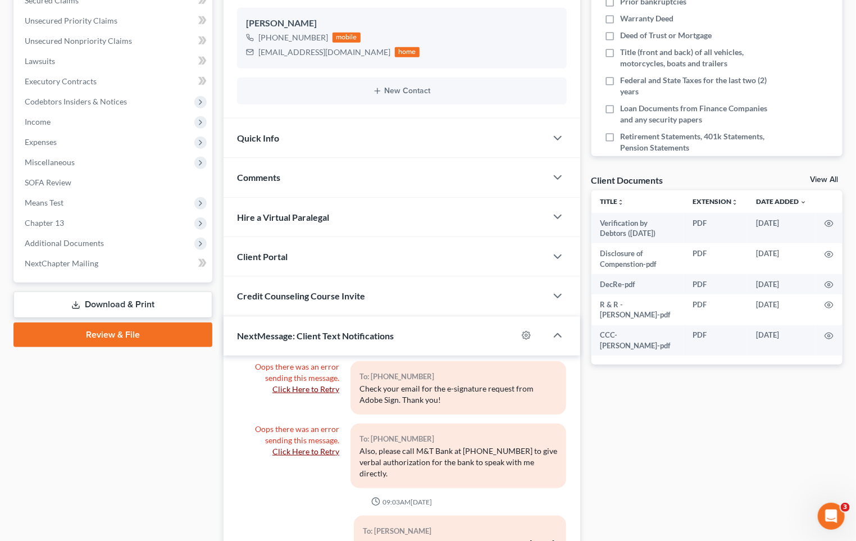
scroll to position [187, 0]
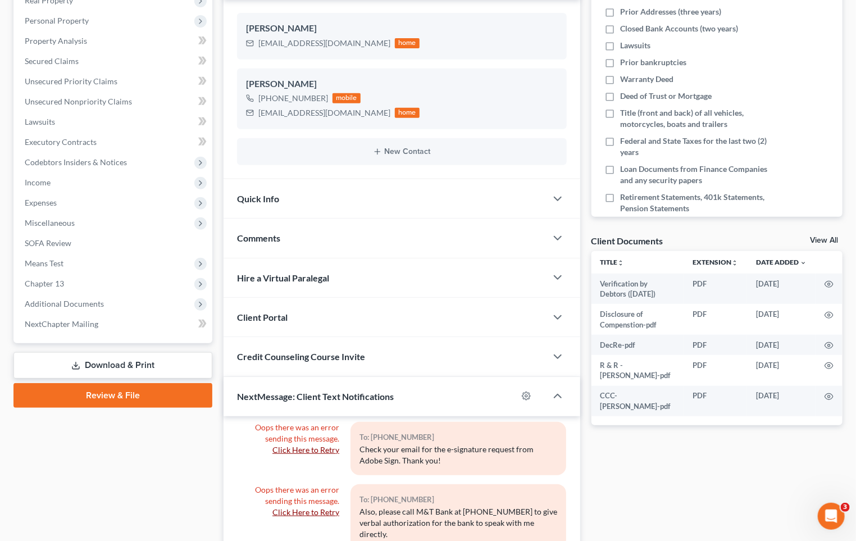
click at [343, 241] on div "Comments" at bounding box center [385, 238] width 323 height 39
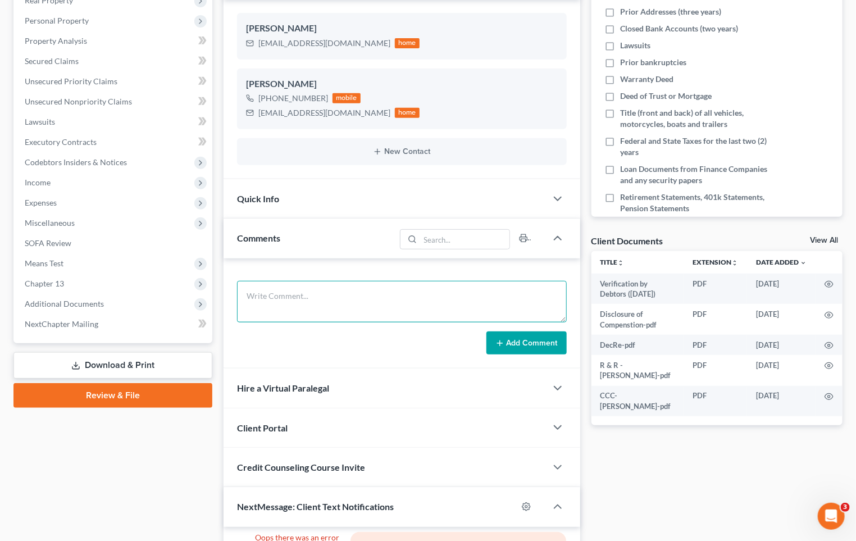
click at [346, 298] on textarea at bounding box center [402, 302] width 330 height 42
type textarea "Temporary layoff w/ employer"
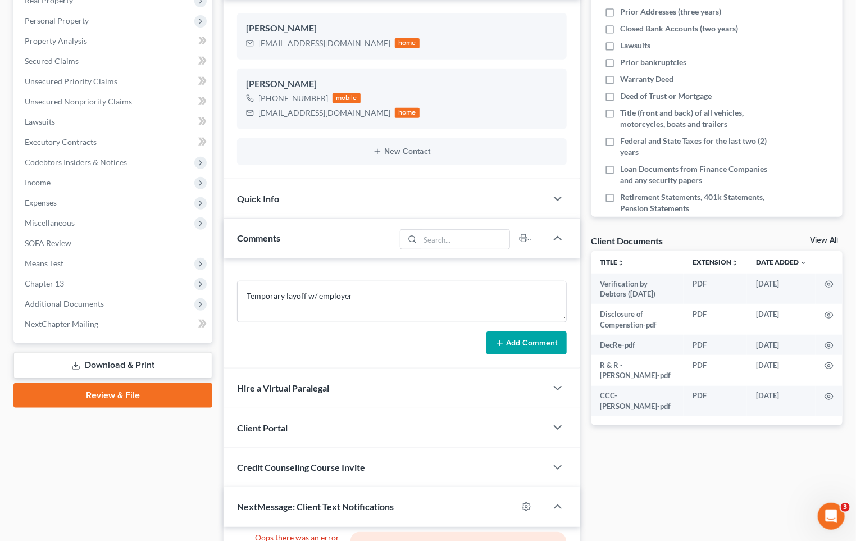
click at [533, 340] on button "Add Comment" at bounding box center [527, 344] width 80 height 24
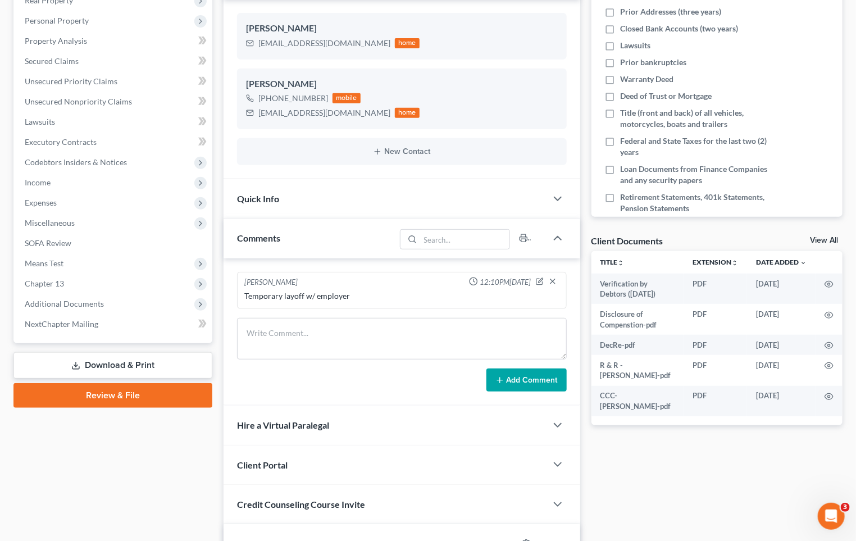
click at [369, 307] on div "[PERSON_NAME] 12:10PM[DATE] Temporary layoff w/ employer" at bounding box center [402, 290] width 330 height 37
click at [370, 294] on div "Temporary layoff w/ employer" at bounding box center [401, 296] width 315 height 11
click at [403, 355] on textarea at bounding box center [402, 339] width 330 height 42
type textarea "b"
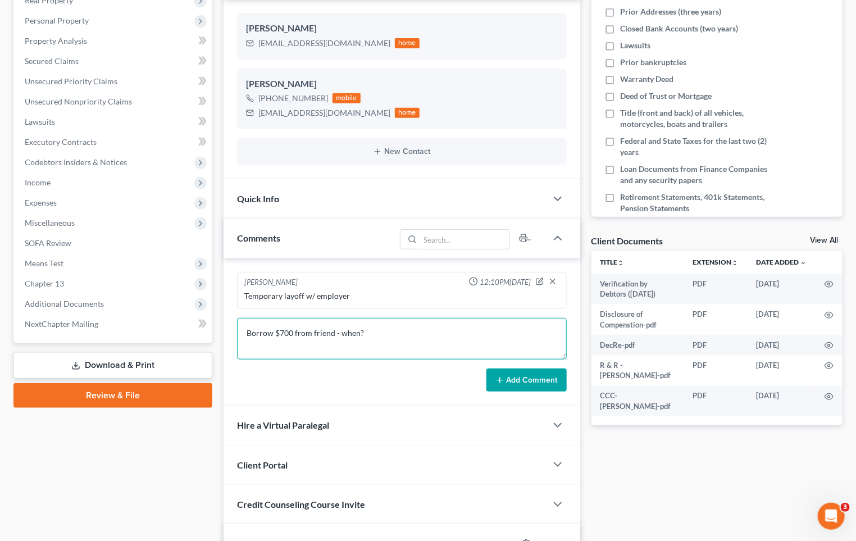
click at [411, 334] on textarea "Borrow $700 from friend - when?" at bounding box center [402, 339] width 330 height 42
drag, startPoint x: 270, startPoint y: 330, endPoint x: 201, endPoint y: 323, distance: 69.5
click at [201, 323] on div "Petition Navigation Case Dashboard Payments Invoices Payments Payments Credit R…" at bounding box center [428, 368] width 841 height 895
click at [383, 341] on textarea "Pay $700 from friend - last 2 years? Borrowed $2,000 from friends" at bounding box center [402, 339] width 330 height 42
click at [383, 330] on textarea "Pay $700 from friend - last 2 years? Borrowed $2,000 from friends" at bounding box center [402, 339] width 330 height 42
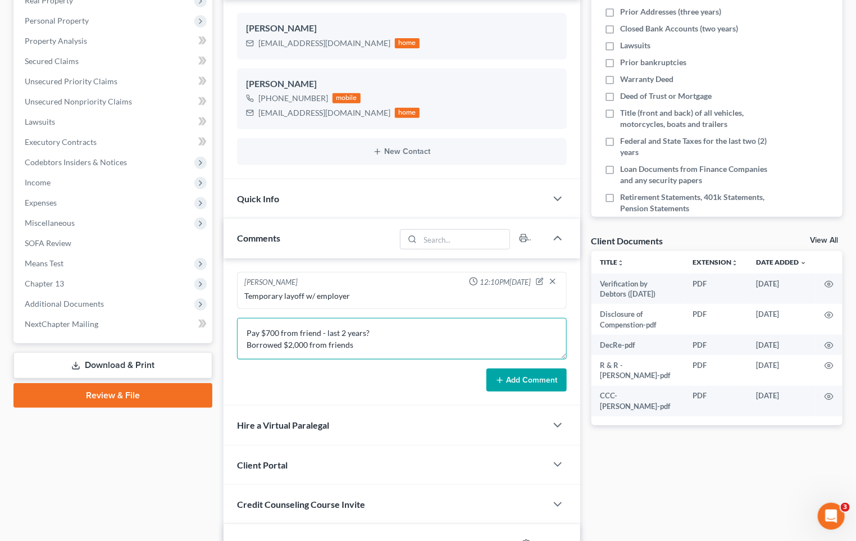
click at [383, 333] on textarea "Pay $700 from friend - last 2 years? Borrowed $2,000 from friends" at bounding box center [402, 339] width 330 height 42
click at [414, 326] on textarea "341 notes: Paid $700 from friend - last 2 years Borrowed $2,000 from friends" at bounding box center [402, 339] width 330 height 42
click at [533, 336] on textarea "341 notes: Paid $700 from friend - last 2 years; borrowed $2,000 from friends" at bounding box center [402, 339] width 330 height 42
click at [338, 335] on textarea "341 notes: Paid $700 from friend - last 2 years; borrowed $2,000 from friends -…" at bounding box center [402, 339] width 330 height 42
type textarea "341 notes: Paid $700 to friend - last 2 years; borrowed $2,000 from friends - l…"
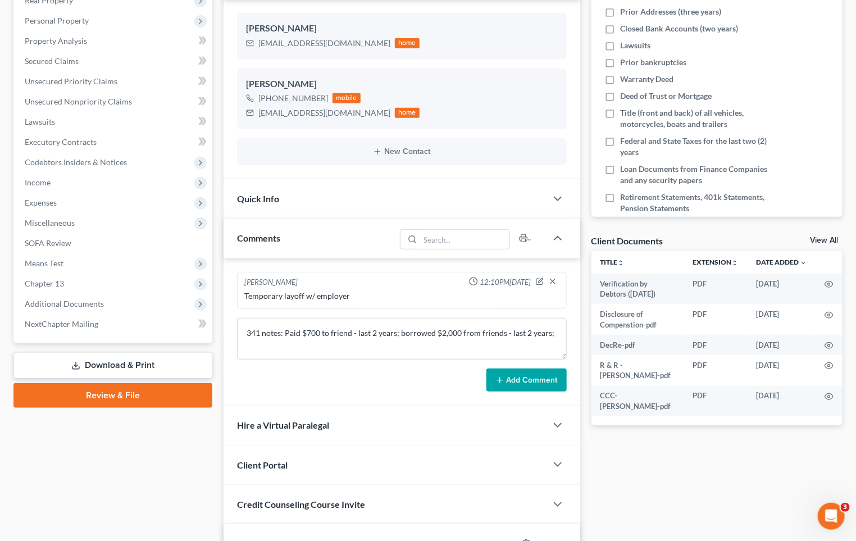
click at [547, 380] on button "Add Comment" at bounding box center [527, 381] width 80 height 24
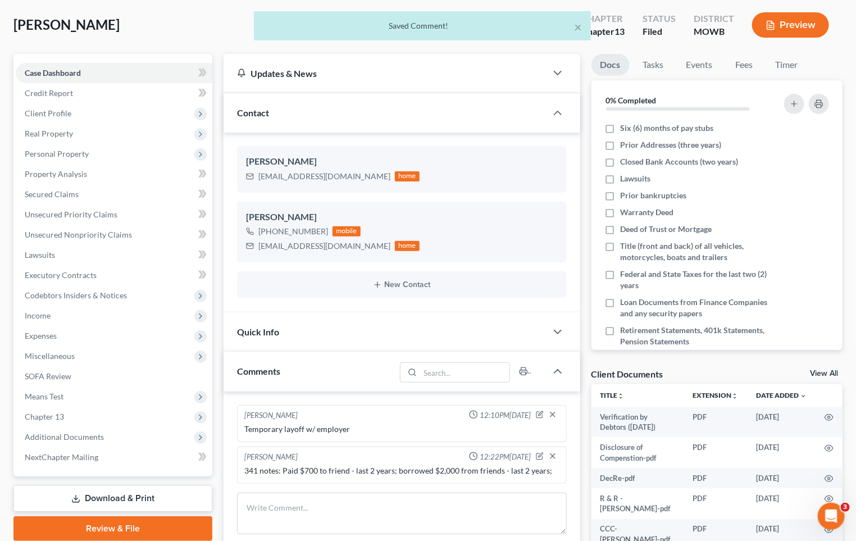
scroll to position [0, 0]
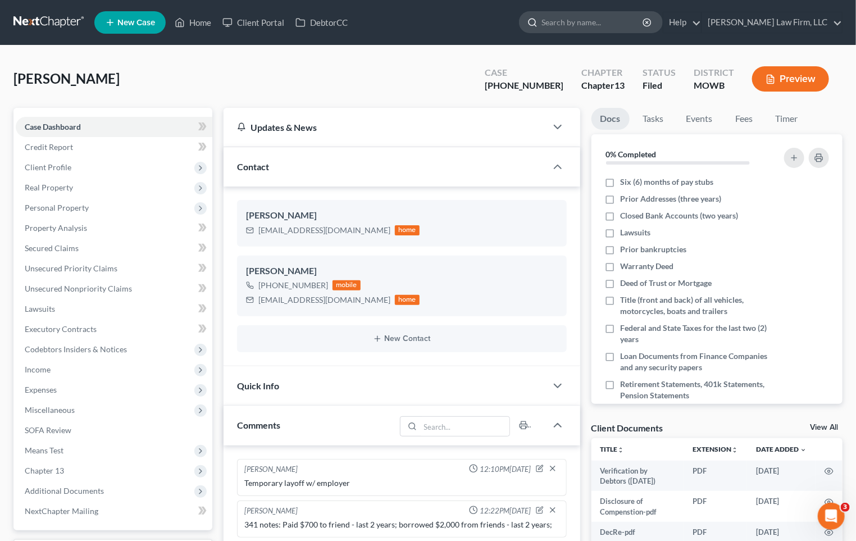
click at [618, 29] on input "search" at bounding box center [593, 22] width 103 height 21
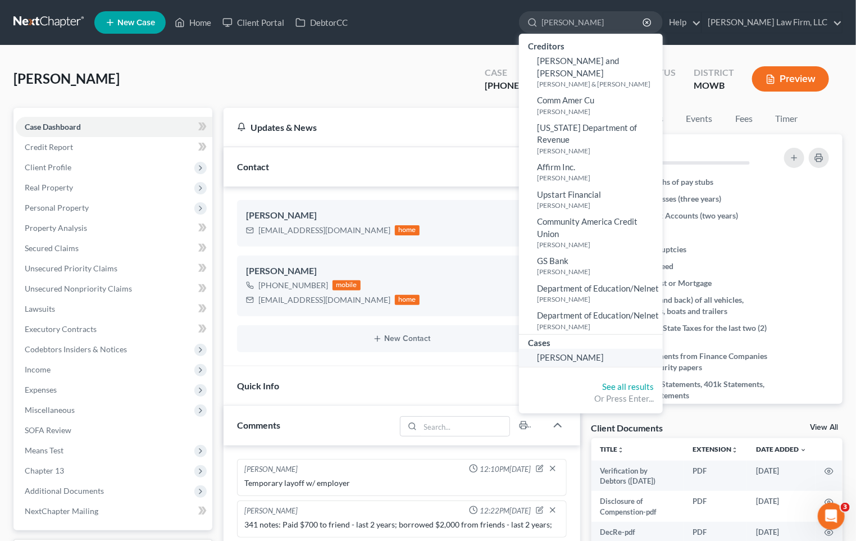
type input "[PERSON_NAME]"
click at [604, 352] on span "[PERSON_NAME]" at bounding box center [570, 357] width 67 height 10
select select "4"
select select "0"
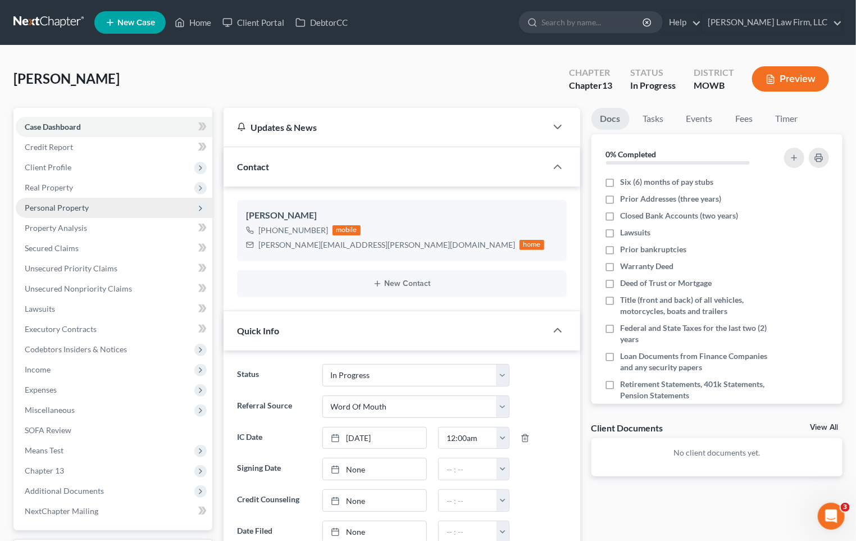
click at [80, 210] on span "Personal Property" at bounding box center [57, 208] width 64 height 10
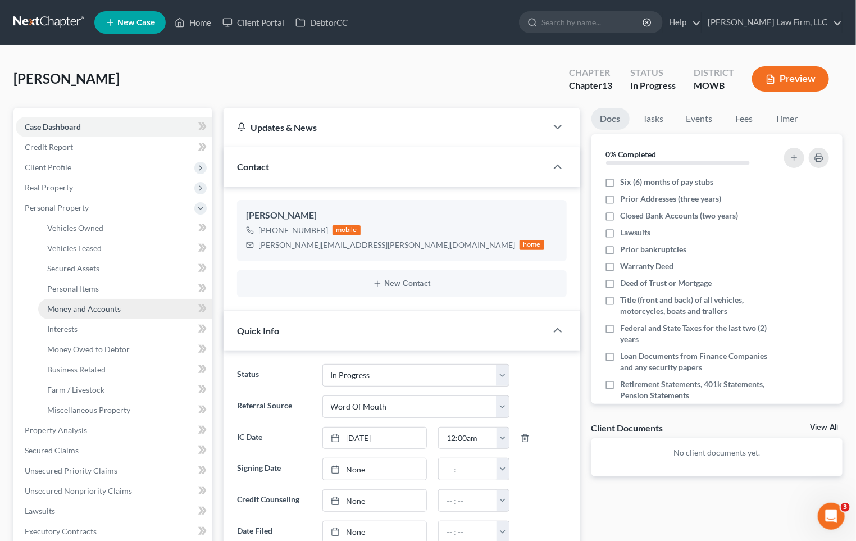
click at [127, 311] on link "Money and Accounts" at bounding box center [125, 309] width 174 height 20
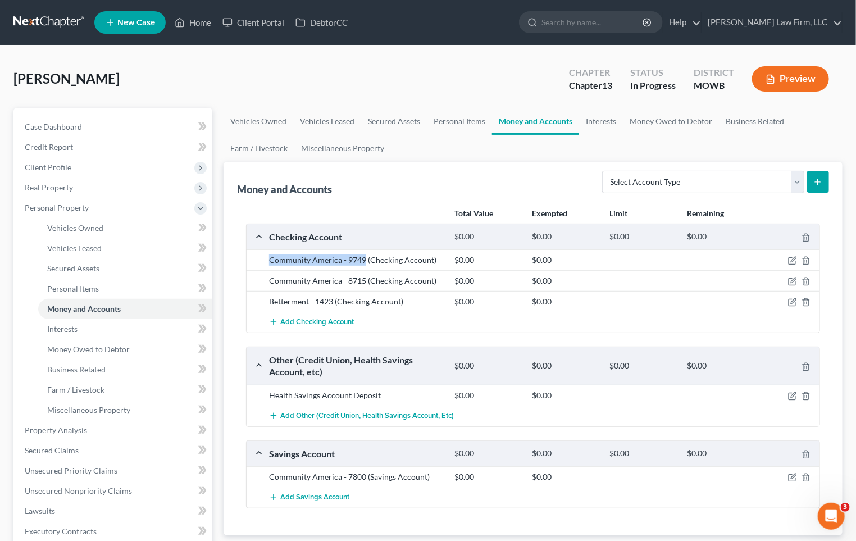
drag, startPoint x: 259, startPoint y: 261, endPoint x: 362, endPoint y: 264, distance: 104.0
click at [362, 264] on div "Community America - 9749 (Checking Account) $0.00 $0.00" at bounding box center [533, 260] width 573 height 21
copy div "Community America - 9749"
click at [795, 477] on icon "button" at bounding box center [792, 477] width 9 height 9
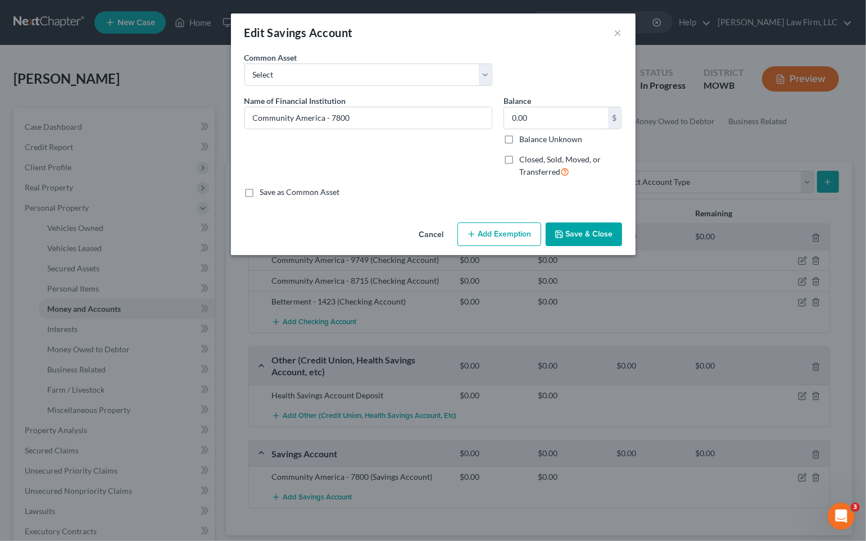
click at [409, 227] on div "Cancel Add Exemption Save & Close" at bounding box center [433, 236] width 405 height 37
click at [438, 241] on button "Cancel" at bounding box center [431, 235] width 43 height 22
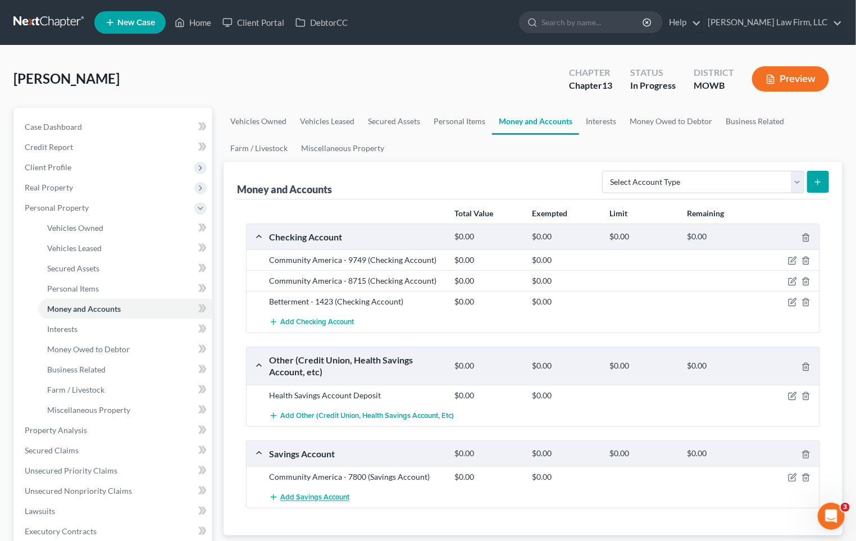
click at [341, 493] on span "Add Savings Account" at bounding box center [314, 497] width 69 height 9
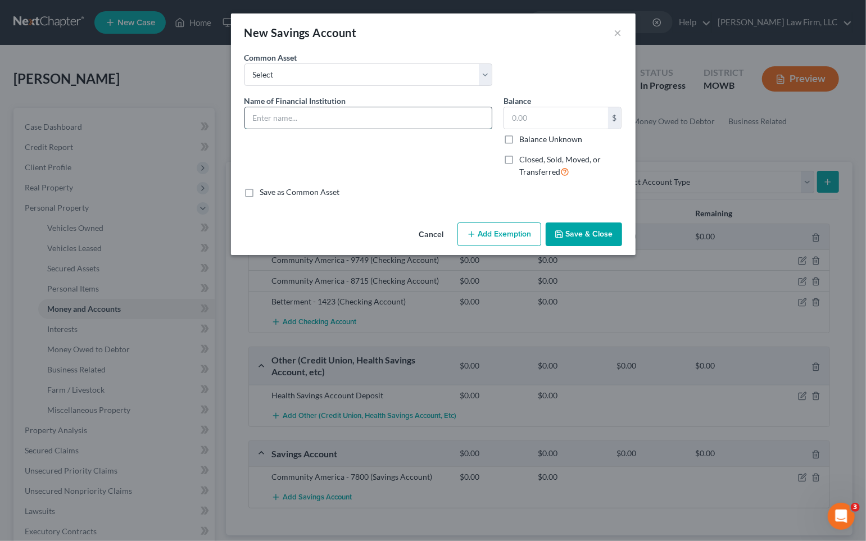
click at [382, 126] on input "text" at bounding box center [368, 117] width 247 height 21
paste input "Community America - 9749"
type input "Community America - 9749"
click at [525, 112] on input "text" at bounding box center [556, 117] width 104 height 21
type input "2.25"
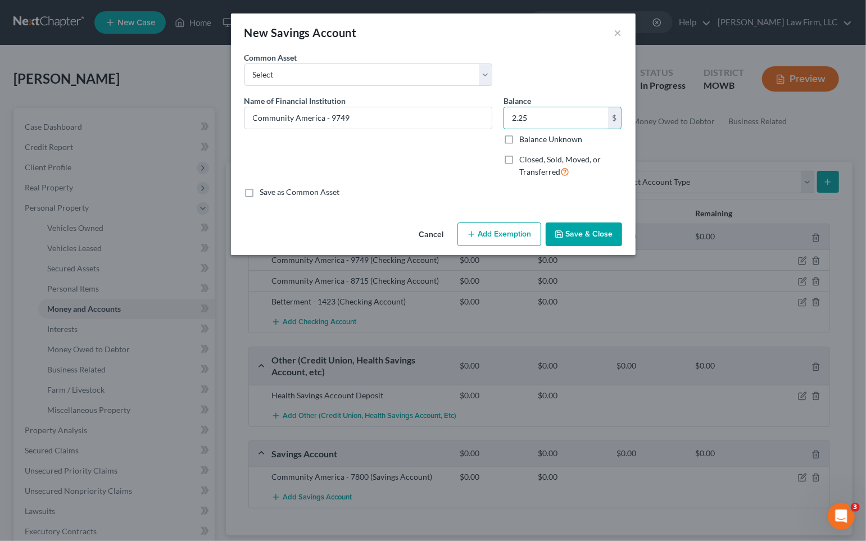
click at [577, 237] on button "Save & Close" at bounding box center [584, 235] width 76 height 24
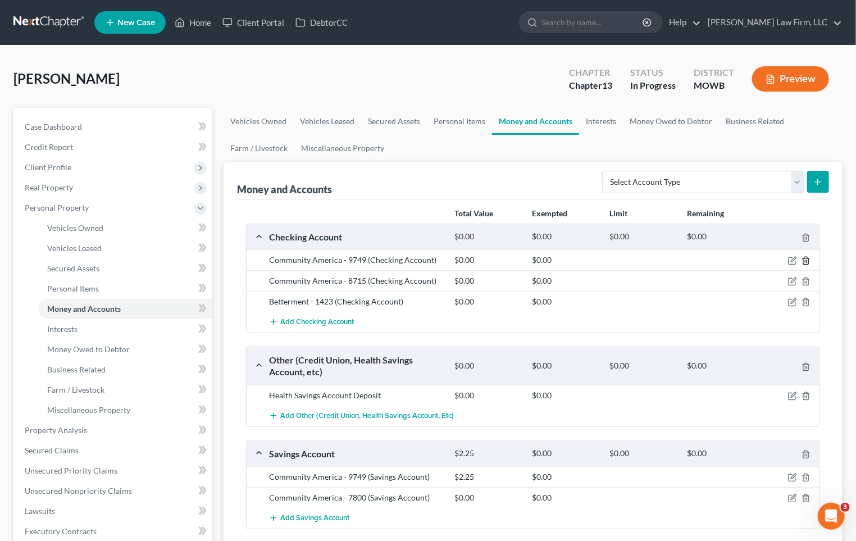
click at [806, 261] on line "button" at bounding box center [806, 262] width 0 height 2
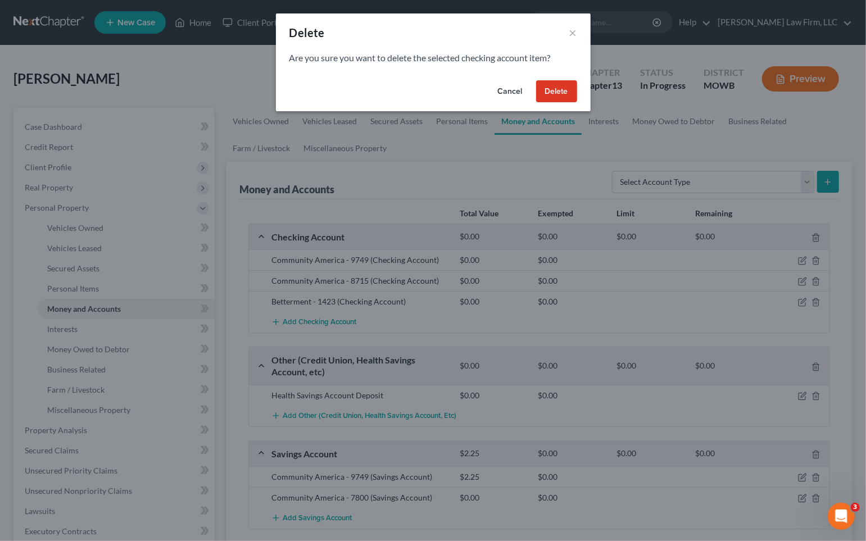
click at [559, 89] on button "Delete" at bounding box center [556, 91] width 41 height 22
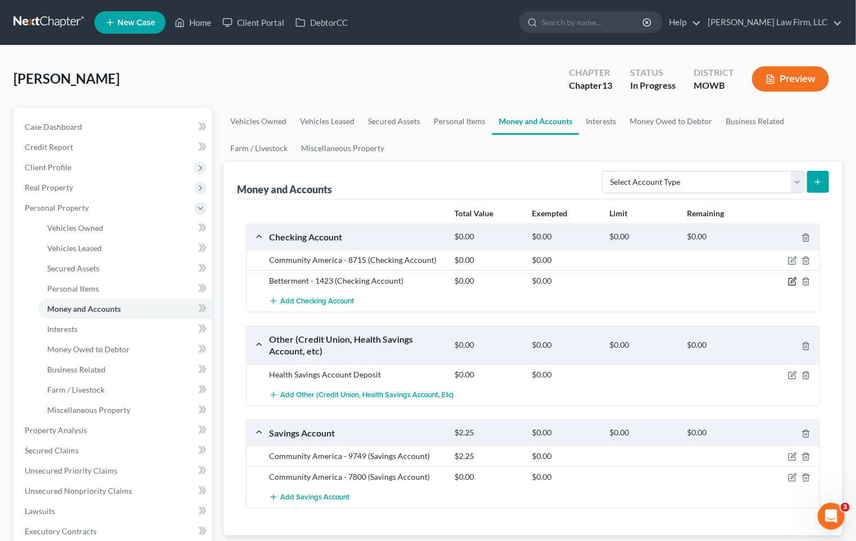
click at [794, 279] on icon "button" at bounding box center [793, 280] width 5 height 5
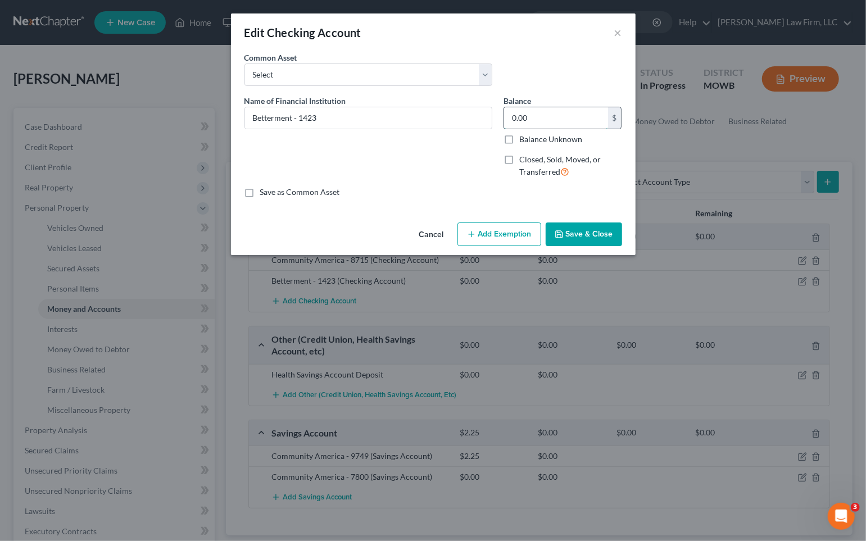
click at [577, 113] on input "0.00" at bounding box center [556, 117] width 104 height 21
type input "625.48"
click at [589, 241] on button "Save & Close" at bounding box center [584, 235] width 76 height 24
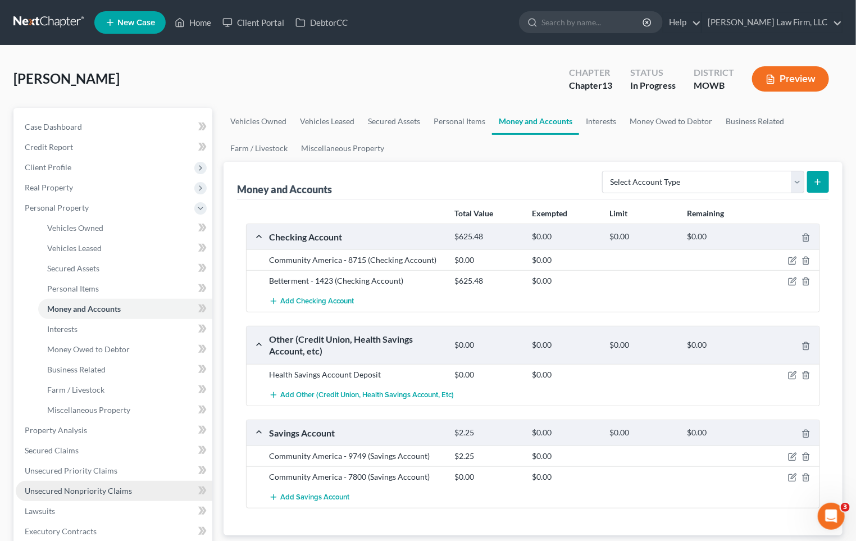
click at [160, 487] on link "Unsecured Nonpriority Claims" at bounding box center [114, 491] width 197 height 20
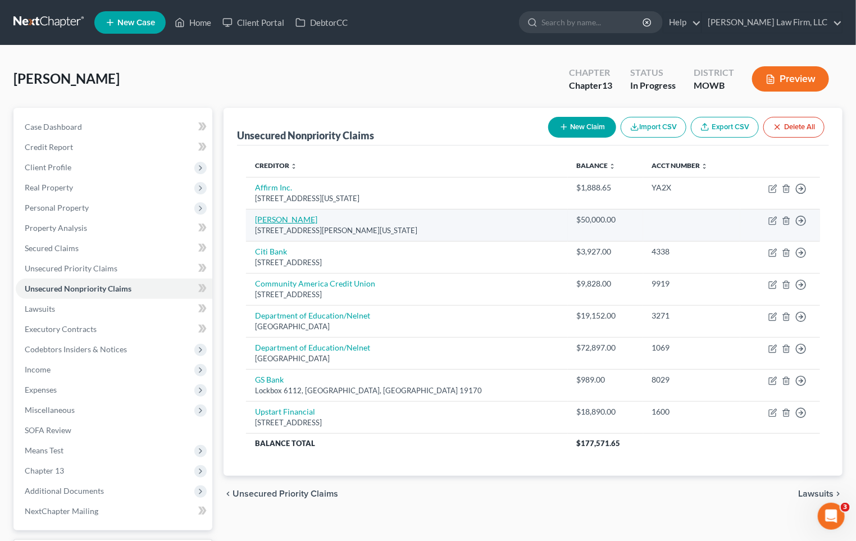
click at [283, 216] on link "[PERSON_NAME]" at bounding box center [286, 220] width 62 height 10
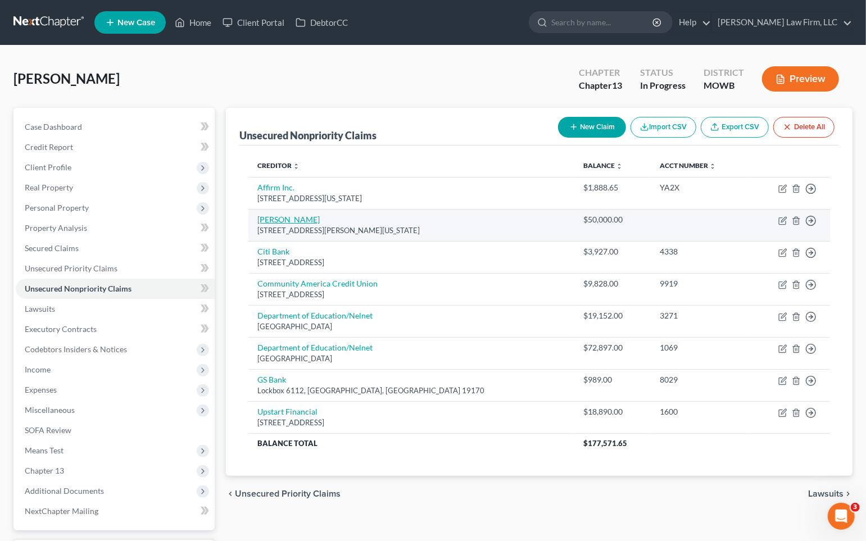
select select "26"
select select "10"
select select "0"
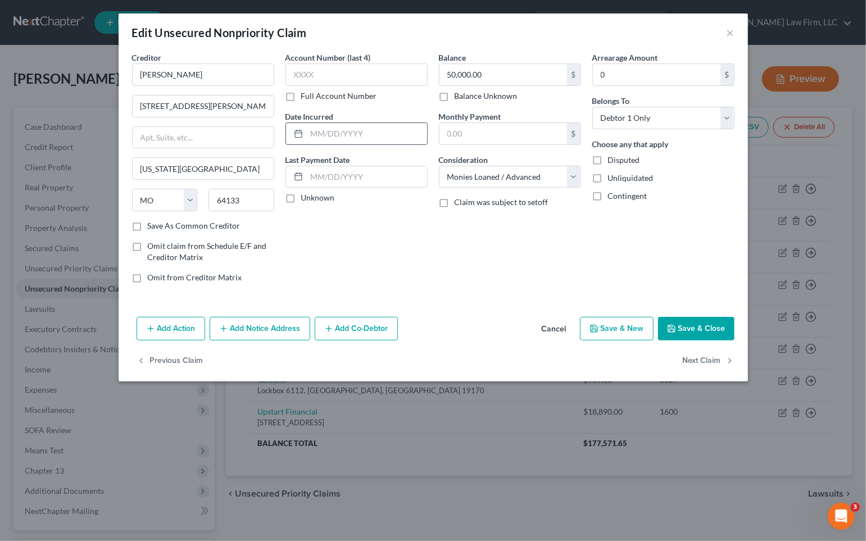
click at [344, 139] on input "text" at bounding box center [367, 133] width 120 height 21
click at [489, 71] on input "50,000.00" at bounding box center [503, 74] width 128 height 21
type input "49,299.36"
click at [393, 174] on input "text" at bounding box center [367, 176] width 120 height 21
click at [507, 70] on input "49,299.36" at bounding box center [503, 74] width 128 height 21
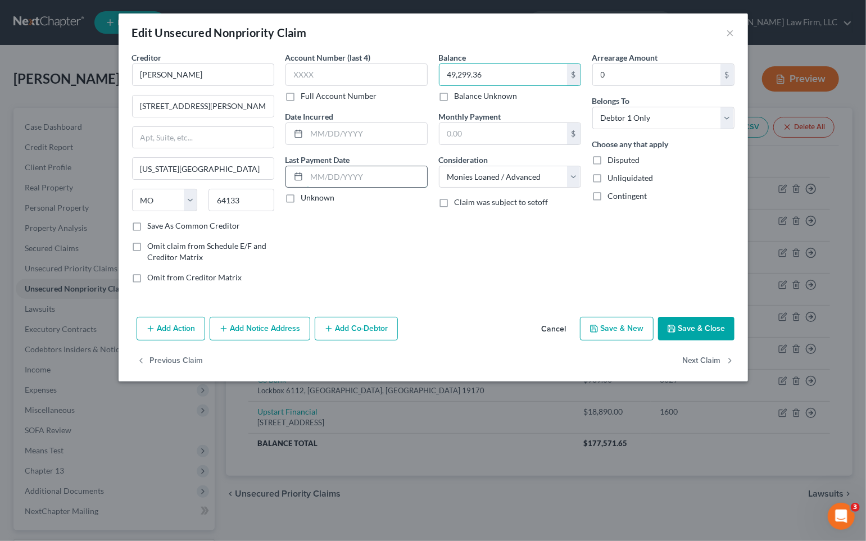
click at [379, 173] on input "text" at bounding box center [367, 176] width 120 height 21
click at [355, 178] on input "text" at bounding box center [367, 176] width 120 height 21
click at [396, 191] on div "Last Payment Date Unknown" at bounding box center [356, 179] width 142 height 50
click at [388, 181] on input "text" at bounding box center [367, 176] width 120 height 21
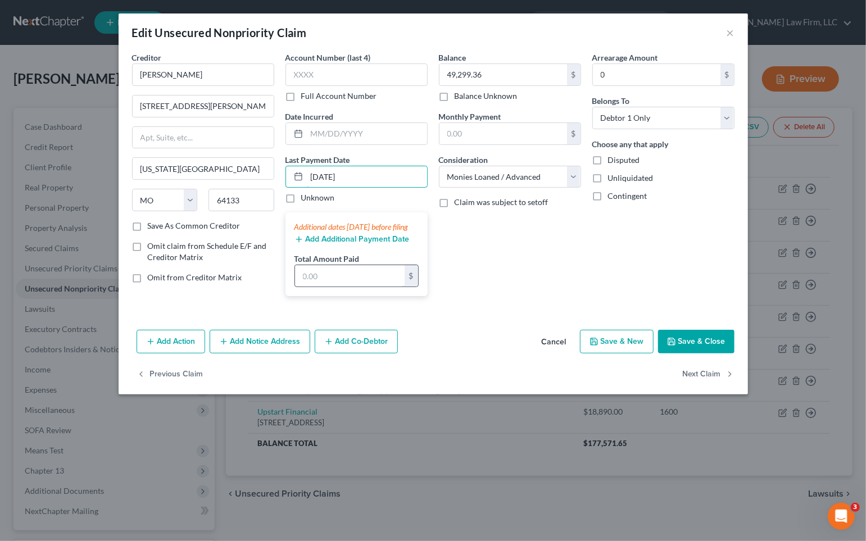
type input "[DATE]"
click at [339, 287] on input "text" at bounding box center [350, 275] width 110 height 21
type input "2,240.88"
click at [369, 244] on button "Add Additional Payment Date" at bounding box center [351, 239] width 115 height 9
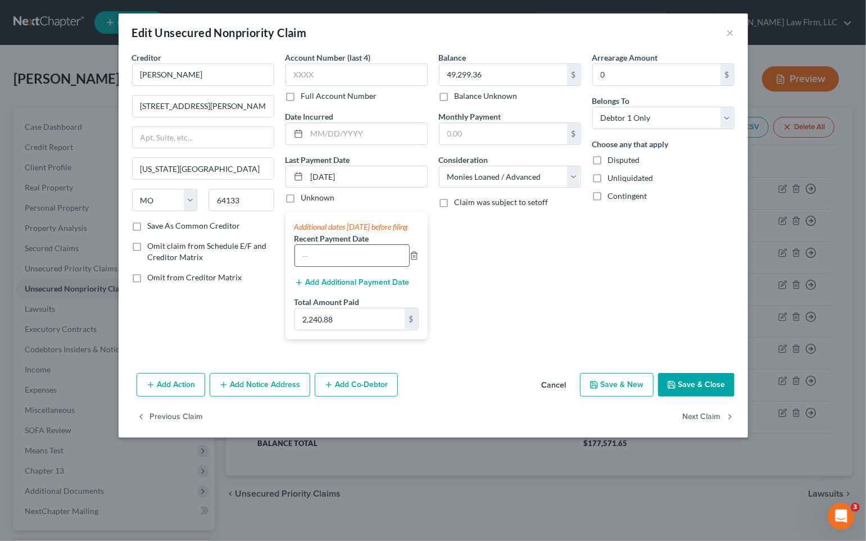
click at [369, 266] on input "text" at bounding box center [352, 255] width 114 height 21
type input "[DATE]"
click at [376, 287] on button "Add Additional Payment Date" at bounding box center [351, 282] width 115 height 9
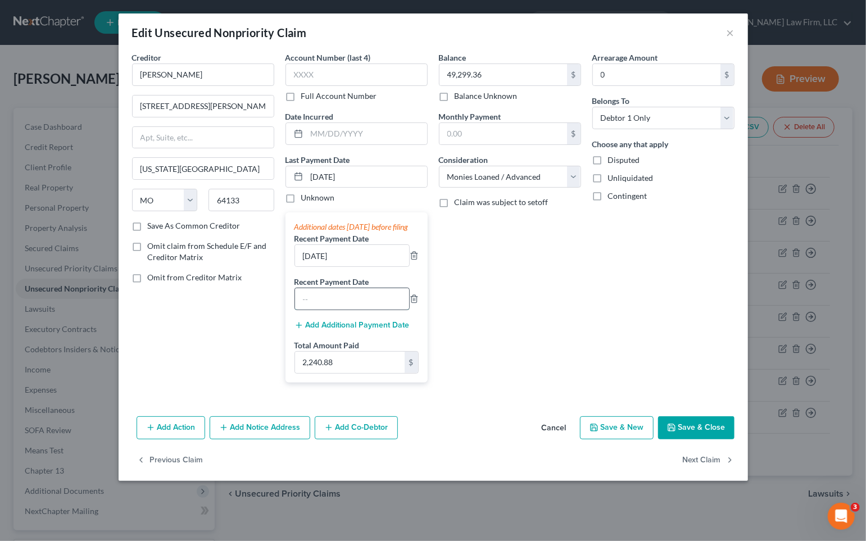
click at [364, 310] on input "text" at bounding box center [352, 298] width 114 height 21
type input "[DATE]"
click at [364, 330] on button "Add Additional Payment Date" at bounding box center [351, 325] width 115 height 9
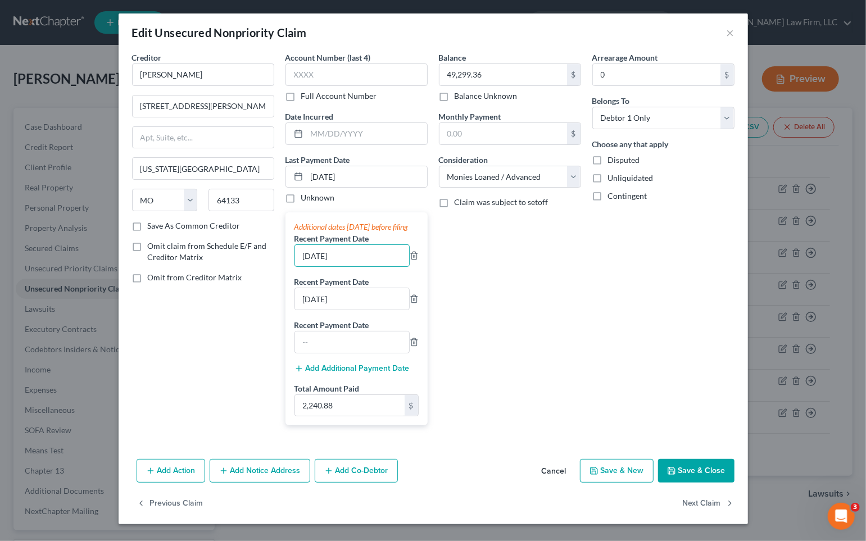
drag, startPoint x: 364, startPoint y: 260, endPoint x: 238, endPoint y: 262, distance: 125.9
click at [238, 262] on div "Creditor * [PERSON_NAME] [GEOGRAPHIC_DATA][PERSON_NAME] [US_STATE][GEOGRAPHIC_D…" at bounding box center [433, 243] width 614 height 383
type input "[DATE]"
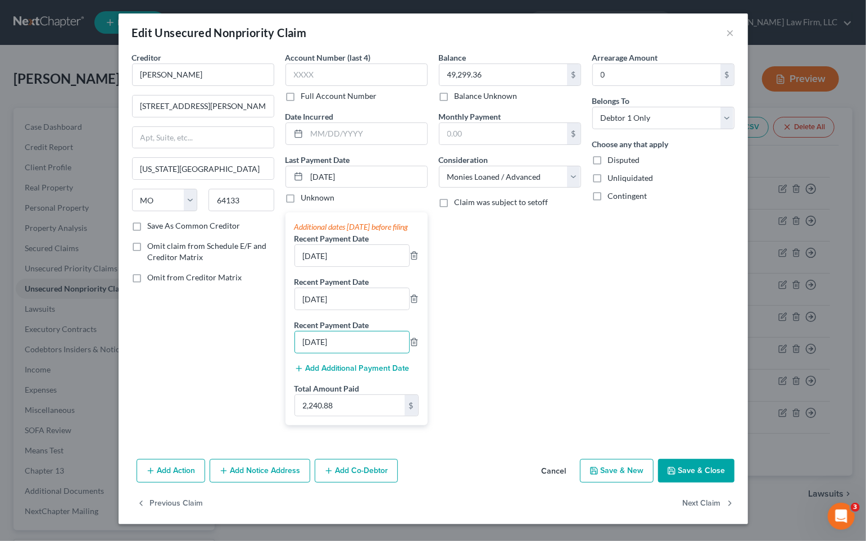
click at [710, 482] on button "Save & Close" at bounding box center [696, 471] width 76 height 24
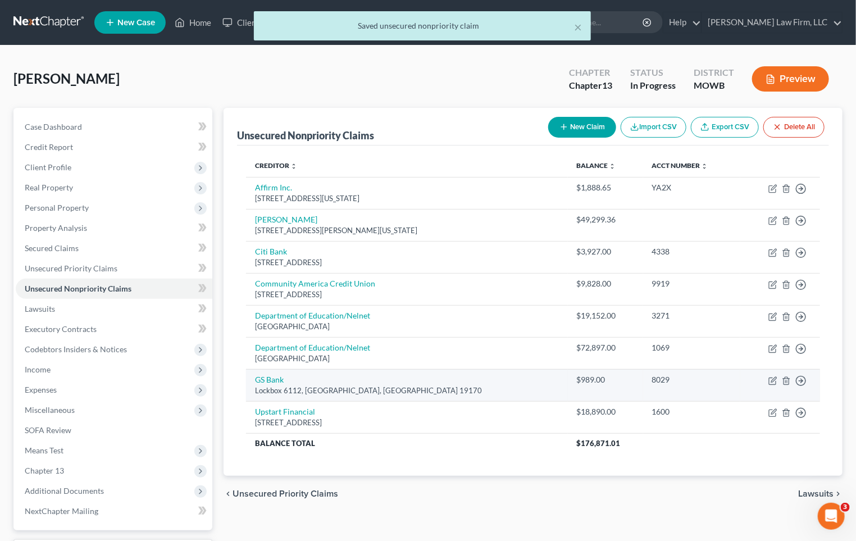
scroll to position [62, 0]
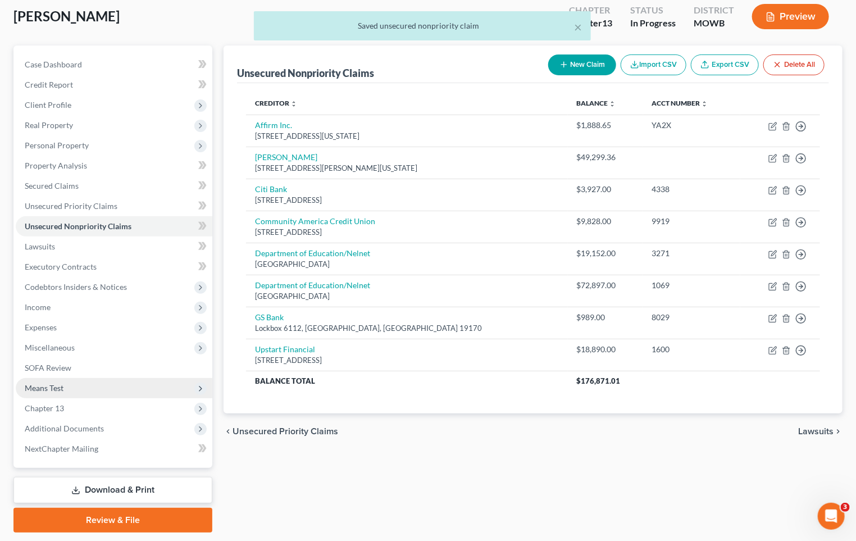
click at [76, 380] on span "Means Test" at bounding box center [114, 388] width 197 height 20
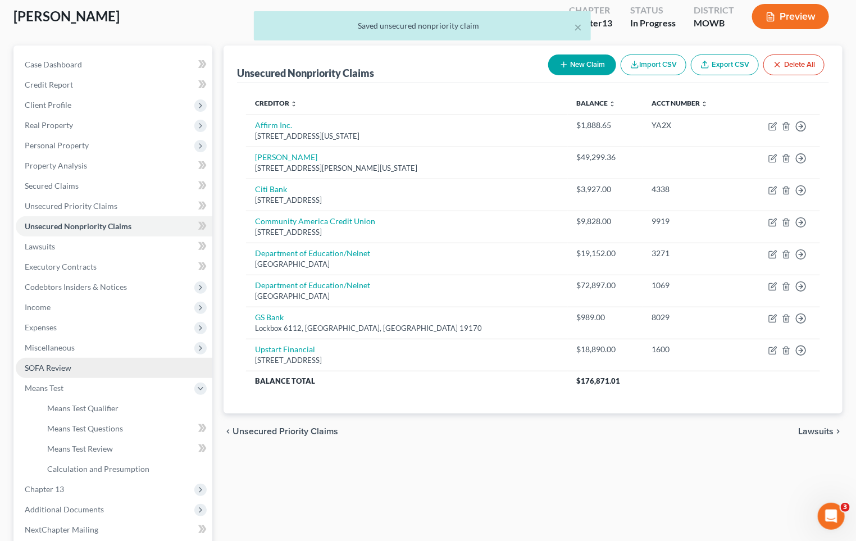
click at [72, 369] on link "SOFA Review" at bounding box center [114, 368] width 197 height 20
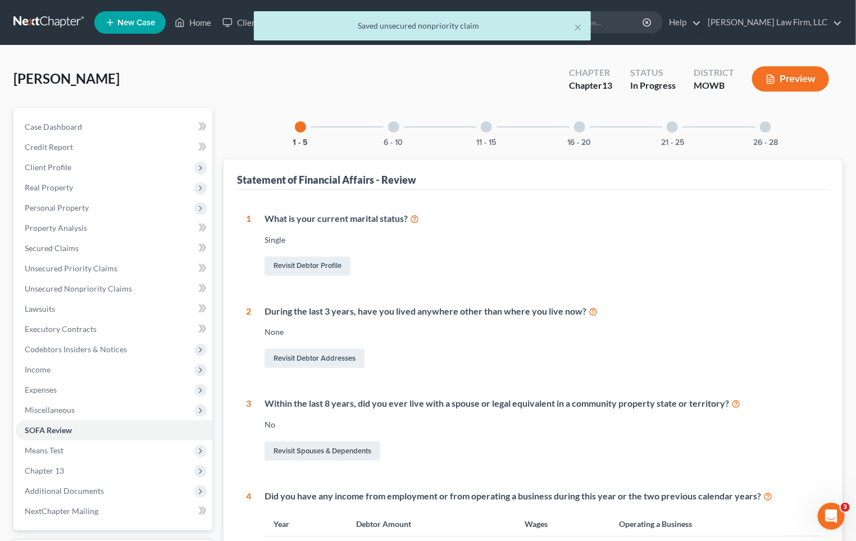
click at [808, 84] on button "Preview" at bounding box center [791, 78] width 77 height 25
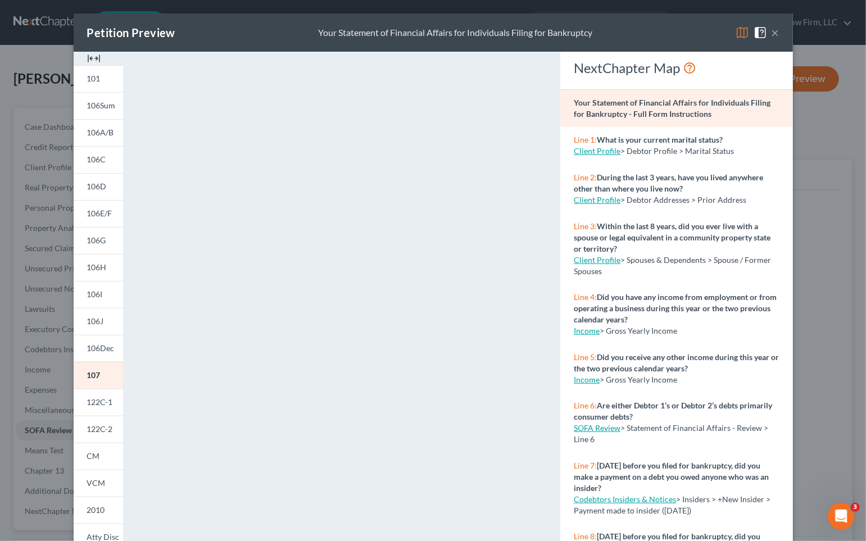
click at [772, 33] on button "×" at bounding box center [776, 32] width 8 height 13
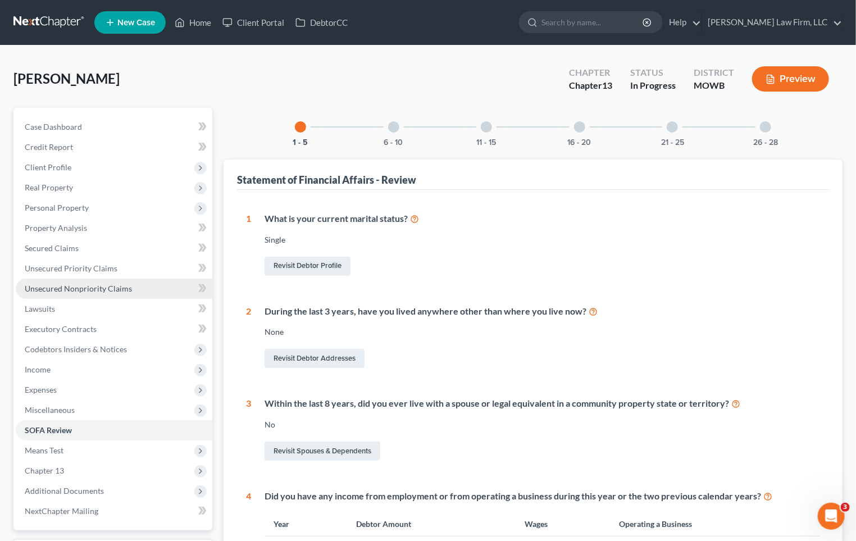
click at [105, 284] on span "Unsecured Nonpriority Claims" at bounding box center [78, 289] width 107 height 10
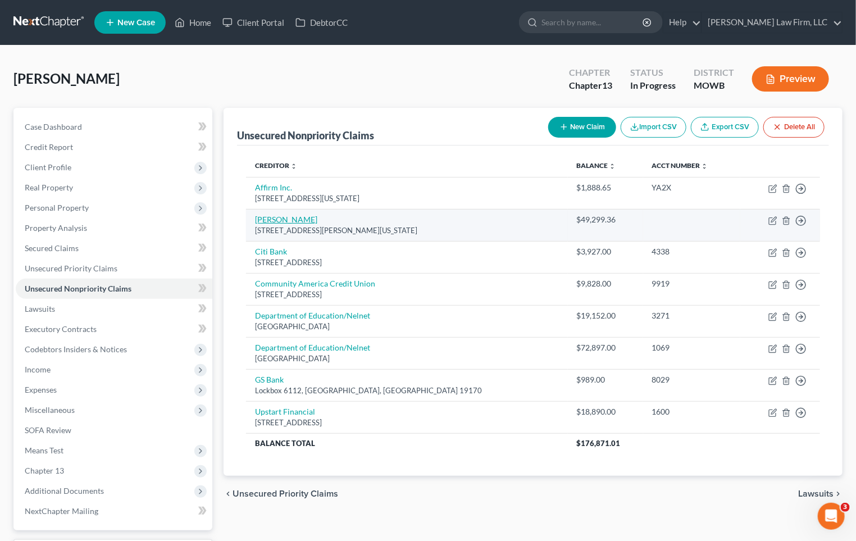
click at [283, 224] on link "[PERSON_NAME]" at bounding box center [286, 220] width 62 height 10
select select "26"
select select "10"
select select "0"
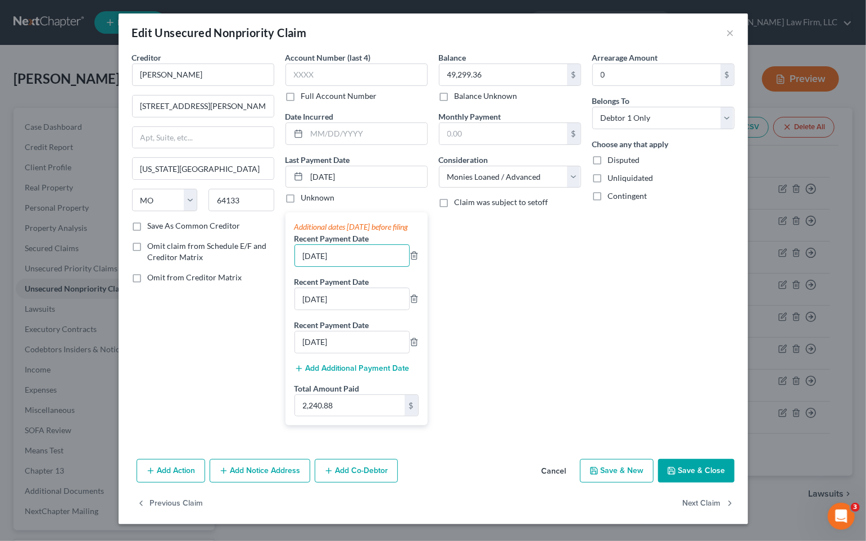
drag, startPoint x: 354, startPoint y: 262, endPoint x: 227, endPoint y: 265, distance: 126.5
click at [227, 265] on div "Creditor * [PERSON_NAME] [GEOGRAPHIC_DATA][PERSON_NAME] [US_STATE][GEOGRAPHIC_D…" at bounding box center [433, 243] width 614 height 383
type input "[DATE]"
click at [413, 344] on line "button" at bounding box center [413, 343] width 0 height 2
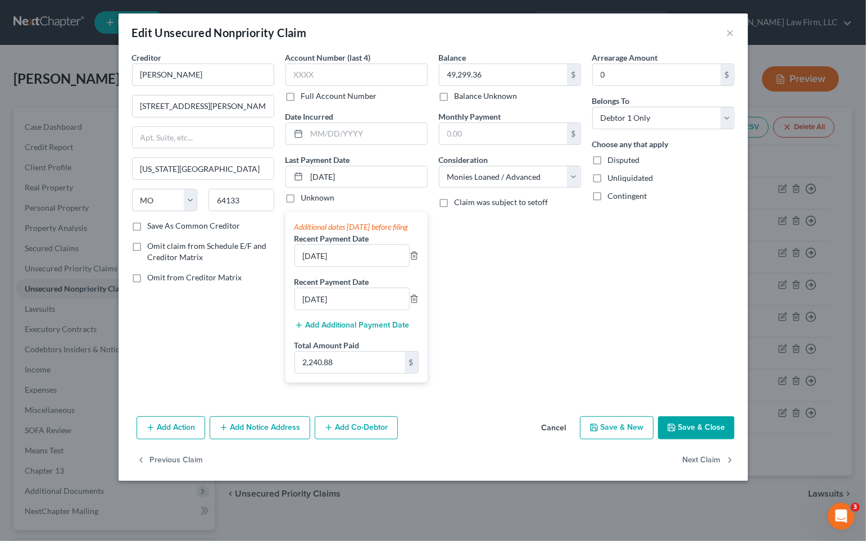
click at [713, 433] on button "Save & Close" at bounding box center [696, 428] width 76 height 24
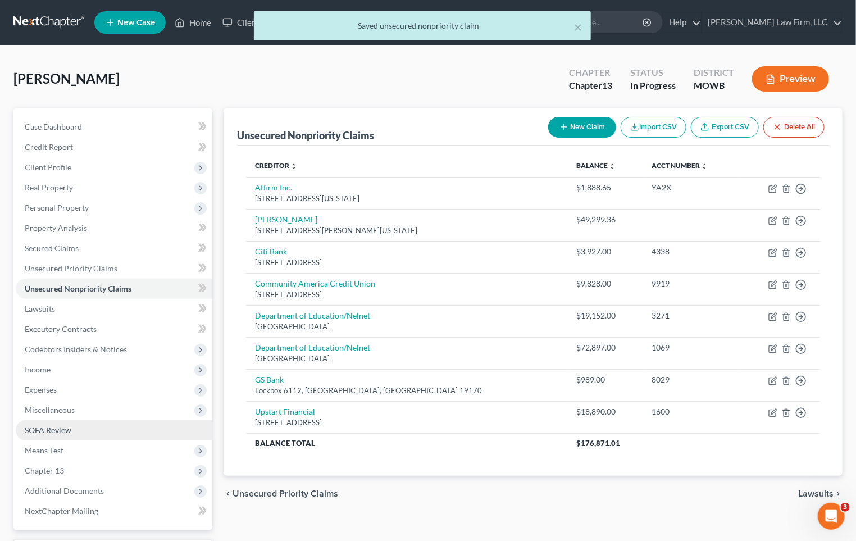
click at [80, 426] on link "SOFA Review" at bounding box center [114, 430] width 197 height 20
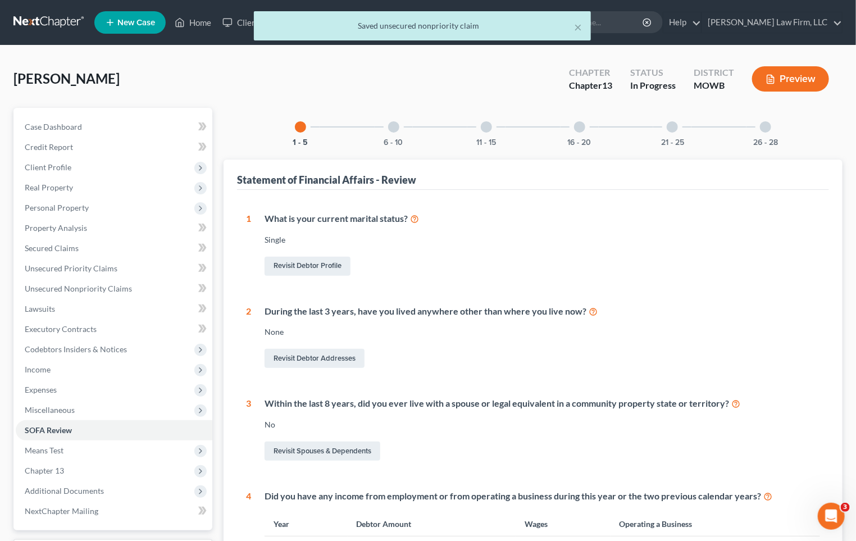
click at [785, 69] on button "Preview" at bounding box center [791, 78] width 77 height 25
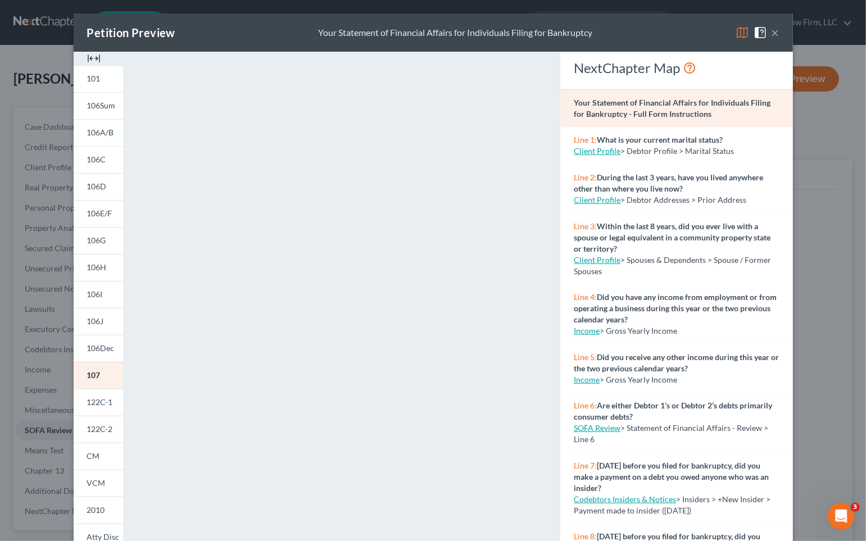
drag, startPoint x: 836, startPoint y: 215, endPoint x: 834, endPoint y: 221, distance: 7.1
click at [836, 215] on div "Petition Preview Your Statement of Financial Affairs for Individuals Filing for…" at bounding box center [433, 270] width 866 height 541
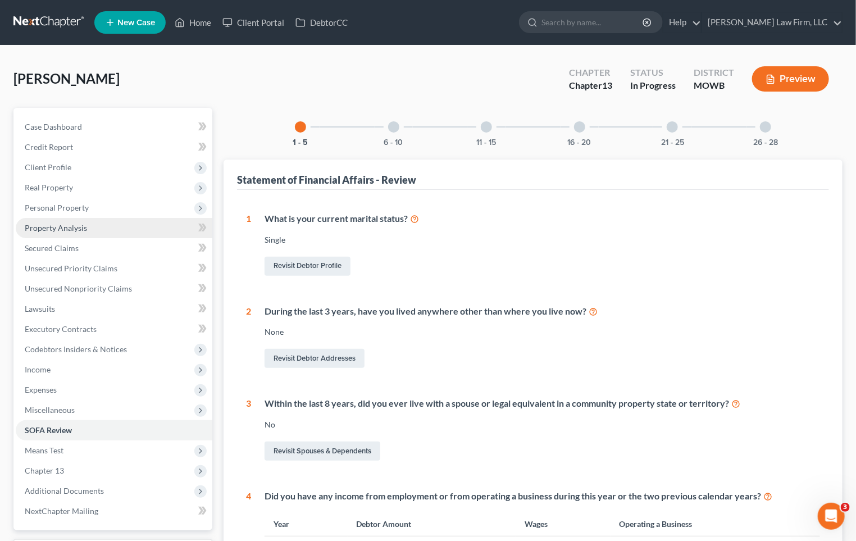
click at [87, 226] on link "Property Analysis" at bounding box center [114, 228] width 197 height 20
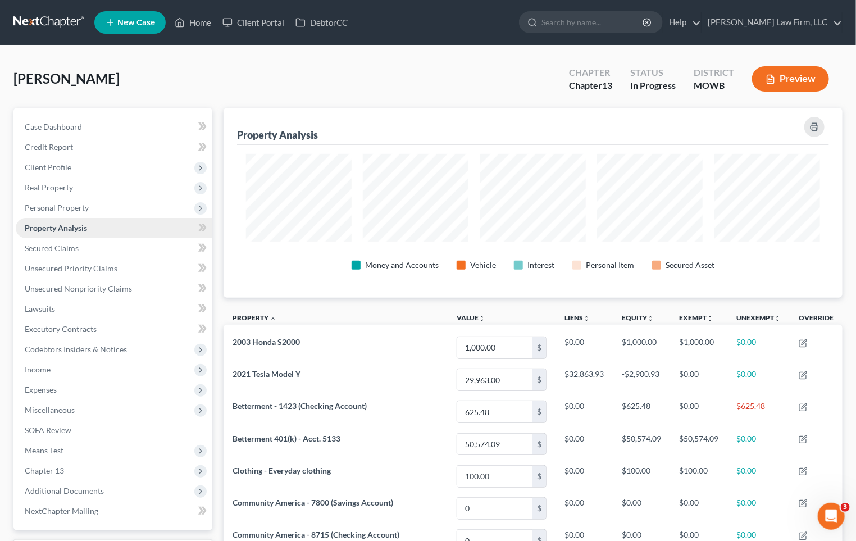
scroll to position [189, 619]
click at [37, 199] on span "Personal Property" at bounding box center [114, 208] width 197 height 20
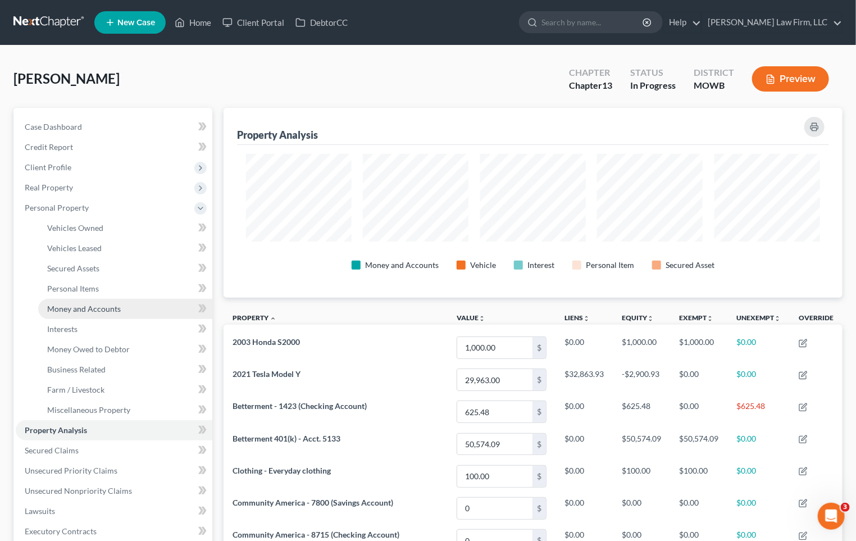
click at [76, 310] on span "Money and Accounts" at bounding box center [84, 309] width 74 height 10
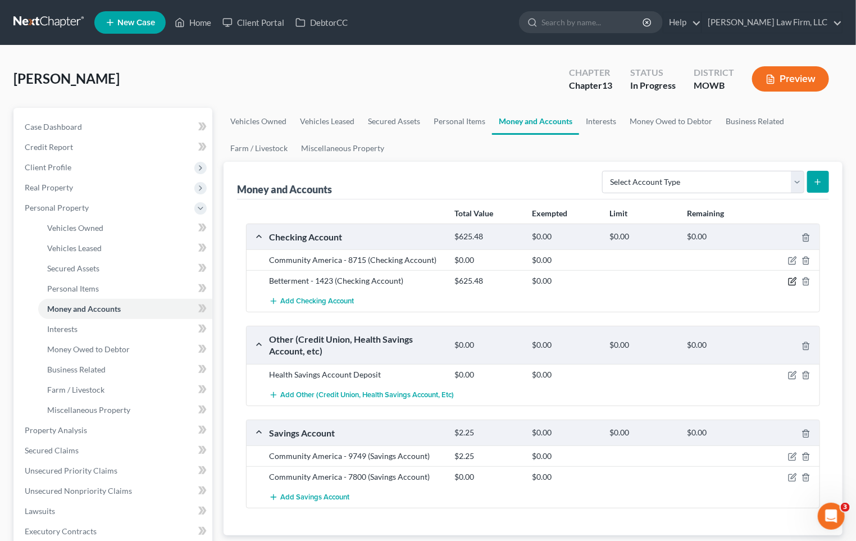
click at [795, 280] on icon "button" at bounding box center [793, 280] width 5 height 5
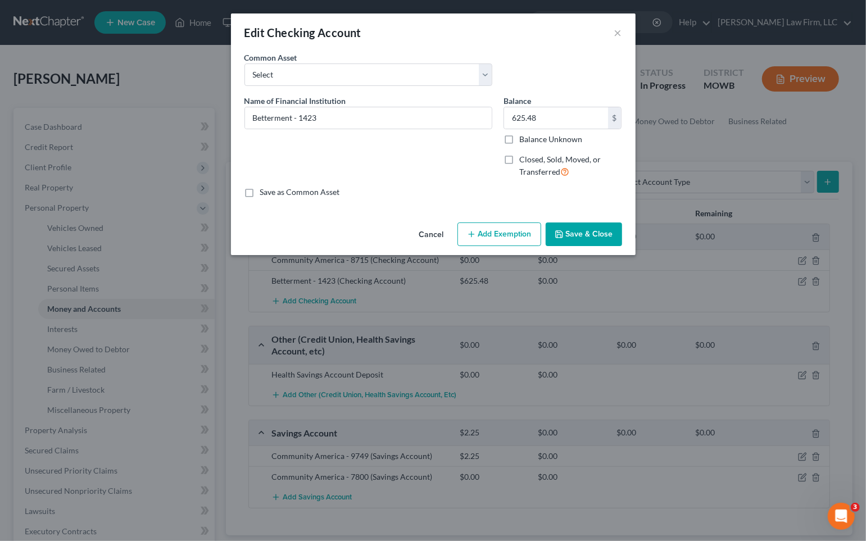
click at [500, 230] on button "Add Exemption" at bounding box center [499, 235] width 84 height 24
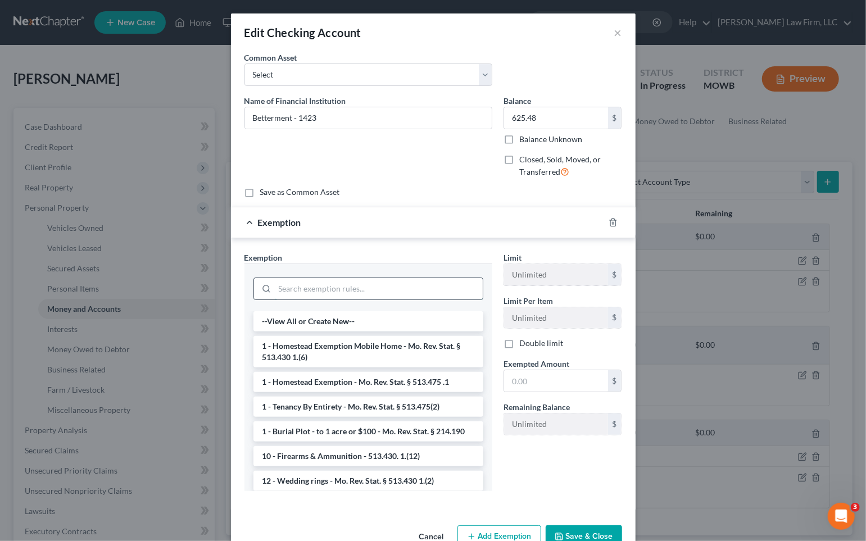
click at [384, 293] on input "search" at bounding box center [379, 288] width 208 height 21
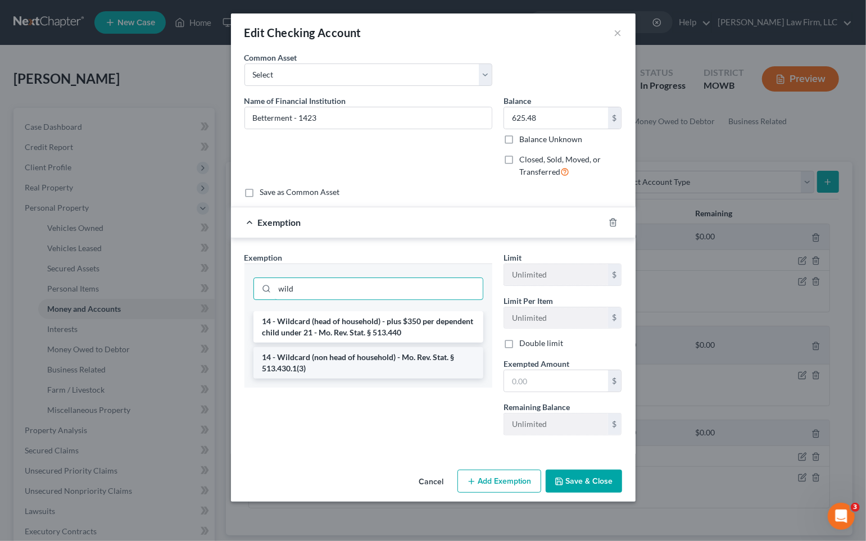
type input "wild"
click at [347, 359] on li "14 - Wildcard (non head of household) - Mo. Rev. Stat. § 513.430.1(3)" at bounding box center [368, 362] width 230 height 31
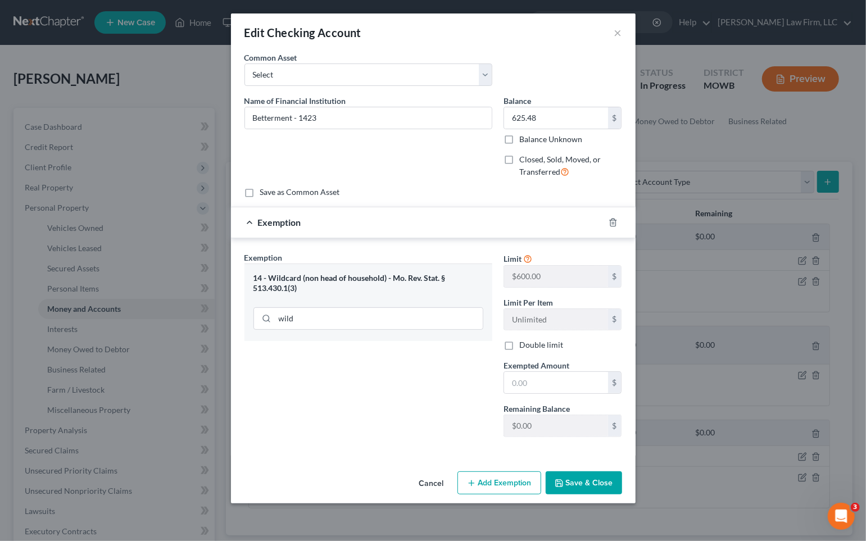
click at [420, 474] on button "Cancel" at bounding box center [431, 484] width 43 height 22
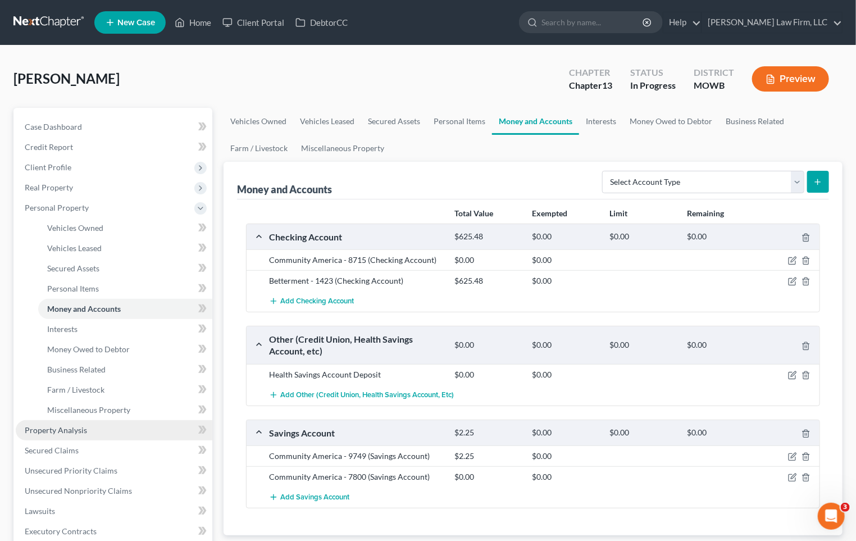
click at [128, 424] on link "Property Analysis" at bounding box center [114, 430] width 197 height 20
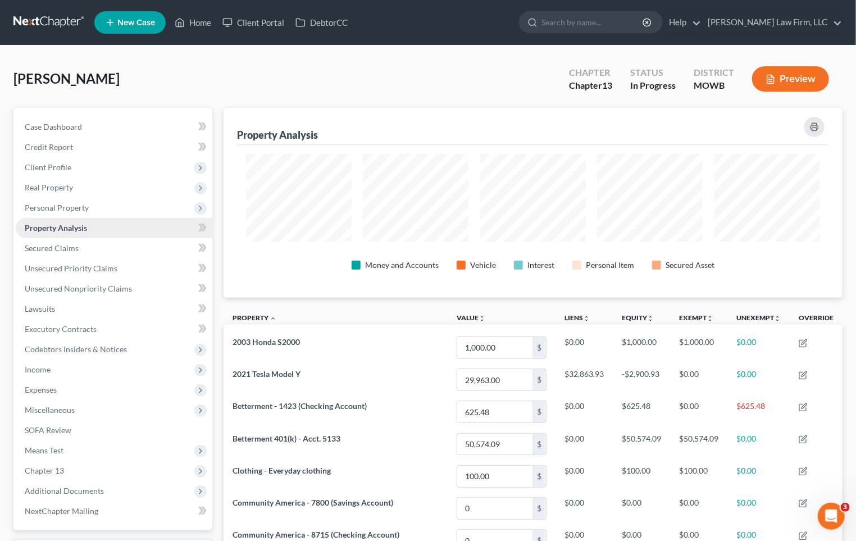
scroll to position [189, 619]
click at [383, 292] on div "Money and Accounts Vehicle Interest Personal Item Secured Asset" at bounding box center [533, 221] width 592 height 153
click at [50, 447] on span "Means Test" at bounding box center [44, 451] width 39 height 10
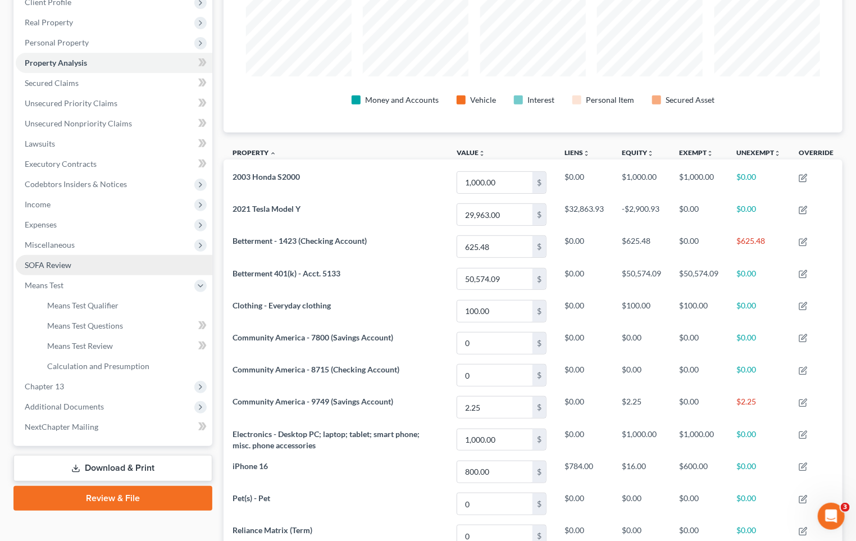
scroll to position [187, 0]
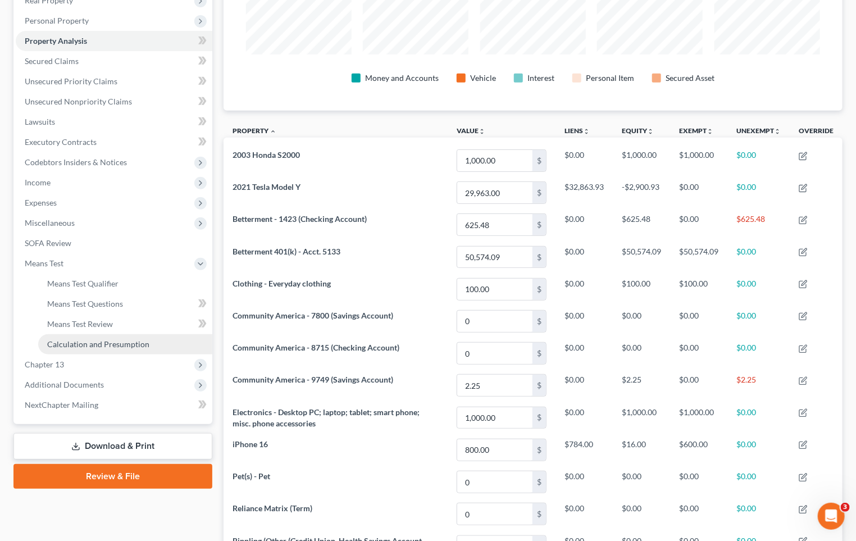
click at [80, 337] on link "Calculation and Presumption" at bounding box center [125, 344] width 174 height 20
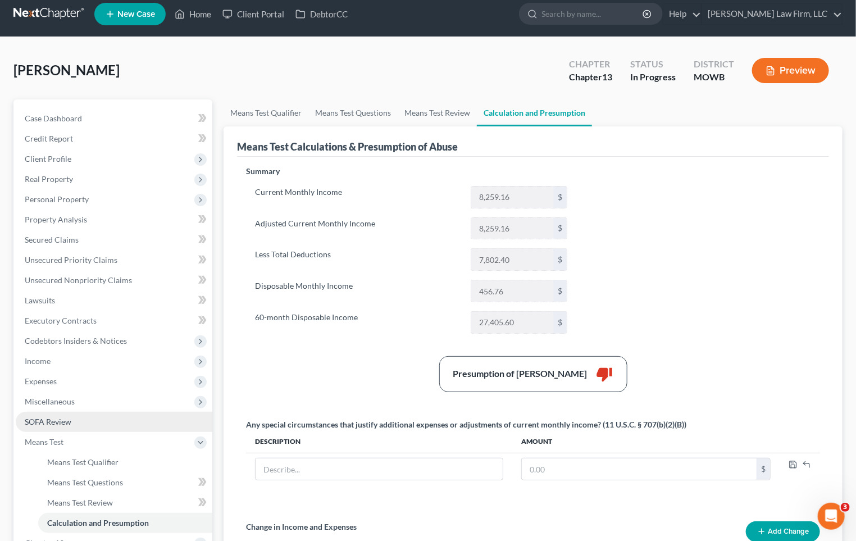
scroll to position [62, 0]
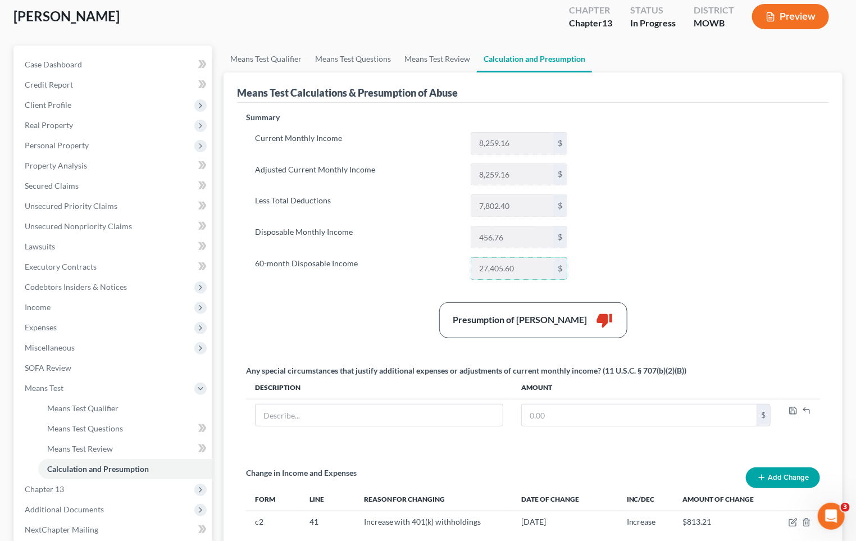
drag, startPoint x: 535, startPoint y: 267, endPoint x: 448, endPoint y: 265, distance: 87.1
click at [448, 265] on div "60-month Disposable Income 27,405.60 $" at bounding box center [412, 268] width 324 height 22
click at [663, 207] on div "Summary Current Monthly Income 8,259.16 $ Adjusted Current Monthly Income 8,259…" at bounding box center [534, 333] width 586 height 443
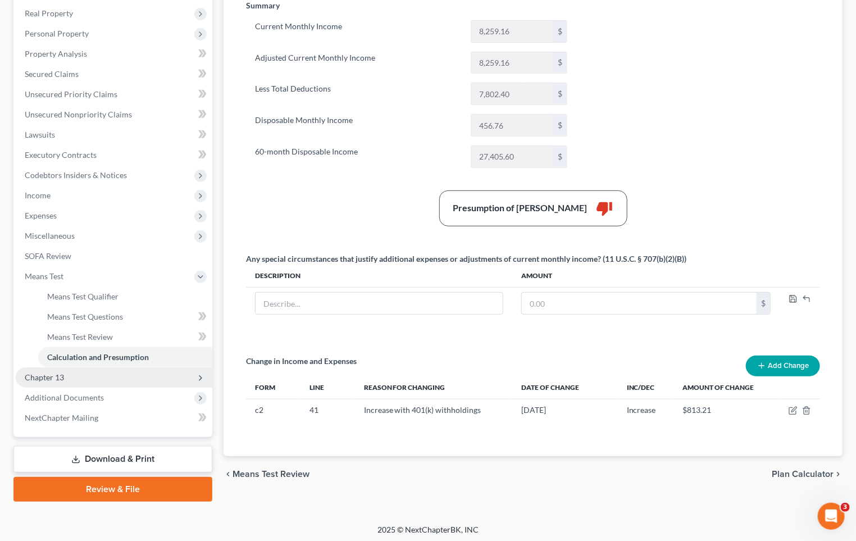
scroll to position [177, 0]
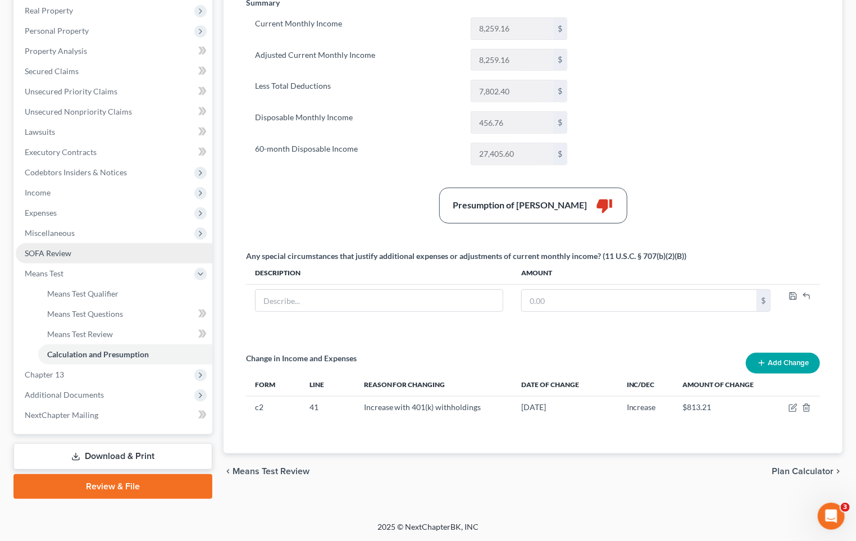
click at [70, 255] on span "SOFA Review" at bounding box center [48, 253] width 47 height 10
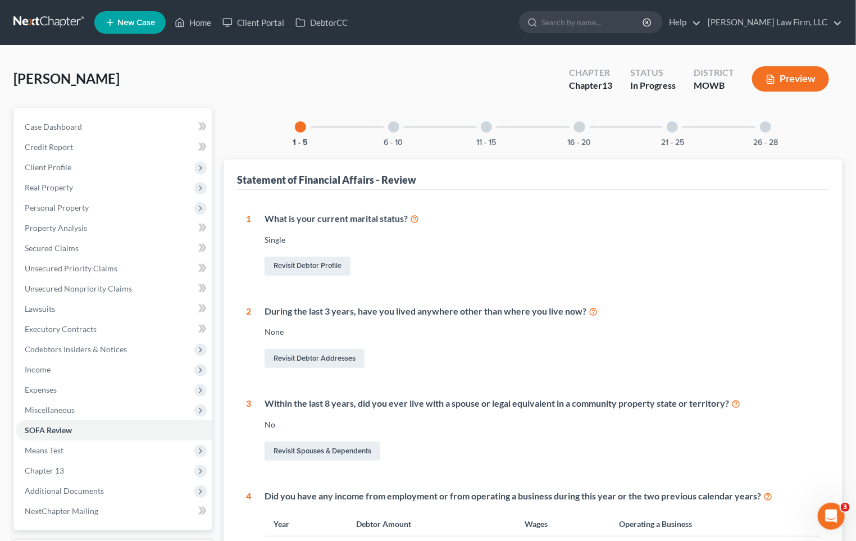
click at [396, 119] on div "6 - 10" at bounding box center [394, 127] width 38 height 38
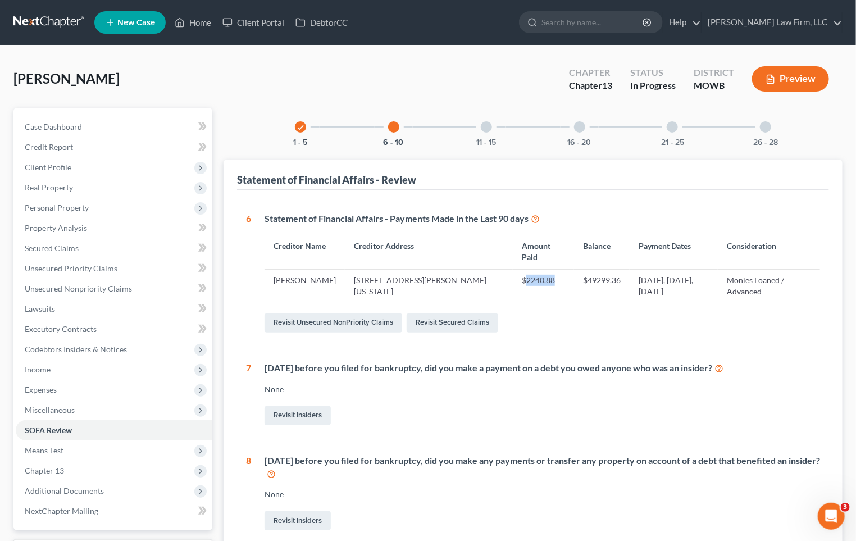
drag, startPoint x: 514, startPoint y: 281, endPoint x: 485, endPoint y: 283, distance: 28.7
click at [513, 283] on td "$2240.88" at bounding box center [543, 286] width 61 height 33
copy td "2240.88"
click at [91, 228] on link "Property Analysis" at bounding box center [114, 228] width 197 height 20
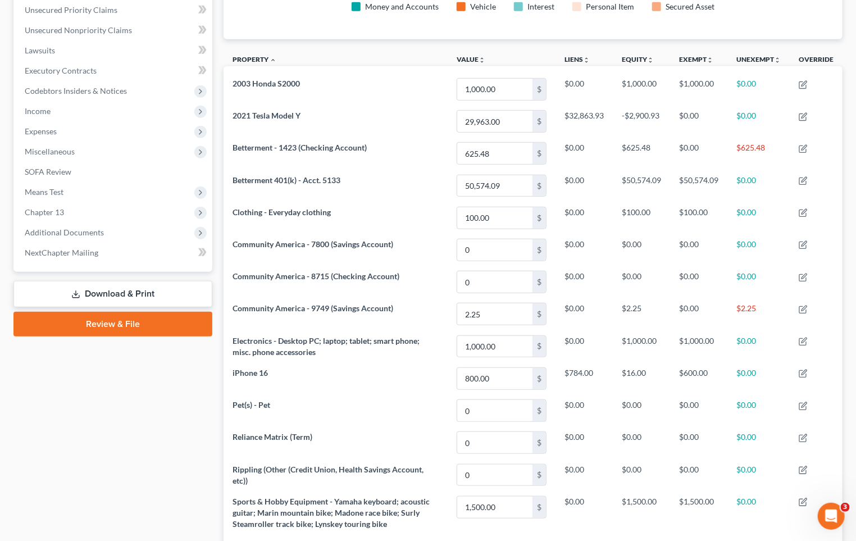
scroll to position [312, 0]
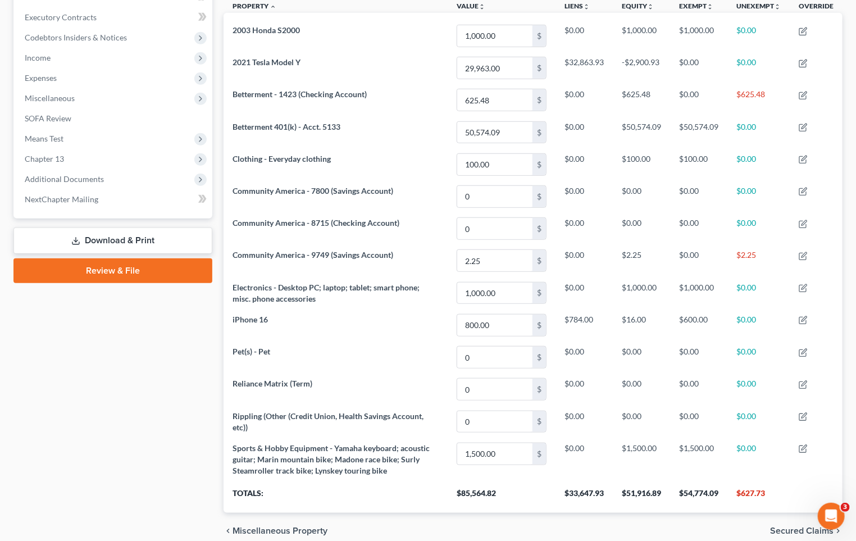
click at [87, 433] on div "Case Dashboard Payments Invoices Payments Payments Credit Report Client Profile" at bounding box center [113, 172] width 210 height 753
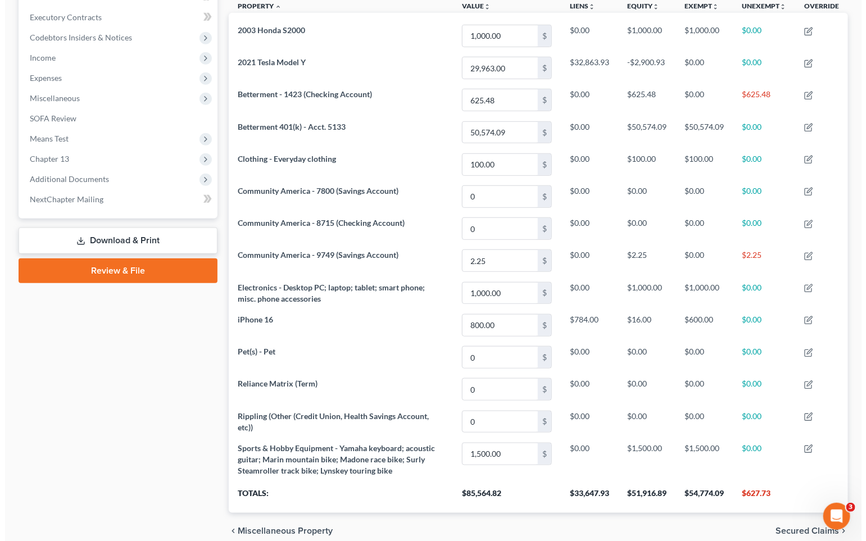
scroll to position [0, 0]
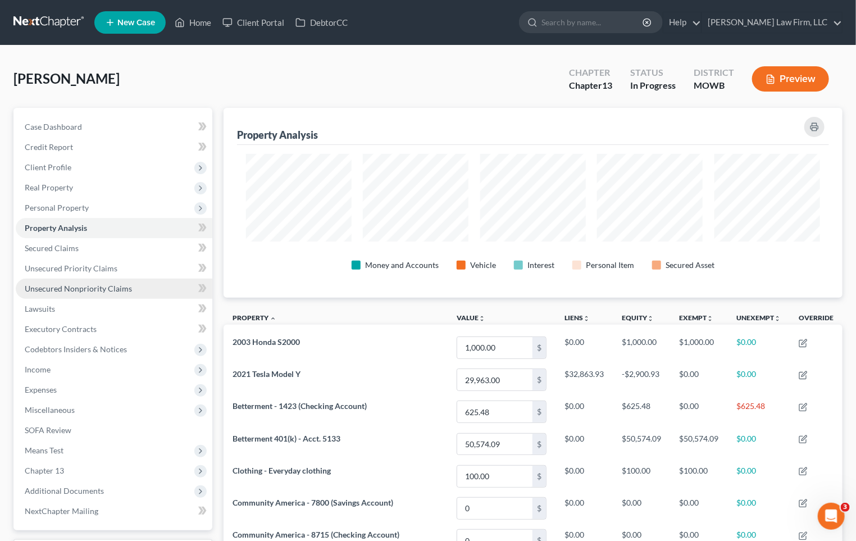
click at [88, 289] on span "Unsecured Nonpriority Claims" at bounding box center [78, 289] width 107 height 10
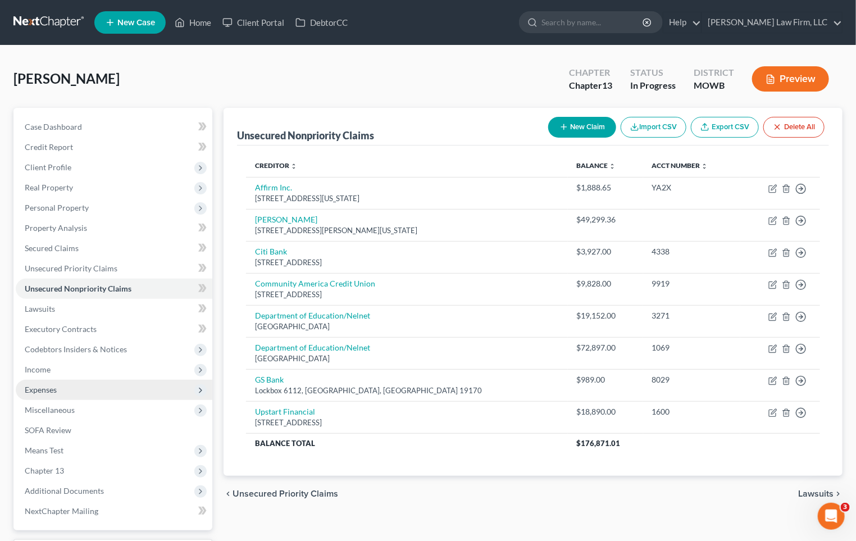
click at [70, 388] on span "Expenses" at bounding box center [114, 390] width 197 height 20
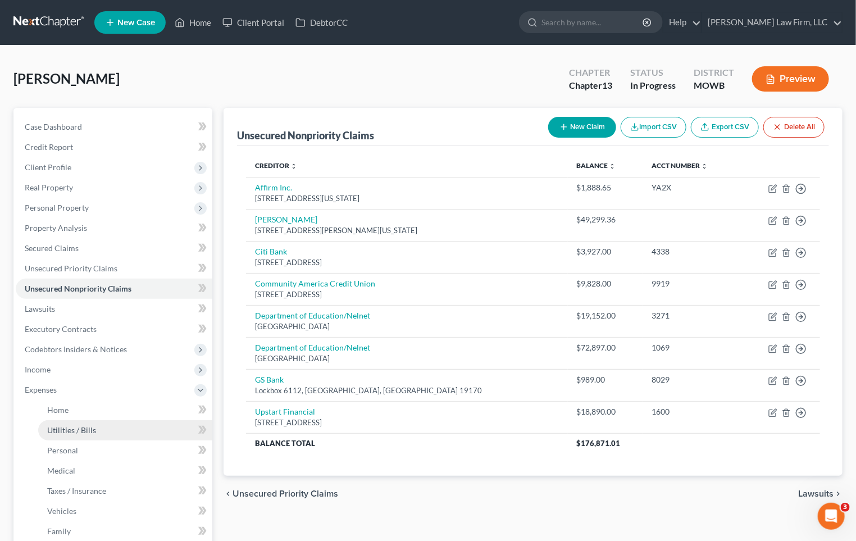
click at [77, 430] on span "Utilities / Bills" at bounding box center [71, 430] width 49 height 10
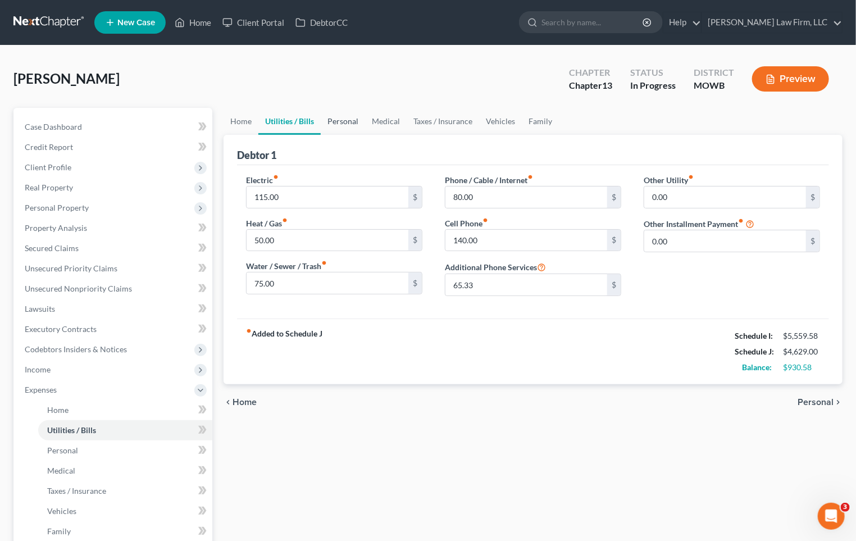
click at [346, 120] on link "Personal" at bounding box center [343, 121] width 44 height 27
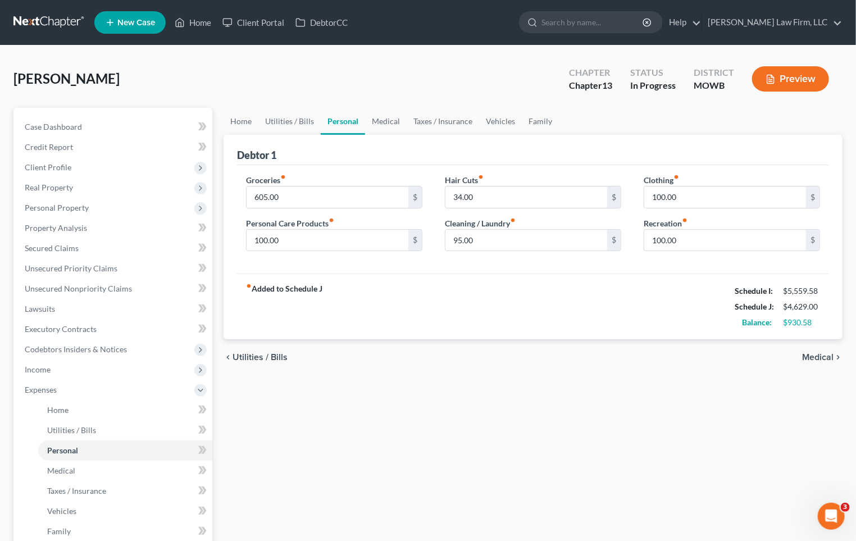
click at [330, 256] on div "Groceries fiber_manual_record 605.00 $ Personal Care Products fiber_manual_reco…" at bounding box center [334, 217] width 199 height 87
click at [325, 244] on input "100.00" at bounding box center [328, 240] width 162 height 21
type input "50.00"
click at [699, 206] on input "100.00" at bounding box center [726, 197] width 162 height 21
type input "90.00"
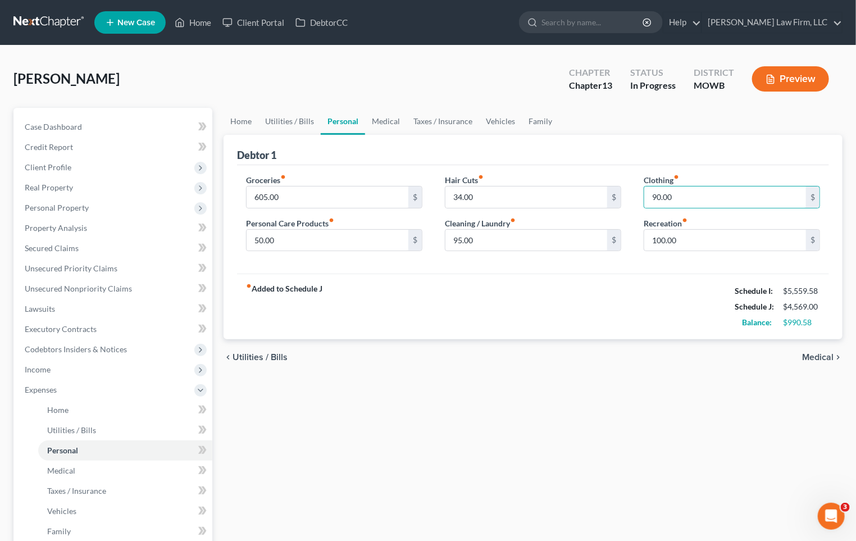
click at [667, 284] on div "fiber_manual_record Added to Schedule J Schedule I: $5,559.58 Schedule J: $4,56…" at bounding box center [533, 307] width 592 height 66
click at [696, 237] on input "100.00" at bounding box center [726, 240] width 162 height 21
click at [614, 241] on div "$" at bounding box center [614, 240] width 13 height 21
click at [600, 242] on input "95.00" at bounding box center [527, 240] width 162 height 21
type input "80.00"
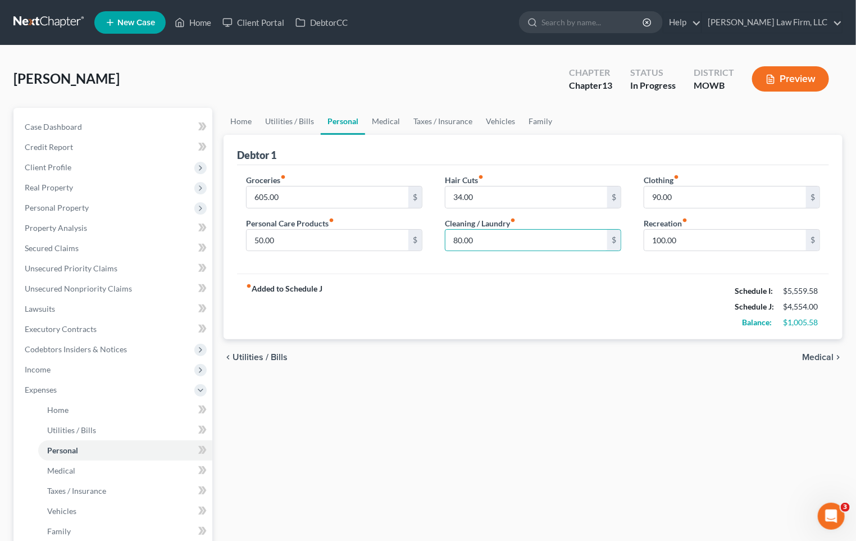
click at [767, 227] on div "Recreation fiber_manual_record 100.00 $" at bounding box center [732, 234] width 176 height 34
click at [747, 242] on input "100.00" at bounding box center [726, 240] width 162 height 21
type input "8"
type input "100.00"
click at [549, 230] on input "80.00" at bounding box center [527, 240] width 162 height 21
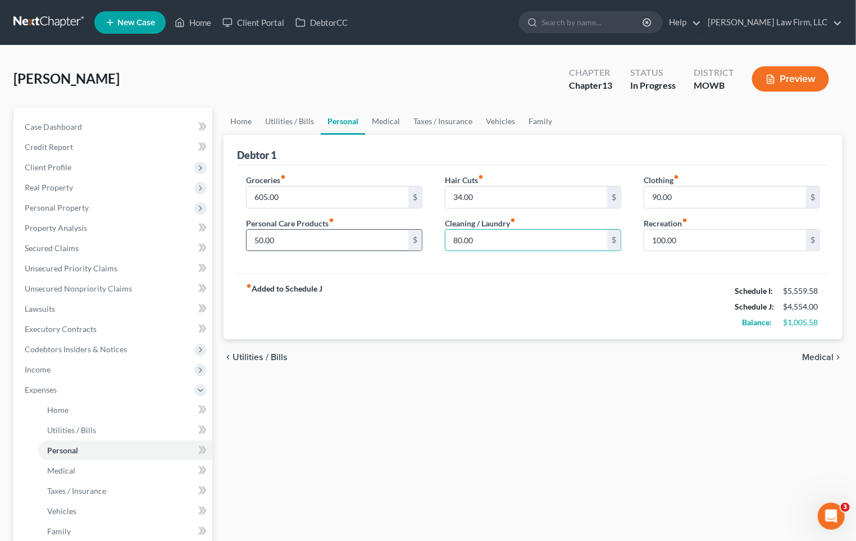
click at [393, 239] on input "50.00" at bounding box center [328, 240] width 162 height 21
click at [346, 183] on div "Groceries fiber_manual_record 605.00 $" at bounding box center [334, 191] width 176 height 34
click at [342, 196] on input "605.00" at bounding box center [328, 197] width 162 height 21
type input "700.00"
click at [562, 268] on div "Groceries fiber_manual_record 700.00 $ Personal Care Products fiber_manual_reco…" at bounding box center [533, 219] width 592 height 109
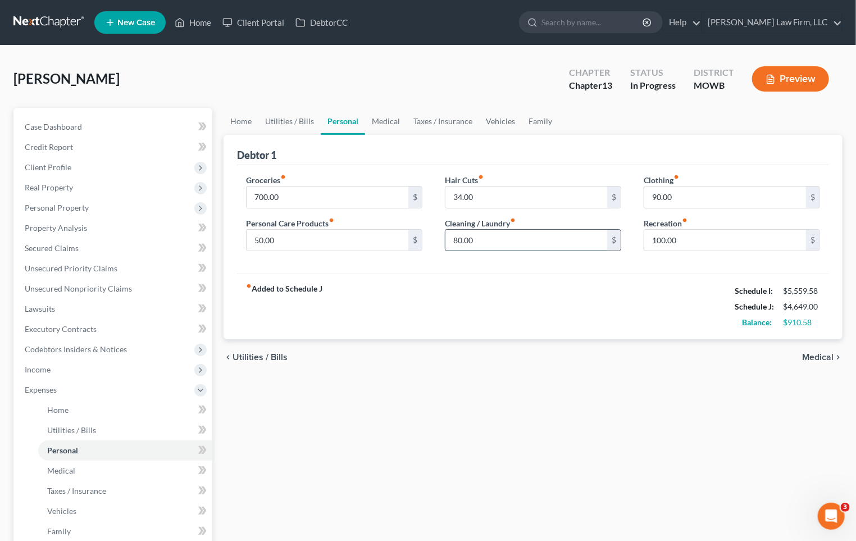
click at [513, 234] on input "80.00" at bounding box center [527, 240] width 162 height 21
type input "50.00"
type input "7"
type input "8"
type input "60.00"
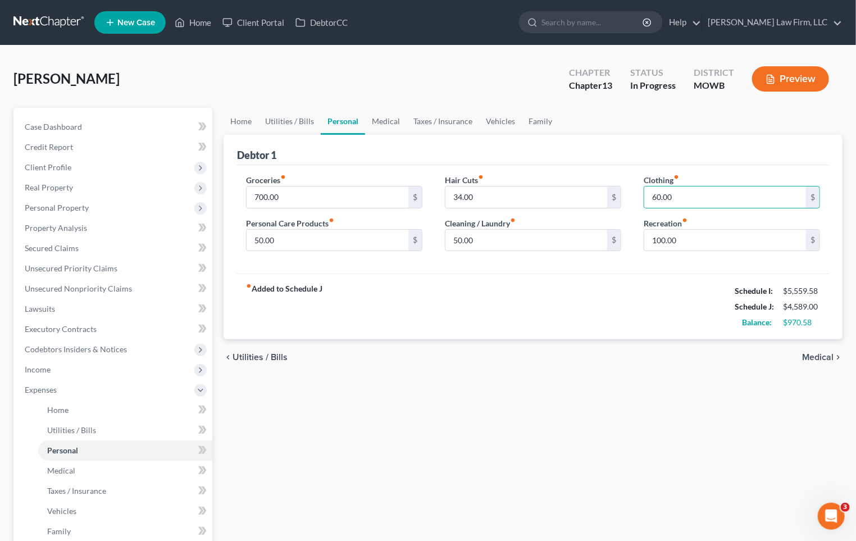
click at [558, 339] on div "chevron_left Utilities / Bills Medical chevron_right" at bounding box center [533, 357] width 619 height 36
click at [119, 125] on link "Case Dashboard" at bounding box center [114, 127] width 197 height 20
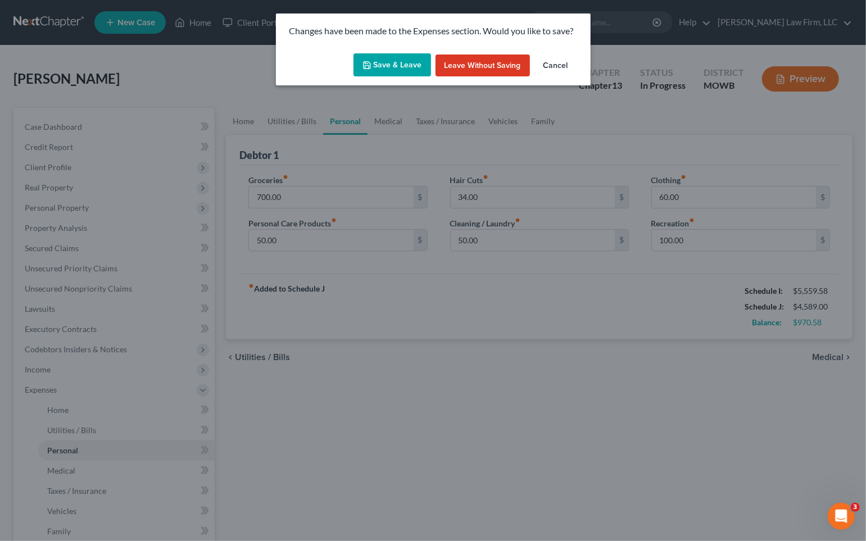
click at [373, 57] on button "Save & Leave" at bounding box center [393, 65] width 78 height 24
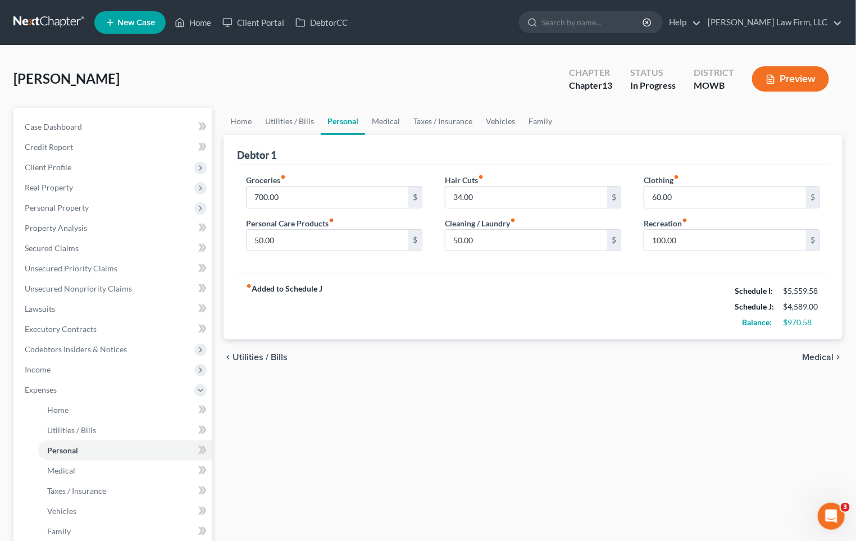
select select "4"
select select "0"
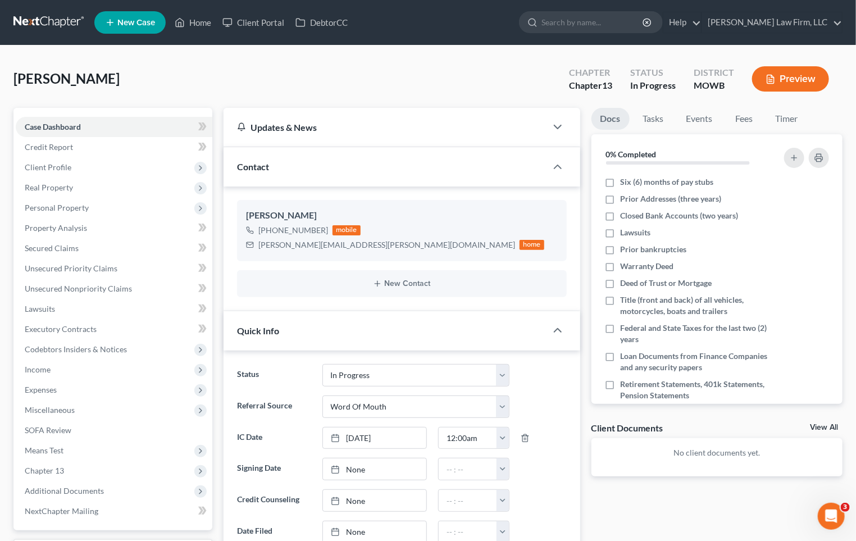
click at [805, 73] on button "Preview" at bounding box center [791, 78] width 77 height 25
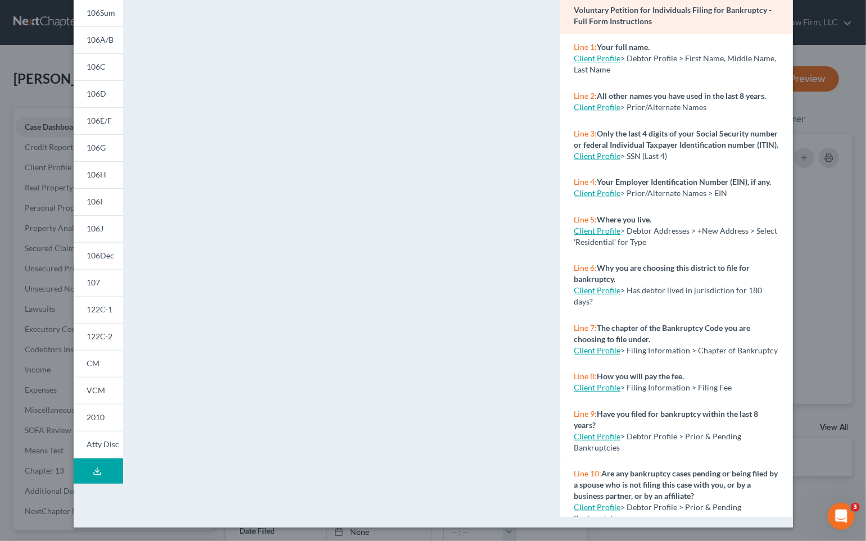
click at [93, 472] on icon at bounding box center [97, 471] width 9 height 9
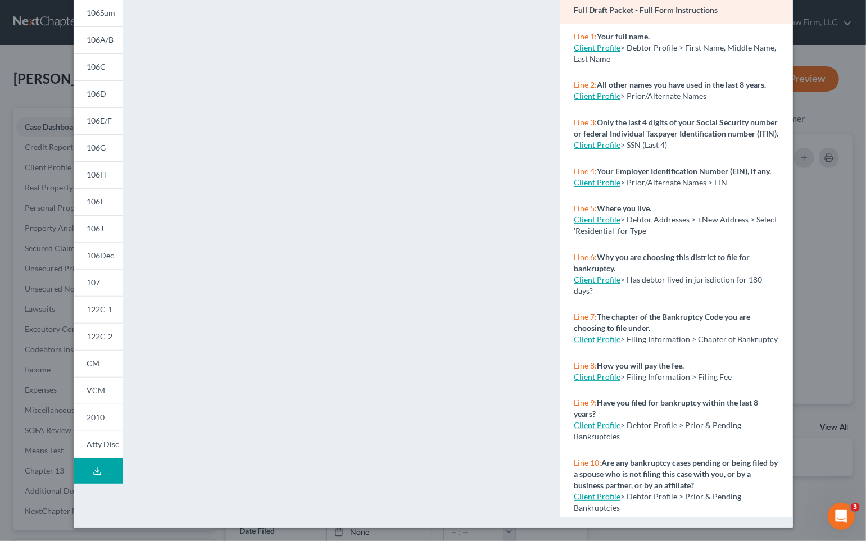
drag, startPoint x: 87, startPoint y: 466, endPoint x: 280, endPoint y: 366, distance: 217.9
click at [87, 466] on button "Download Draft" at bounding box center [98, 471] width 49 height 25
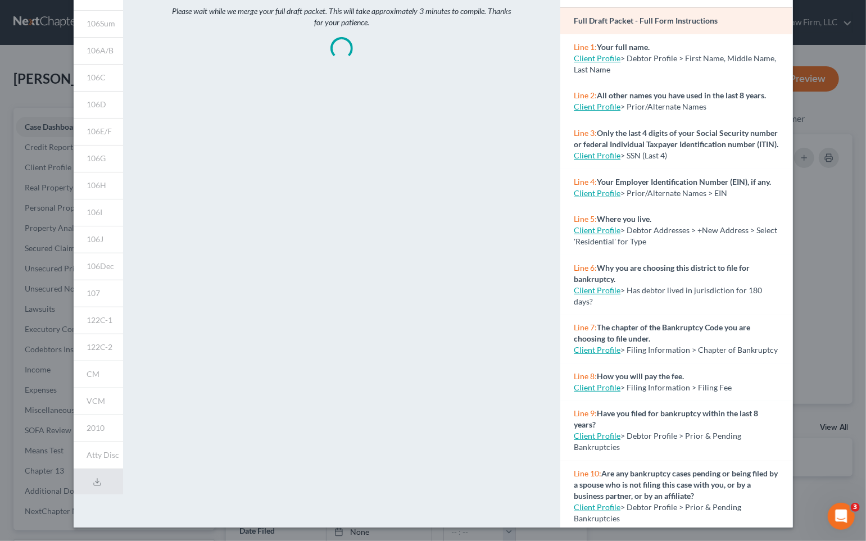
scroll to position [82, 0]
click at [322, 117] on div "Please wait while we merge your full draft packet. This will take approximately…" at bounding box center [342, 249] width 426 height 558
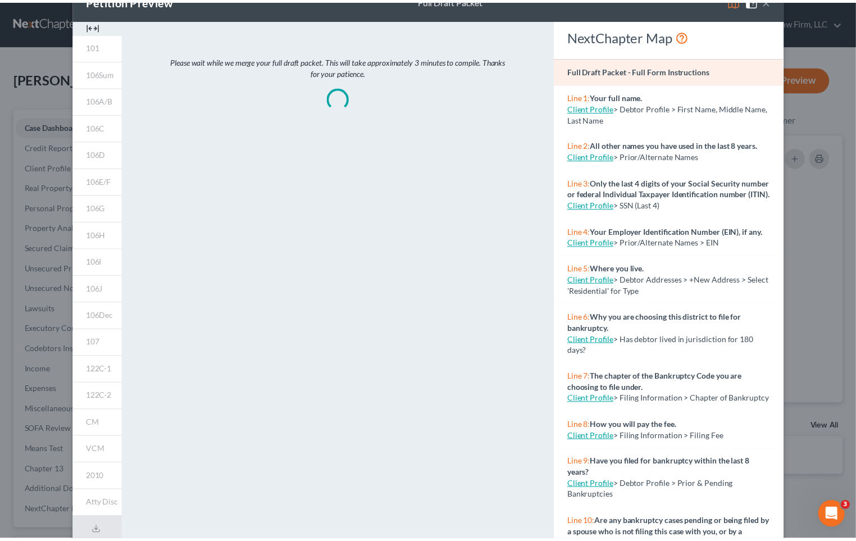
scroll to position [0, 0]
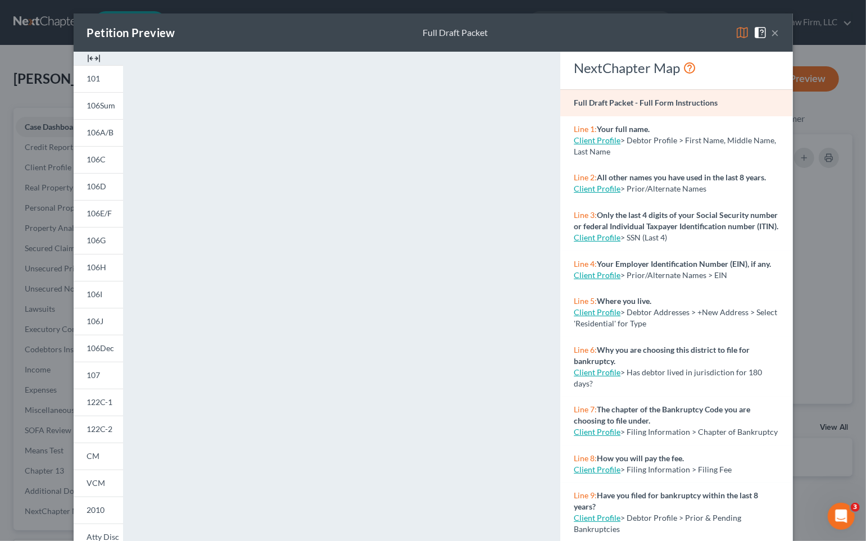
click at [803, 123] on div "Petition Preview Full Draft Packet × 101 106Sum 106A/B 106C 106D 106E/F 106G 10…" at bounding box center [433, 270] width 866 height 541
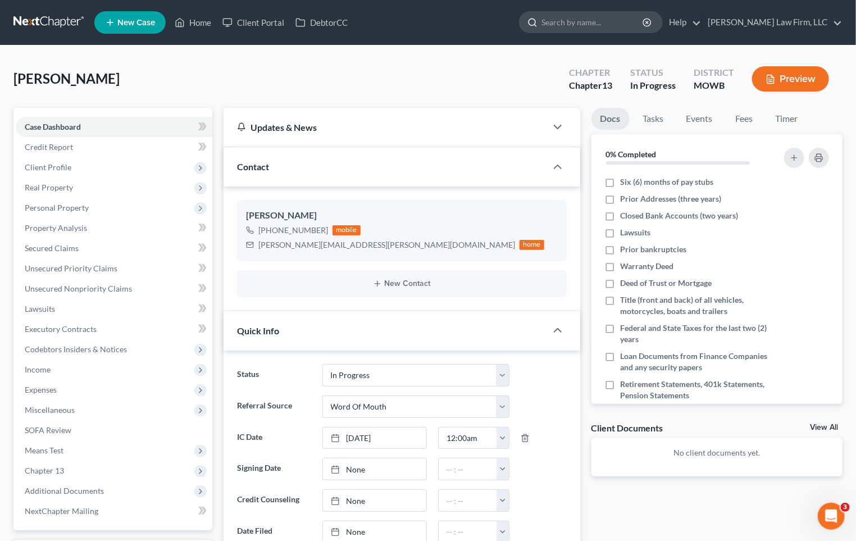
click at [629, 25] on input "search" at bounding box center [593, 22] width 103 height 21
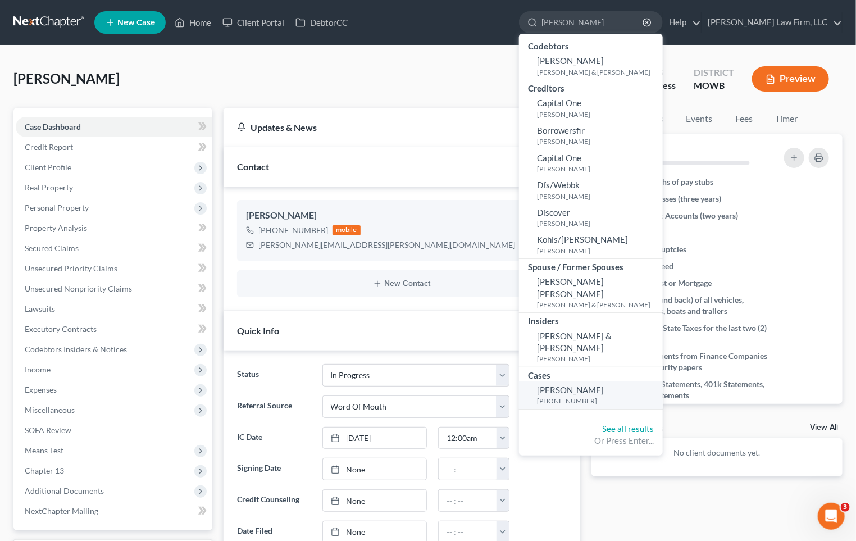
type input "[PERSON_NAME]"
click at [604, 385] on span "[PERSON_NAME]" at bounding box center [570, 390] width 67 height 10
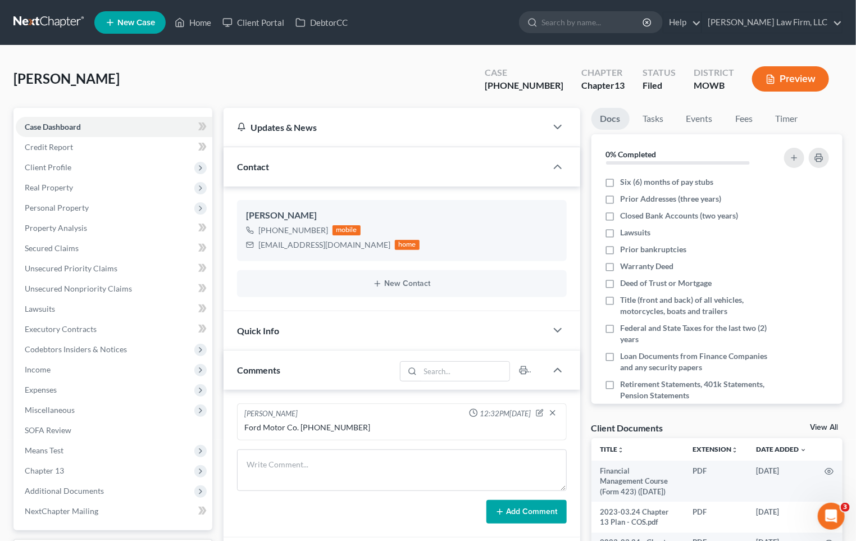
scroll to position [987, 0]
click at [116, 228] on link "Property Analysis" at bounding box center [114, 228] width 197 height 20
